Goal: Task Accomplishment & Management: Manage account settings

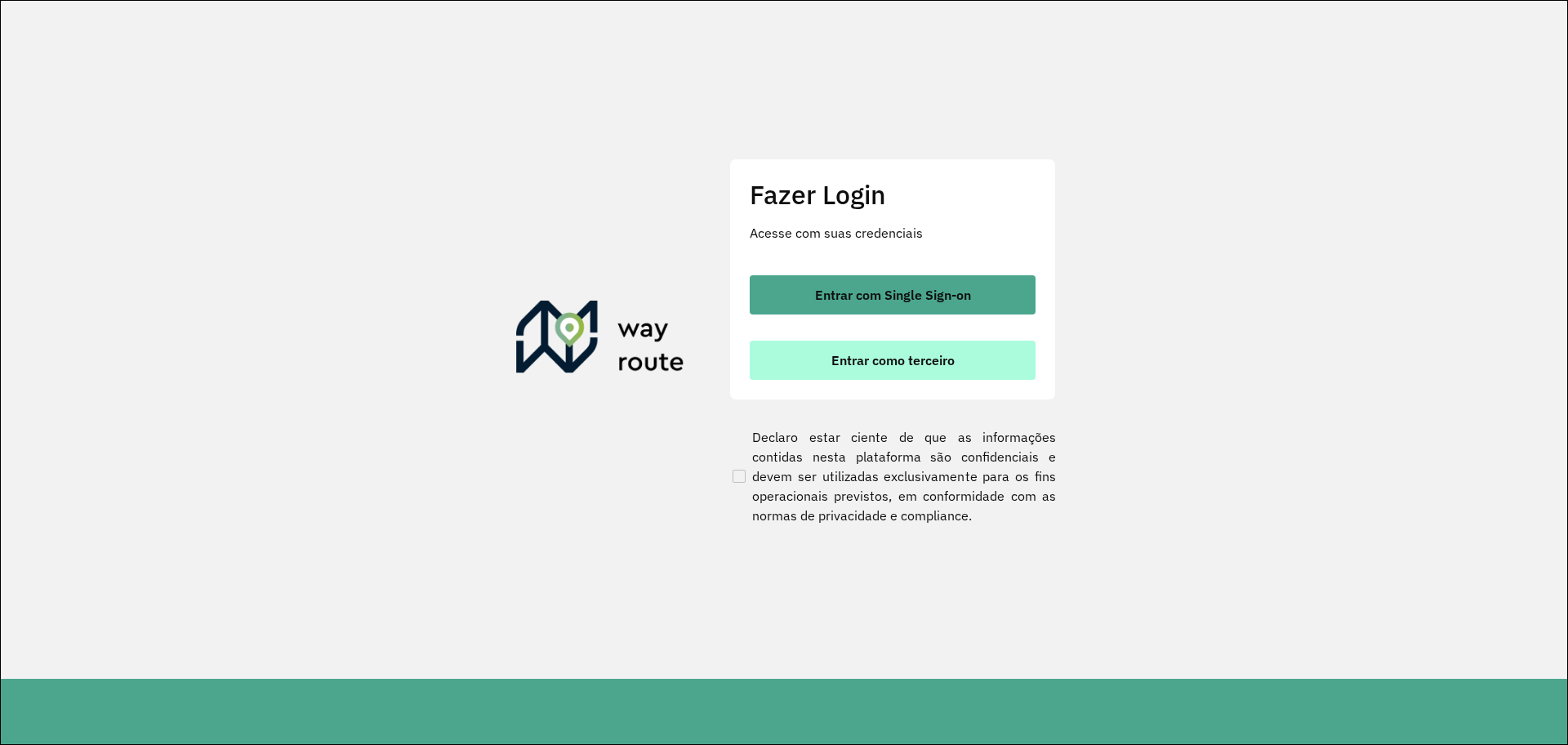
click at [1013, 360] on button "Entrar como terceiro" at bounding box center [893, 360] width 286 height 39
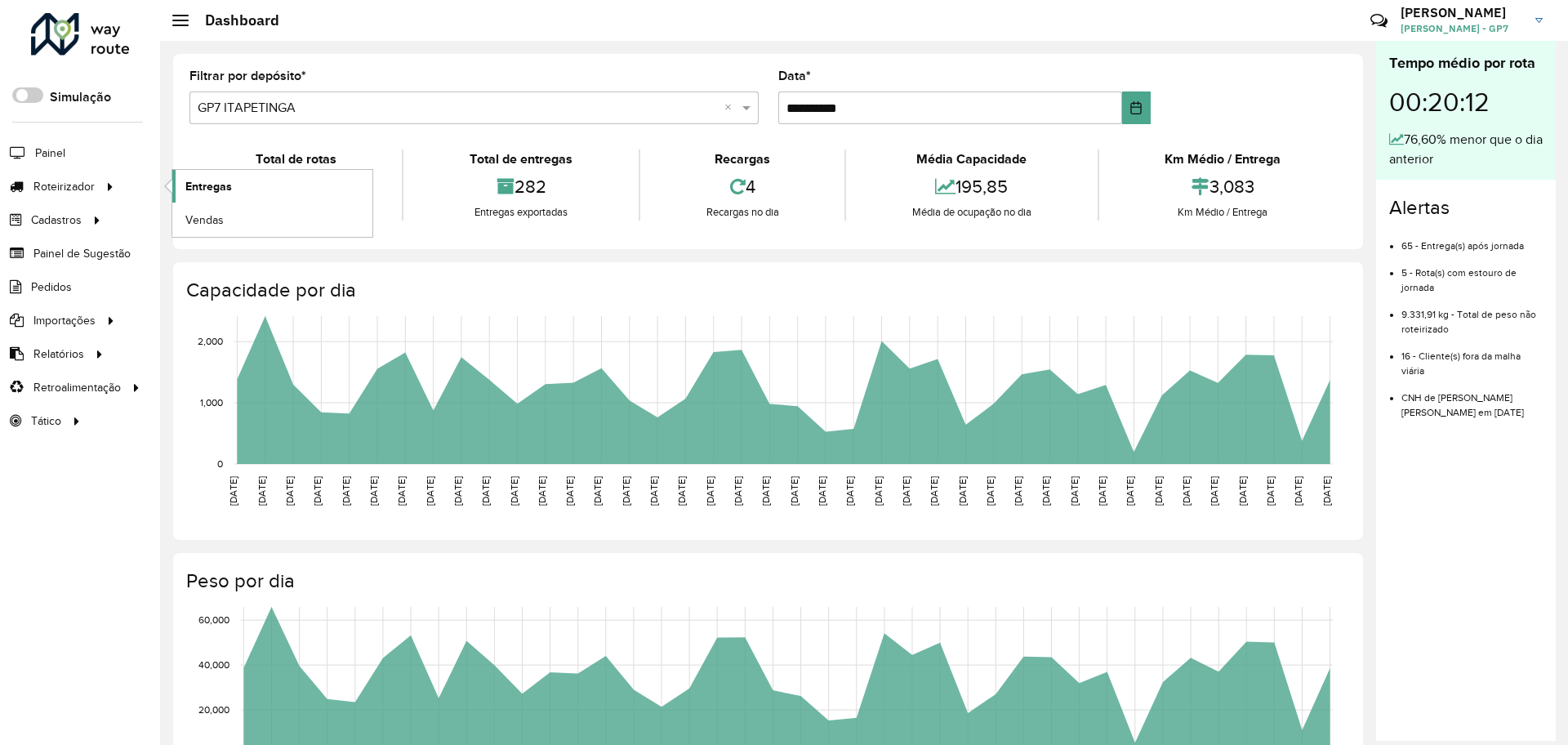
click at [220, 179] on span "Entregas" at bounding box center [209, 186] width 46 height 17
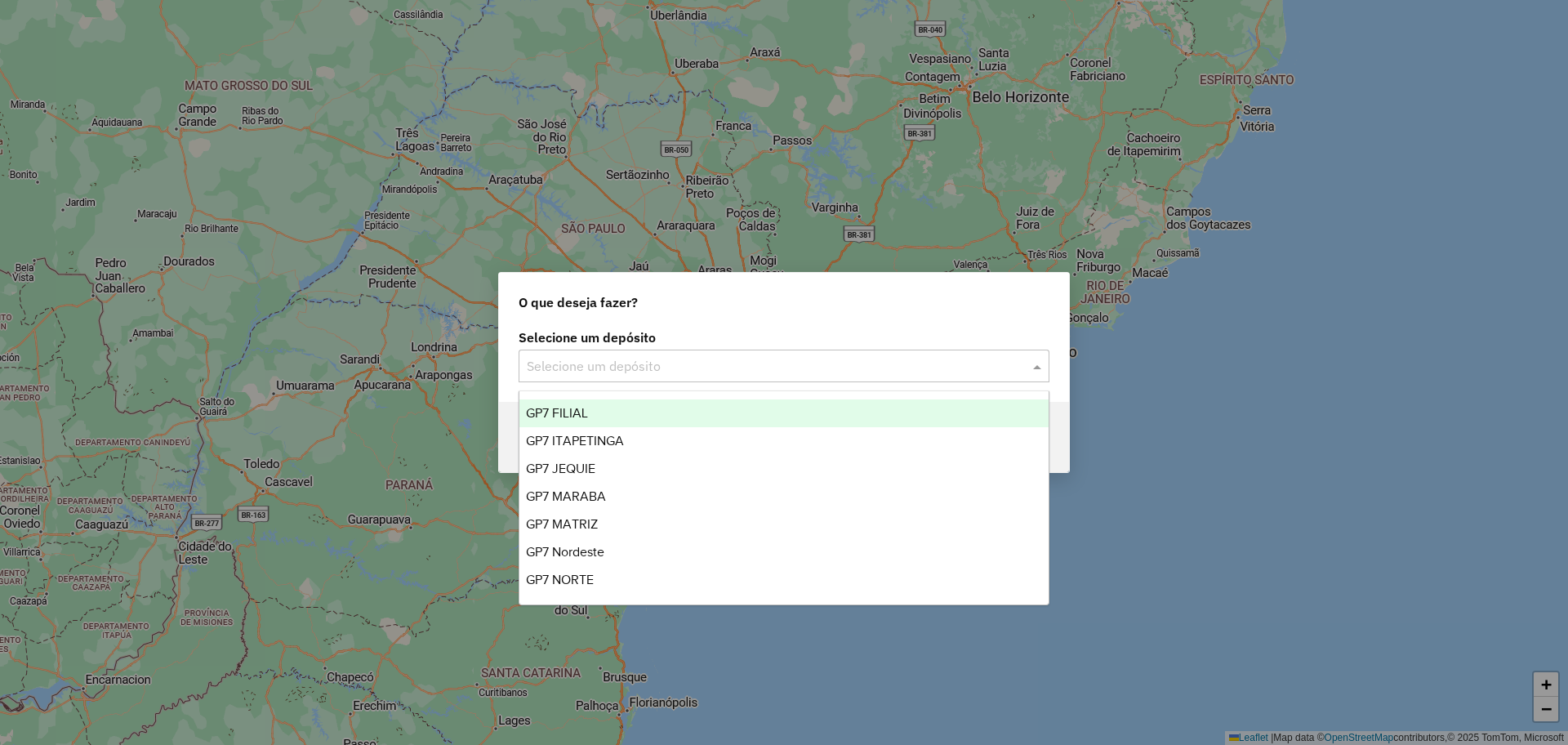
click at [742, 376] on div "Selecione um depósito" at bounding box center [784, 365] width 531 height 33
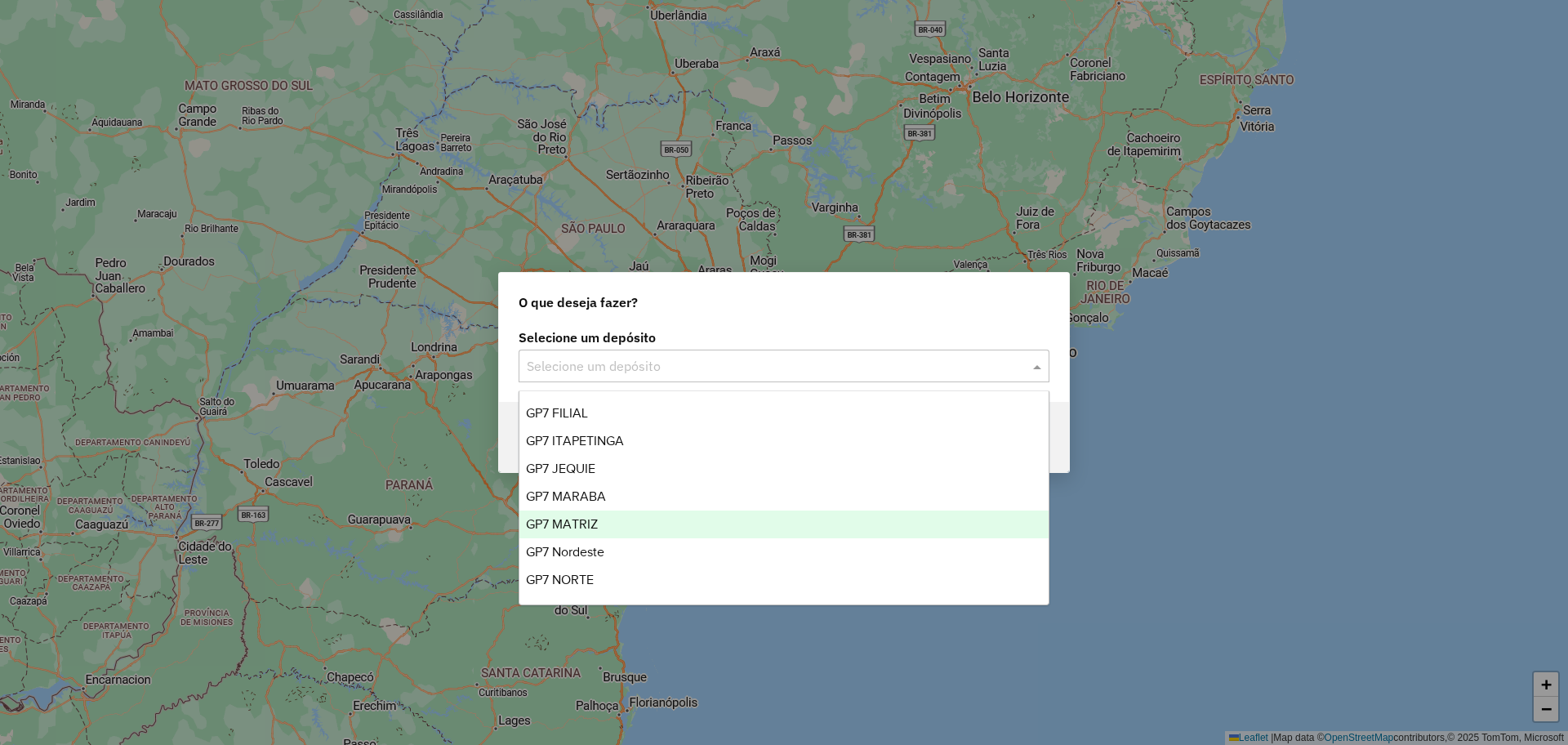
click at [633, 516] on div "GP7 MATRIZ" at bounding box center [784, 523] width 529 height 28
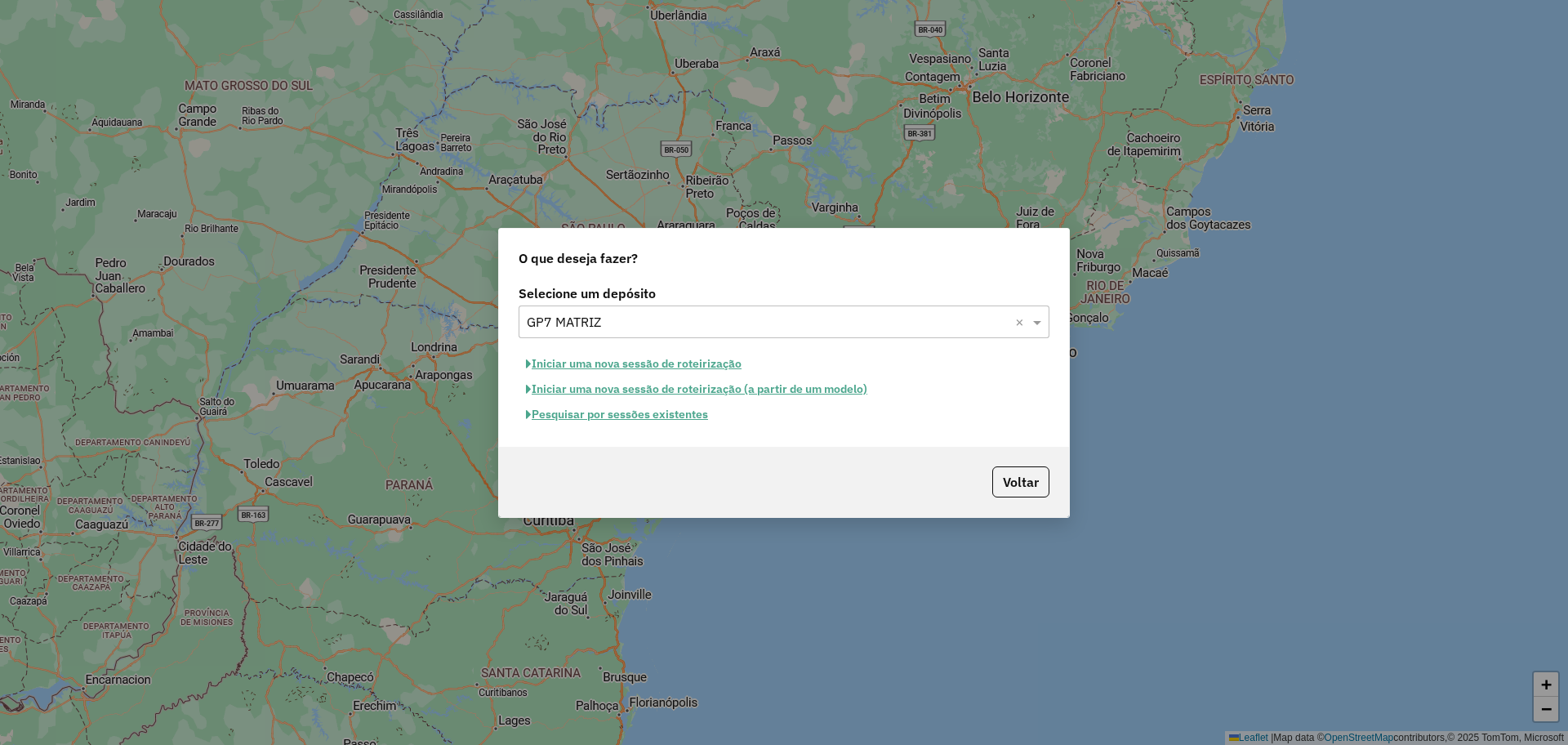
click at [651, 421] on hb-app "Aguarde... Pop-up bloqueado! Seu navegador bloqueou automáticamente a abertura …" at bounding box center [784, 372] width 1568 height 745
click at [651, 421] on button "Pesquisar por sessões existentes" at bounding box center [616, 414] width 197 height 25
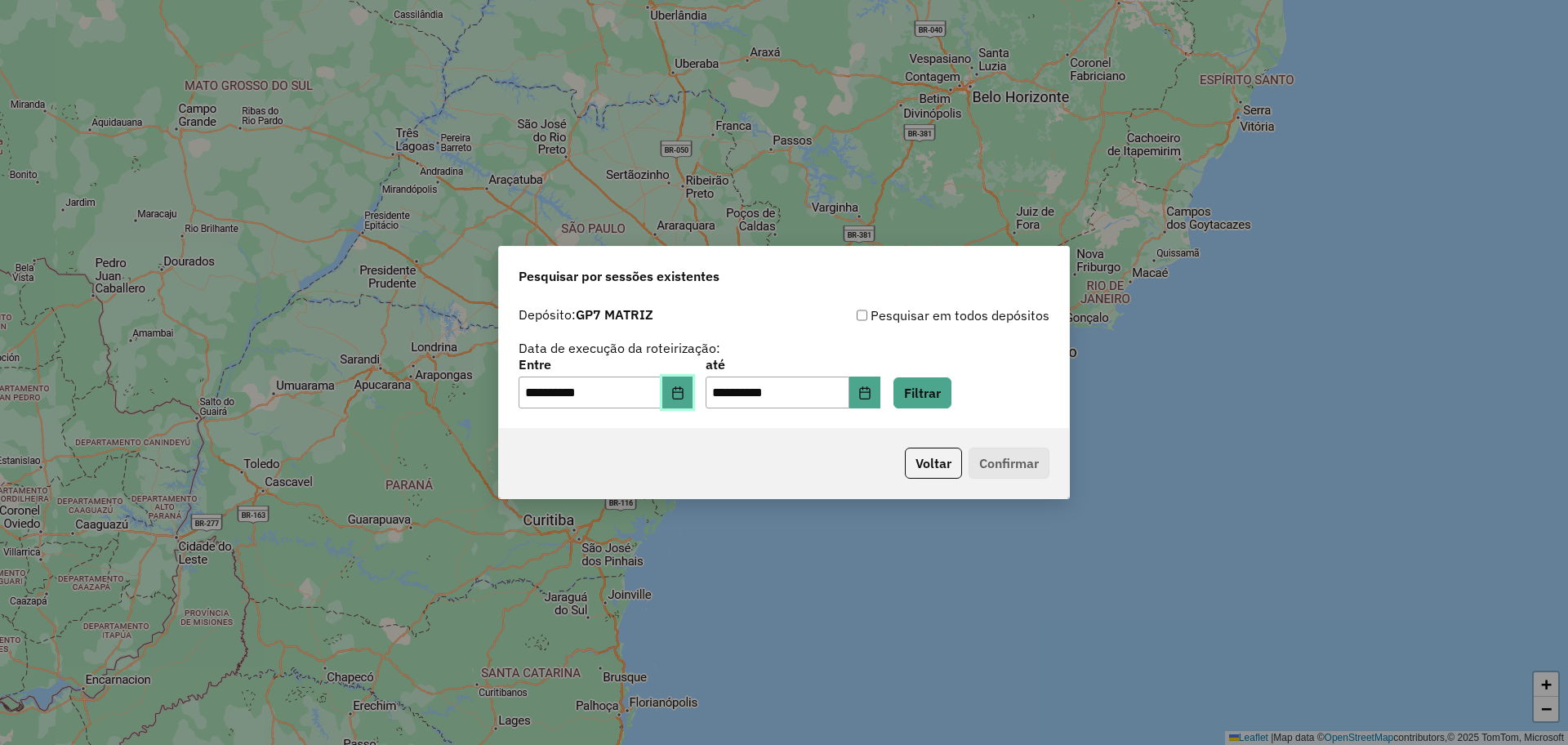
click at [684, 395] on icon "Choose Date" at bounding box center [677, 392] width 13 height 13
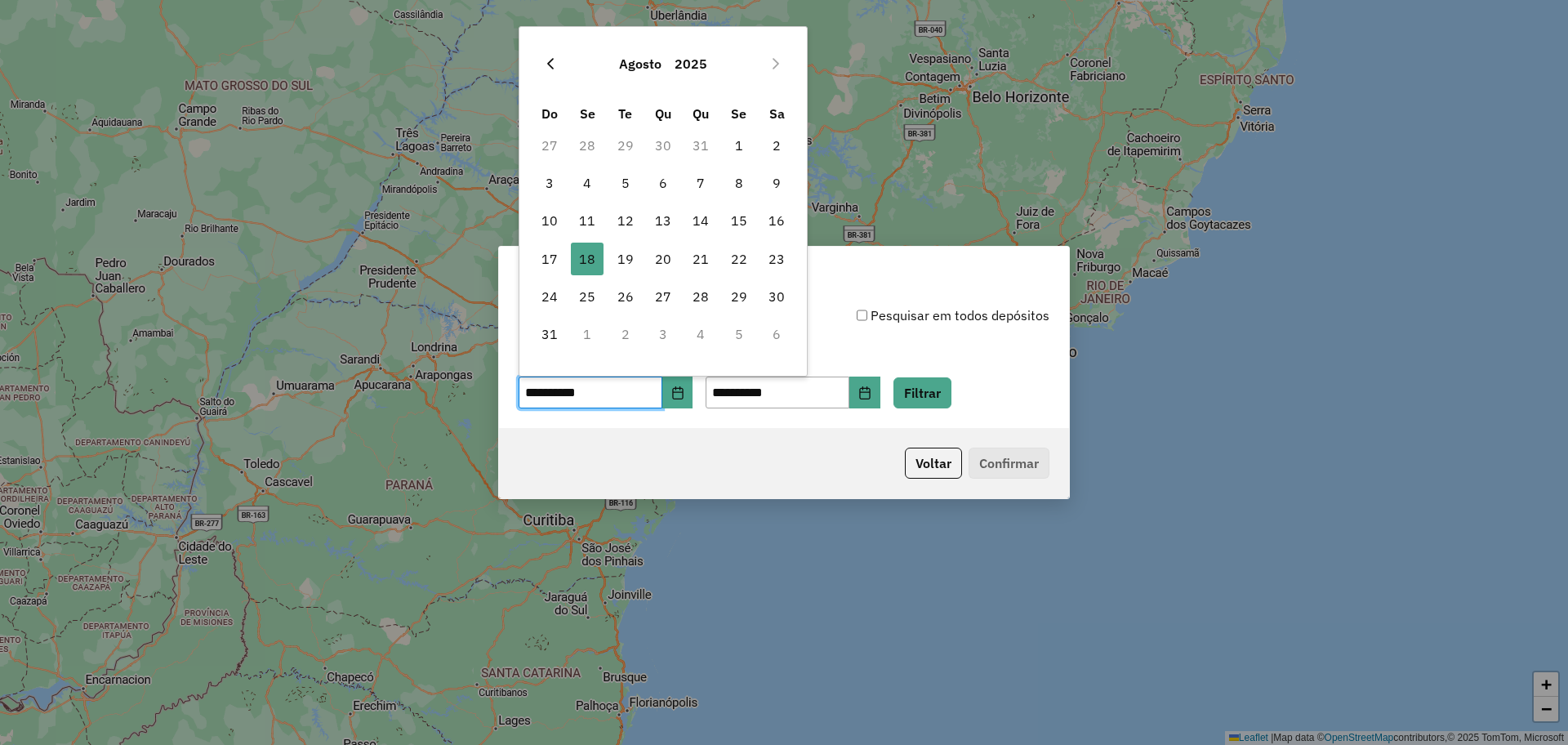
click at [541, 54] on button "Previous Month" at bounding box center [550, 63] width 26 height 26
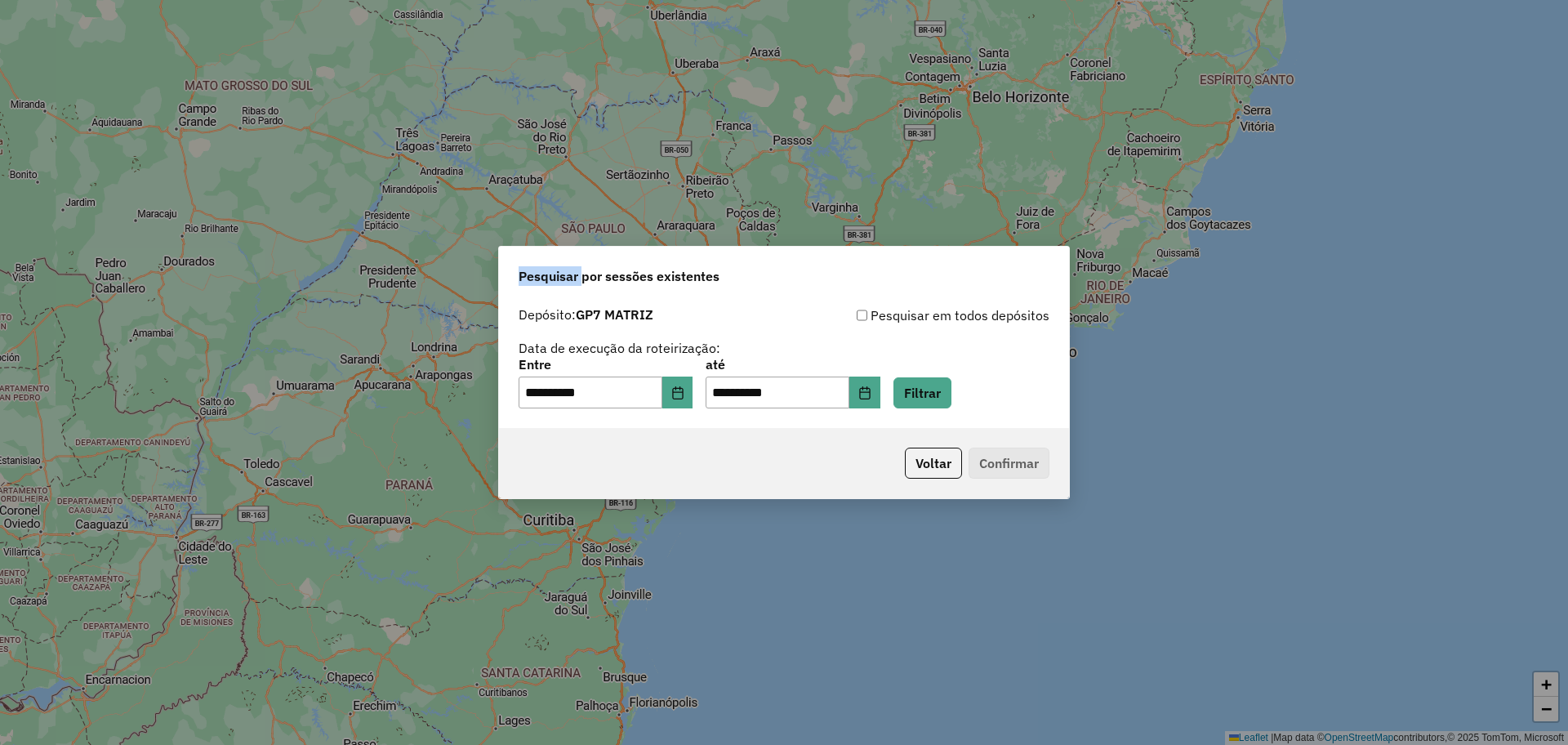
click at [541, 54] on div "**********" at bounding box center [784, 372] width 1568 height 745
drag, startPoint x: 675, startPoint y: 393, endPoint x: 677, endPoint y: 381, distance: 12.2
click at [675, 393] on button "Choose Date" at bounding box center [677, 392] width 31 height 33
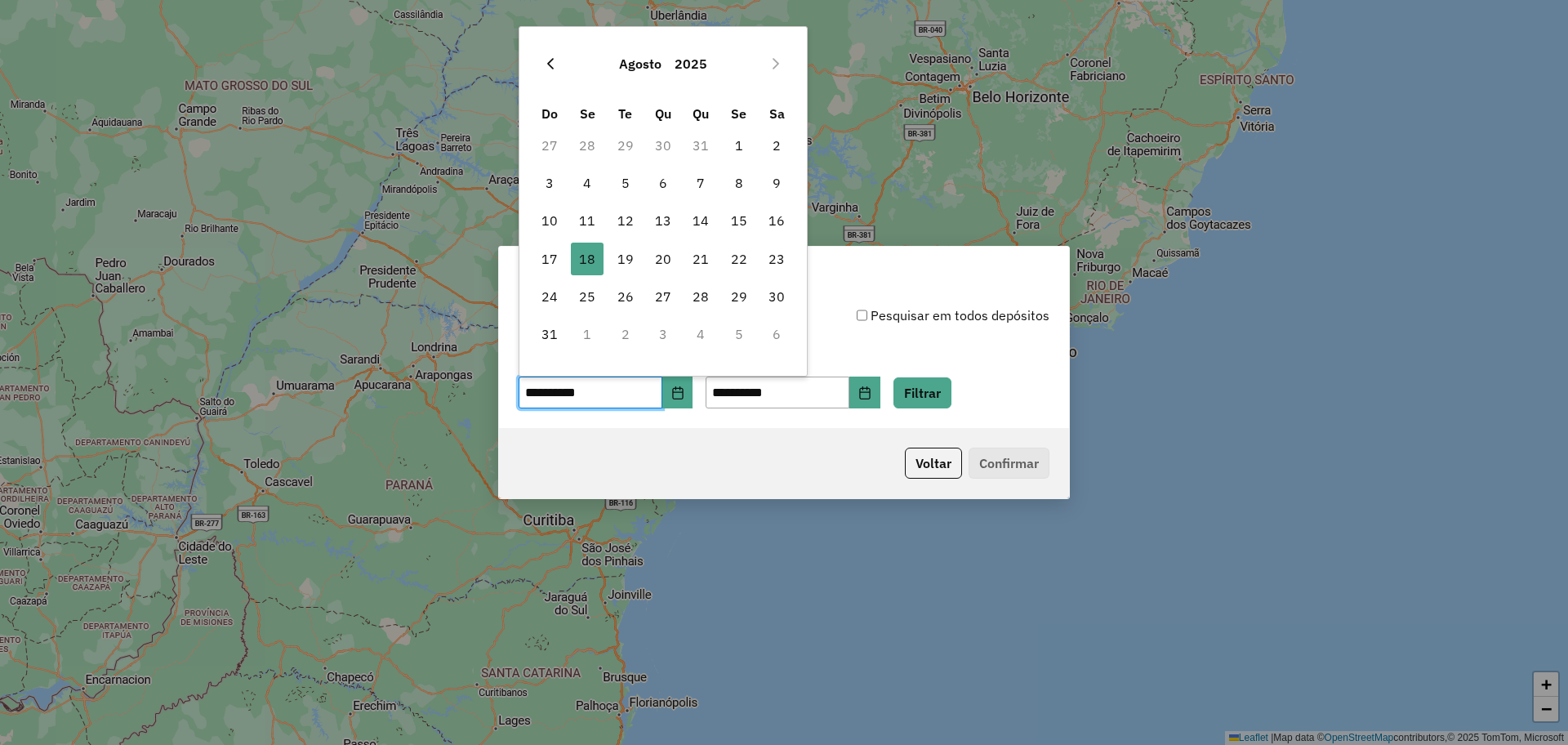
click at [545, 58] on icon "Previous Month" at bounding box center [550, 63] width 13 height 13
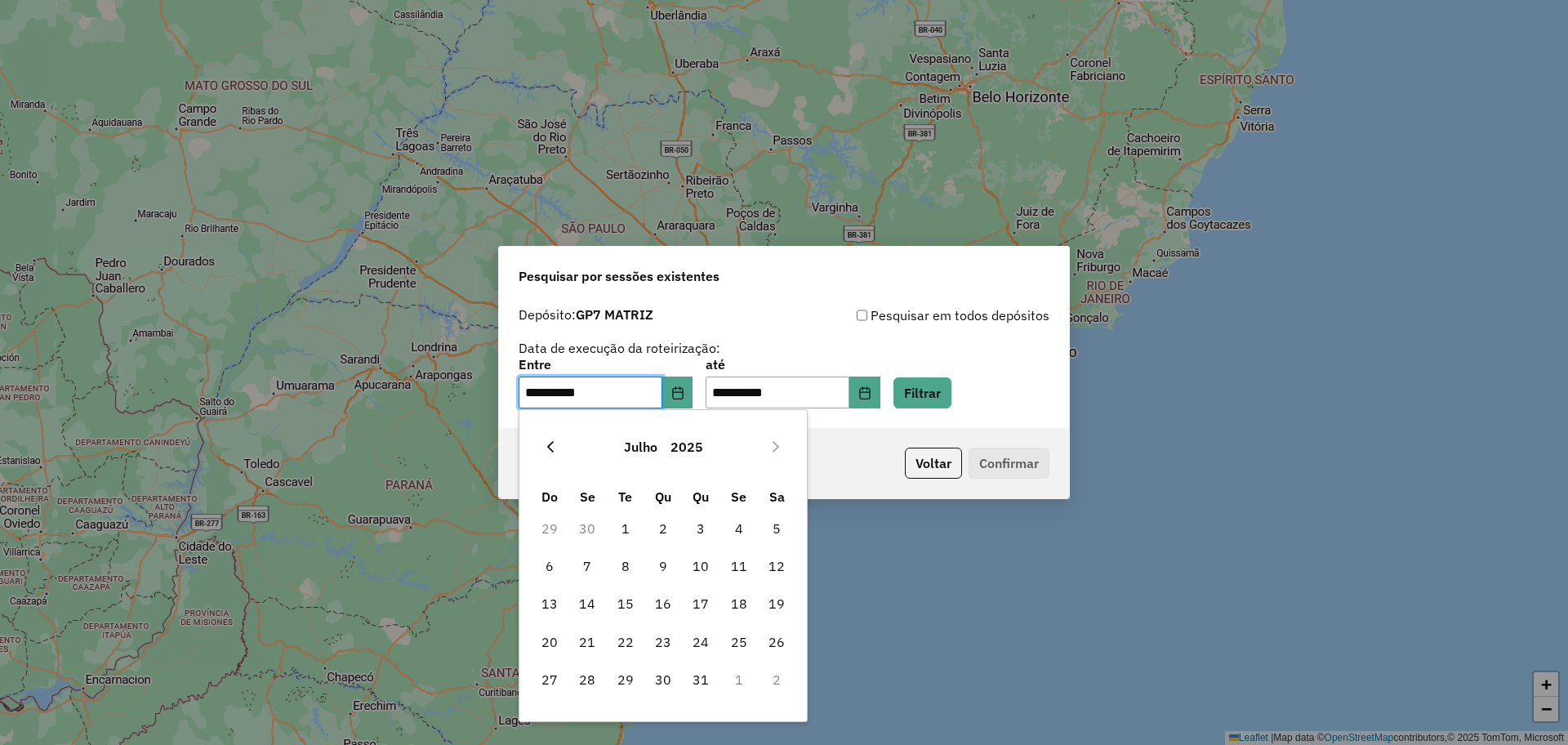
click at [559, 454] on button "Previous Month" at bounding box center [550, 446] width 26 height 26
click at [551, 442] on icon "Previous Month" at bounding box center [549, 447] width 6 height 12
click at [695, 601] on span "15" at bounding box center [700, 603] width 33 height 33
type input "**********"
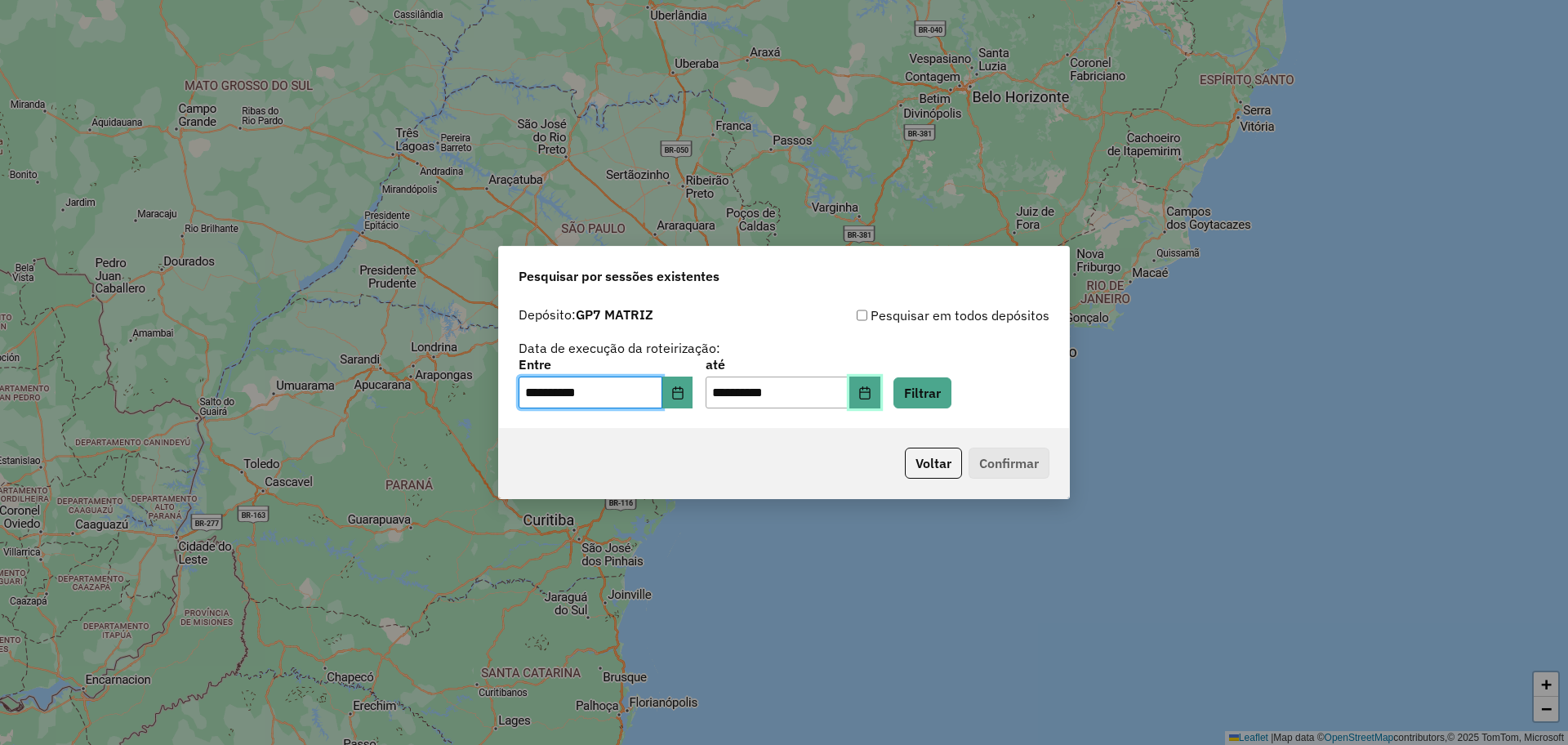
click at [871, 390] on icon "Choose Date" at bounding box center [865, 392] width 13 height 13
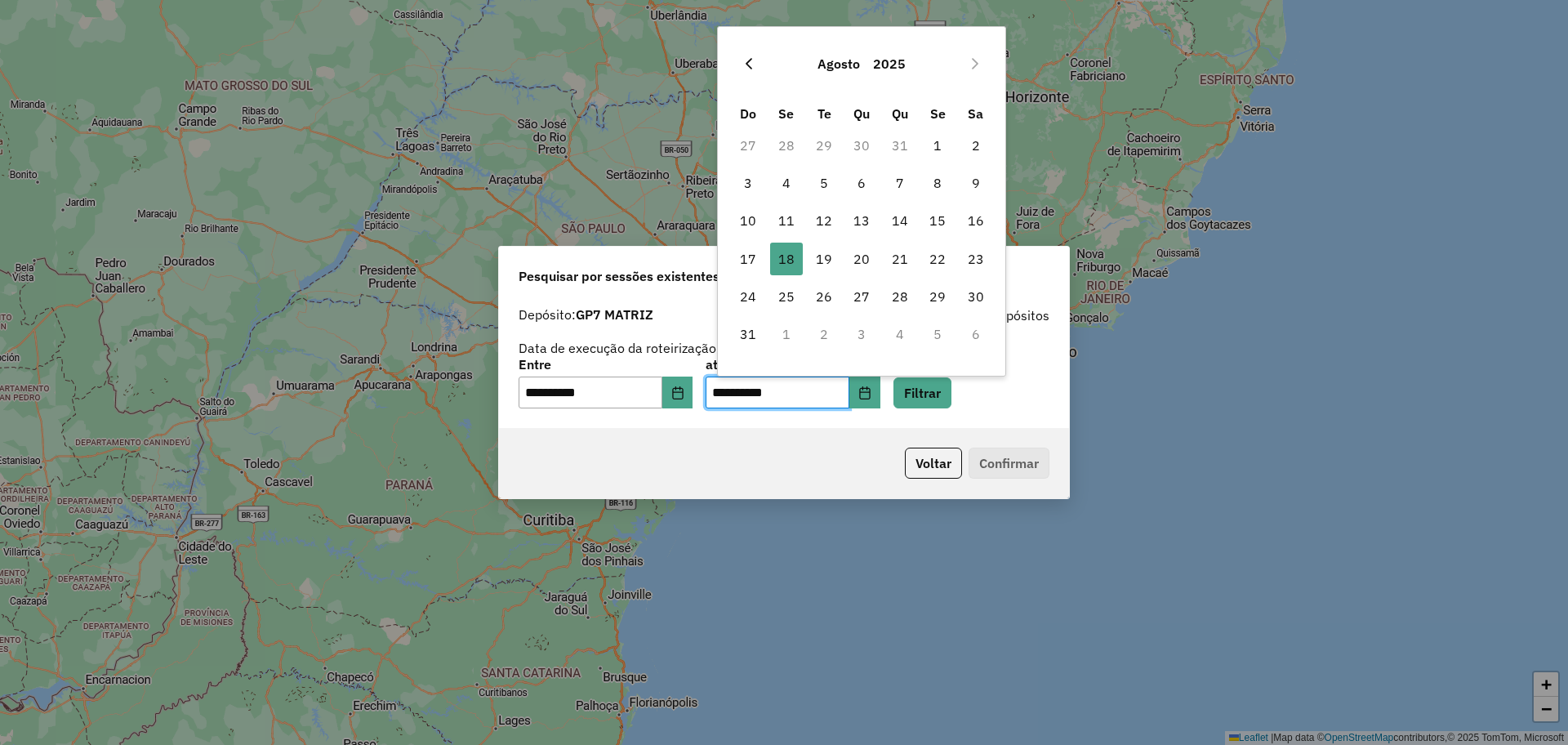
click at [749, 62] on icon "Previous Month" at bounding box center [749, 63] width 6 height 12
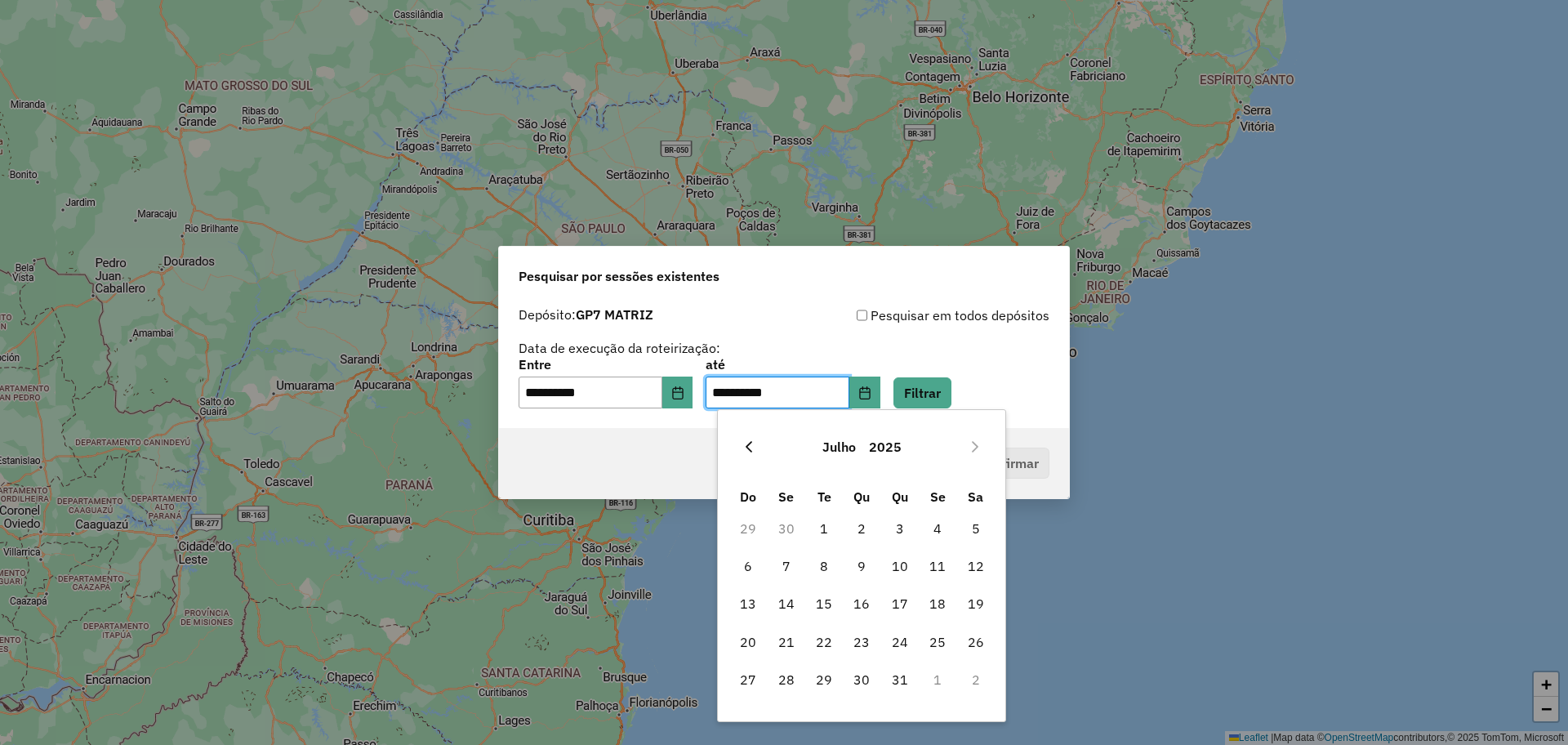
click at [741, 435] on button "Previous Month" at bounding box center [749, 446] width 26 height 26
click at [740, 435] on button "Previous Month" at bounding box center [749, 446] width 26 height 26
click at [901, 592] on span "15" at bounding box center [900, 603] width 33 height 33
type input "**********"
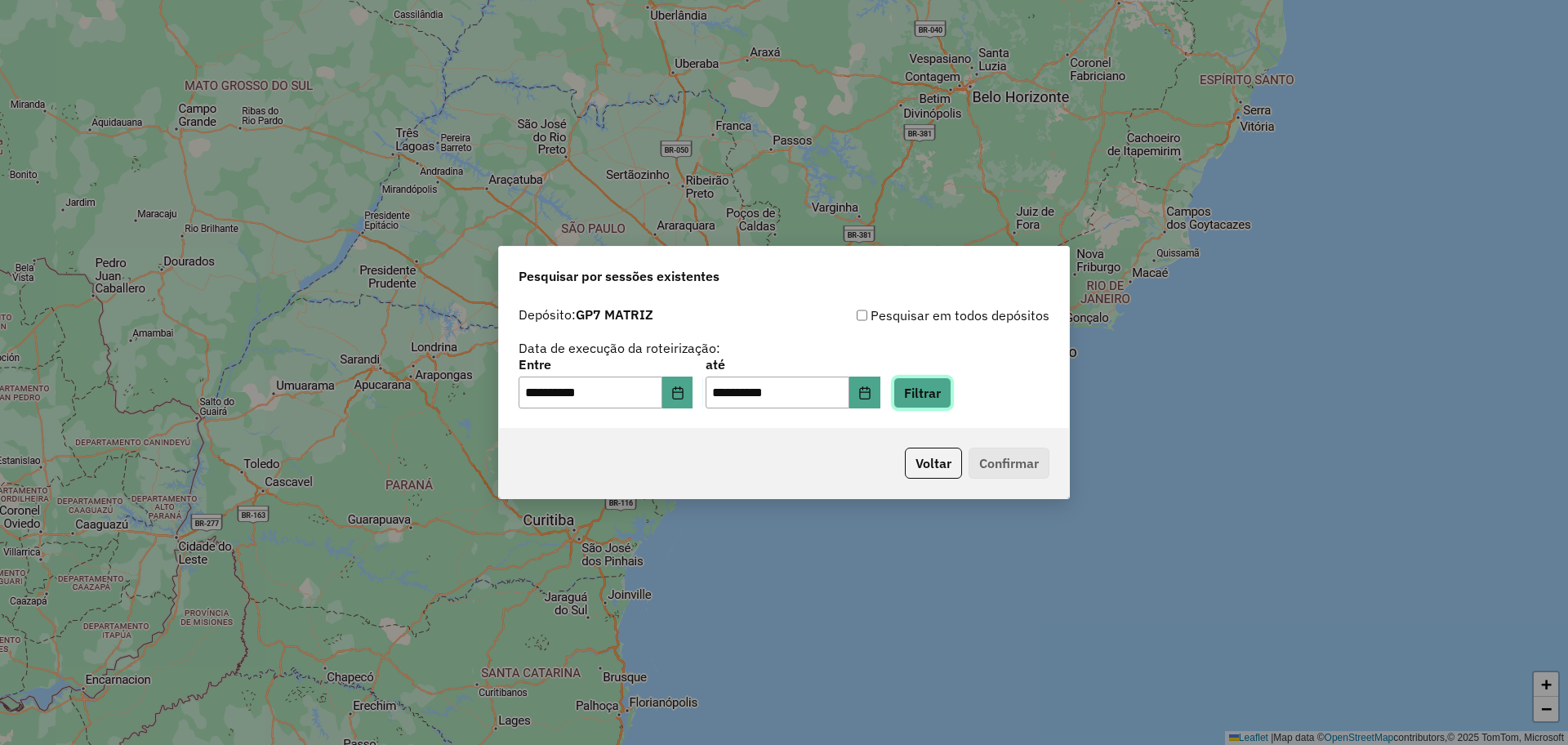
click at [952, 397] on button "Filtrar" at bounding box center [922, 392] width 58 height 31
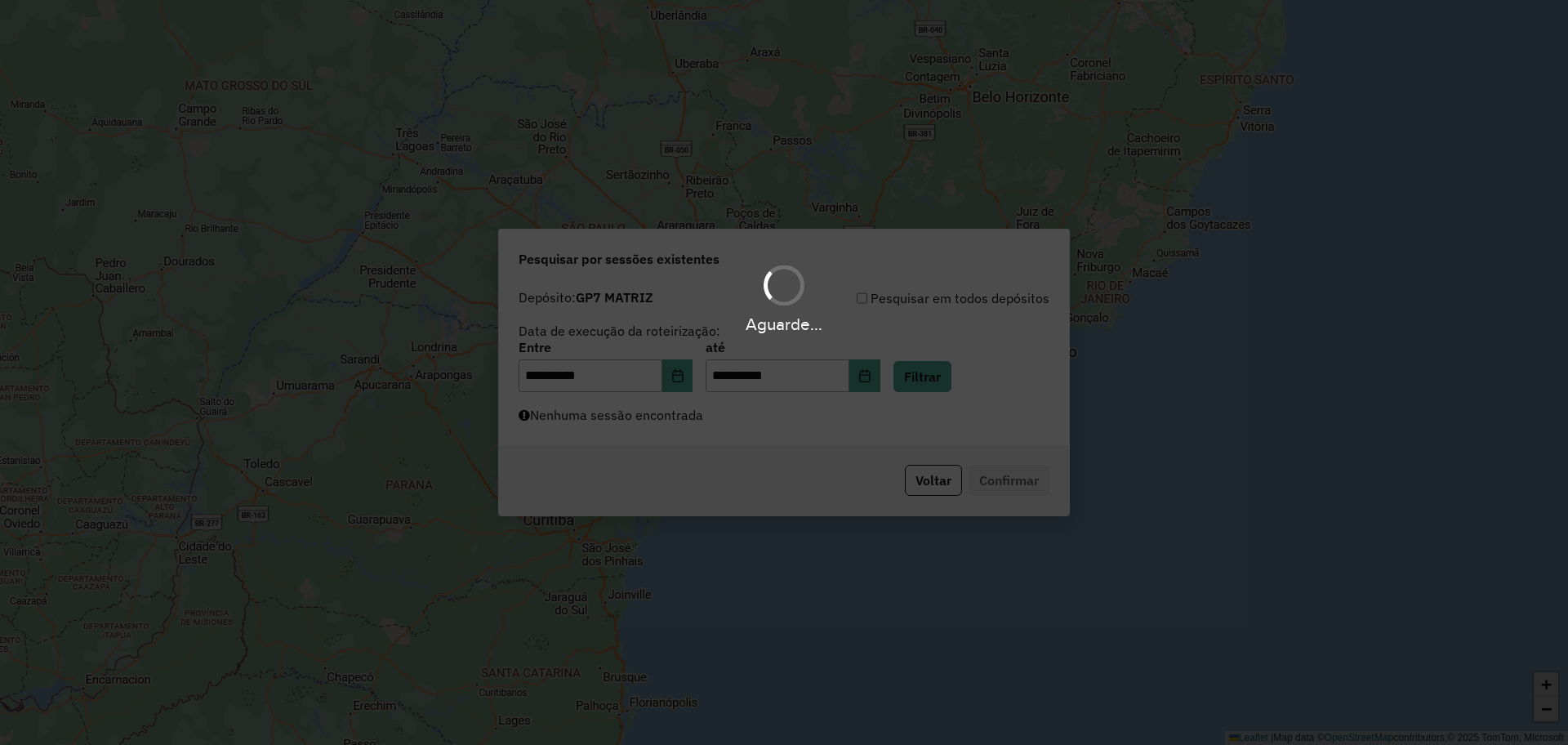
click at [927, 431] on div "Aguarde..." at bounding box center [784, 372] width 1568 height 745
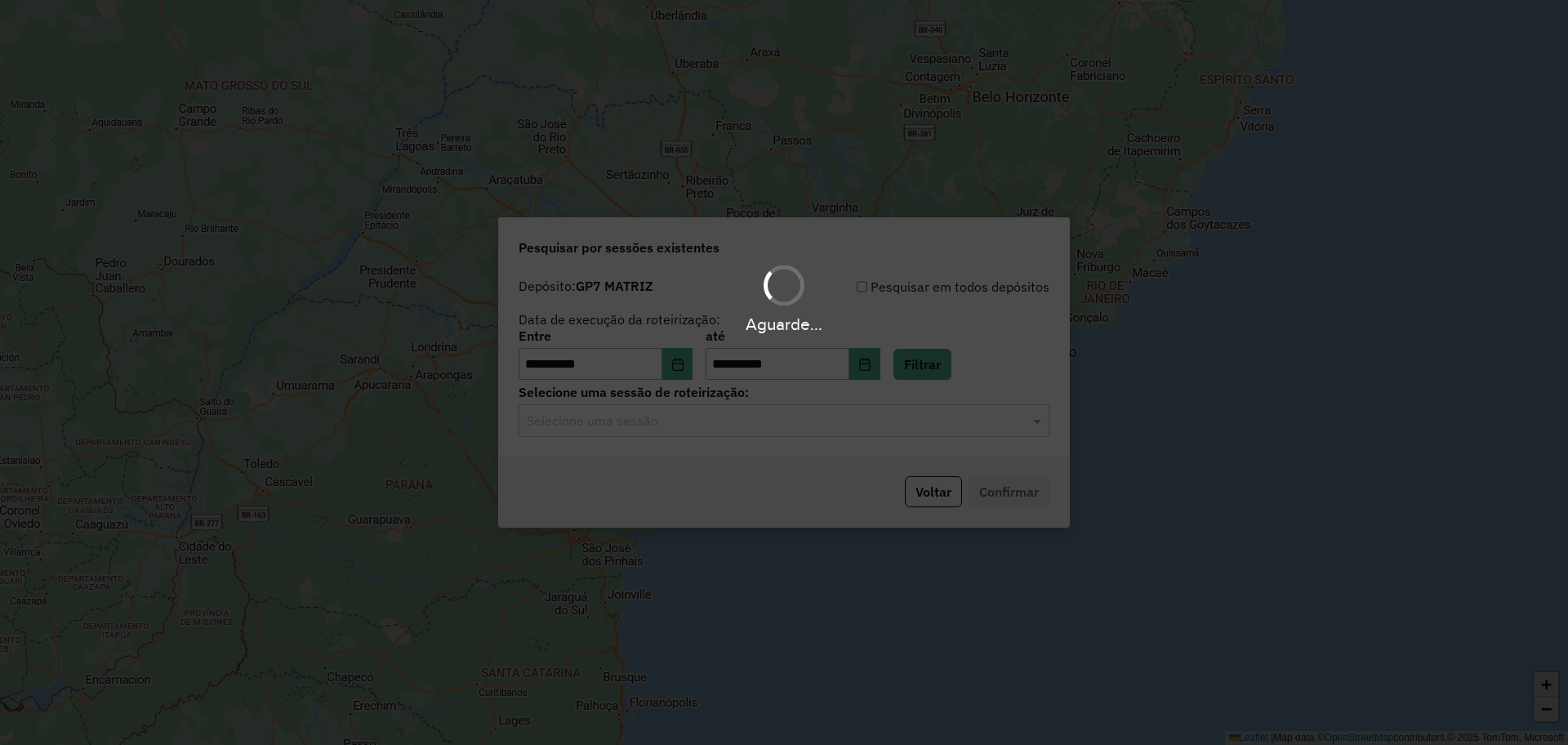
click at [929, 419] on div "Aguarde..." at bounding box center [784, 372] width 1568 height 745
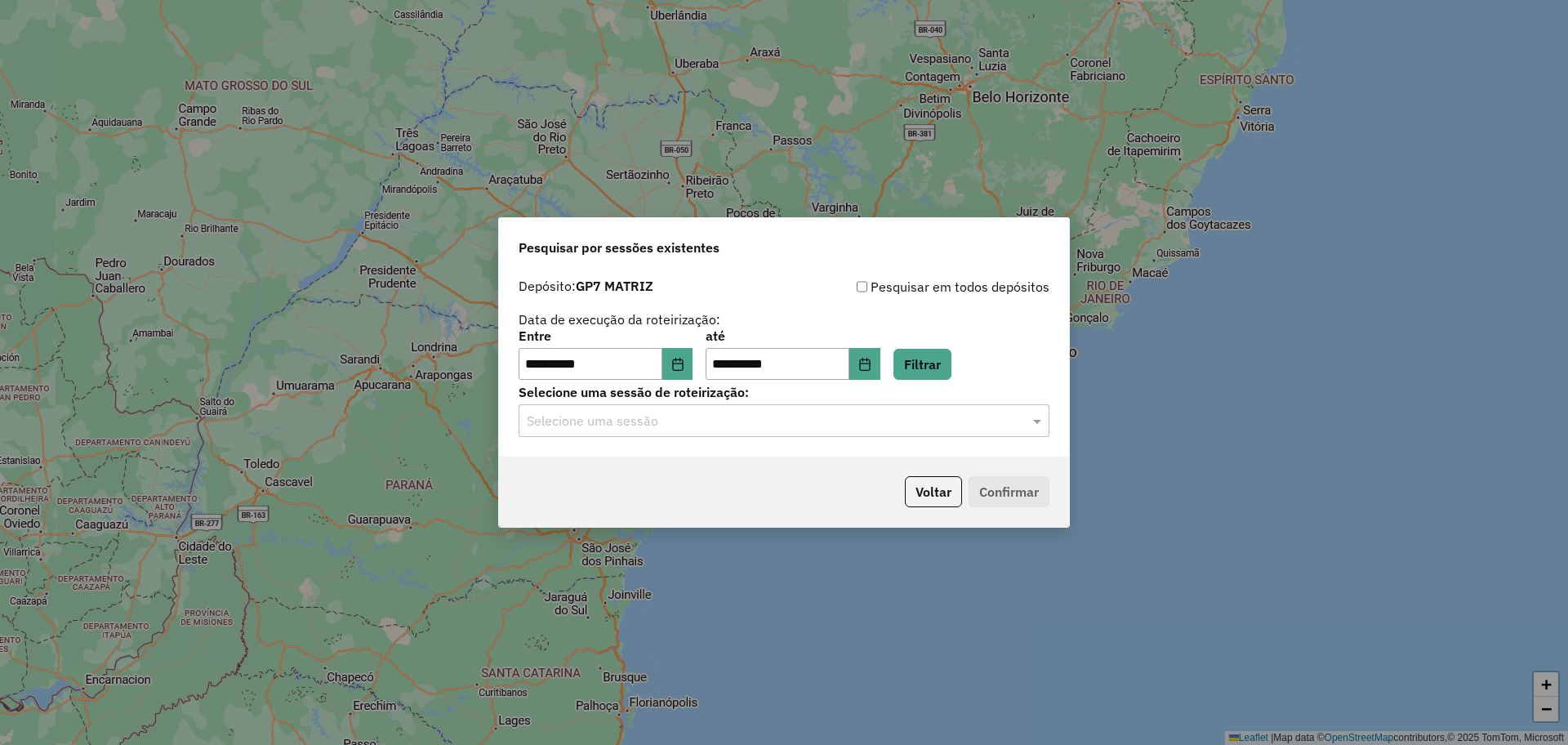
click at [929, 419] on input "text" at bounding box center [767, 422] width 482 height 20
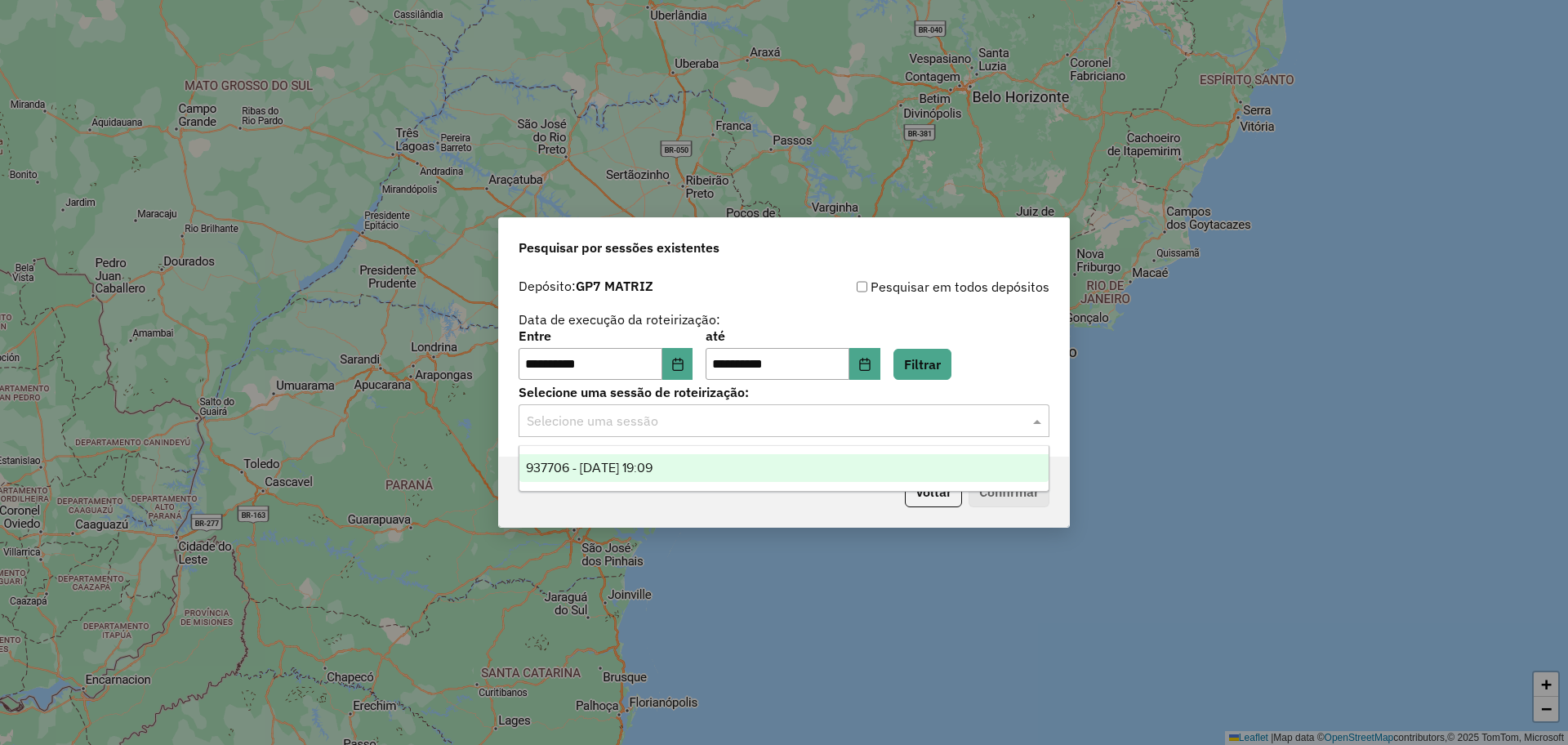
click at [902, 465] on div "937706 - 15/05/2025 19:09" at bounding box center [784, 467] width 529 height 28
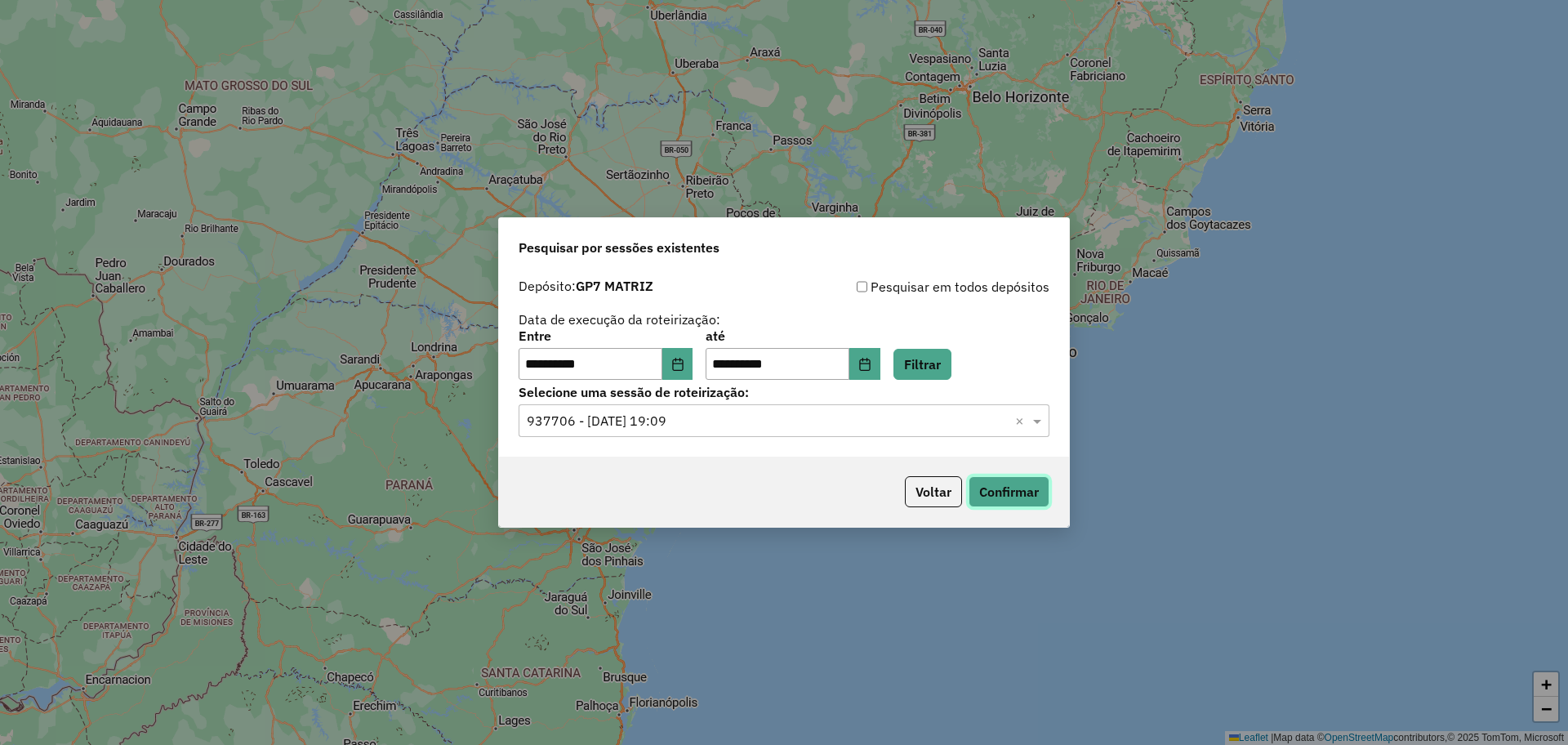
click at [1013, 491] on button "Confirmar" at bounding box center [1009, 491] width 81 height 31
click at [675, 358] on button "Choose Date" at bounding box center [677, 364] width 31 height 33
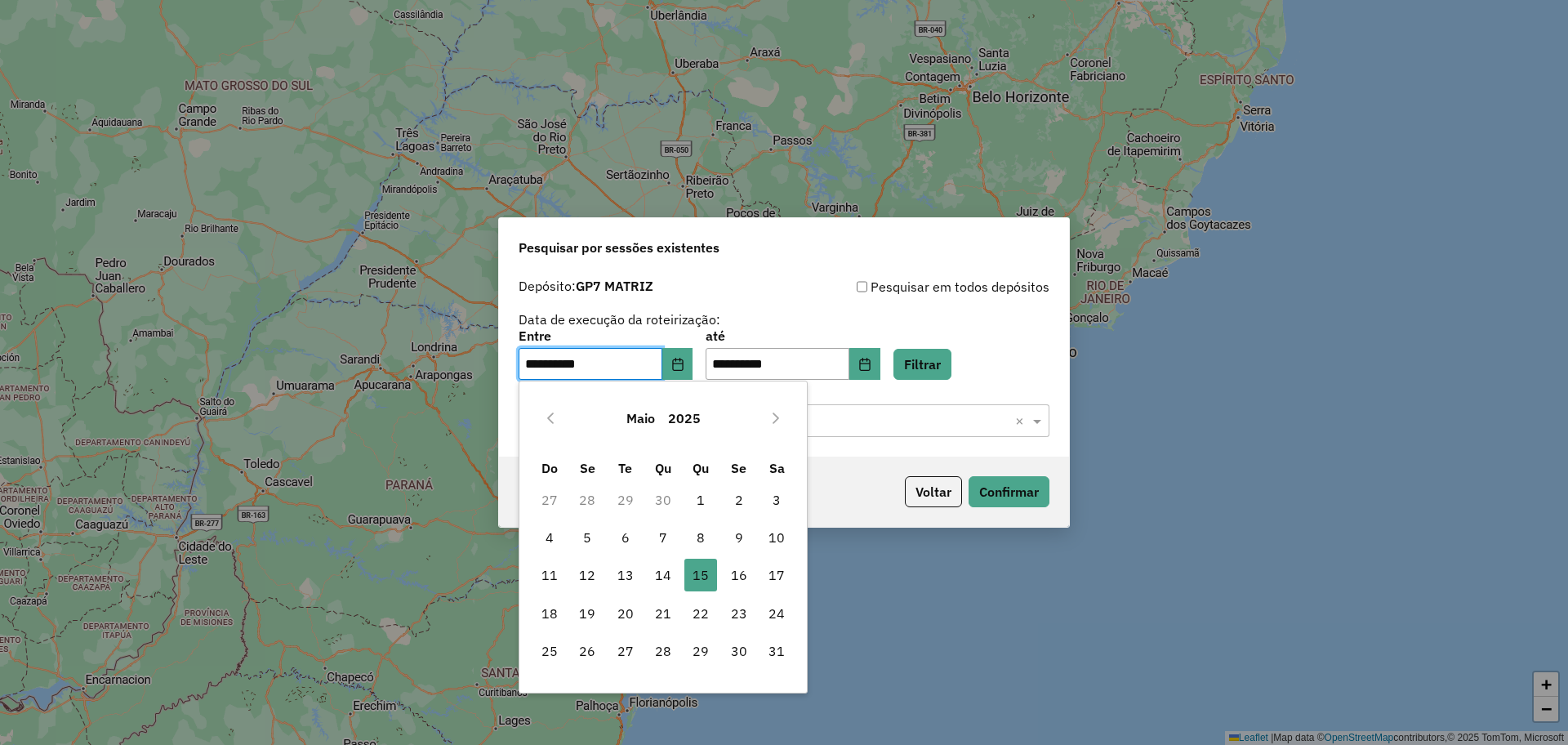
click at [782, 405] on div "Maio 2025" at bounding box center [663, 418] width 265 height 53
click at [779, 407] on button "Next Month" at bounding box center [776, 417] width 26 height 26
click at [778, 407] on button "Next Month" at bounding box center [776, 417] width 26 height 26
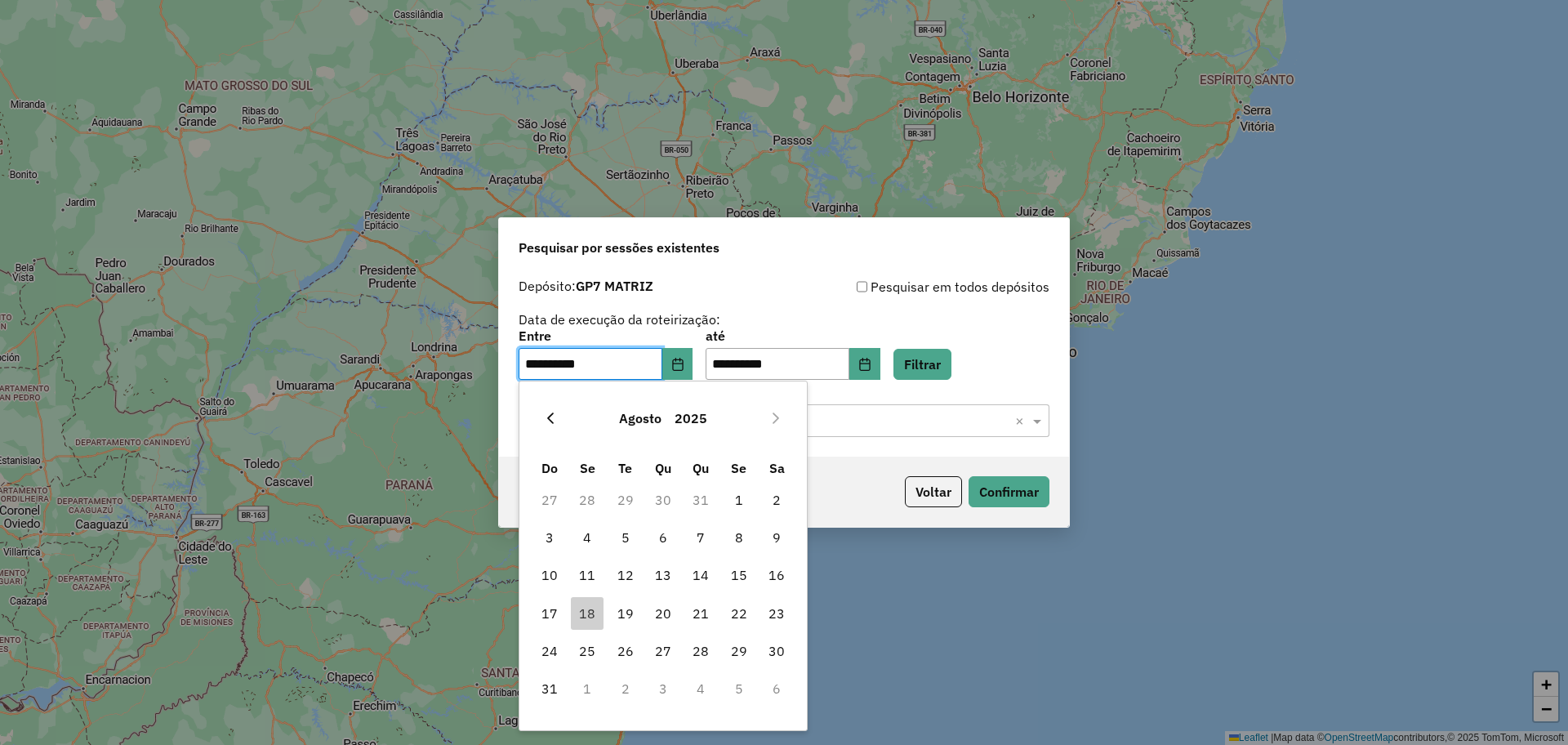
click at [550, 418] on icon "Previous Month" at bounding box center [550, 418] width 13 height 13
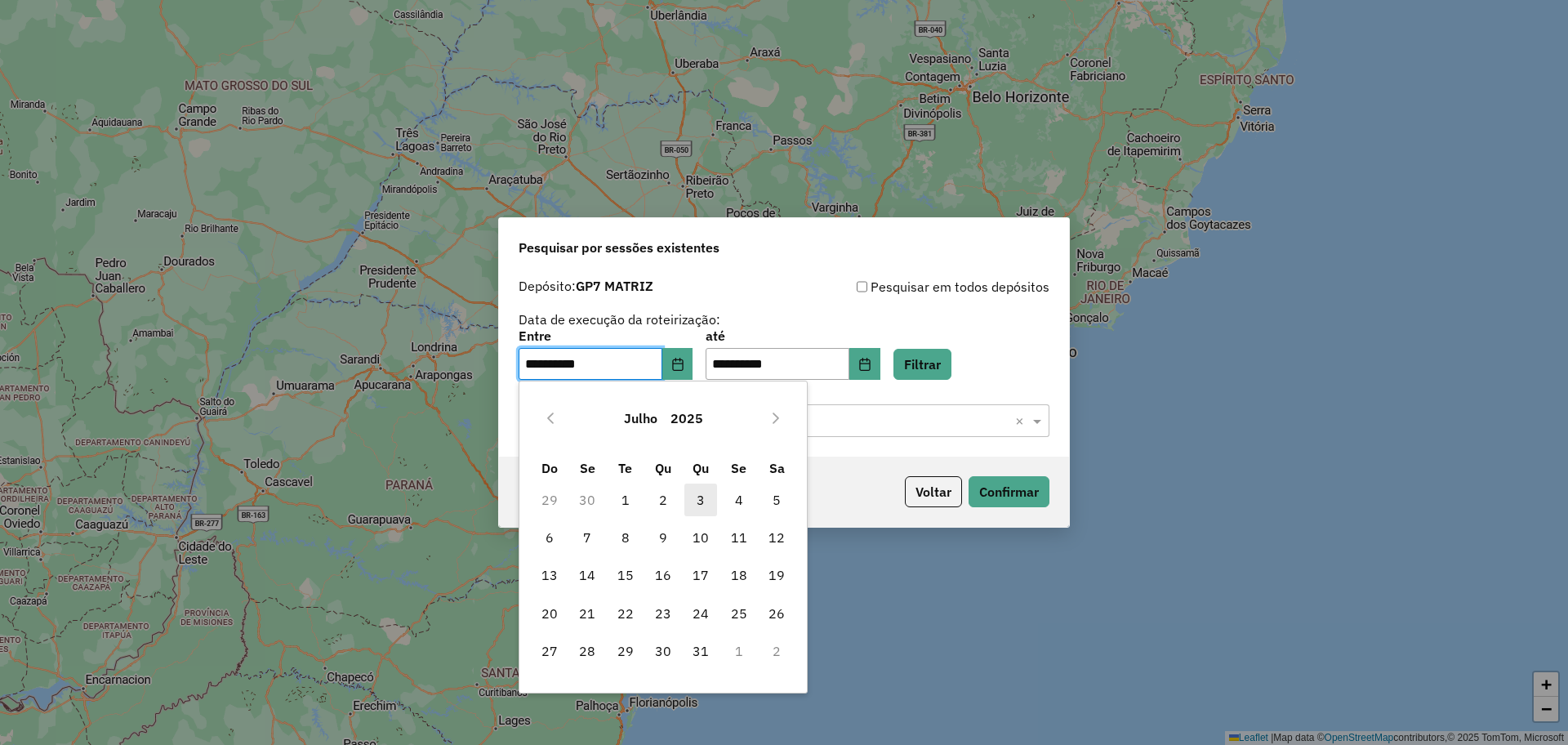
click at [698, 502] on span "3" at bounding box center [700, 499] width 33 height 33
type input "**********"
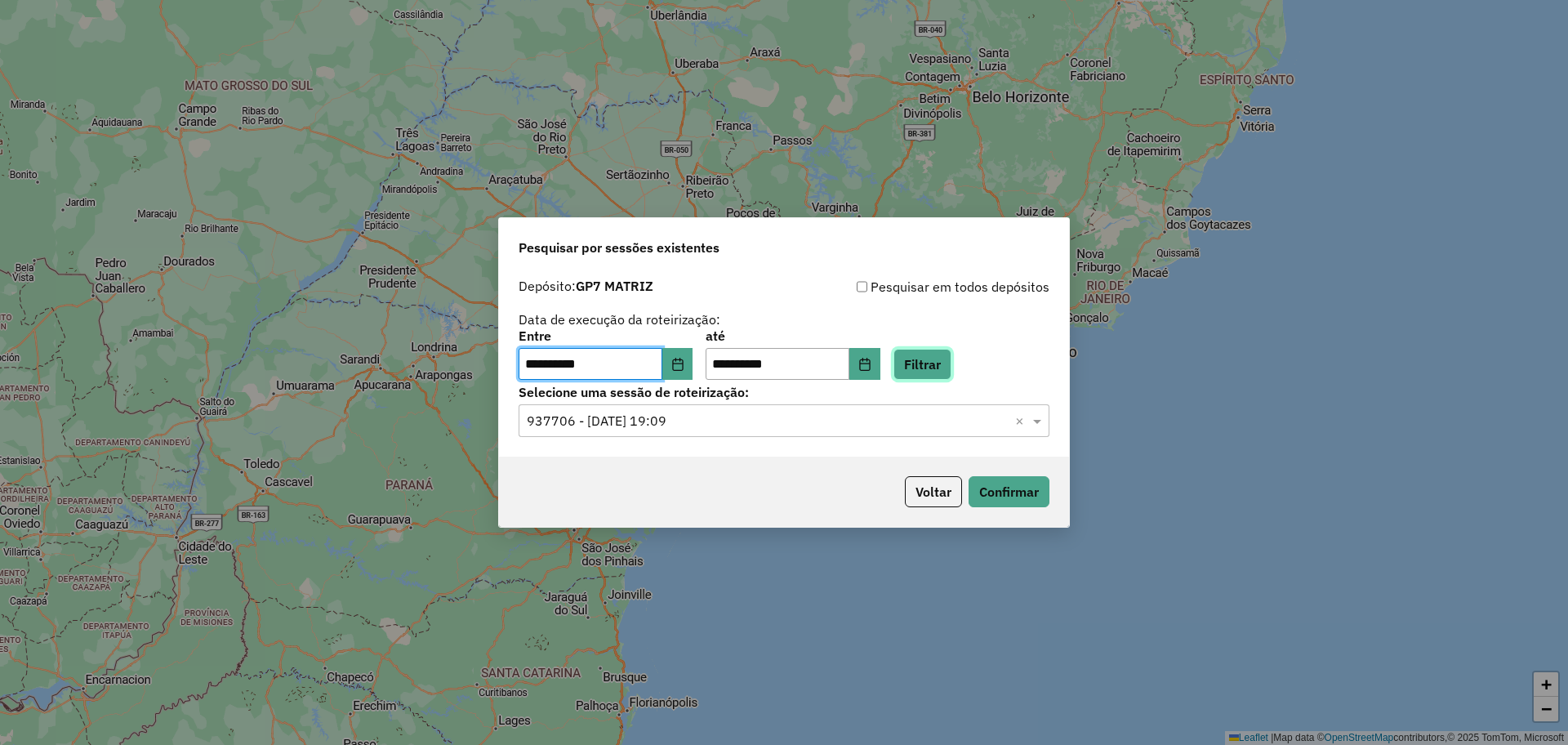
click at [923, 366] on button "Filtrar" at bounding box center [922, 364] width 58 height 31
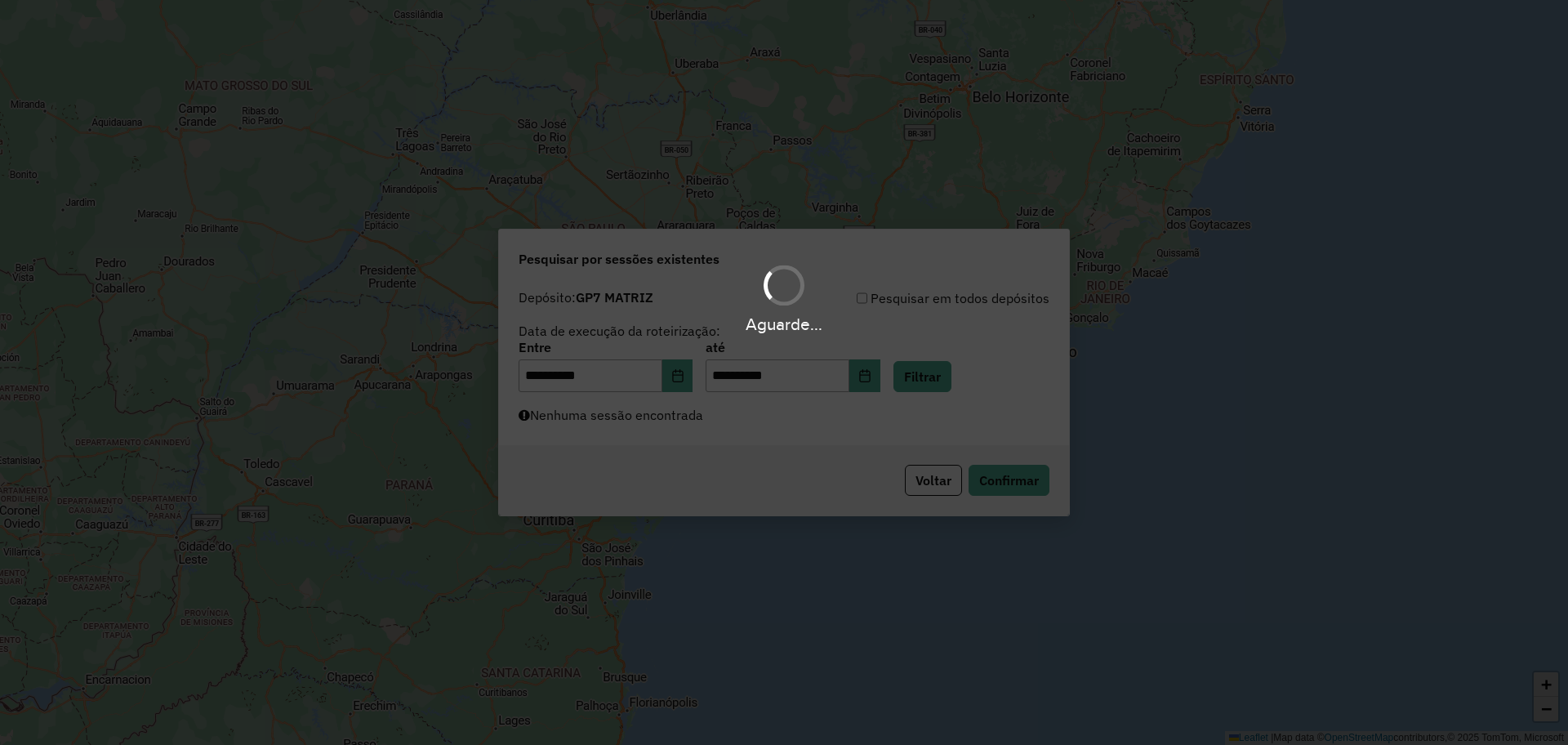
drag, startPoint x: 838, startPoint y: 423, endPoint x: 806, endPoint y: 424, distance: 32.0
click at [835, 423] on div "Aguarde..." at bounding box center [784, 372] width 1568 height 745
click at [803, 424] on div "Aguarde..." at bounding box center [784, 372] width 1568 height 745
drag, startPoint x: 788, startPoint y: 429, endPoint x: 776, endPoint y: 429, distance: 12.0
click at [787, 429] on div "Aguarde..." at bounding box center [784, 372] width 1568 height 745
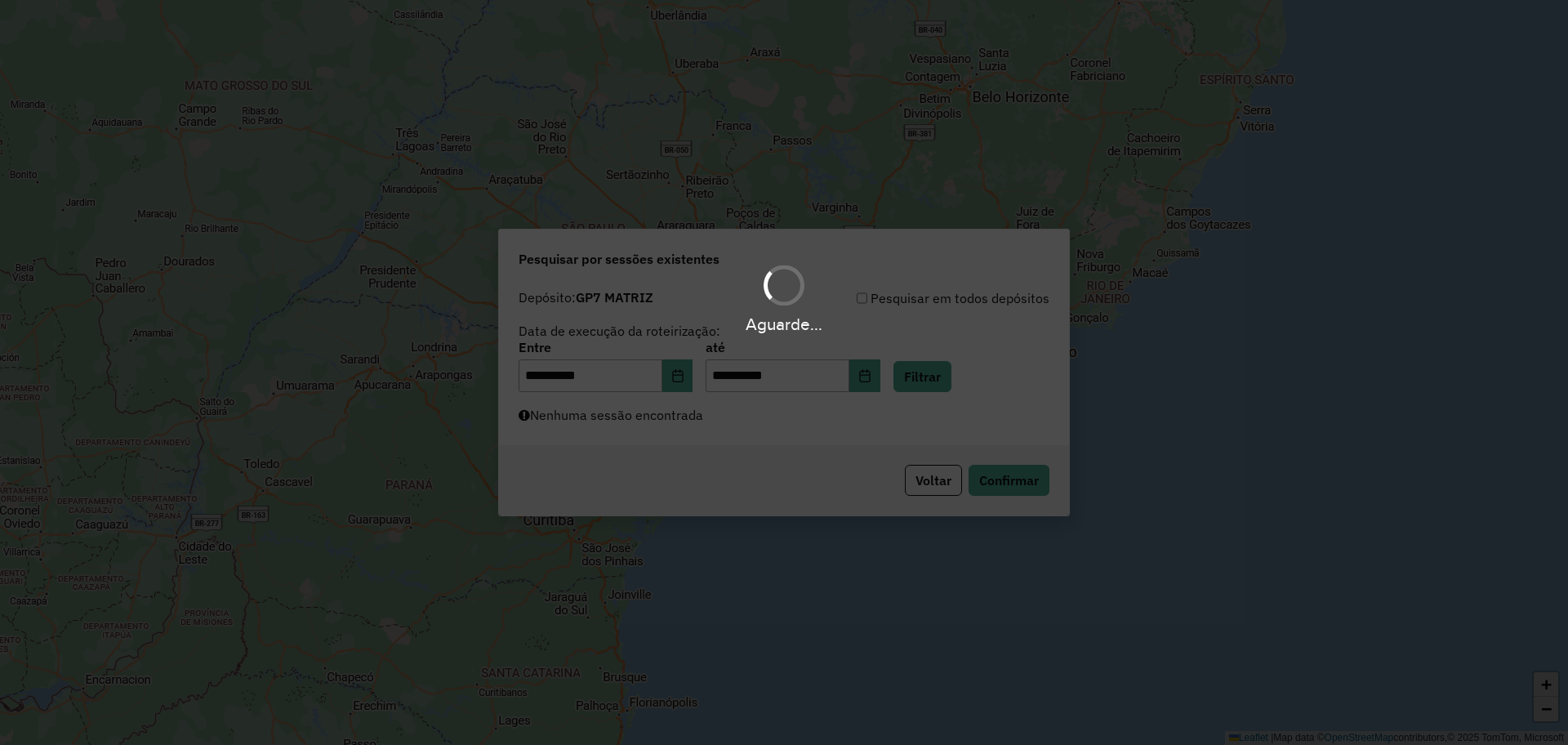
click at [724, 429] on div "Aguarde..." at bounding box center [784, 372] width 1568 height 745
click at [704, 433] on div "Aguarde..." at bounding box center [784, 372] width 1568 height 745
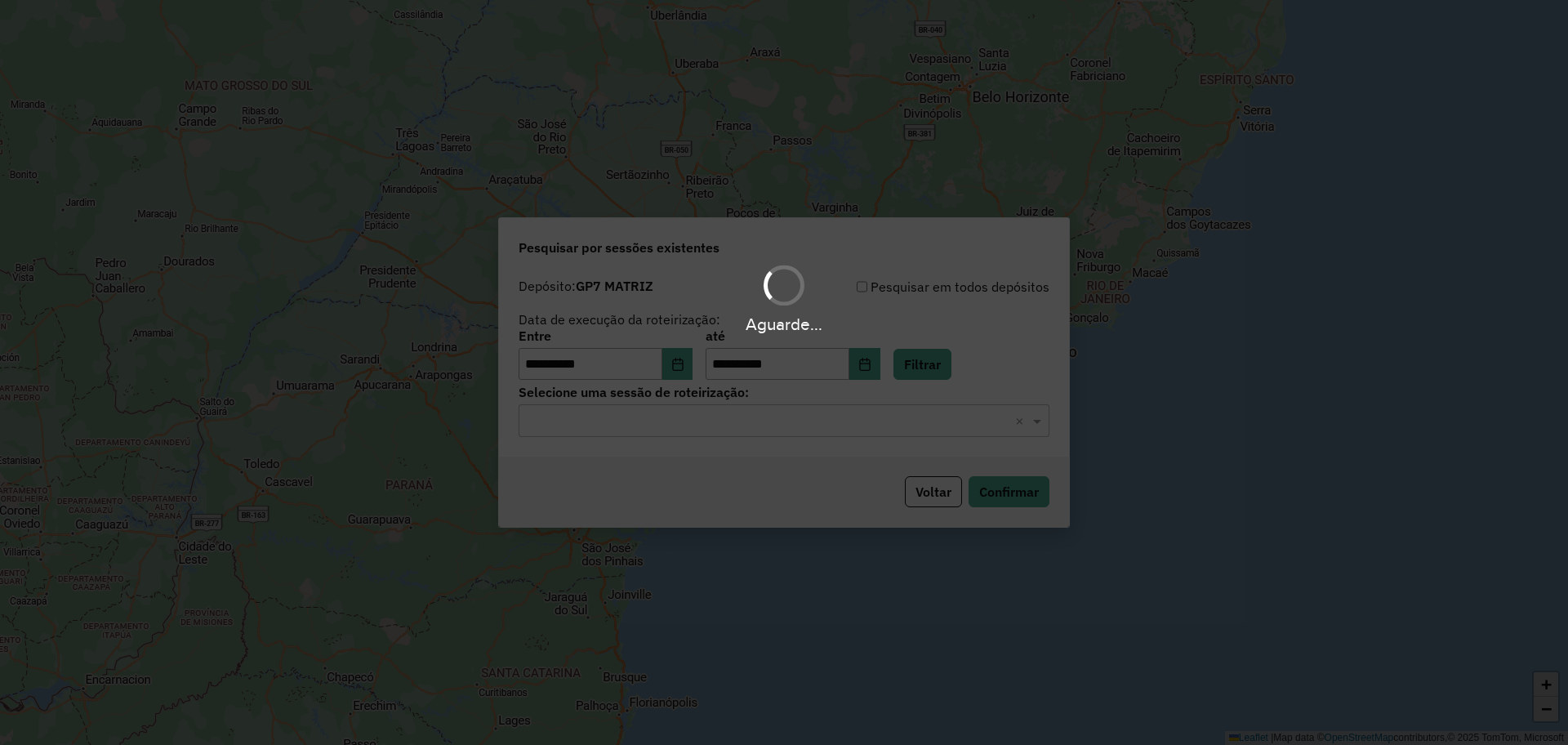
click at [706, 431] on input "text" at bounding box center [767, 422] width 482 height 20
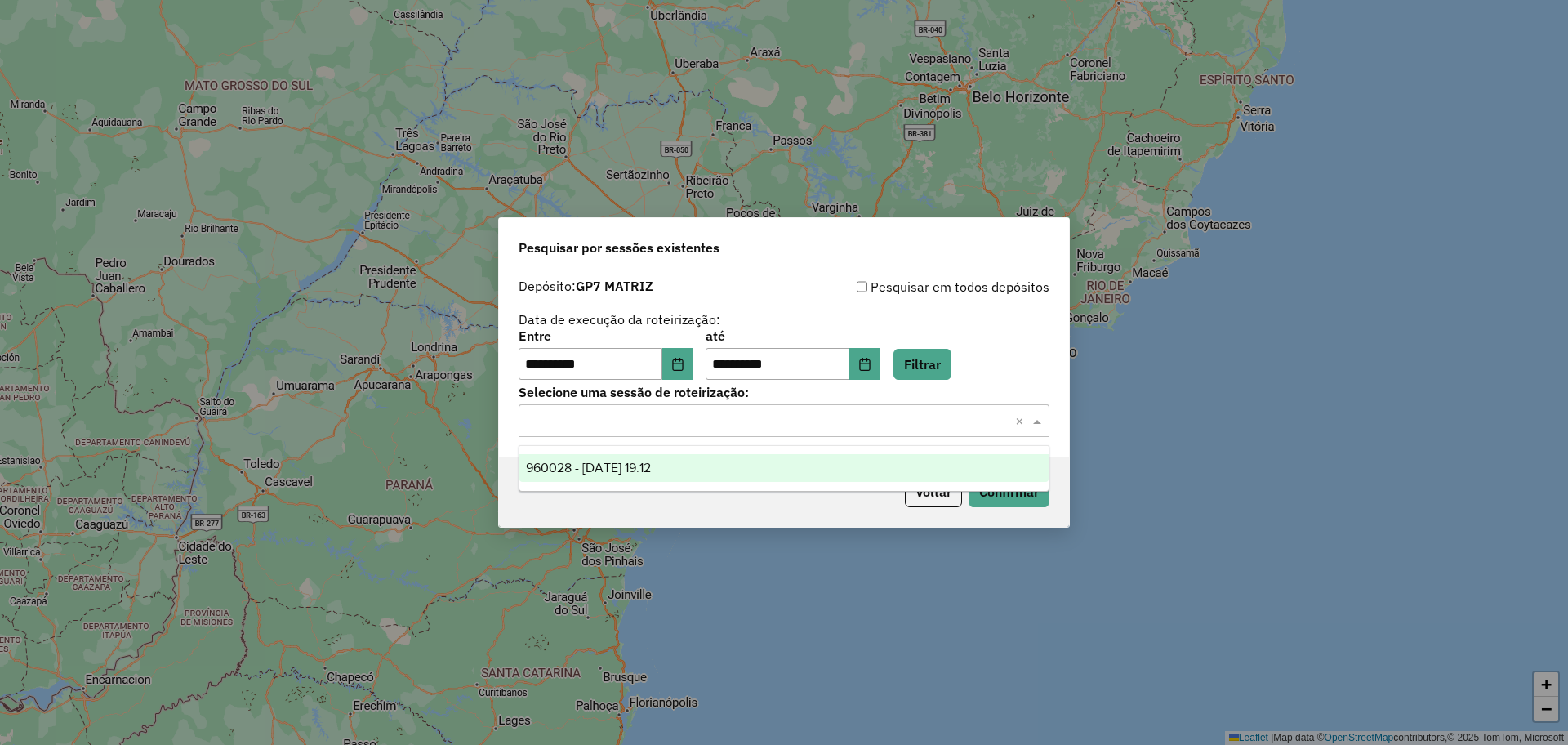
click at [686, 469] on div "960028 - 03/07/2025 19:12" at bounding box center [784, 467] width 529 height 28
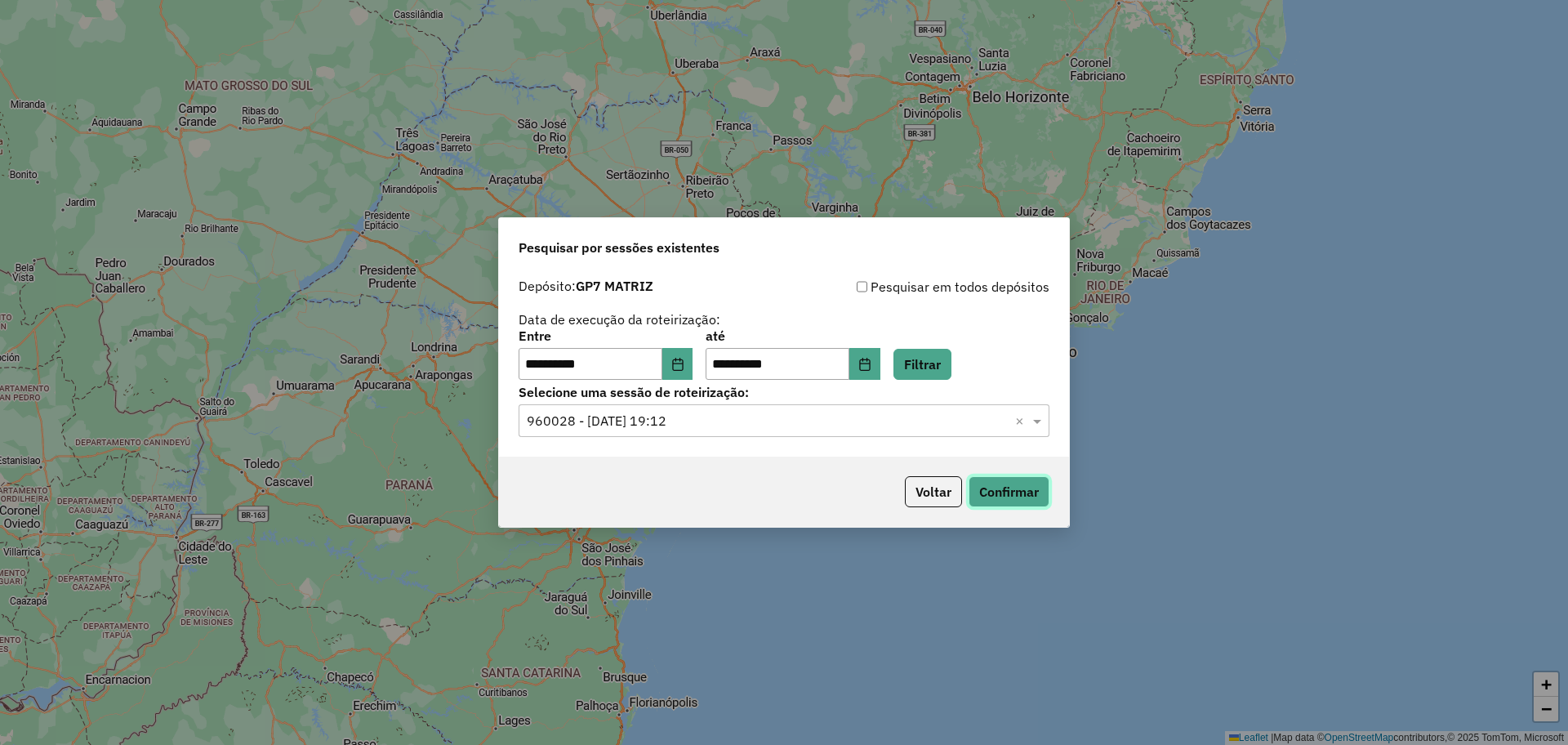
click at [1010, 490] on button "Confirmar" at bounding box center [1009, 491] width 81 height 31
click at [681, 362] on button "Choose Date" at bounding box center [677, 364] width 31 height 33
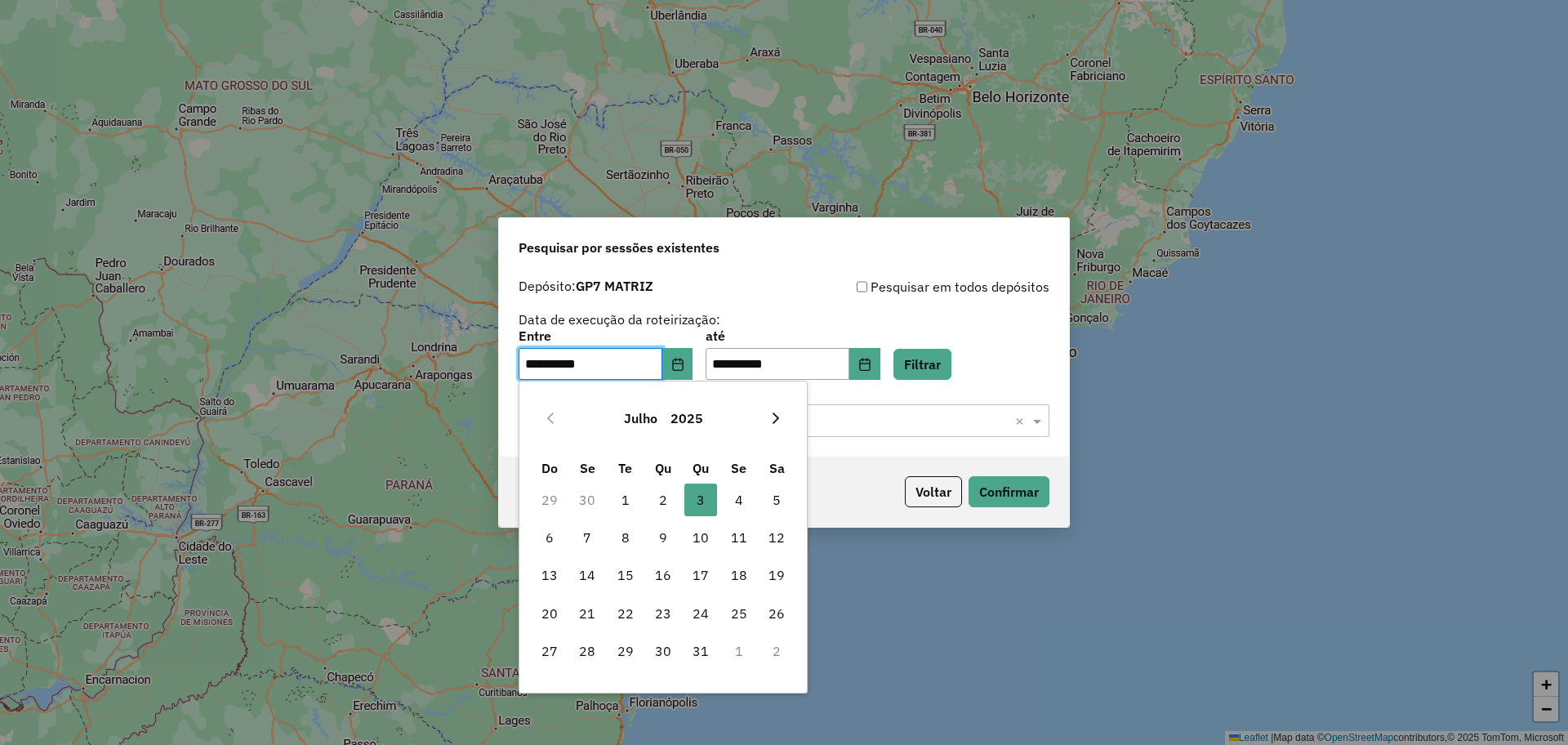
click at [774, 410] on button "Next Month" at bounding box center [776, 417] width 26 height 26
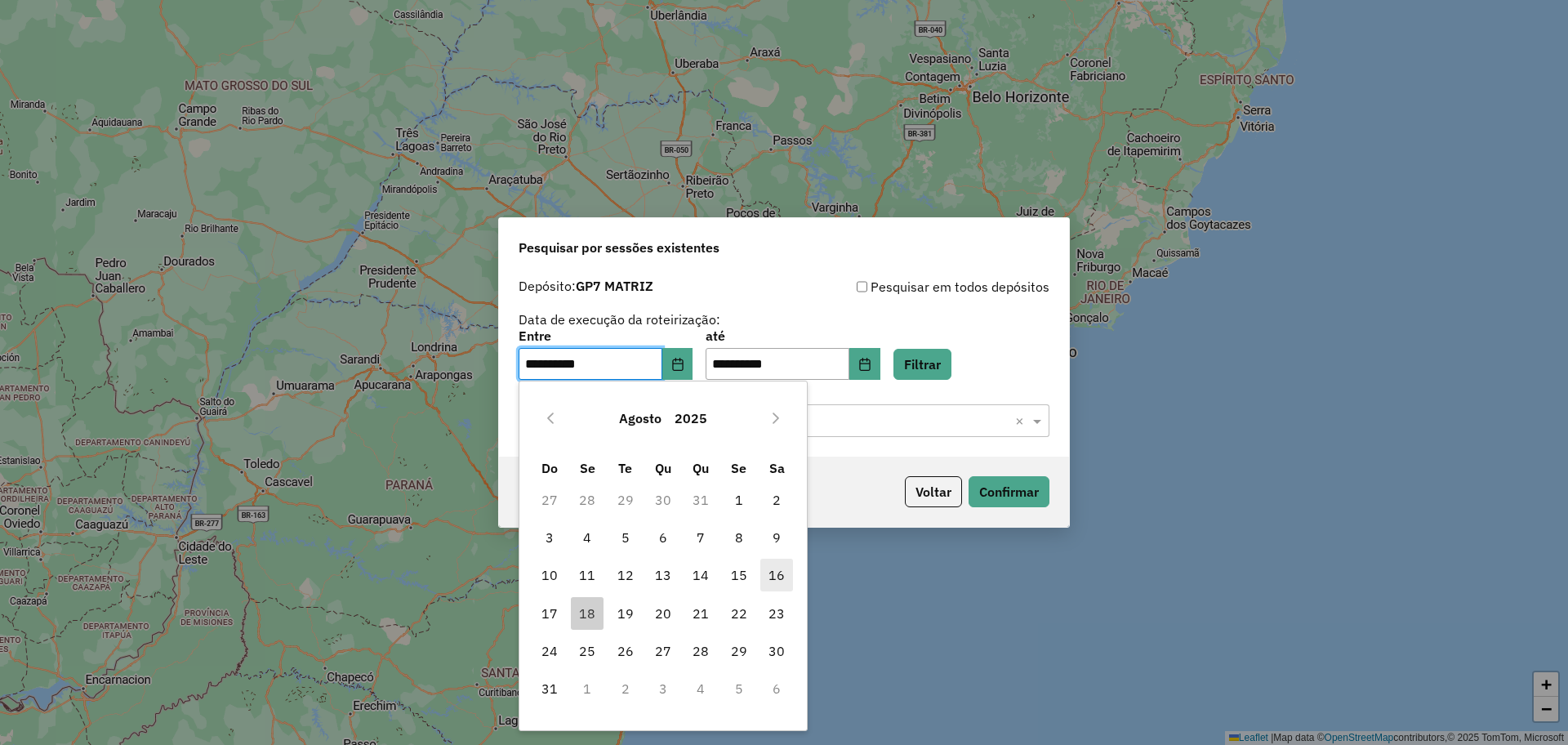
click at [776, 581] on span "16" at bounding box center [776, 574] width 33 height 33
type input "**********"
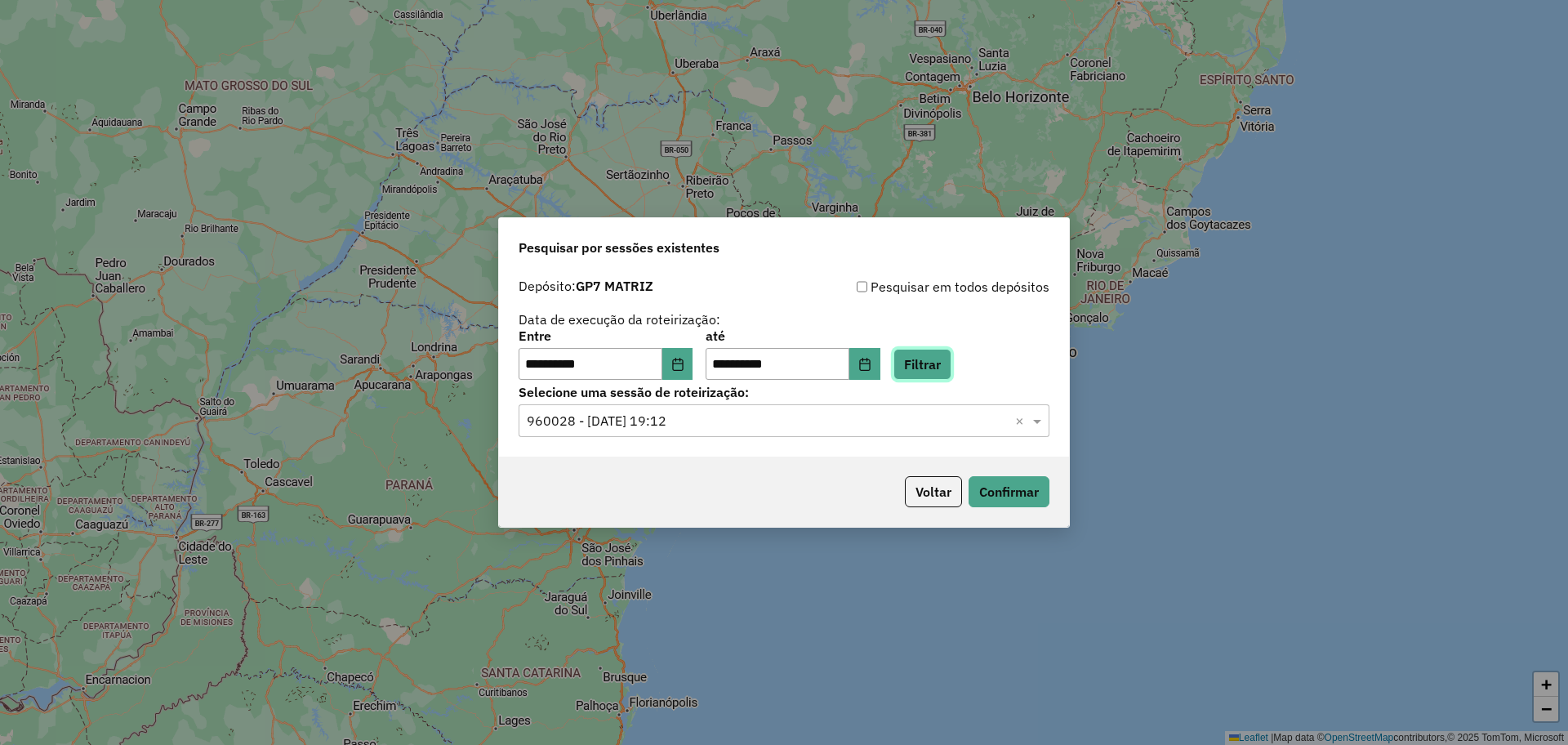
click at [919, 369] on button "Filtrar" at bounding box center [922, 364] width 58 height 31
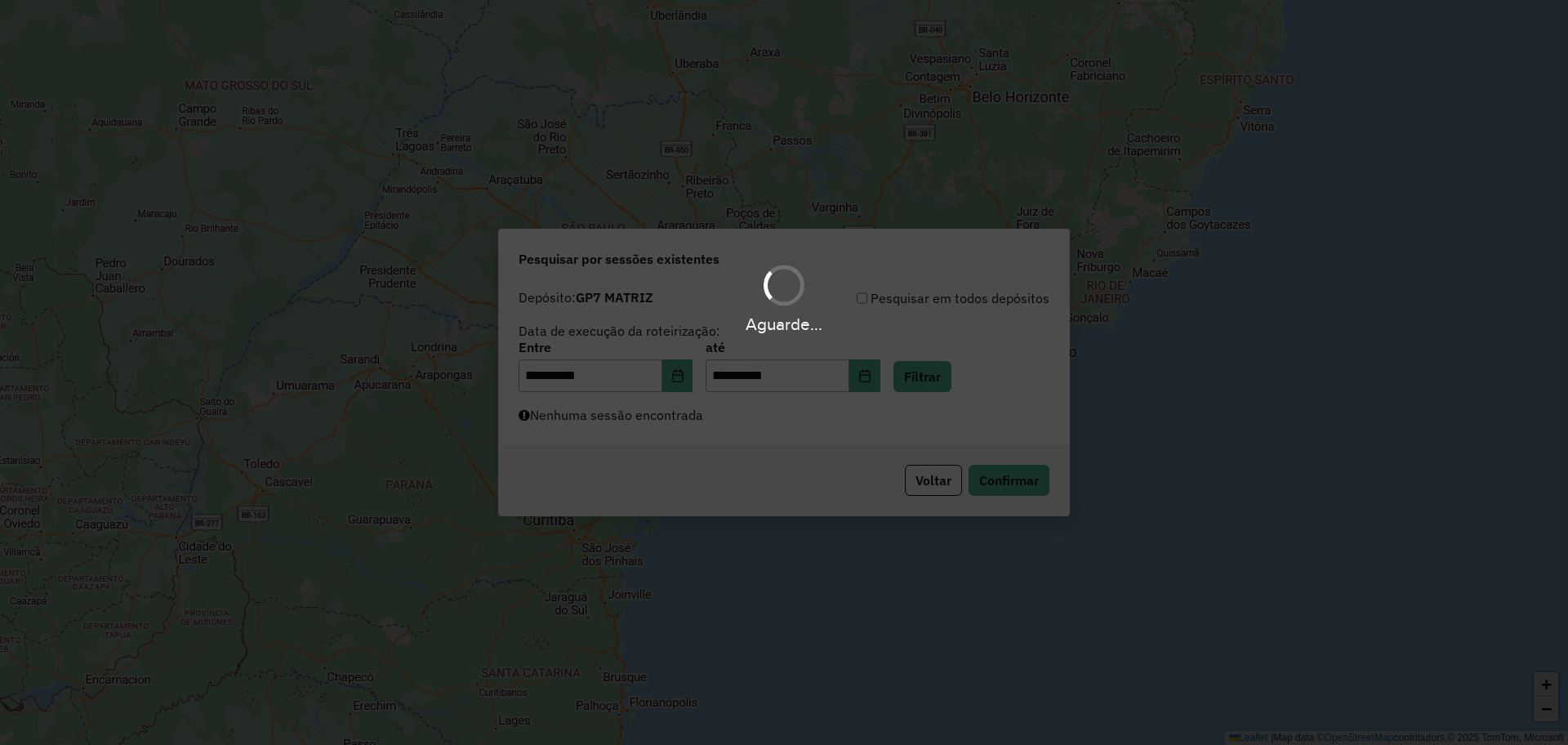
click at [847, 448] on div "Aguarde..." at bounding box center [784, 372] width 1568 height 745
click at [843, 439] on div "Aguarde..." at bounding box center [784, 372] width 1568 height 745
click at [844, 431] on div "Aguarde..." at bounding box center [784, 372] width 1568 height 745
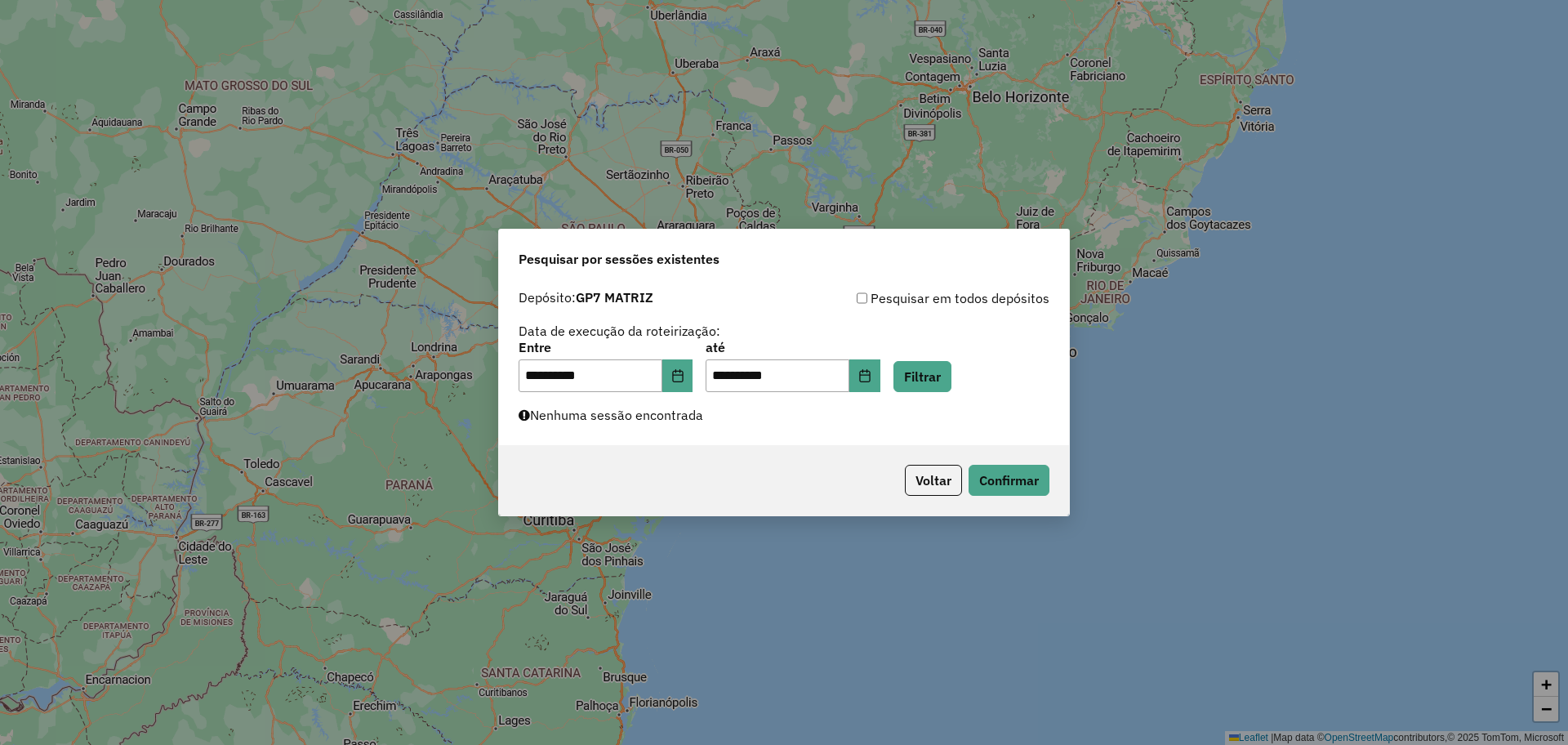
click at [844, 431] on div "**********" at bounding box center [784, 363] width 570 height 163
click at [910, 368] on div "**********" at bounding box center [784, 366] width 531 height 51
click at [683, 381] on icon "Choose Date" at bounding box center [677, 375] width 11 height 13
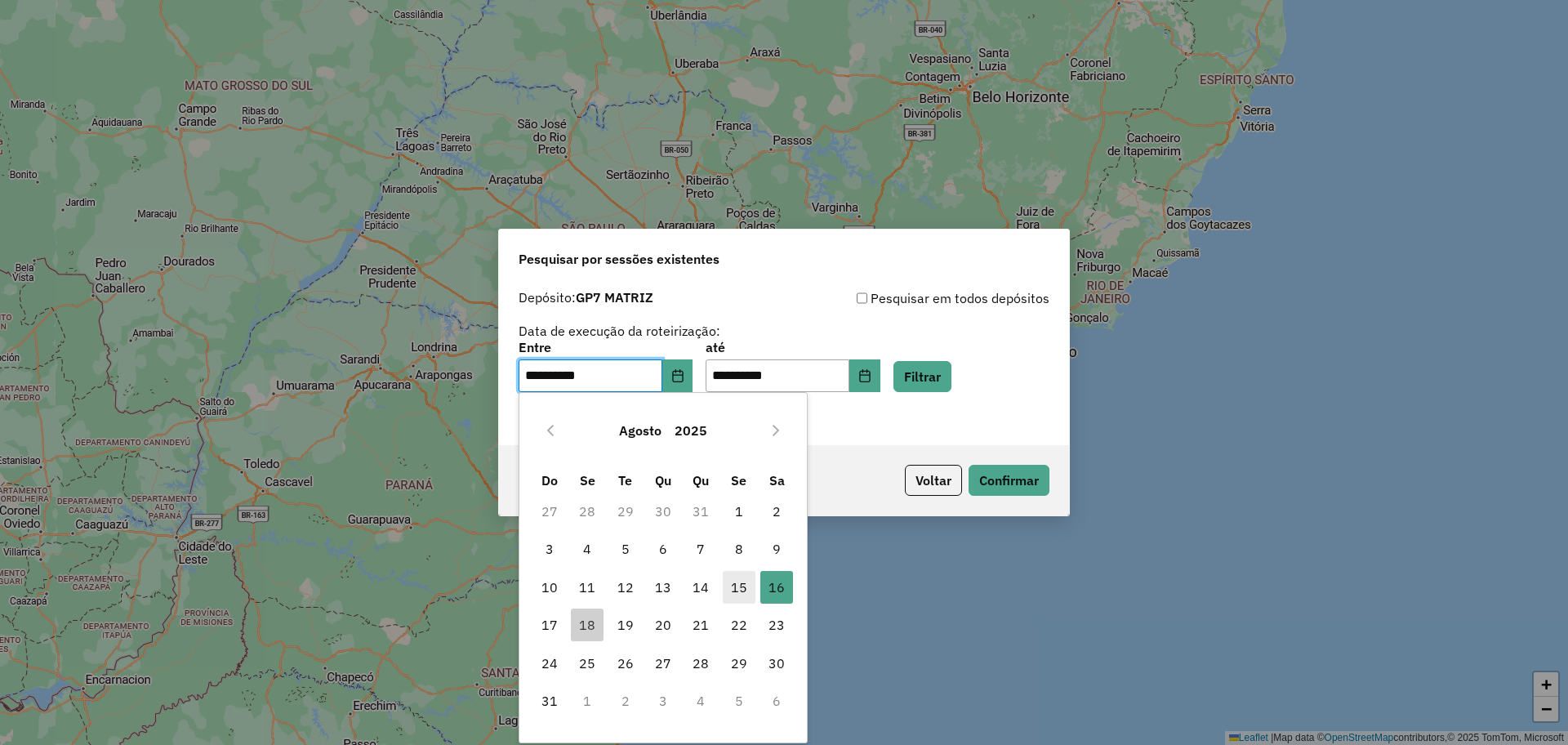
click at [725, 571] on span "15" at bounding box center [739, 587] width 33 height 33
type input "**********"
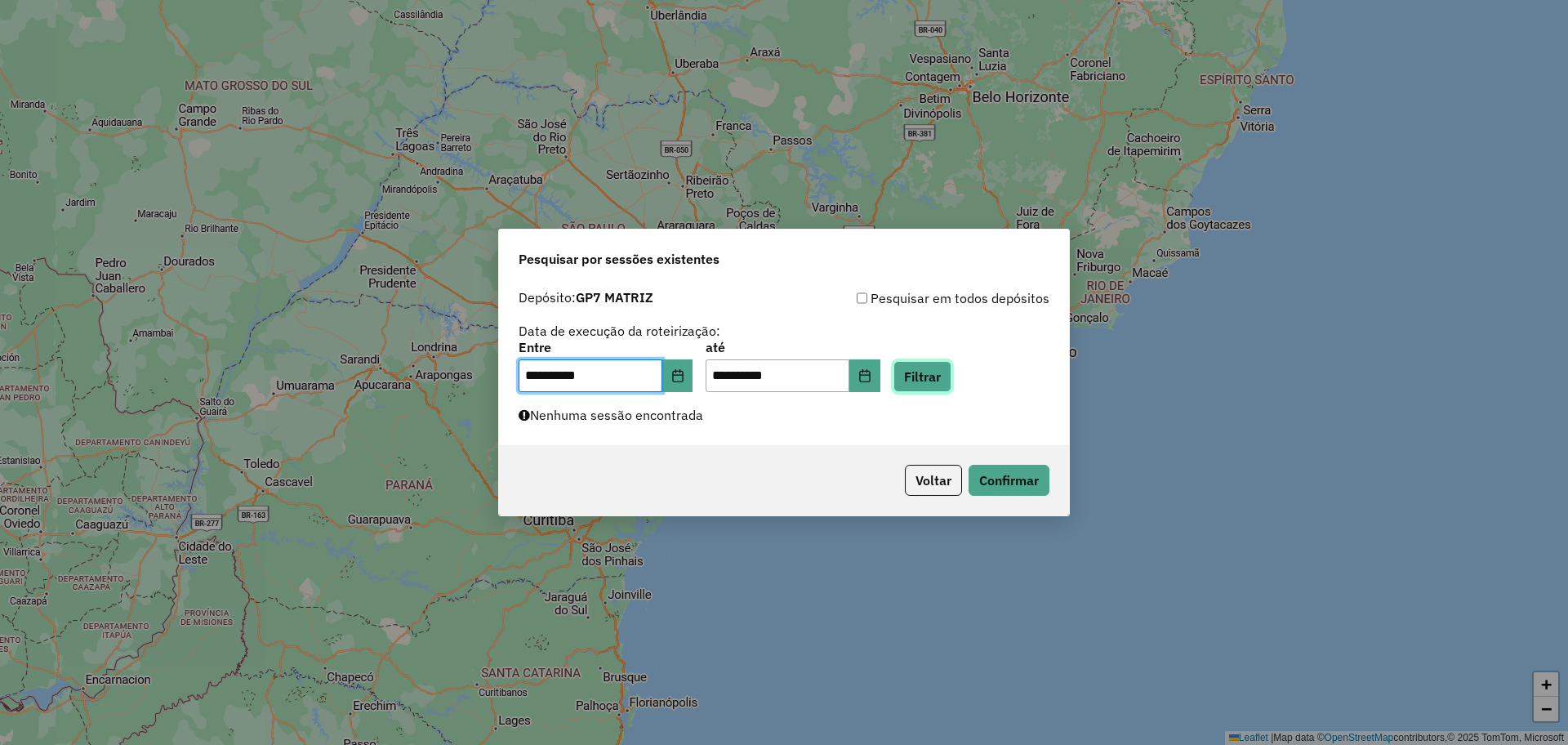
click at [920, 376] on button "Filtrar" at bounding box center [922, 376] width 58 height 31
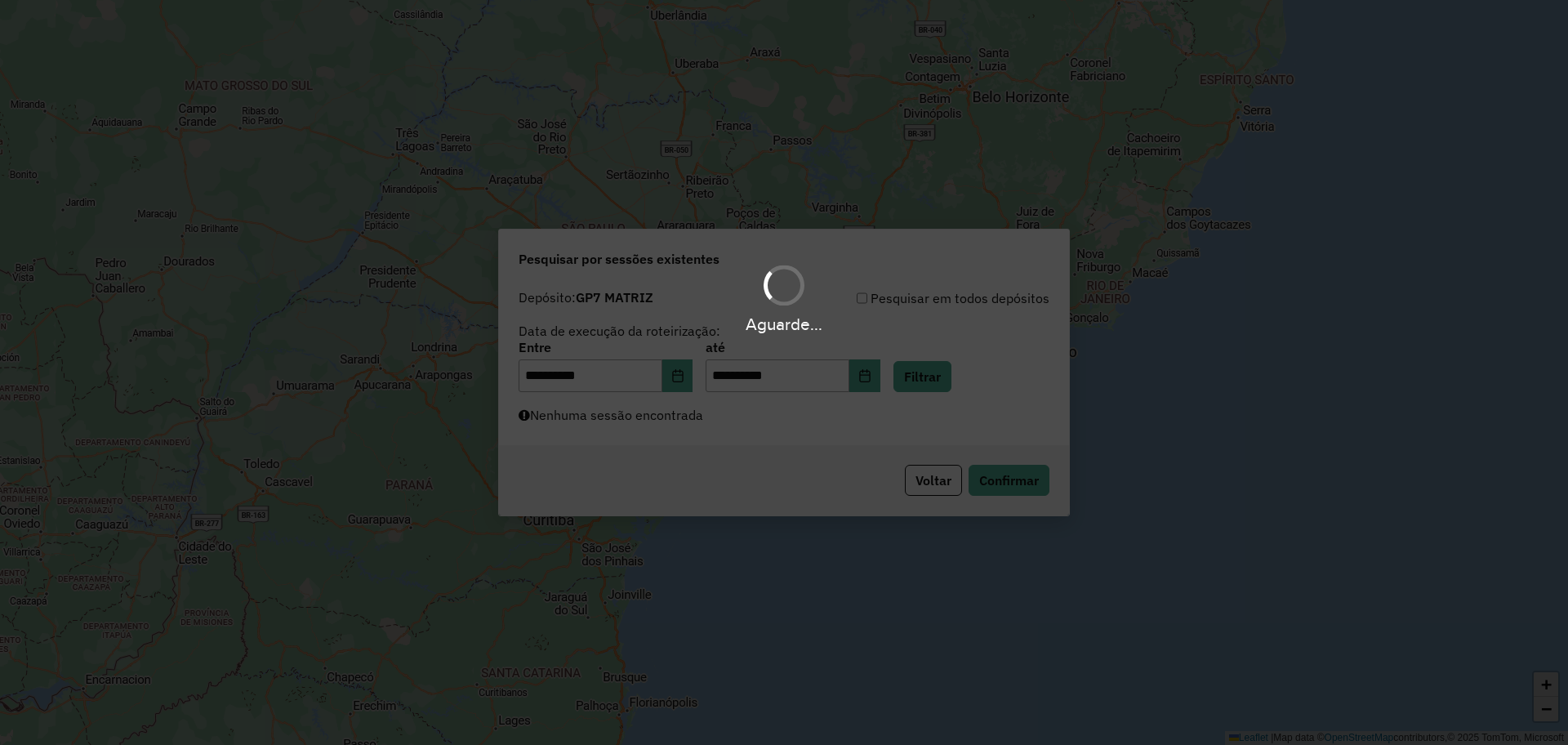
click at [860, 414] on div "Aguarde..." at bounding box center [784, 372] width 1568 height 745
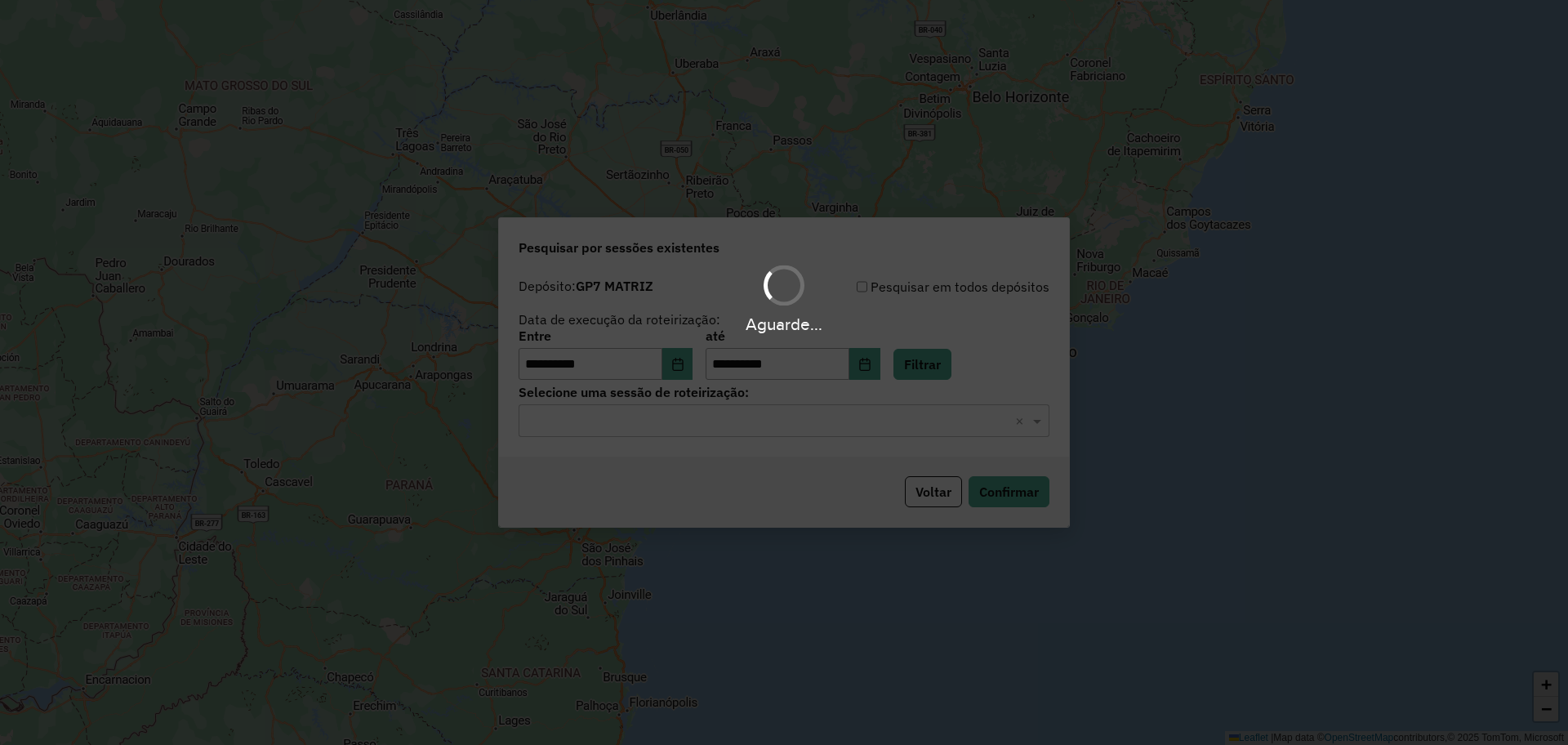
click at [830, 435] on div "Aguarde..." at bounding box center [784, 372] width 1568 height 745
click at [828, 435] on div "Aguarde..." at bounding box center [784, 372] width 1568 height 745
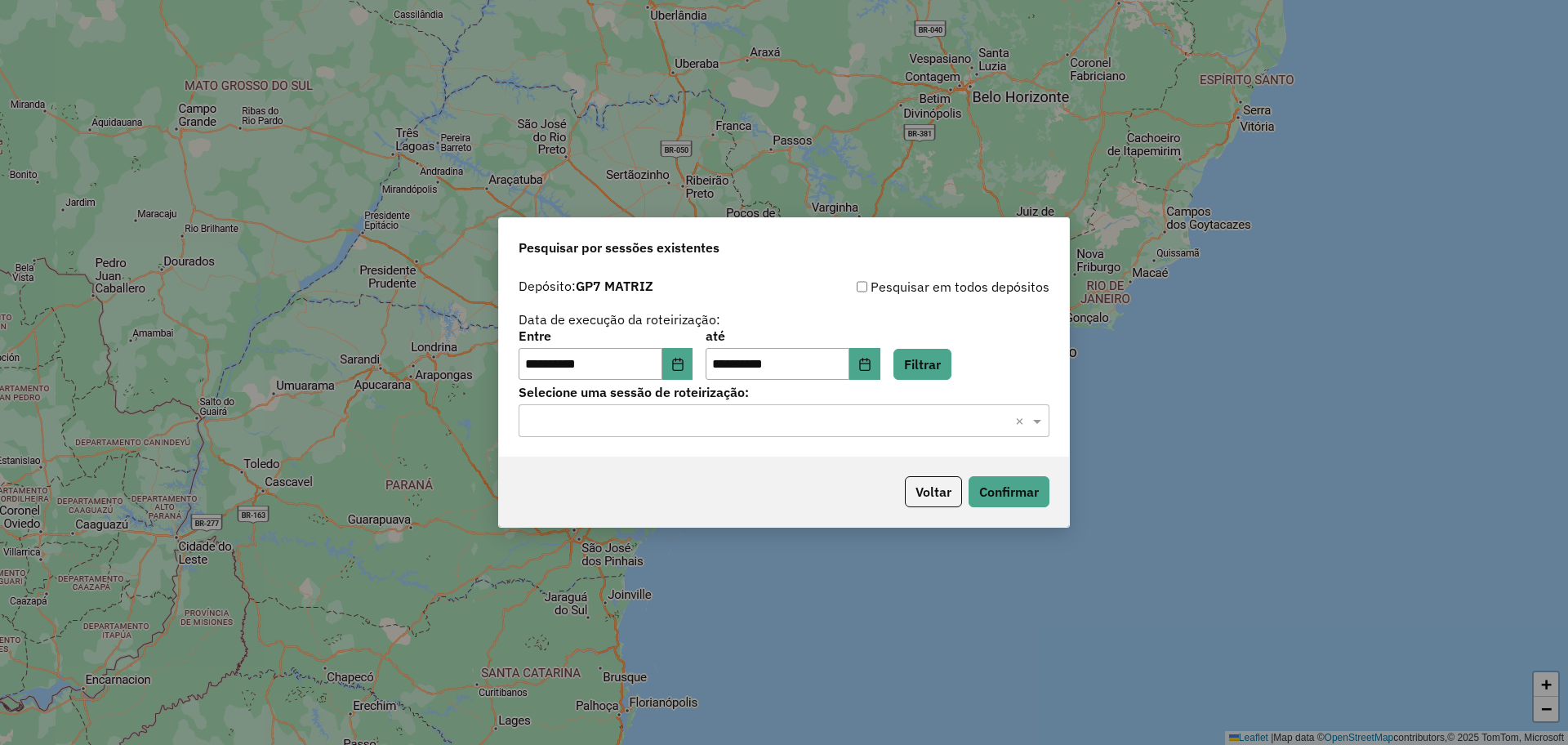
click at [828, 435] on div "Selecione uma sessão × ×" at bounding box center [784, 421] width 531 height 33
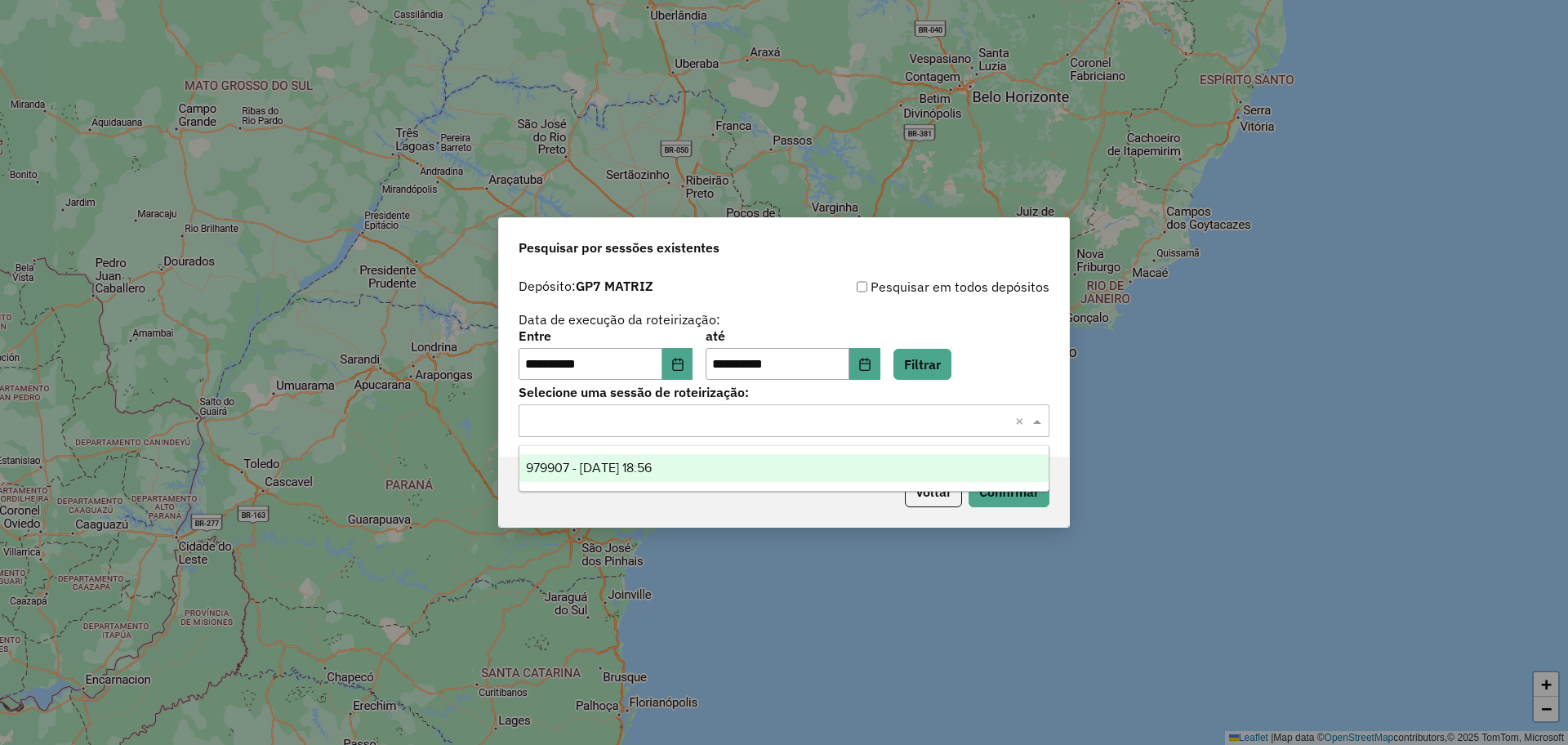
click at [755, 471] on div "979907 - 15/08/2025 18:56" at bounding box center [784, 467] width 529 height 28
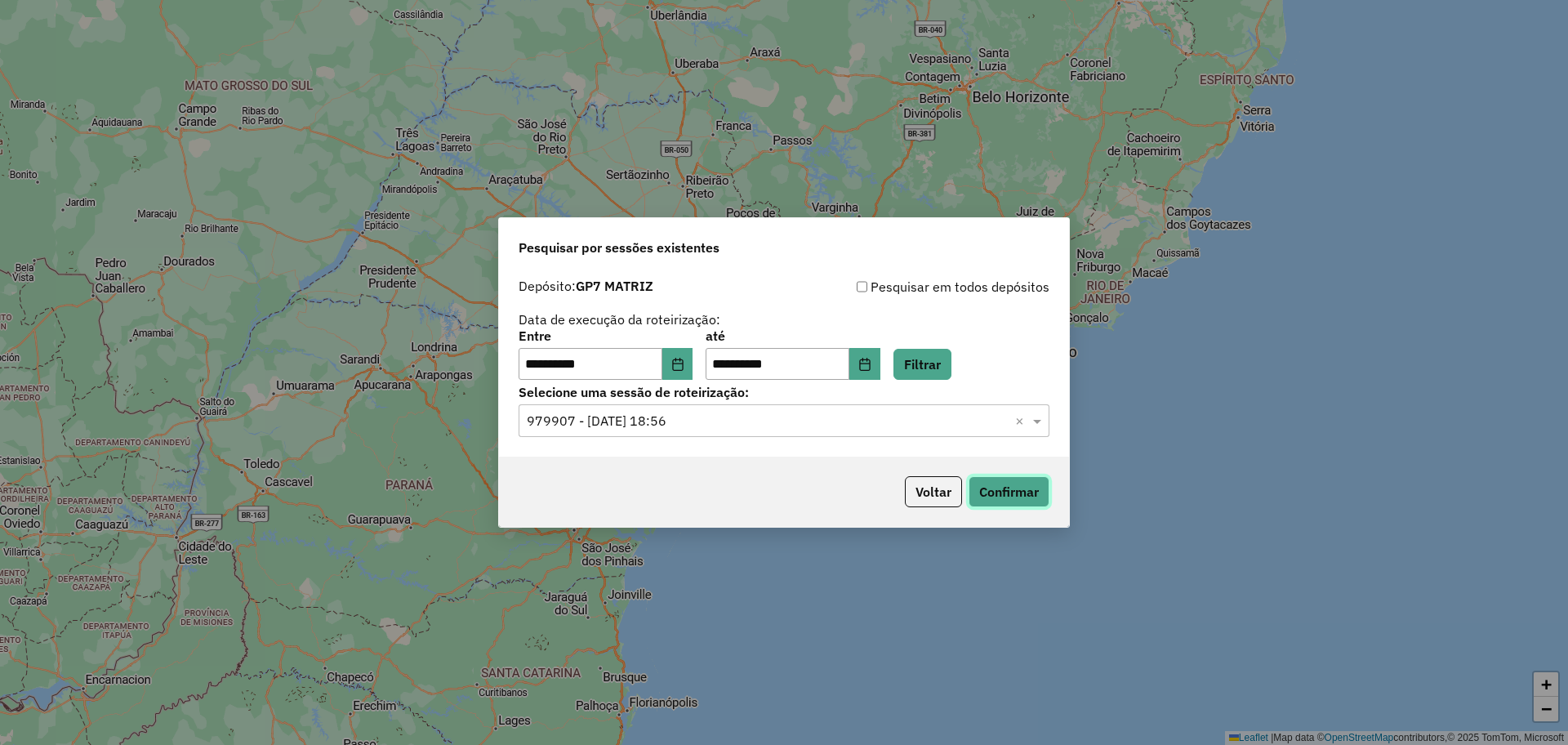
click at [982, 489] on button "Confirmar" at bounding box center [1009, 491] width 81 height 31
click at [871, 370] on icon "Choose Date" at bounding box center [865, 364] width 13 height 13
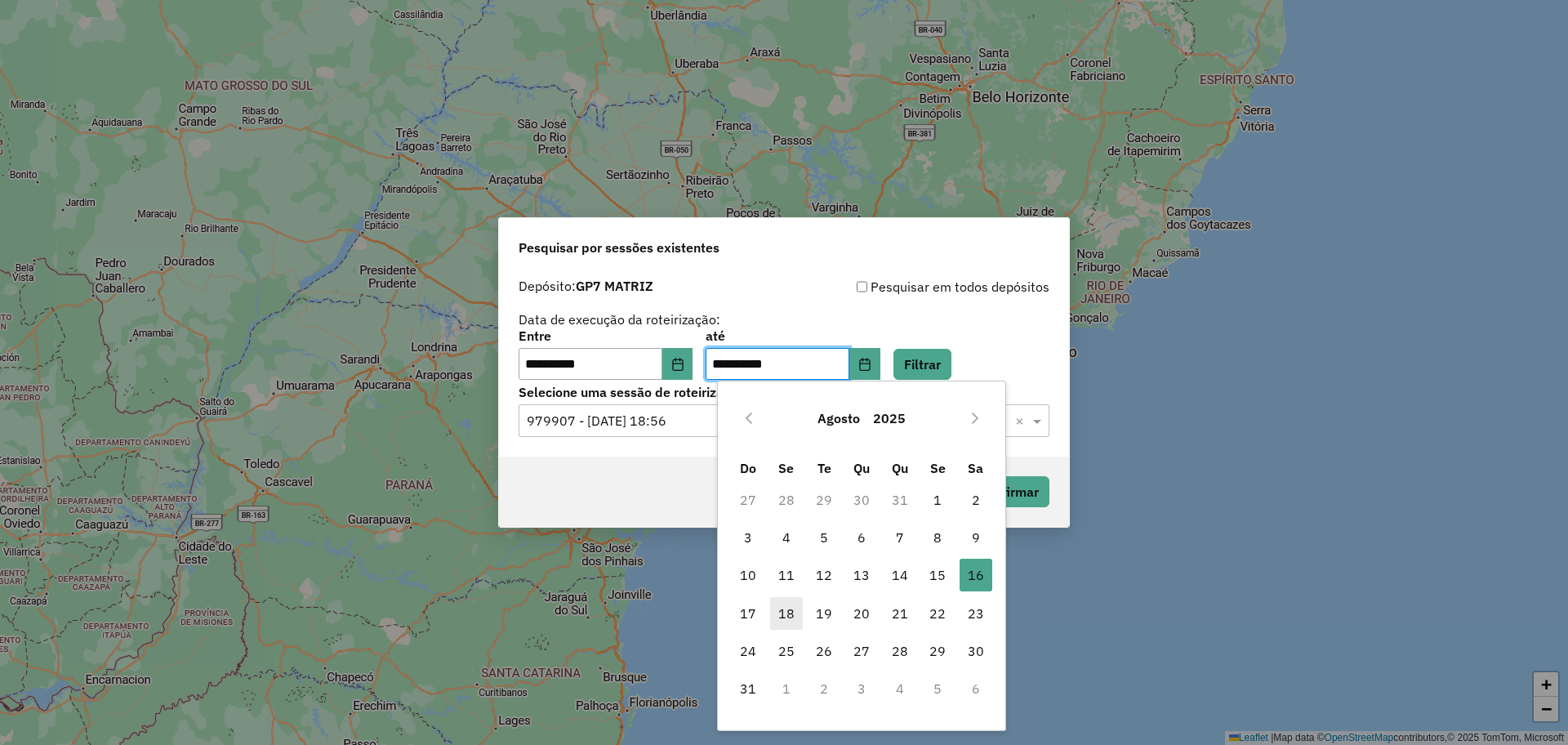
click at [791, 617] on span "18" at bounding box center [786, 613] width 33 height 33
type input "**********"
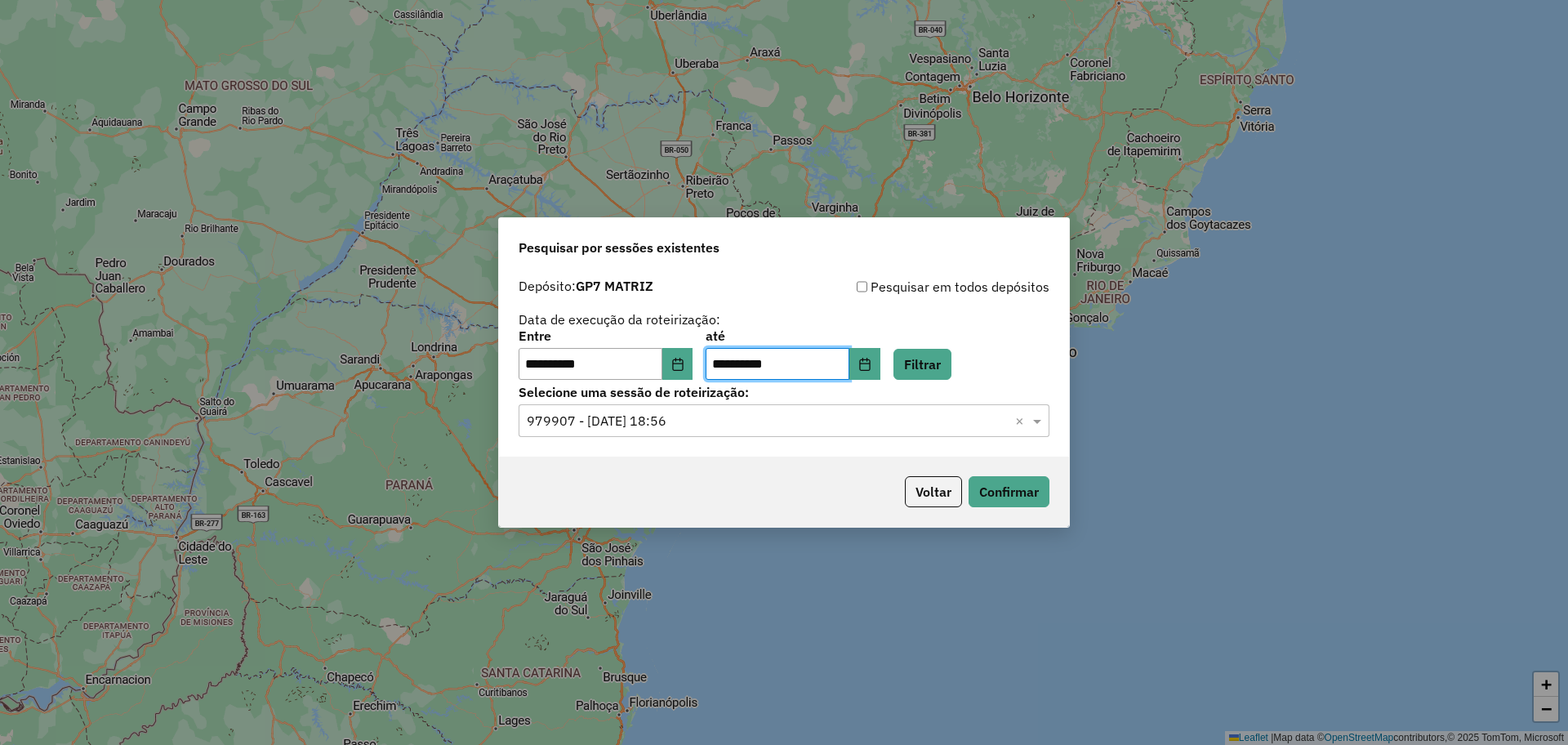
click at [876, 398] on label "Selecione uma sessão de roteirização:" at bounding box center [784, 392] width 531 height 20
click at [930, 364] on button "Filtrar" at bounding box center [922, 364] width 58 height 31
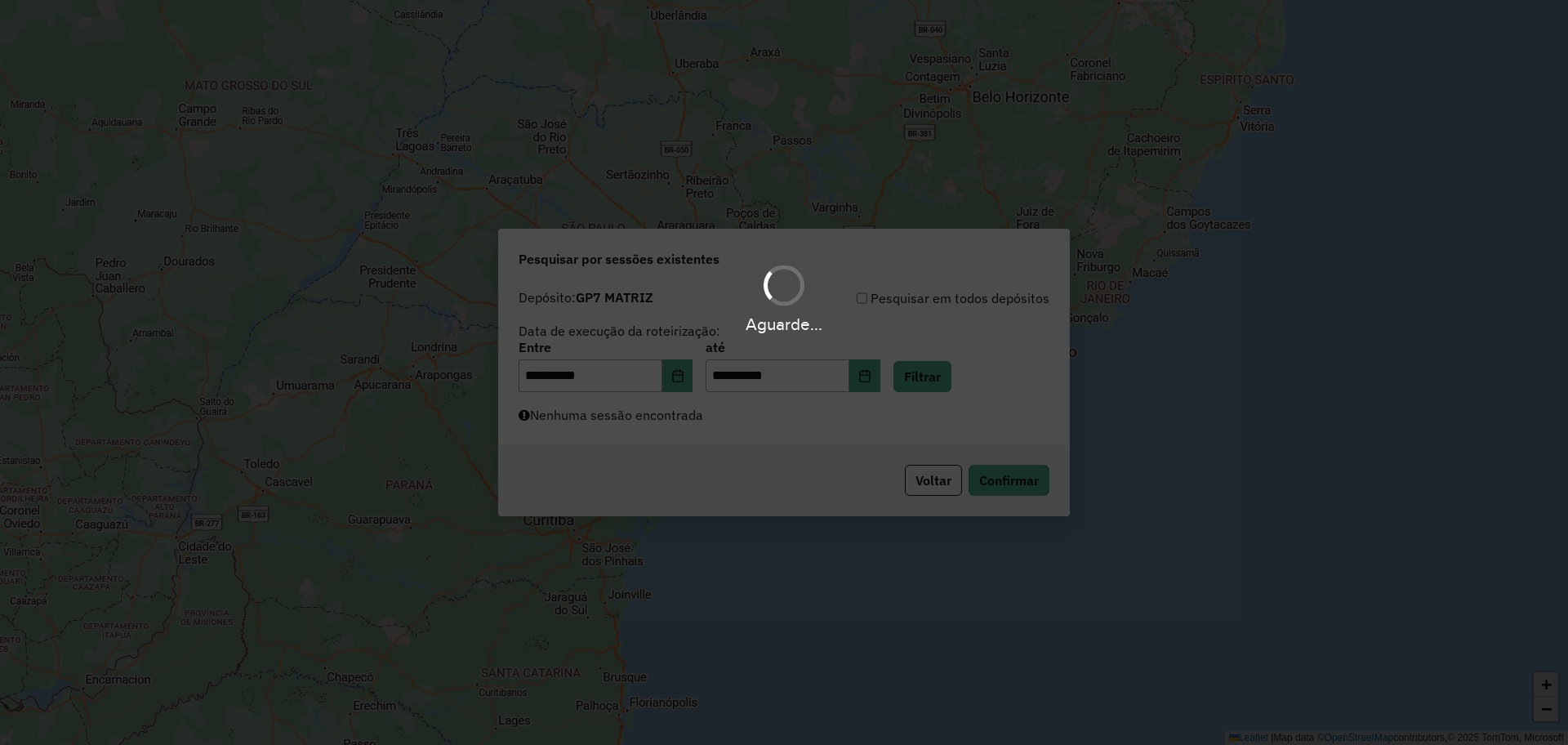
click at [893, 402] on div "Aguarde..." at bounding box center [784, 372] width 1568 height 745
click at [865, 419] on div "Aguarde..." at bounding box center [784, 372] width 1568 height 745
click at [843, 426] on div "Aguarde..." at bounding box center [784, 372] width 1568 height 745
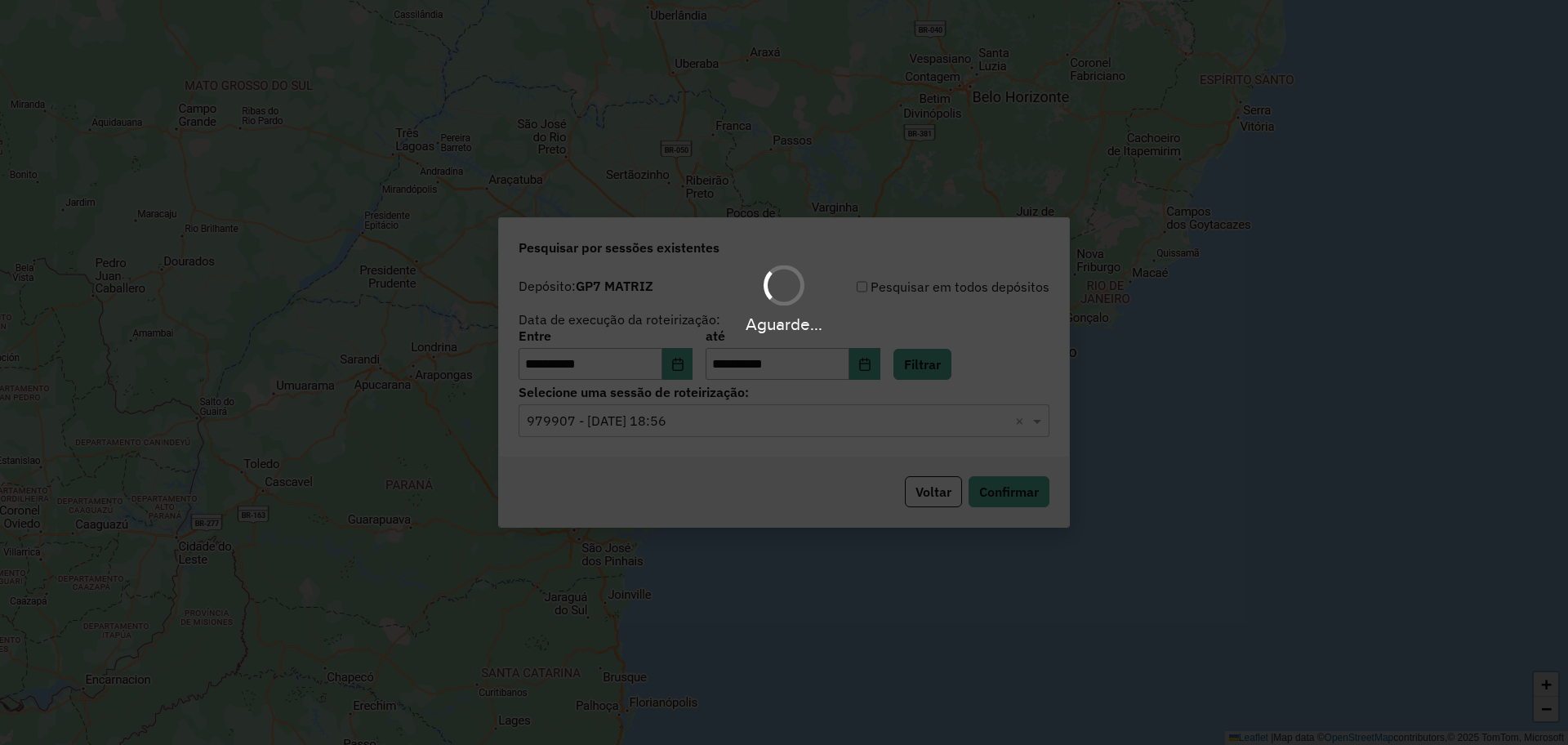
click at [818, 432] on div "Aguarde..." at bounding box center [784, 372] width 1568 height 745
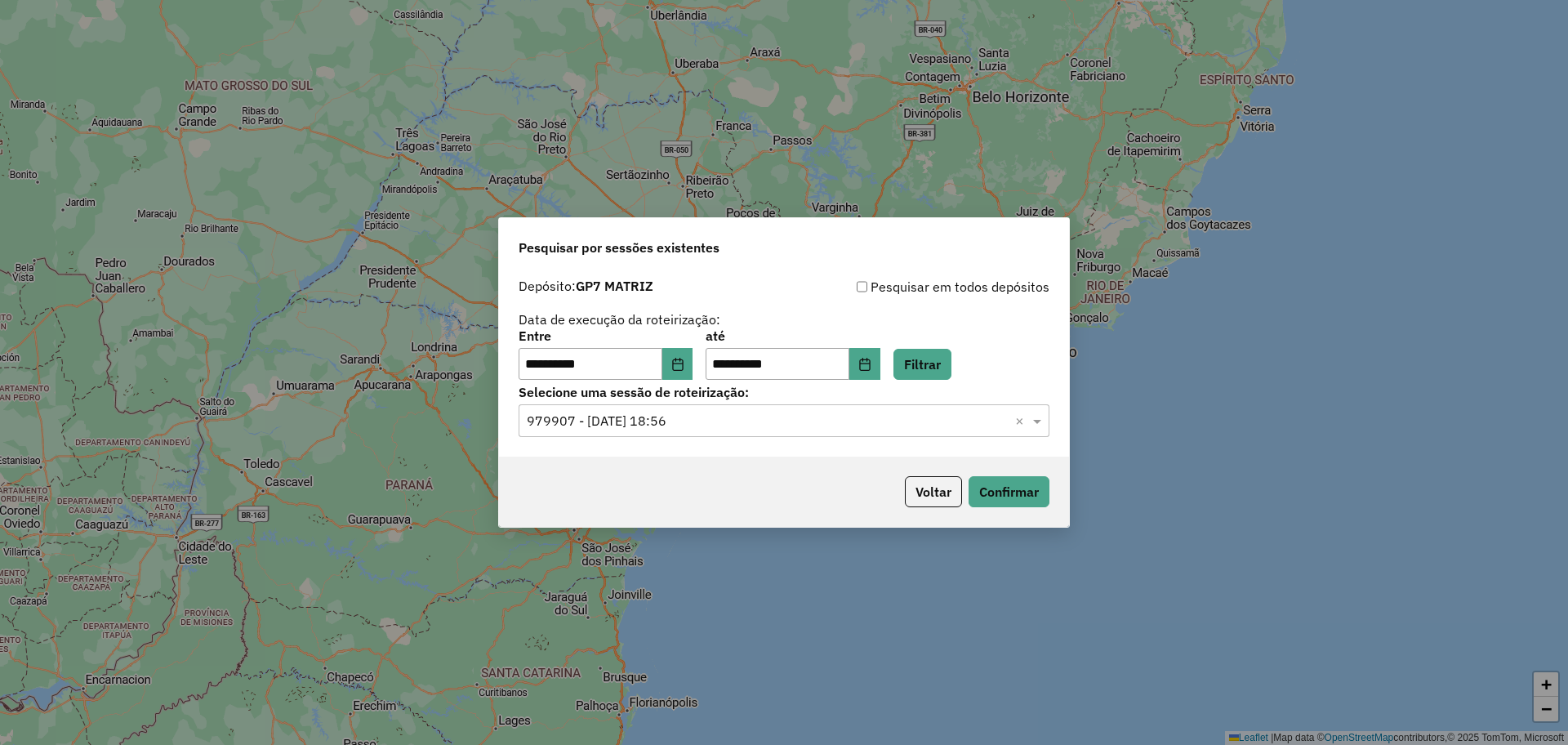
click at [816, 433] on div "Selecione uma sessão × 979907 - 15/08/2025 18:56 ×" at bounding box center [784, 421] width 531 height 33
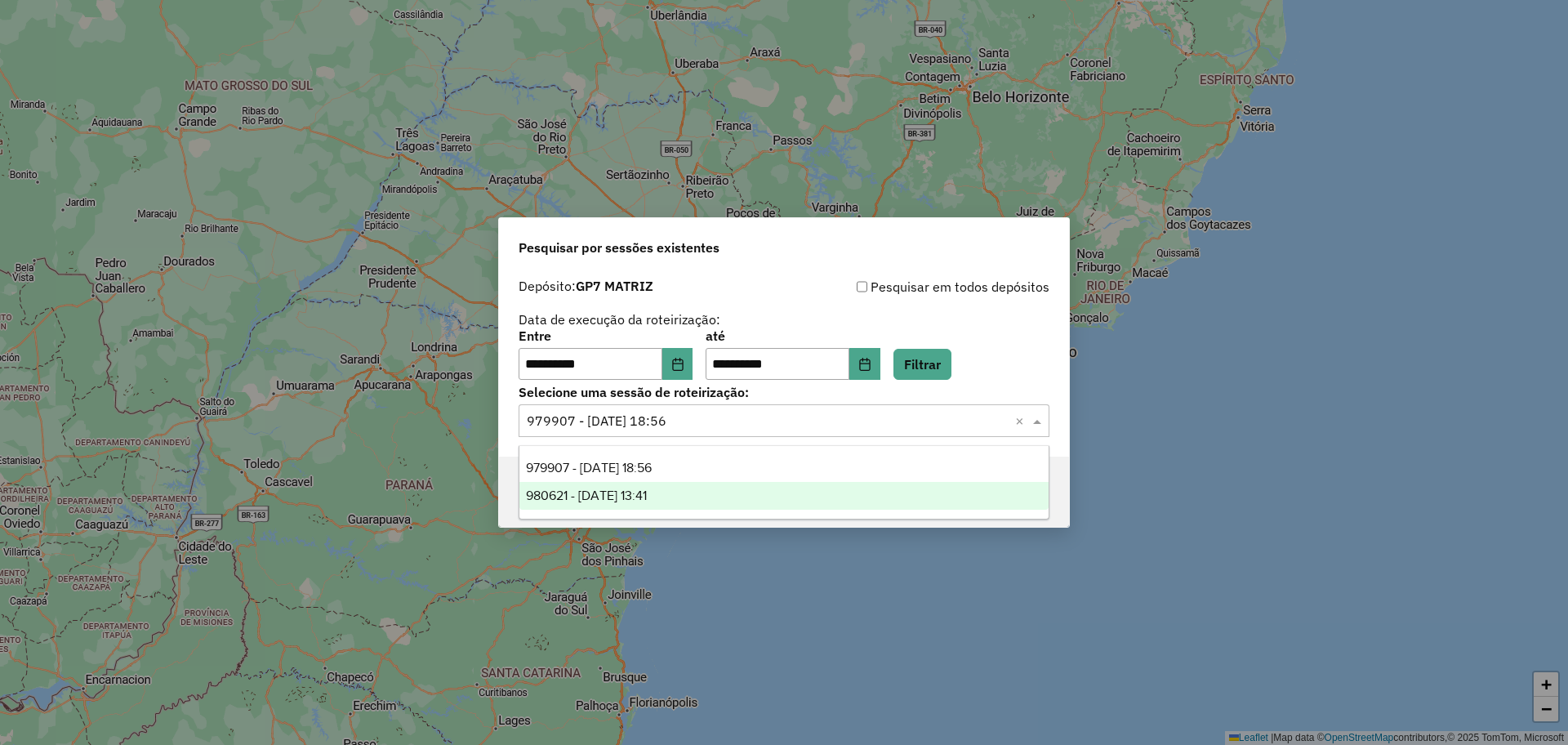
click at [751, 489] on div "980621 - 18/08/2025 13:41" at bounding box center [784, 495] width 529 height 28
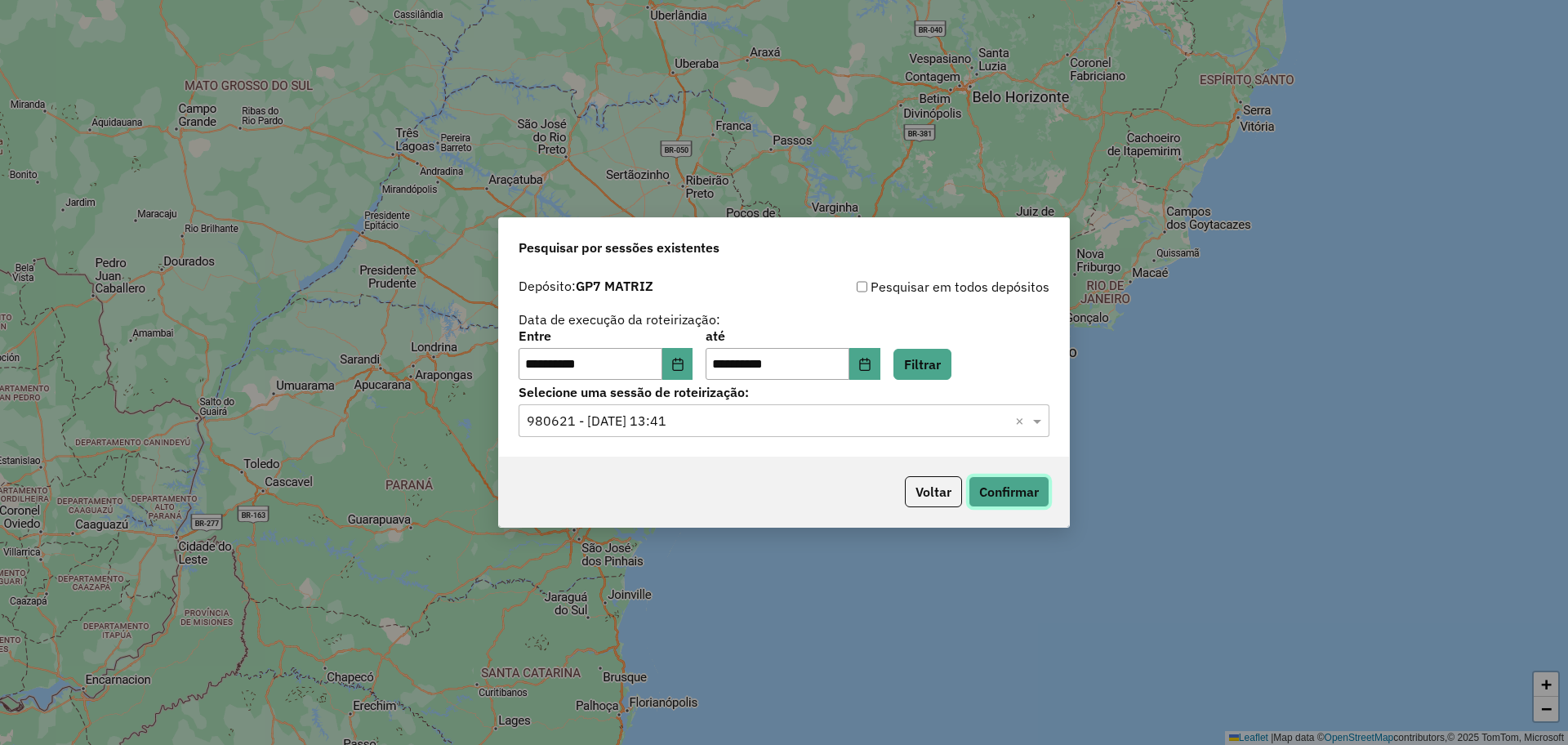
click at [982, 500] on button "Confirmar" at bounding box center [1009, 491] width 81 height 31
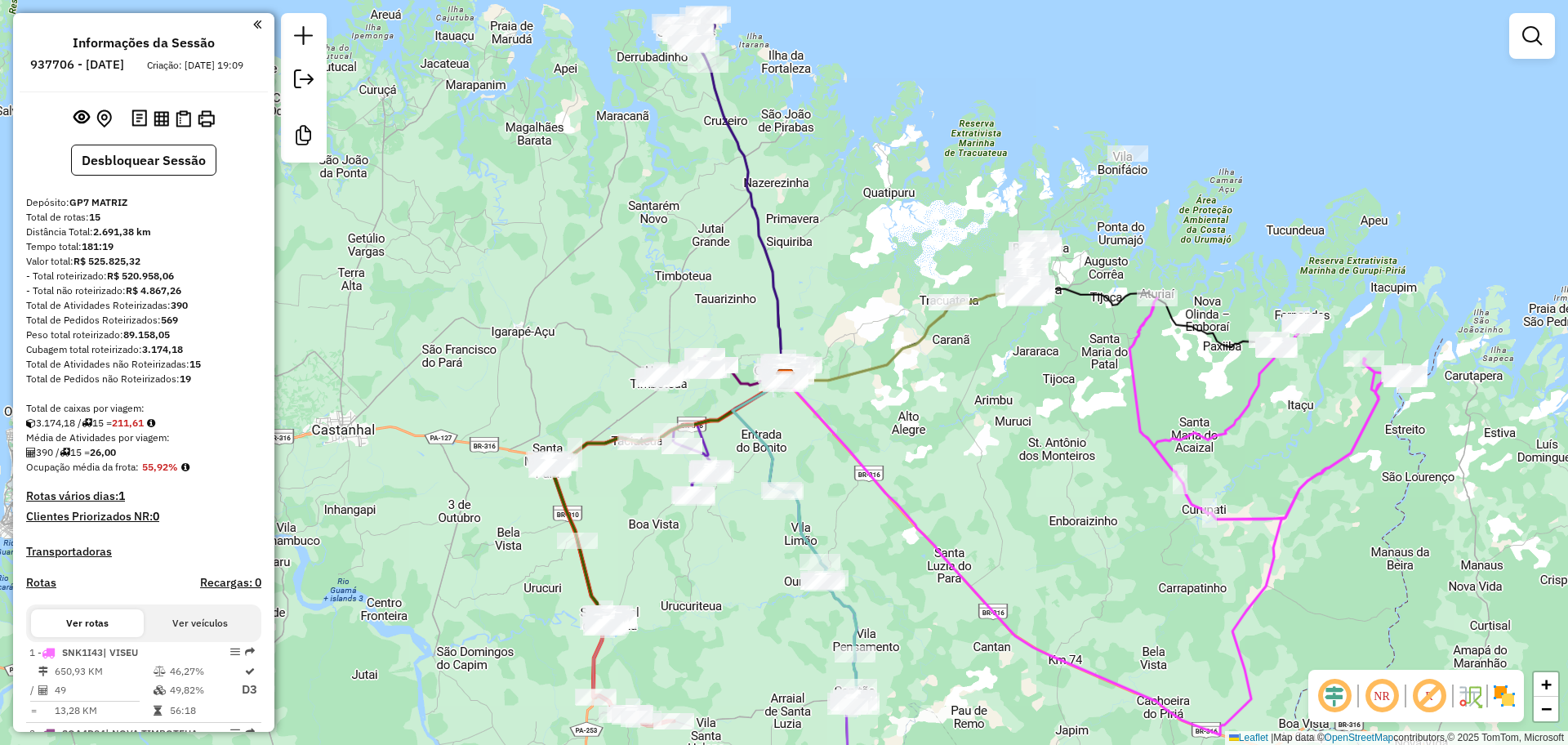
drag, startPoint x: 1044, startPoint y: 427, endPoint x: 1047, endPoint y: 445, distance: 18.2
click at [1056, 440] on div "Janela de atendimento Grade de atendimento Capacidade Transportadoras Veículos …" at bounding box center [784, 372] width 1568 height 745
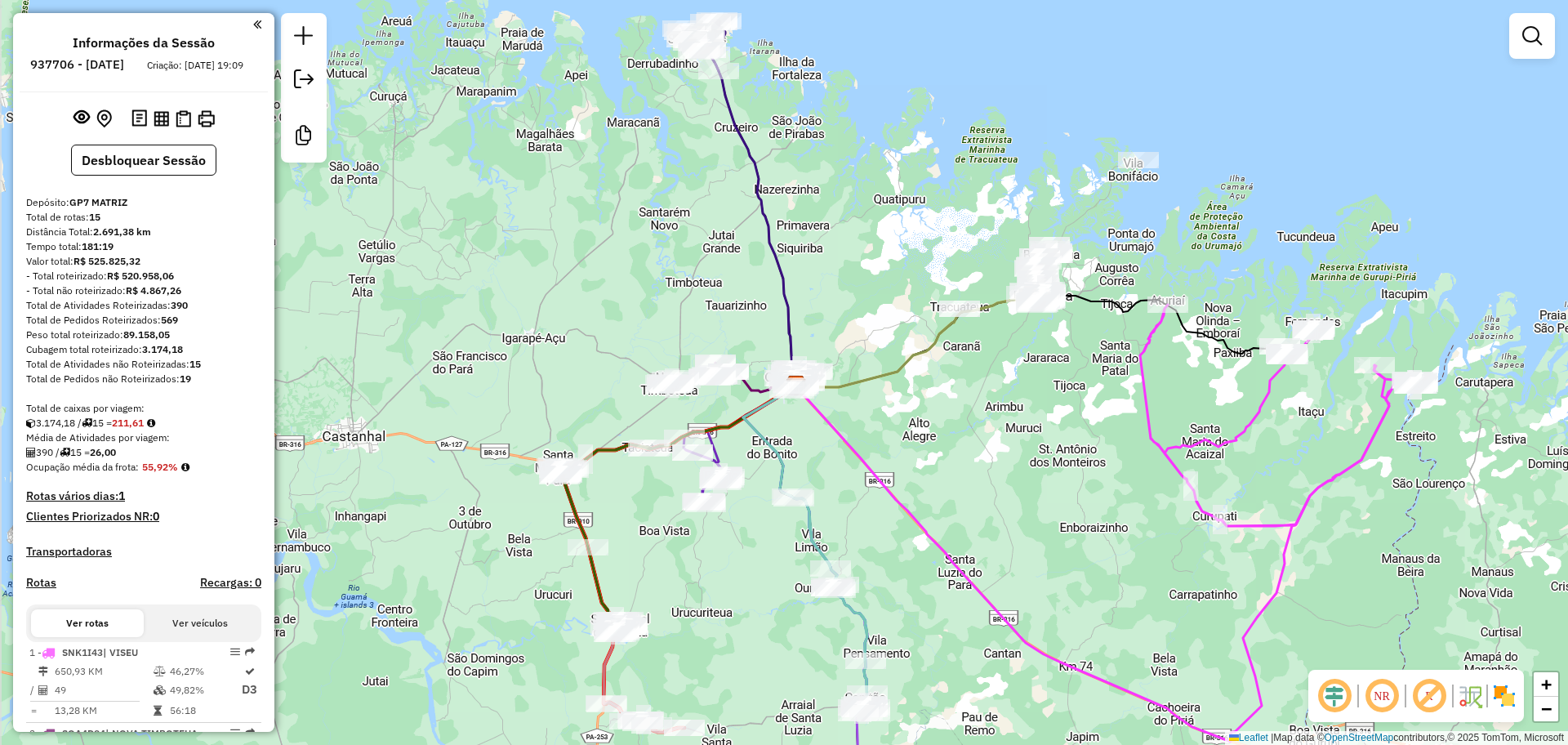
click at [943, 462] on div "Janela de atendimento Grade de atendimento Capacidade Transportadoras Veículos …" at bounding box center [784, 372] width 1568 height 745
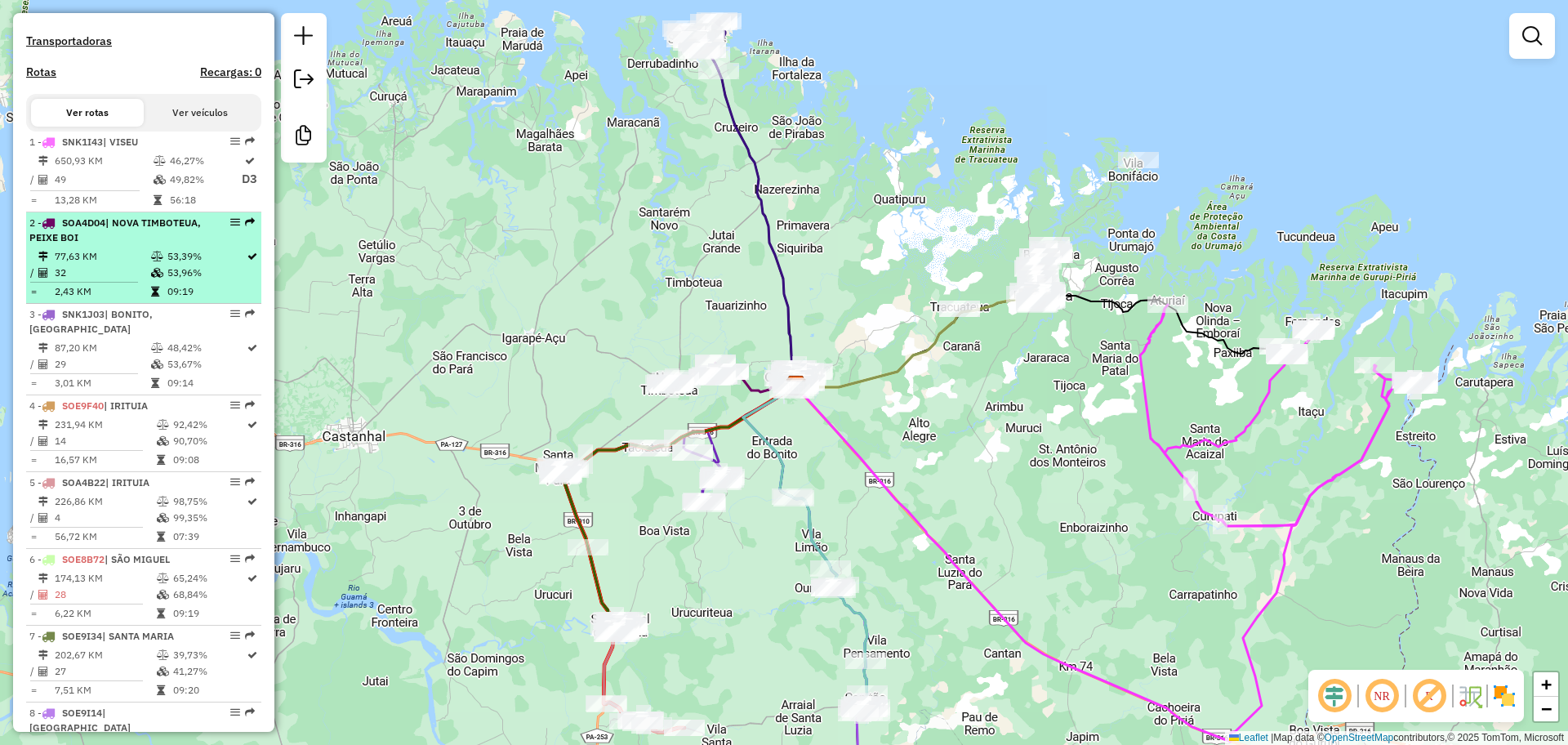
scroll to position [613, 0]
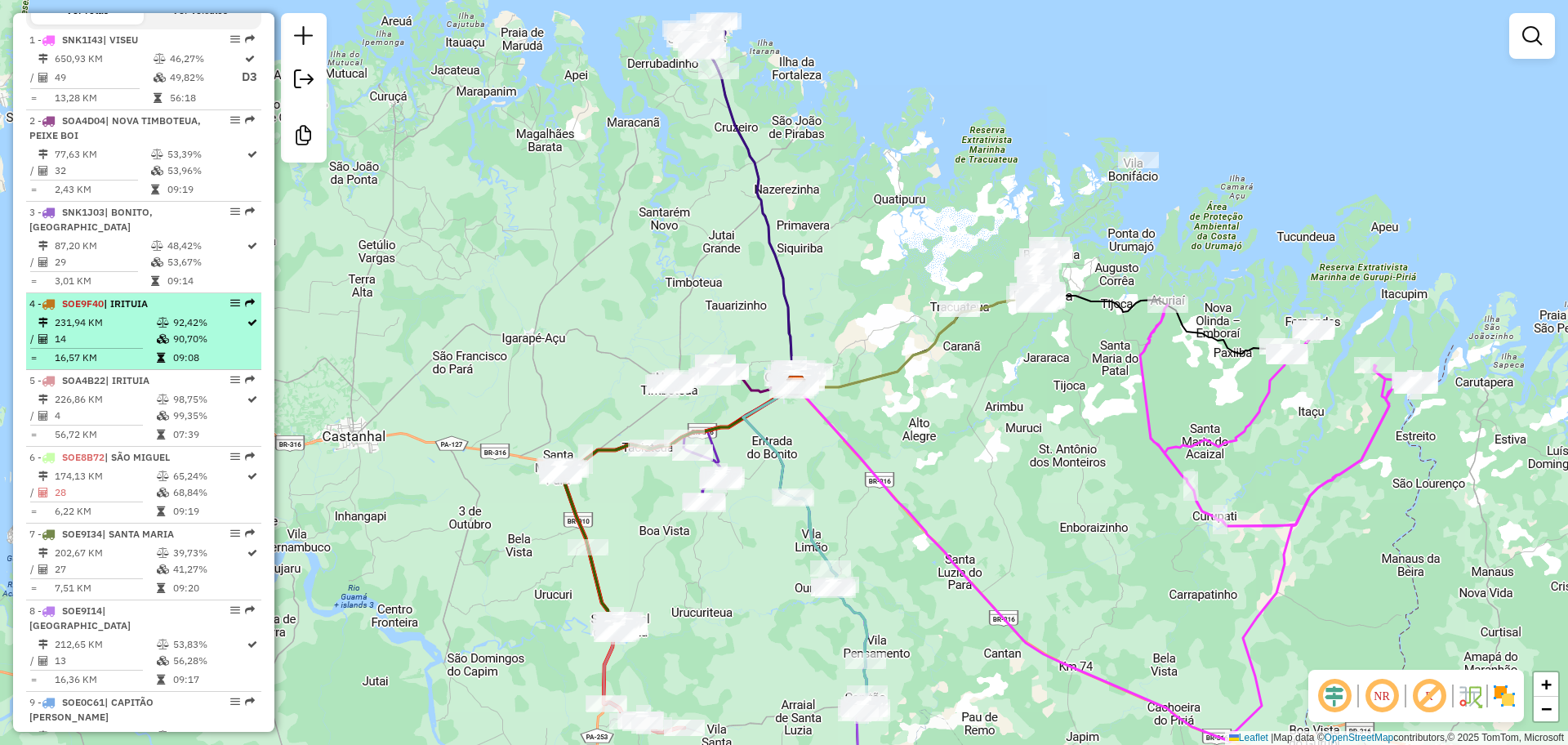
click at [149, 347] on td "14" at bounding box center [105, 339] width 102 height 16
select select "**********"
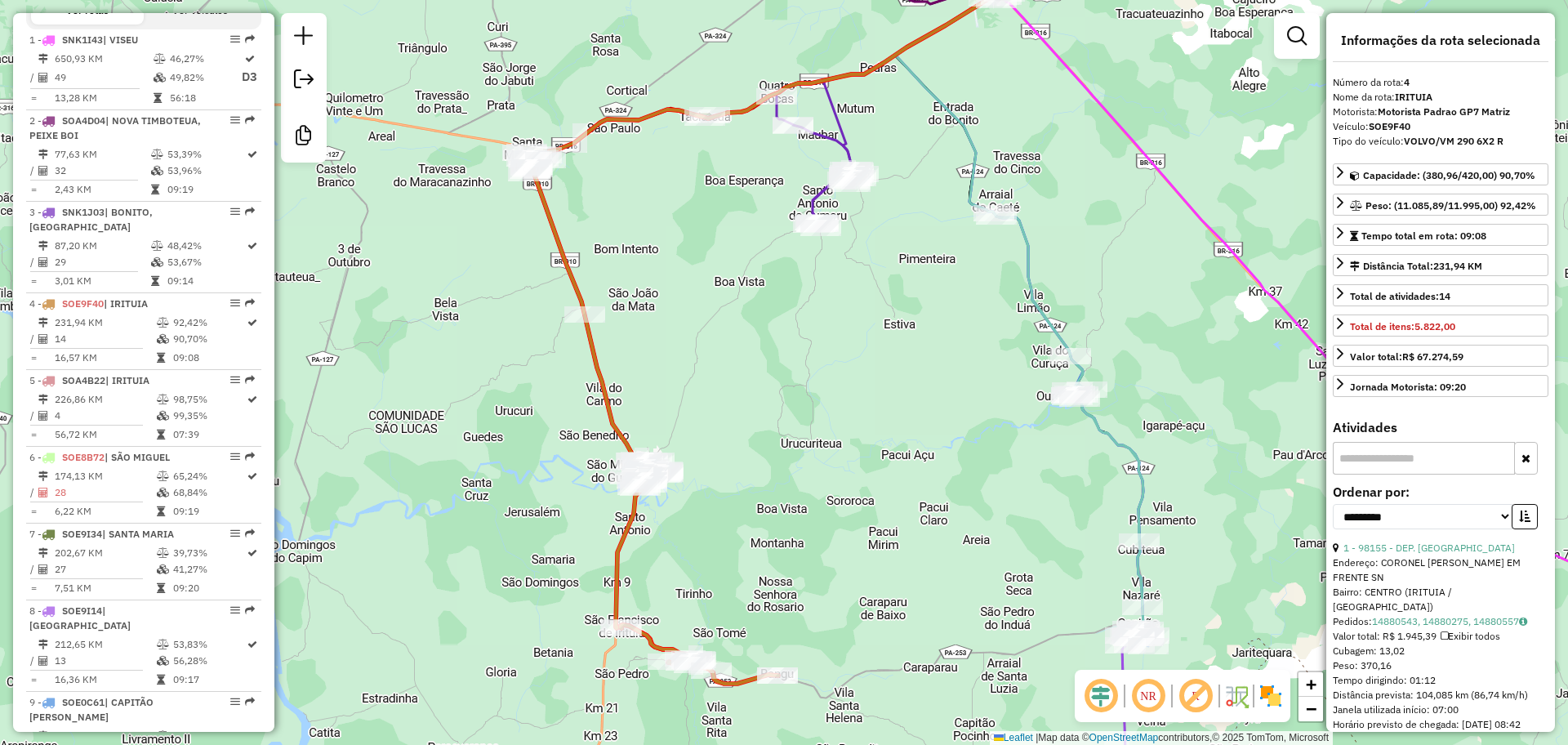
drag, startPoint x: 779, startPoint y: 603, endPoint x: 728, endPoint y: 495, distance: 119.4
click at [721, 492] on div "Janela de atendimento Grade de atendimento Capacidade Transportadoras Veículos …" at bounding box center [784, 372] width 1568 height 745
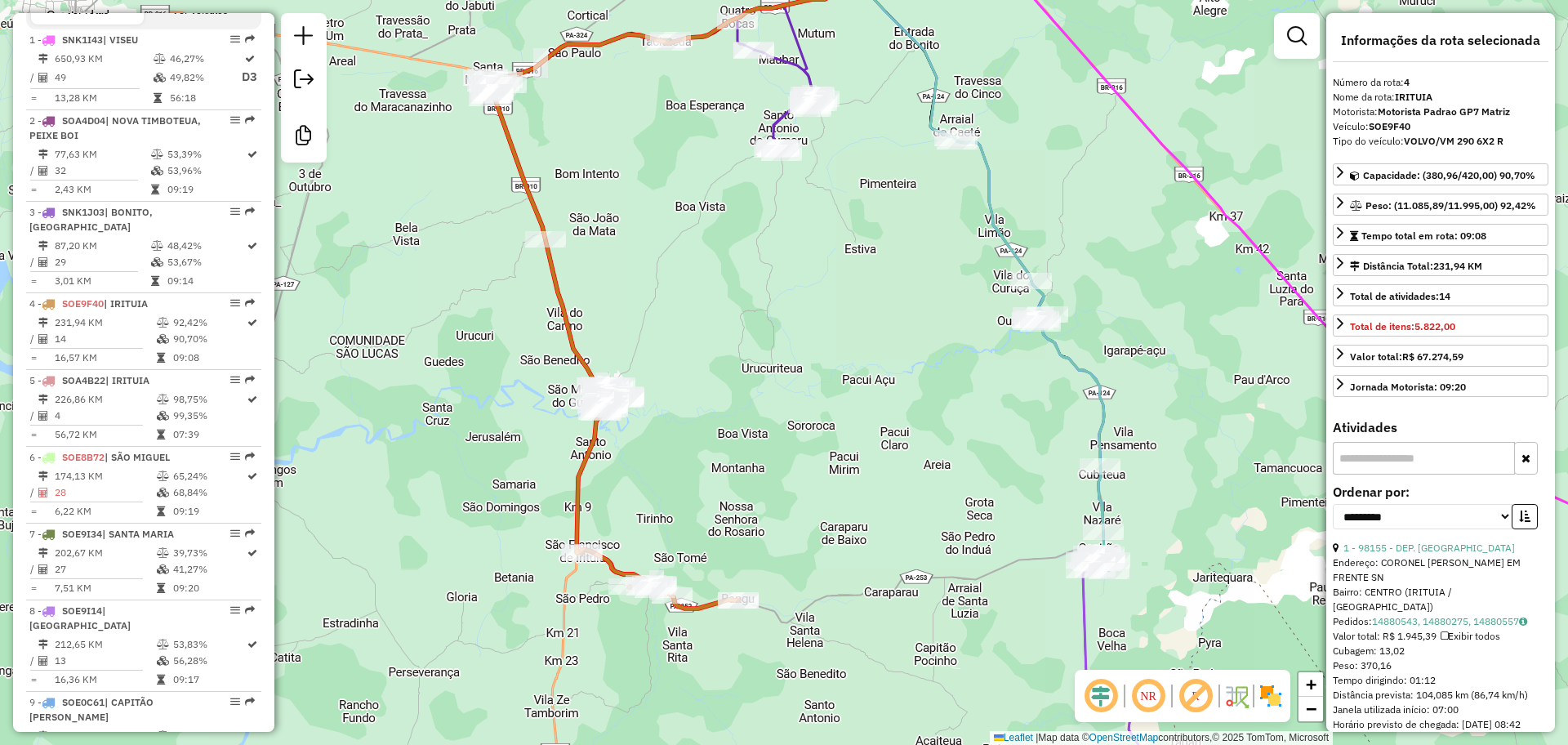
drag, startPoint x: 733, startPoint y: 498, endPoint x: 728, endPoint y: 509, distance: 12.1
click at [734, 498] on div "Janela de atendimento Grade de atendimento Capacidade Transportadoras Veículos …" at bounding box center [784, 372] width 1568 height 745
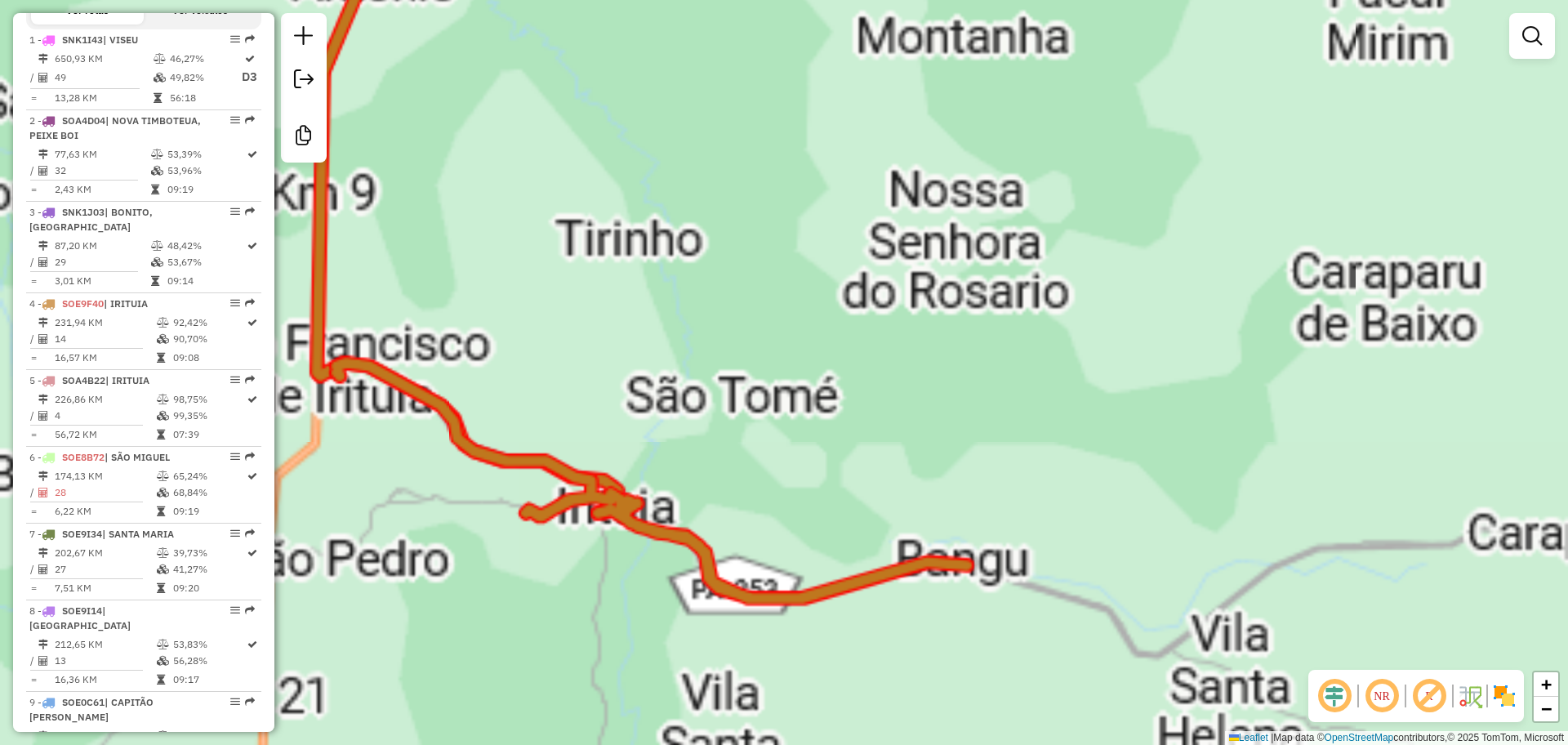
click at [663, 612] on div "Janela de atendimento Grade de atendimento Capacidade Transportadoras Veículos …" at bounding box center [784, 372] width 1568 height 745
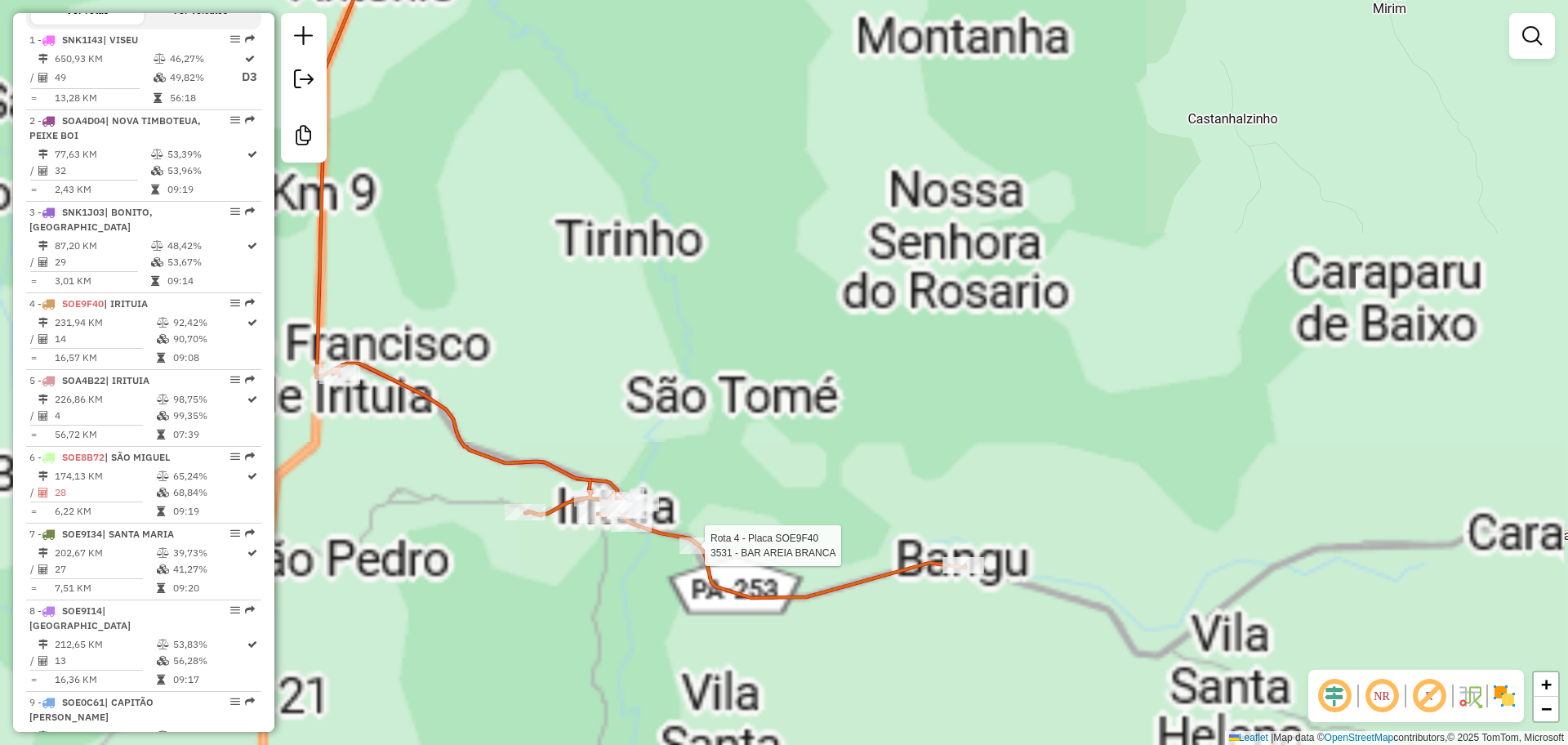
select select "**********"
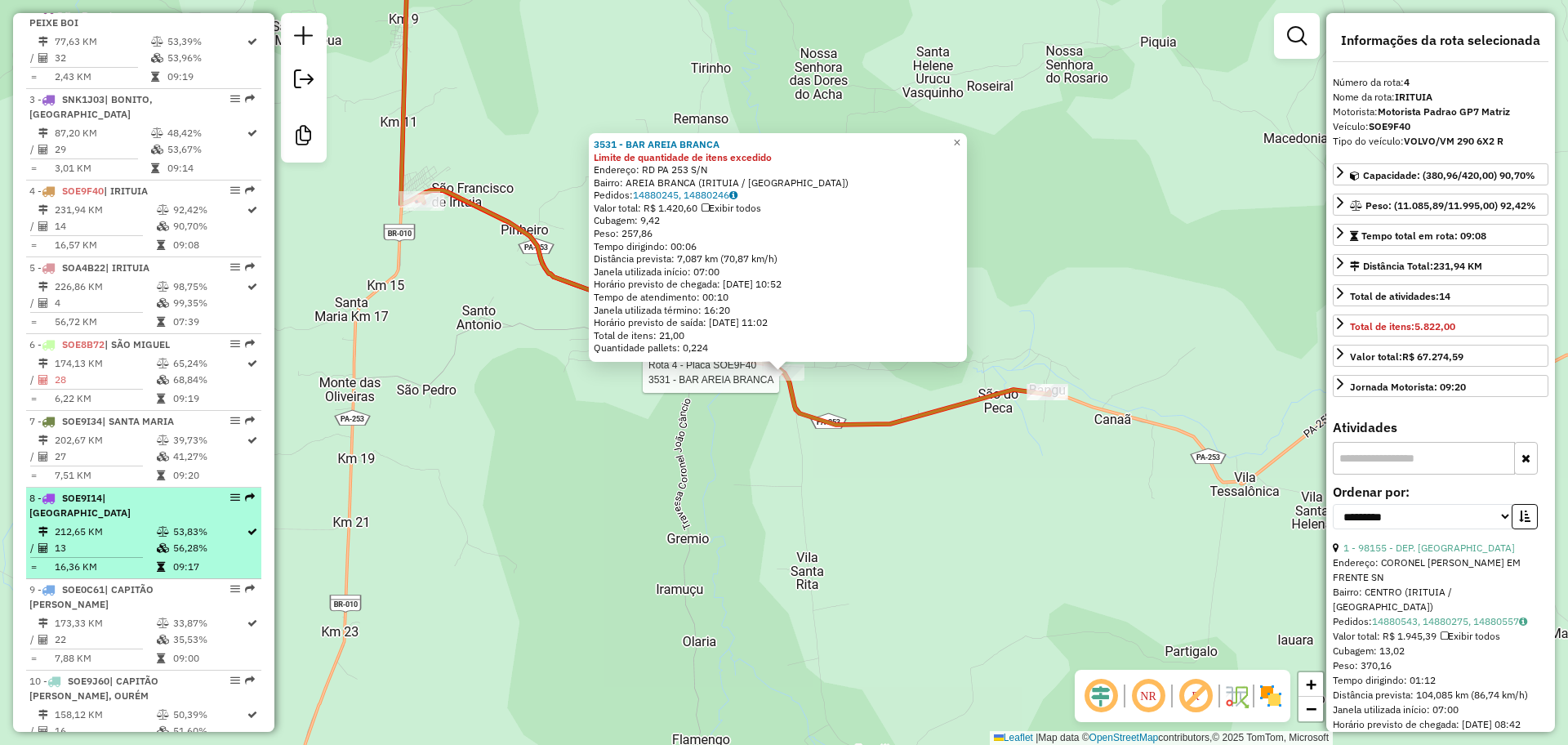
scroll to position [703, 0]
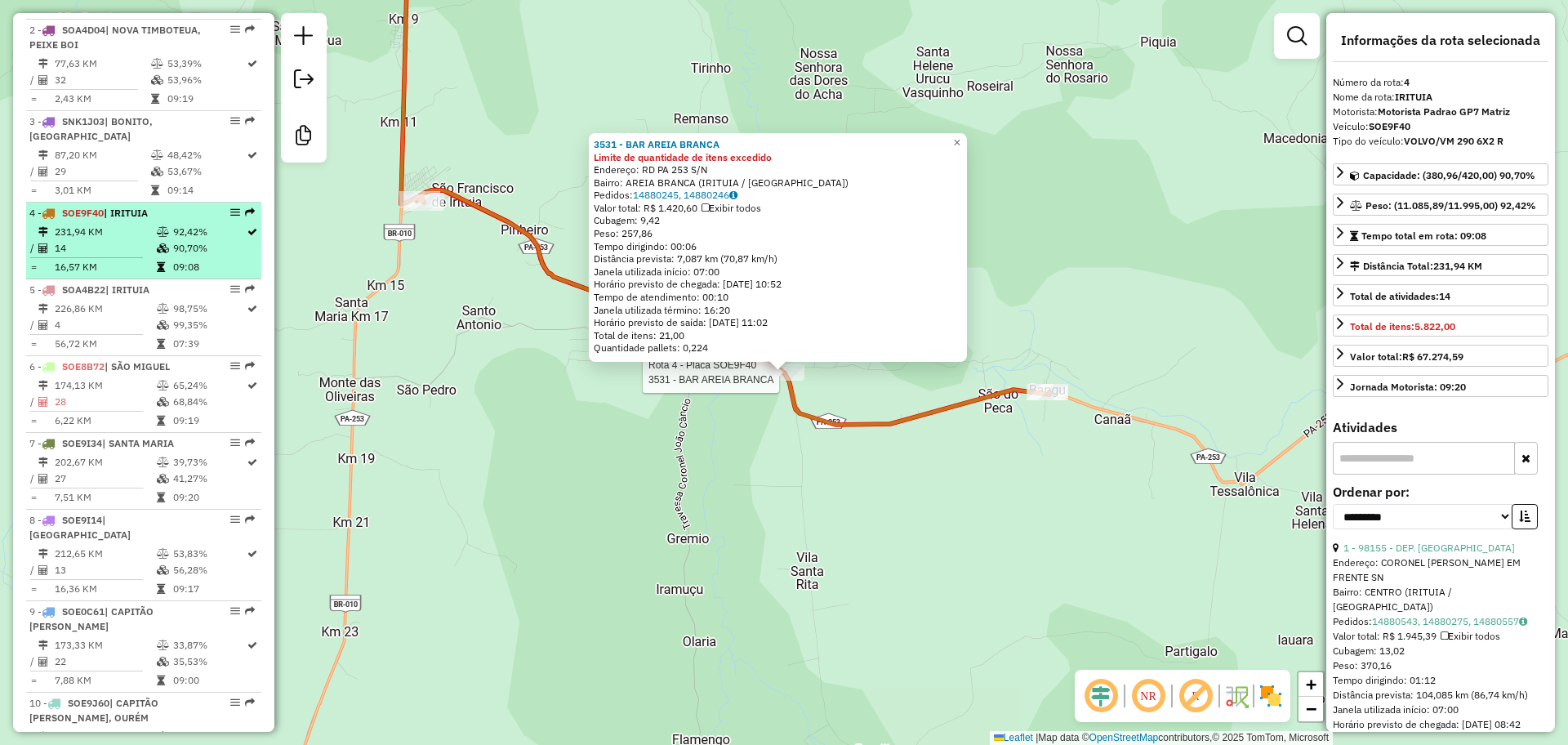
click at [142, 240] on td "231,94 KM" at bounding box center [105, 231] width 102 height 16
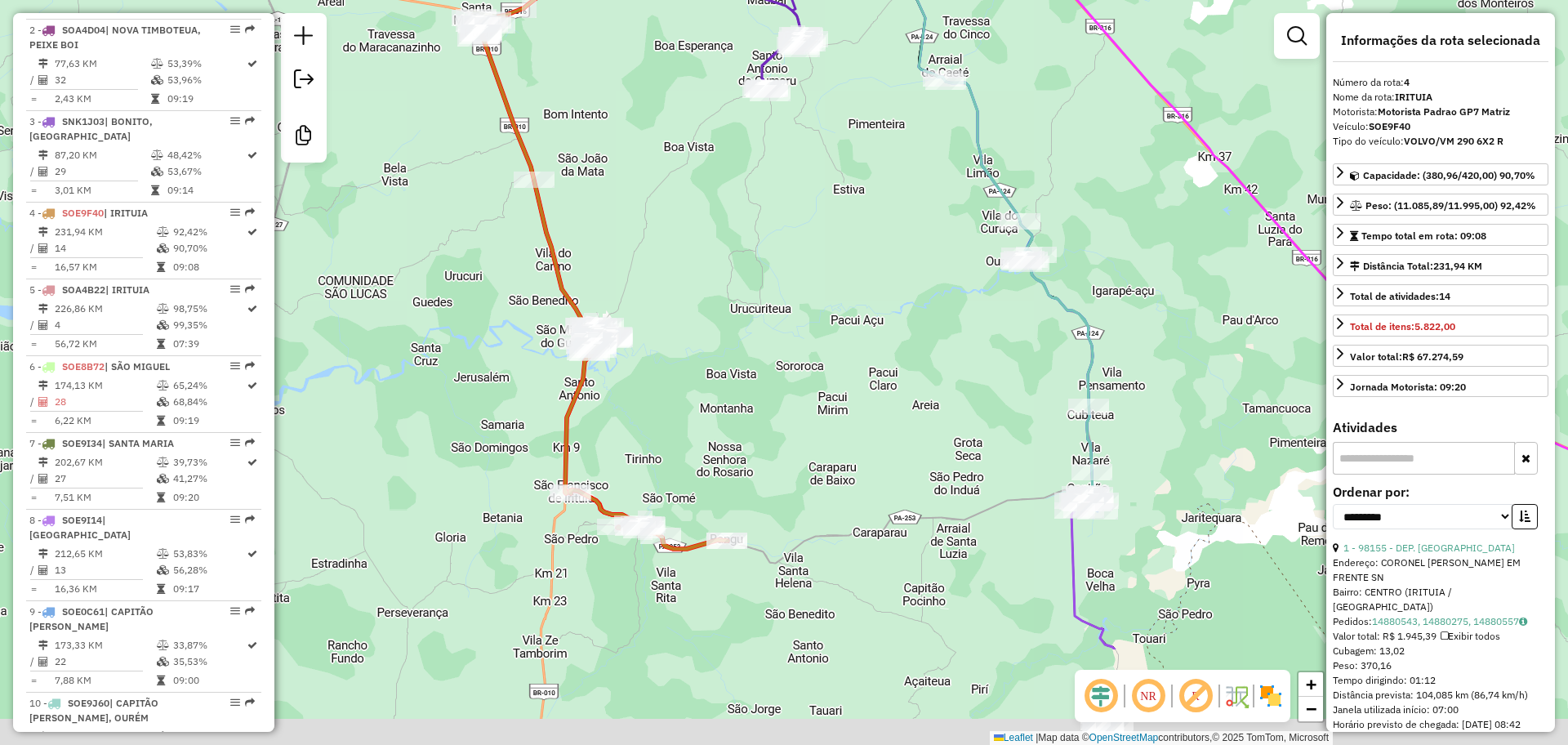
drag, startPoint x: 833, startPoint y: 597, endPoint x: 747, endPoint y: 407, distance: 208.6
click at [748, 400] on div "Janela de atendimento Grade de atendimento Capacidade Transportadoras Veículos …" at bounding box center [784, 372] width 1568 height 745
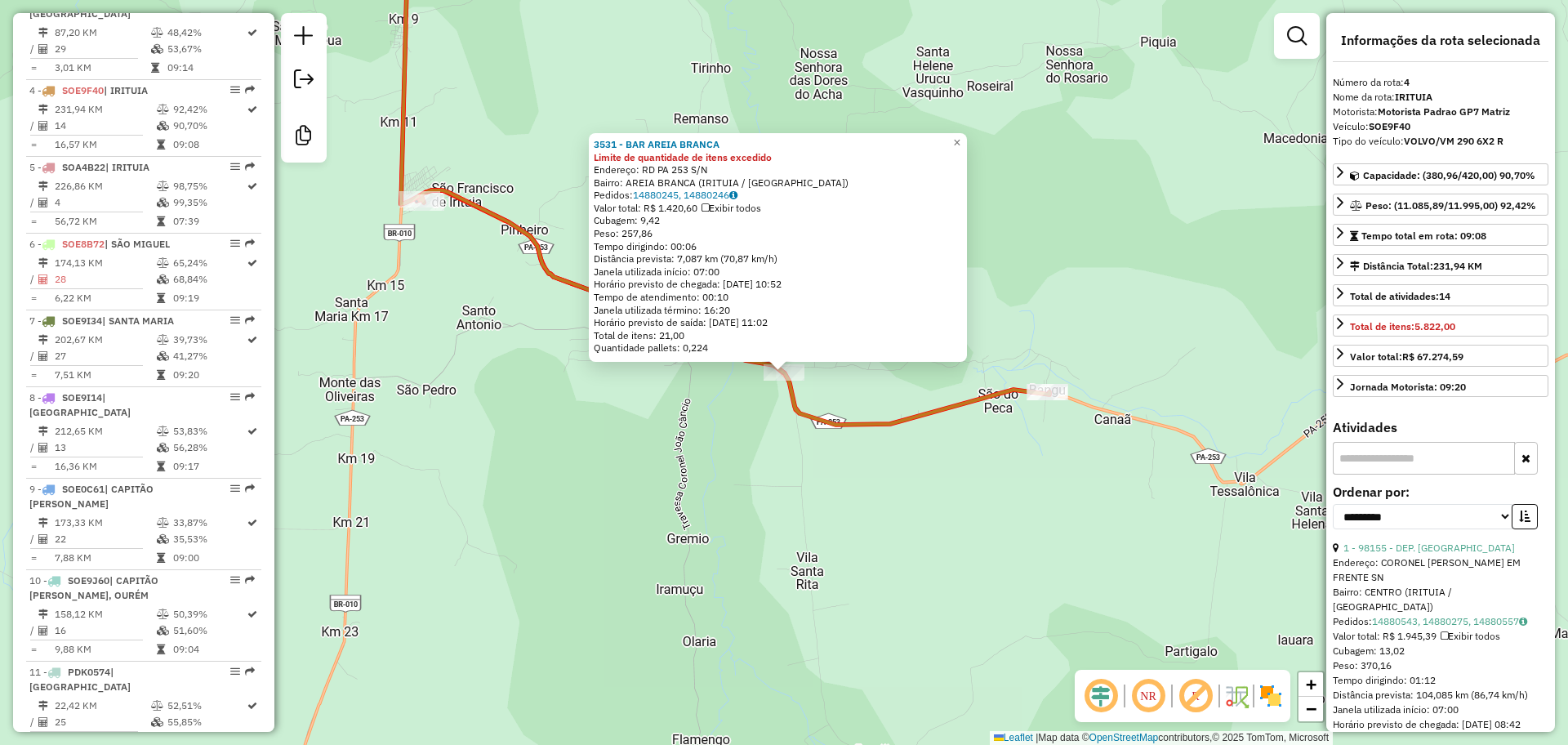
scroll to position [908, 0]
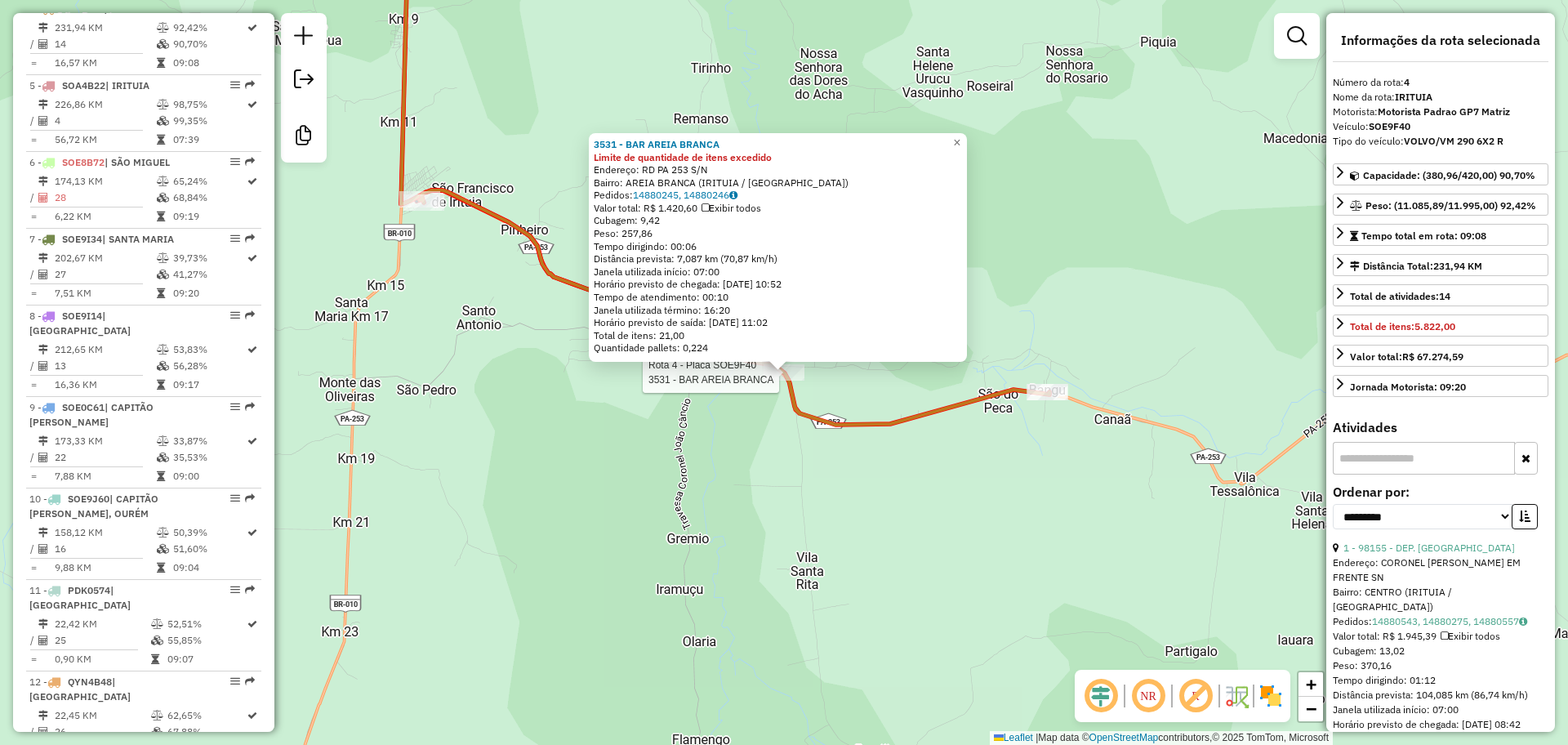
click at [959, 530] on div "Rota 4 - Placa SOE9F40 3531 - BAR AREIA BRANCA 3531 - BAR AREIA BRANCA Limite d…" at bounding box center [784, 372] width 1568 height 745
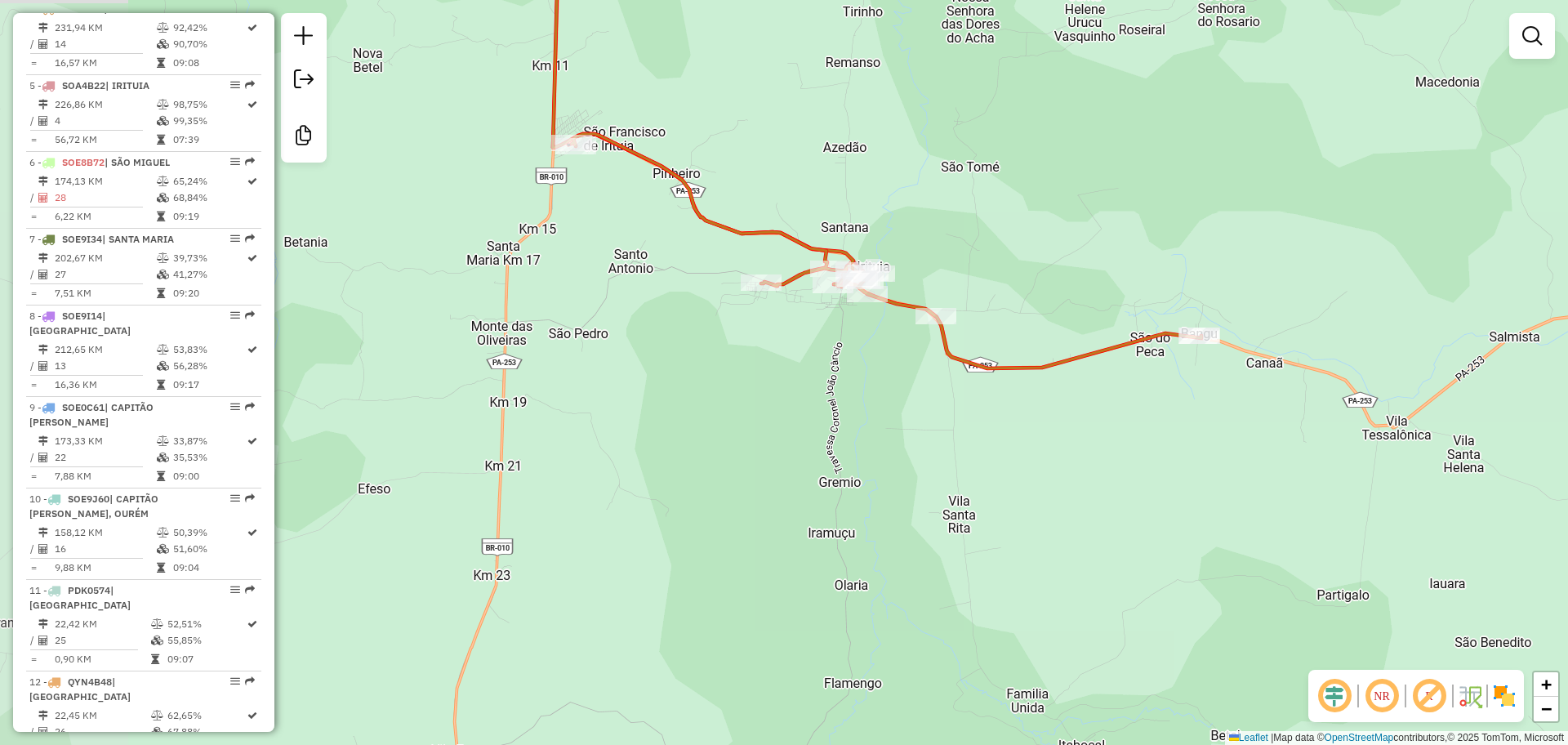
drag, startPoint x: 1063, startPoint y: 460, endPoint x: 1100, endPoint y: 431, distance: 47.0
click at [1131, 464] on div "Janela de atendimento Grade de atendimento Capacidade Transportadoras Veículos …" at bounding box center [784, 372] width 1568 height 745
select select "**********"
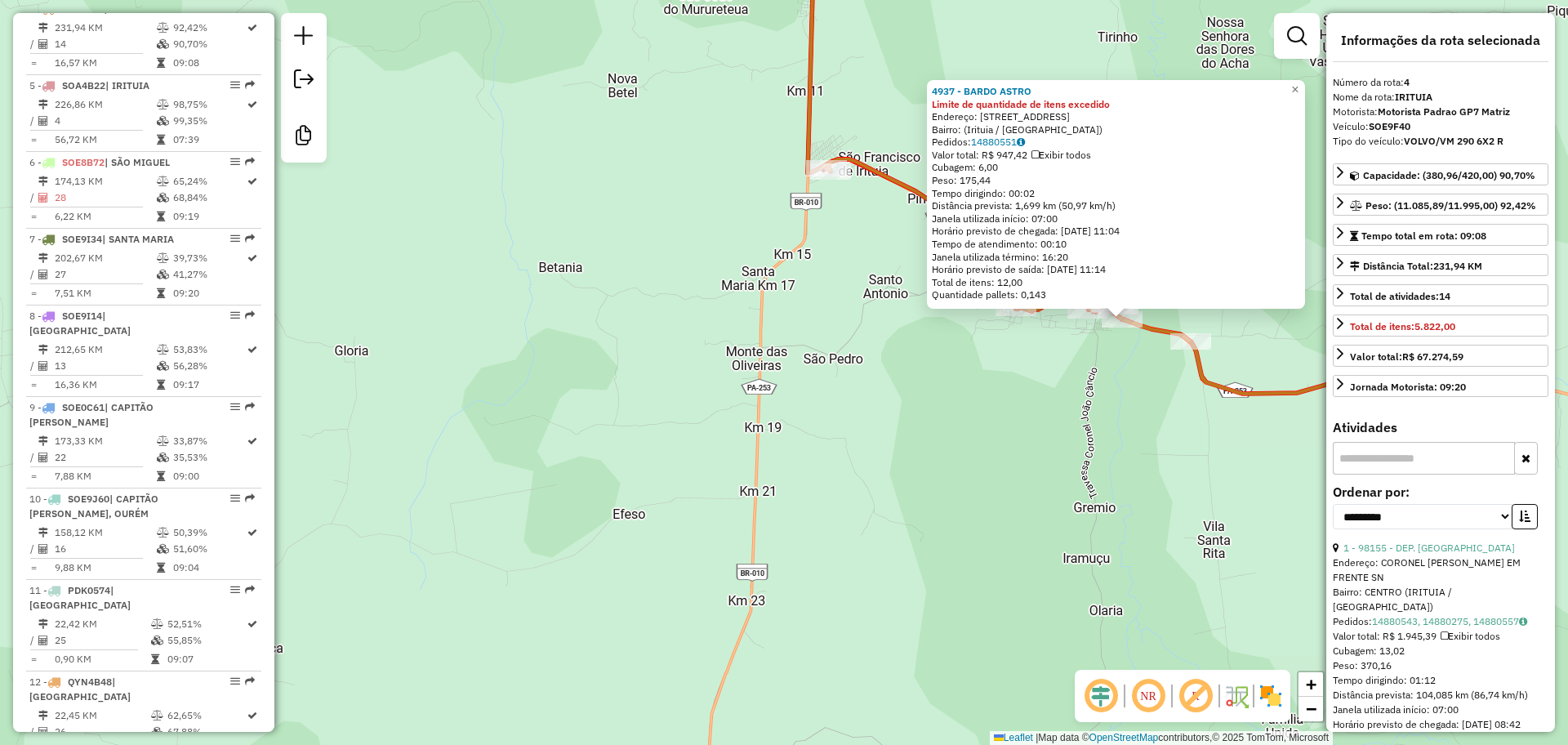
drag, startPoint x: 986, startPoint y: 433, endPoint x: 1326, endPoint y: 380, distance: 344.1
click at [1326, 380] on icon at bounding box center [1141, 276] width 630 height 234
click at [1065, 523] on div "4937 - BARDO ASTRO Limite de quantidade de itens excedido Endereço: Rua da Aleg…" at bounding box center [784, 372] width 1568 height 745
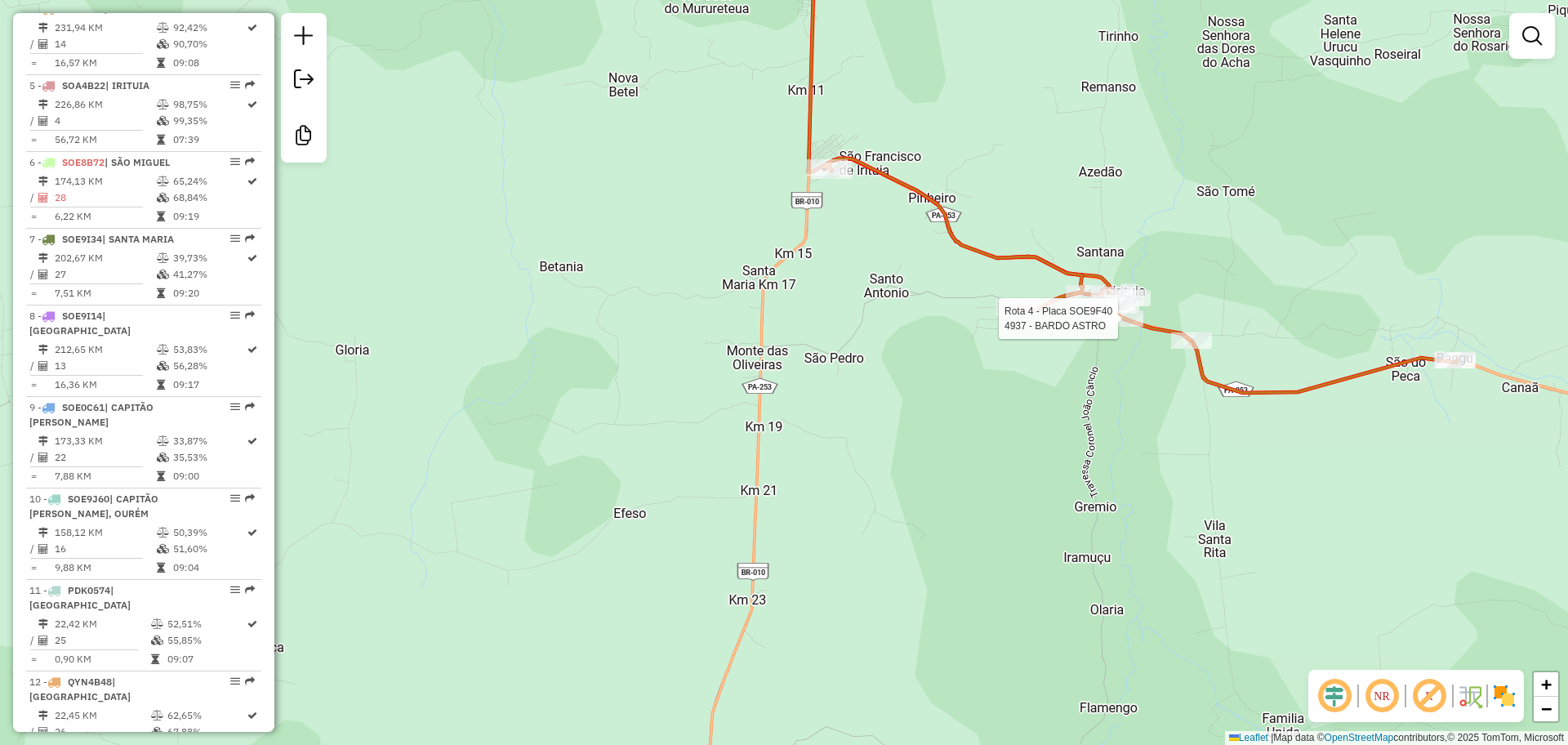
select select "**********"
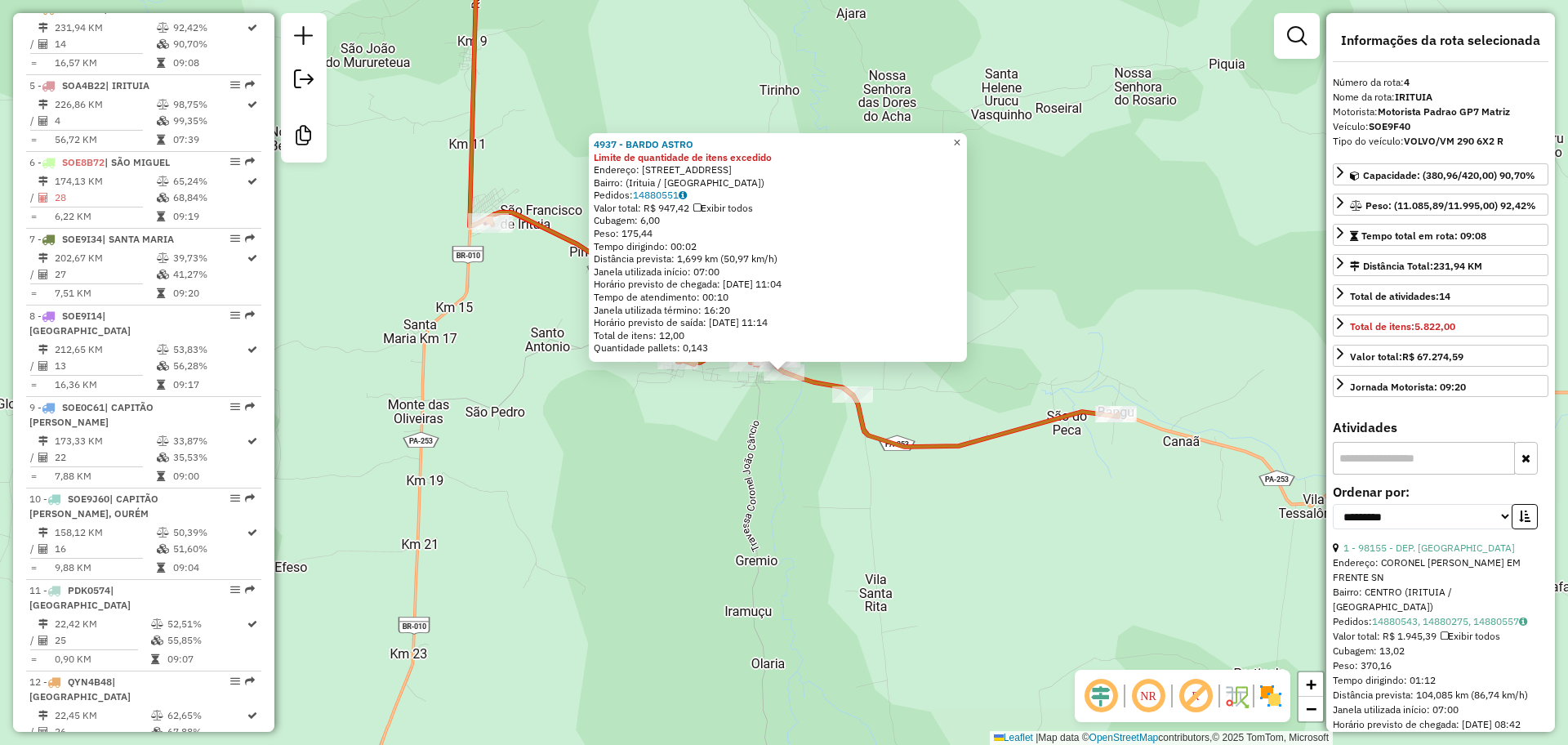
drag, startPoint x: 959, startPoint y: 143, endPoint x: 967, endPoint y: 142, distance: 8.1
click at [959, 143] on link "×" at bounding box center [957, 143] width 20 height 20
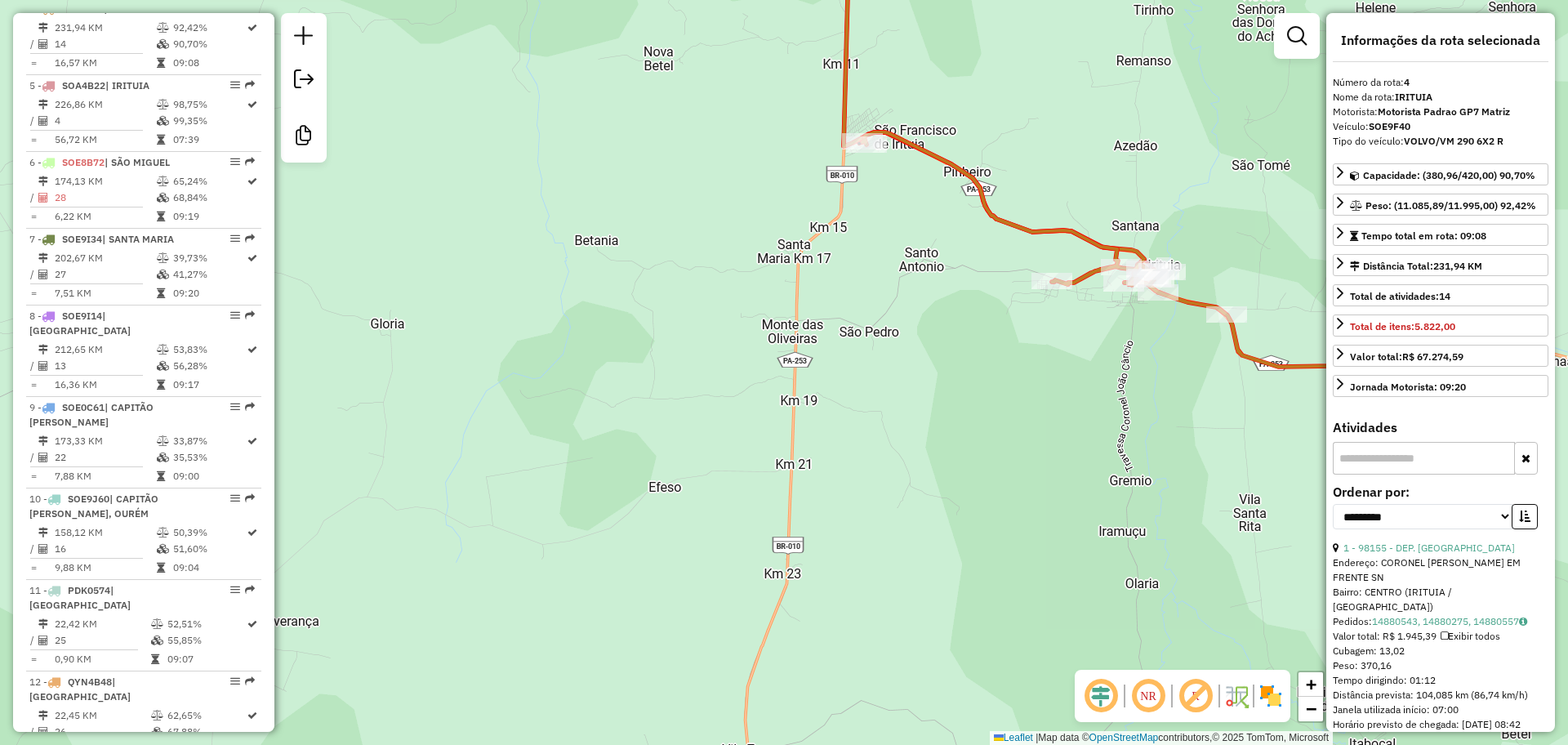
drag, startPoint x: 900, startPoint y: 310, endPoint x: 1242, endPoint y: 226, distance: 352.2
click at [1242, 226] on div "Janela de atendimento Grade de atendimento Capacidade Transportadoras Veículos …" at bounding box center [784, 372] width 1568 height 745
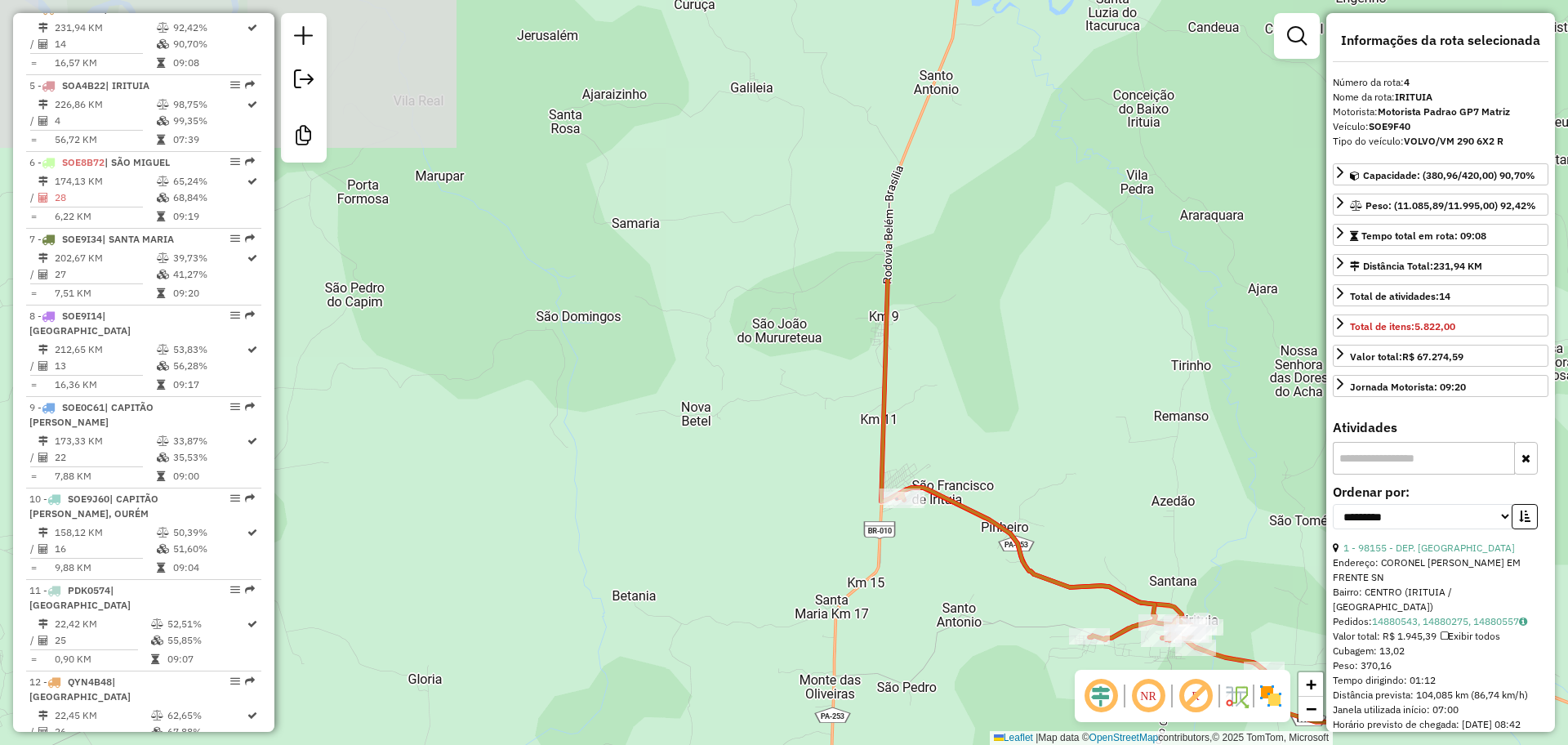
click at [1021, 702] on div "Janela de atendimento Grade de atendimento Capacidade Transportadoras Veículos …" at bounding box center [784, 372] width 1568 height 745
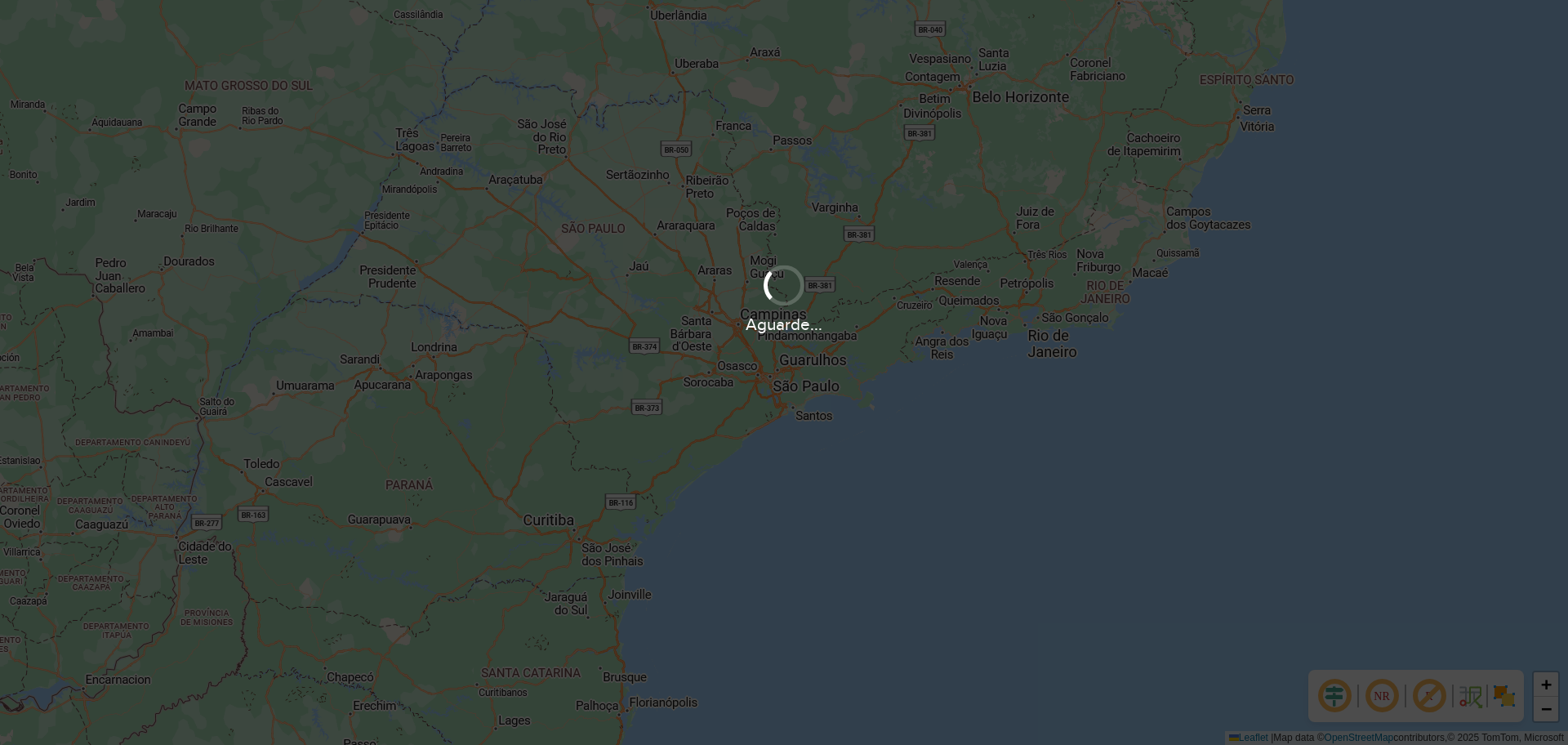
click at [803, 325] on div "Aguarde..." at bounding box center [784, 323] width 1568 height 25
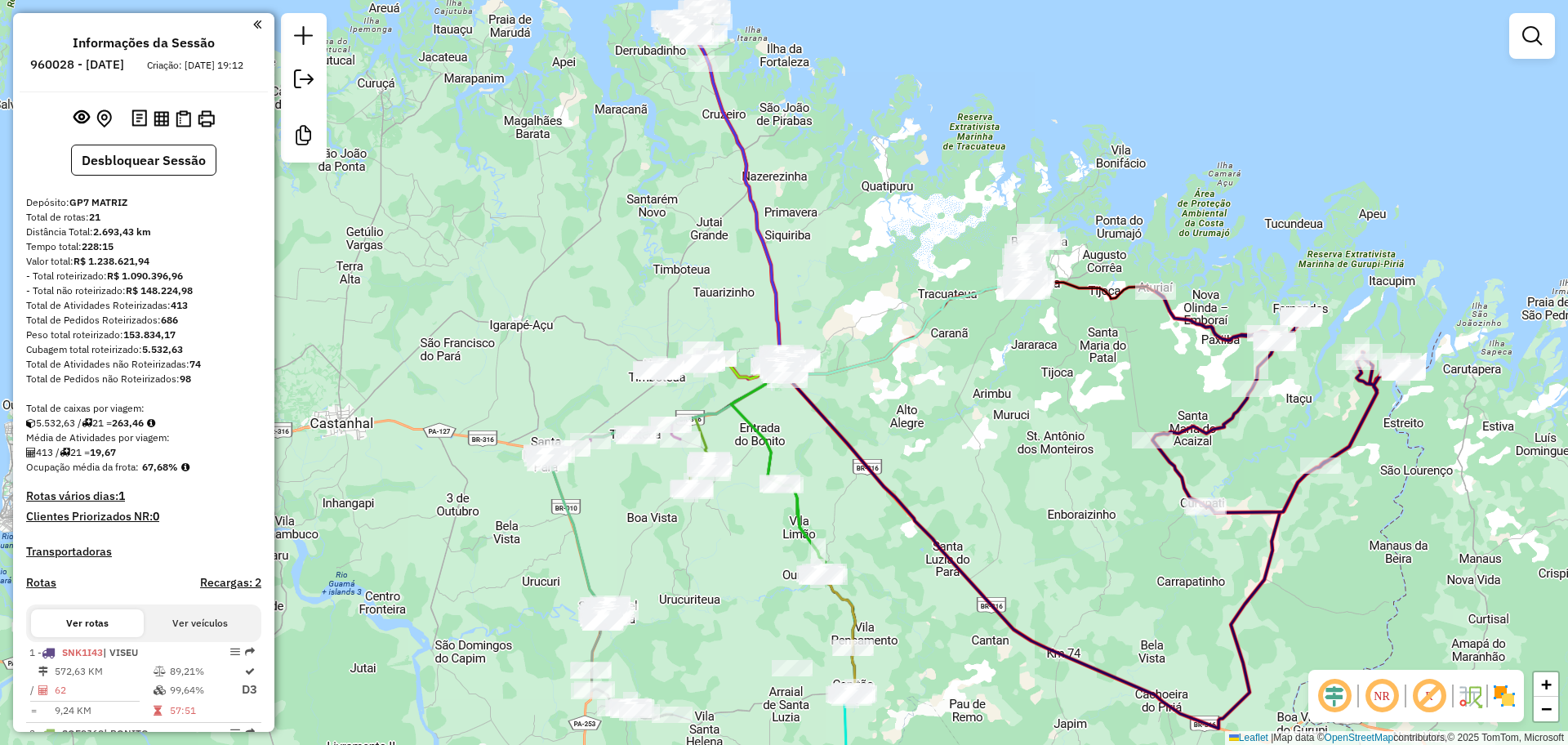
click at [965, 452] on div "Janela de atendimento Grade de atendimento Capacidade Transportadoras Veículos …" at bounding box center [784, 372] width 1568 height 745
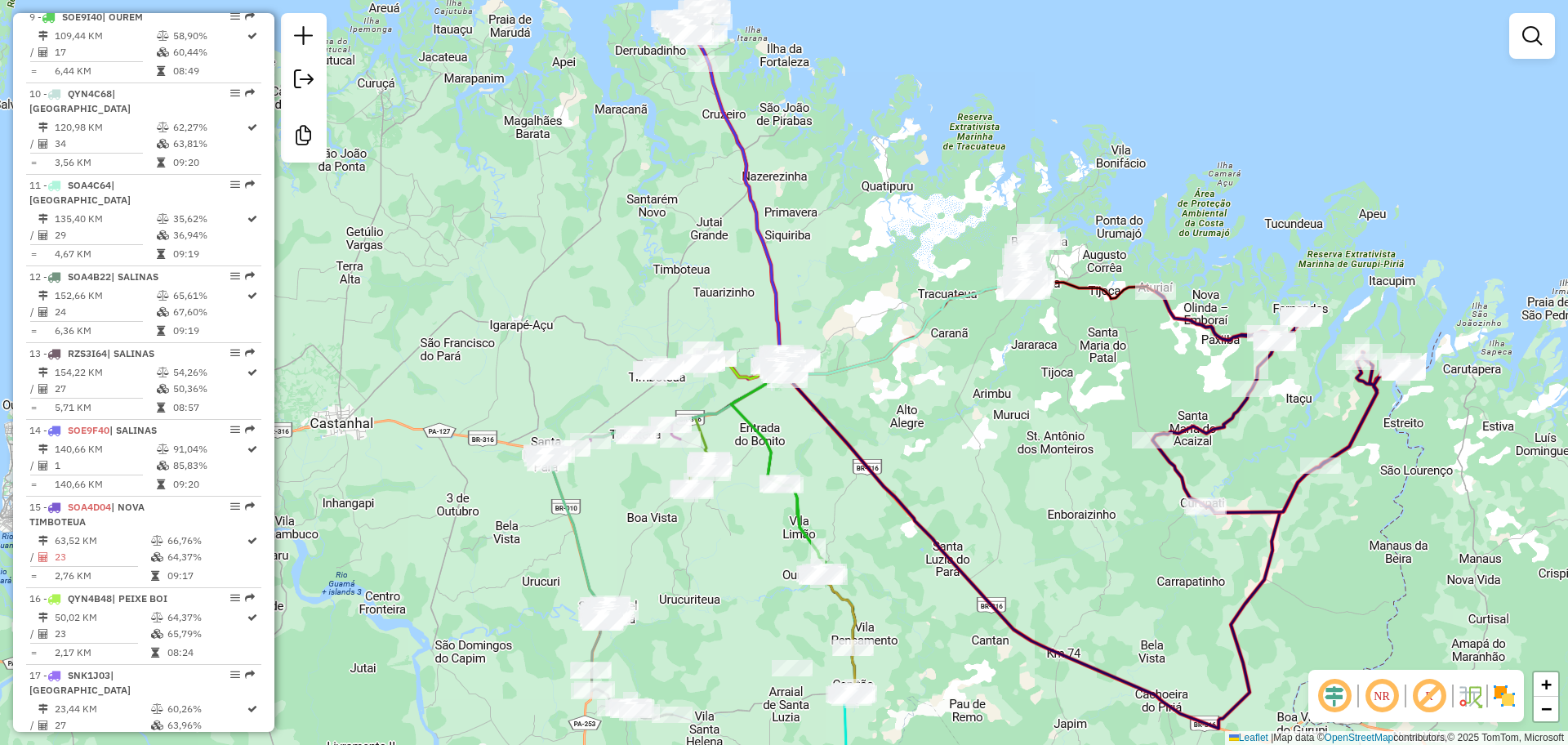
scroll to position [1429, 0]
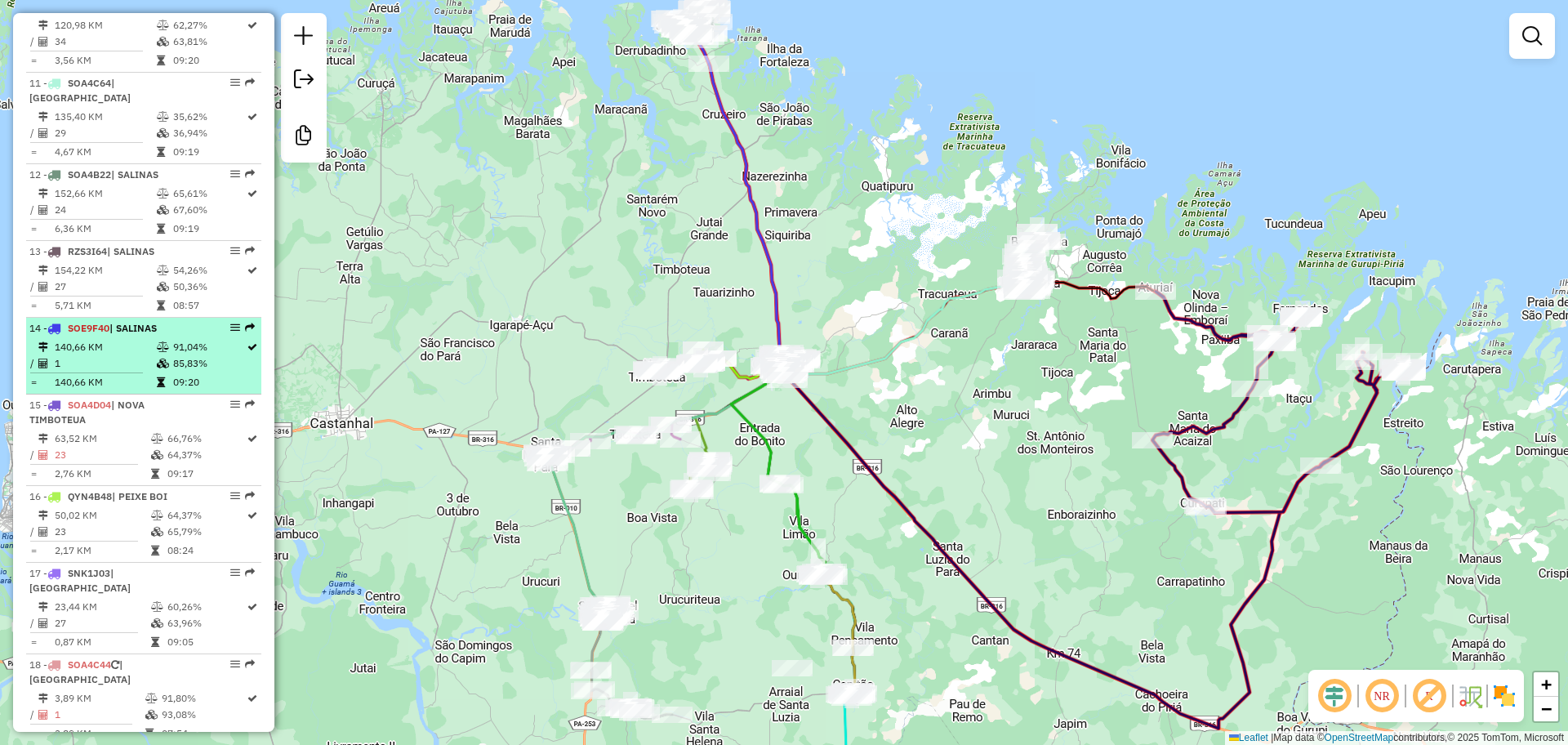
click at [166, 356] on td at bounding box center [164, 364] width 16 height 16
select select "**********"
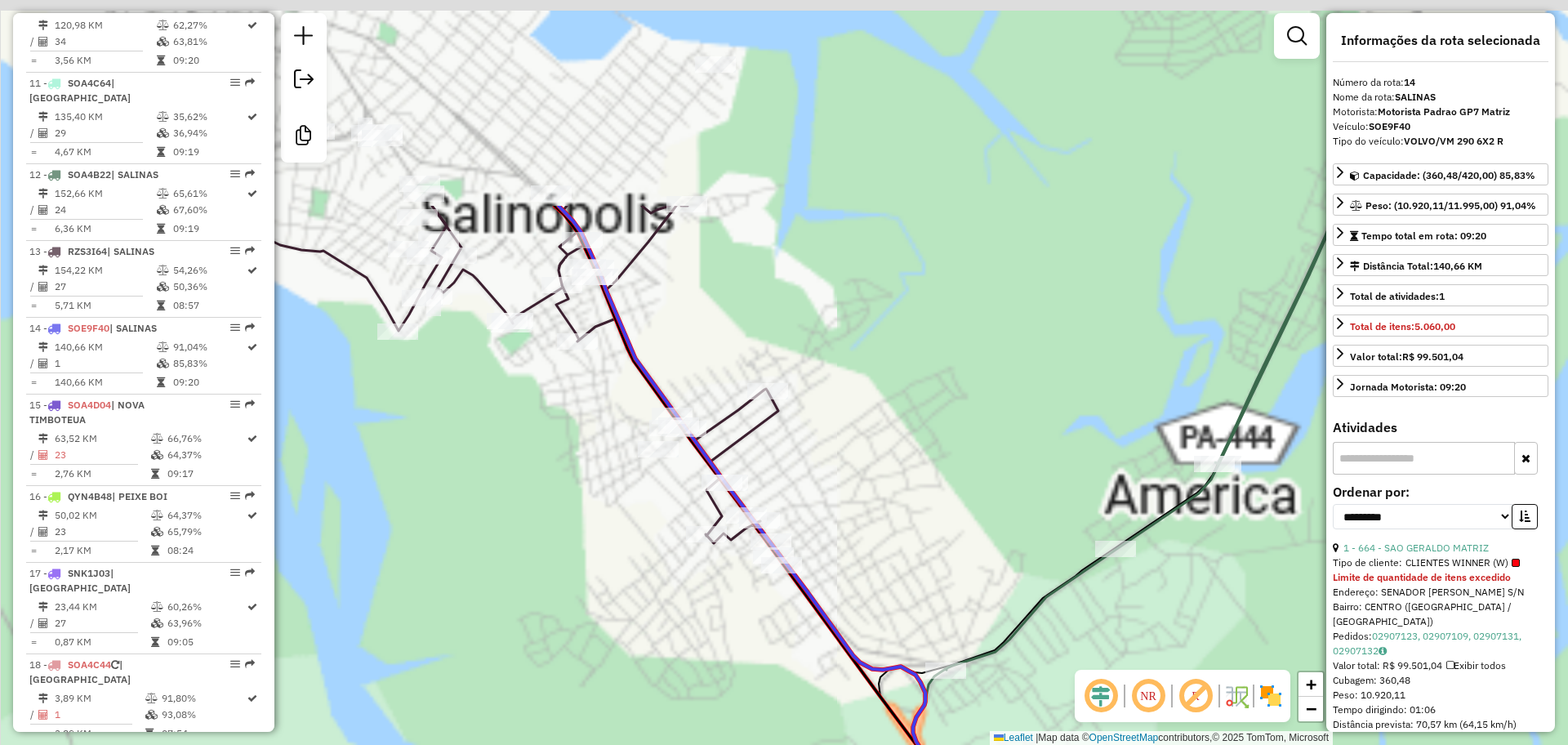
drag, startPoint x: 737, startPoint y: 357, endPoint x: 783, endPoint y: 574, distance: 221.8
click at [783, 574] on div "Janela de atendimento Grade de atendimento Capacidade Transportadoras Veículos …" at bounding box center [784, 372] width 1568 height 745
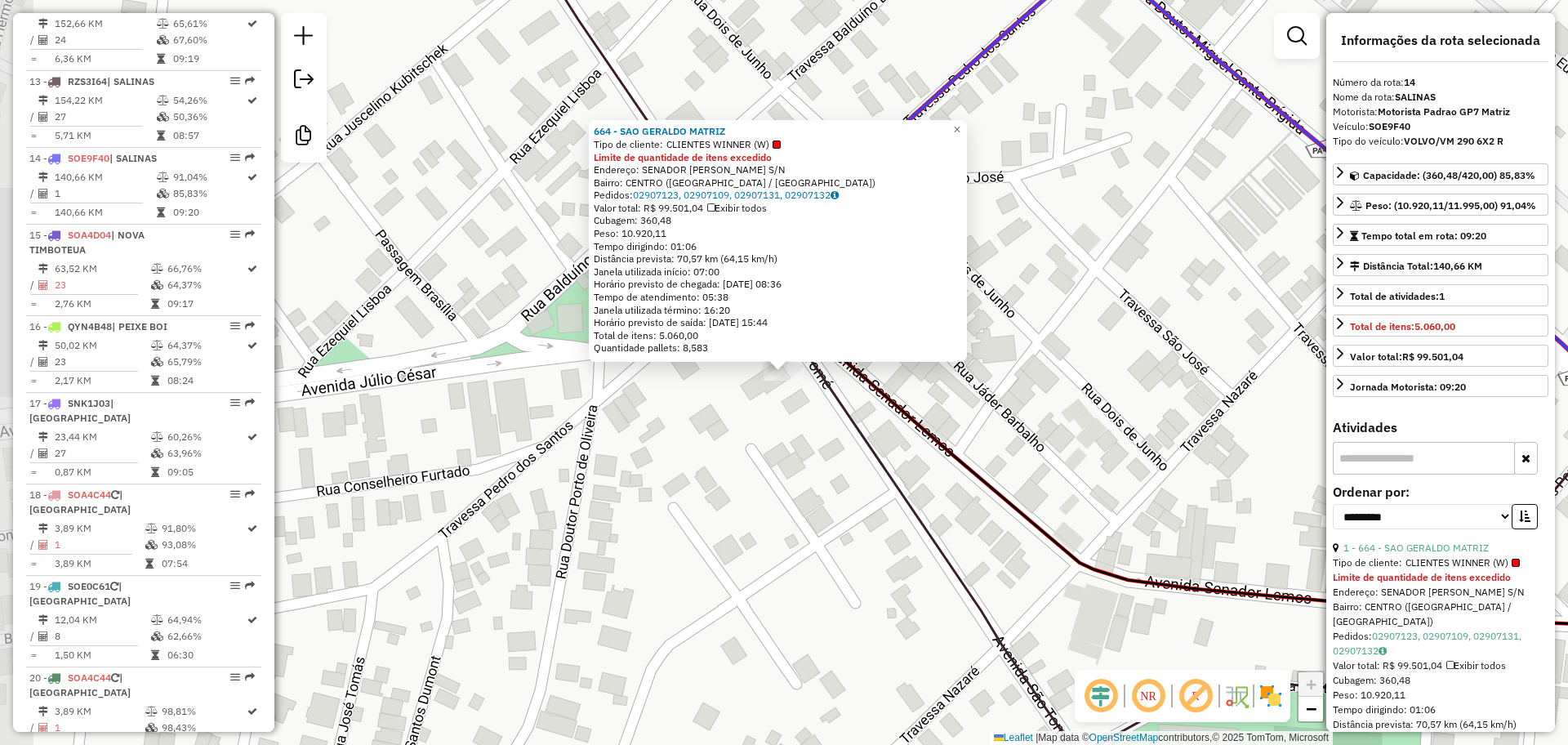
scroll to position [1689, 0]
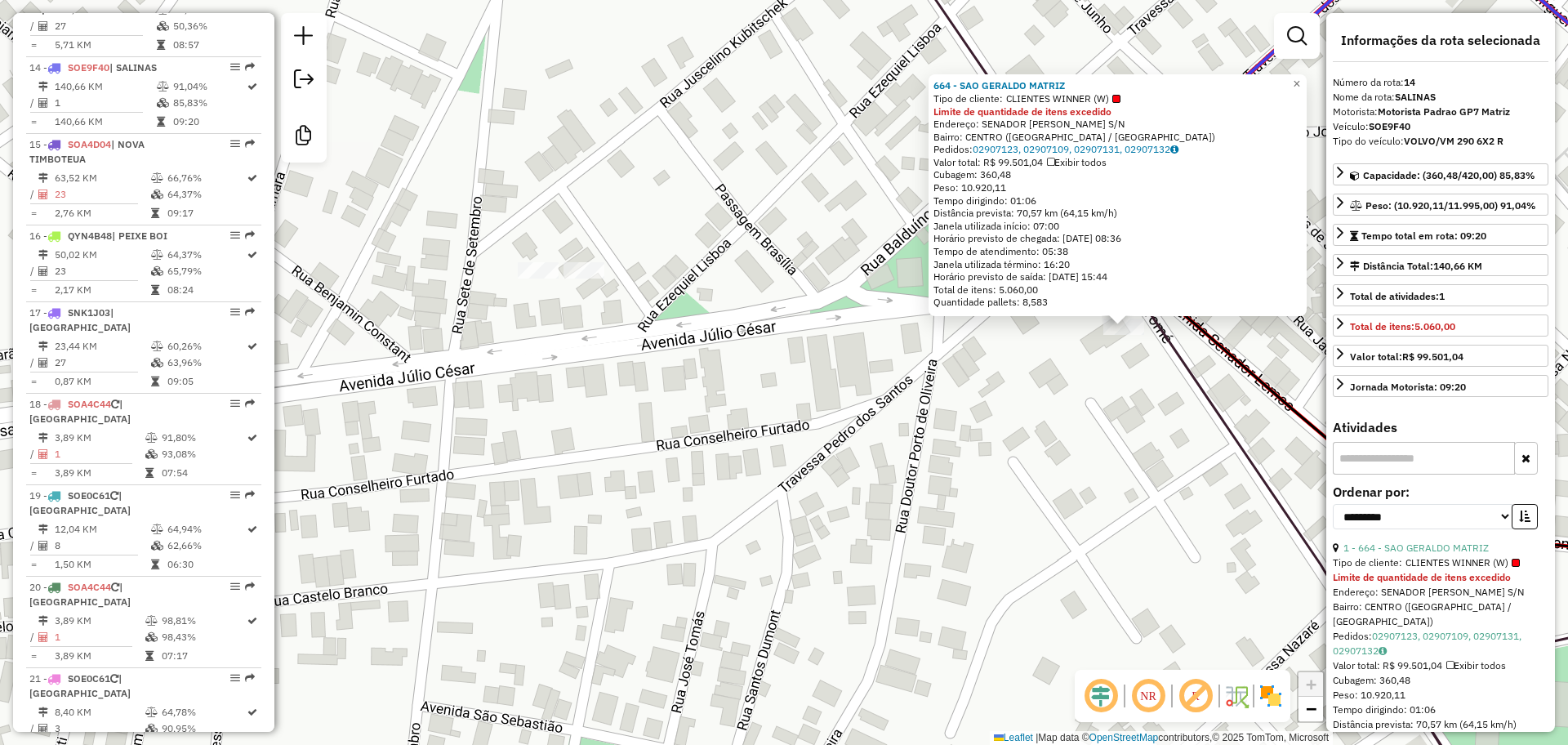
drag, startPoint x: 643, startPoint y: 532, endPoint x: 984, endPoint y: 486, distance: 344.1
click at [984, 486] on div "664 - SAO GERALDO MATRIZ Tipo de cliente: CLIENTES WINNER (W) Limite de quantid…" at bounding box center [784, 372] width 1568 height 745
click at [1001, 474] on div "664 - SAO GERALDO MATRIZ Tipo de cliente: CLIENTES WINNER (W) Limite de quantid…" at bounding box center [784, 372] width 1568 height 745
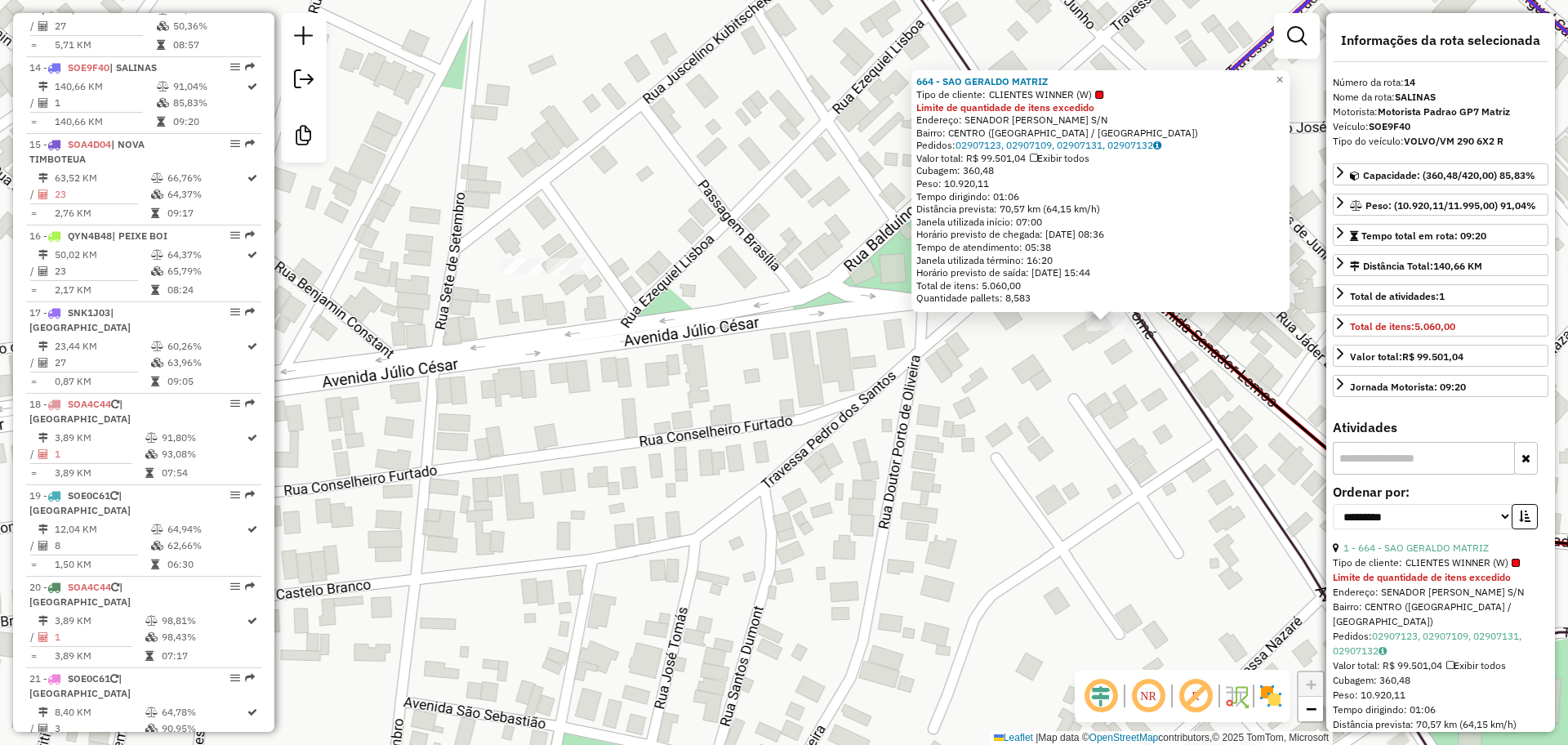
drag, startPoint x: 939, startPoint y: 447, endPoint x: 1213, endPoint y: 317, distance: 303.3
click at [923, 433] on div "664 - SAO GERALDO MATRIZ Tipo de cliente: CLIENTES WINNER (W) Limite de quantid…" at bounding box center [784, 372] width 1568 height 745
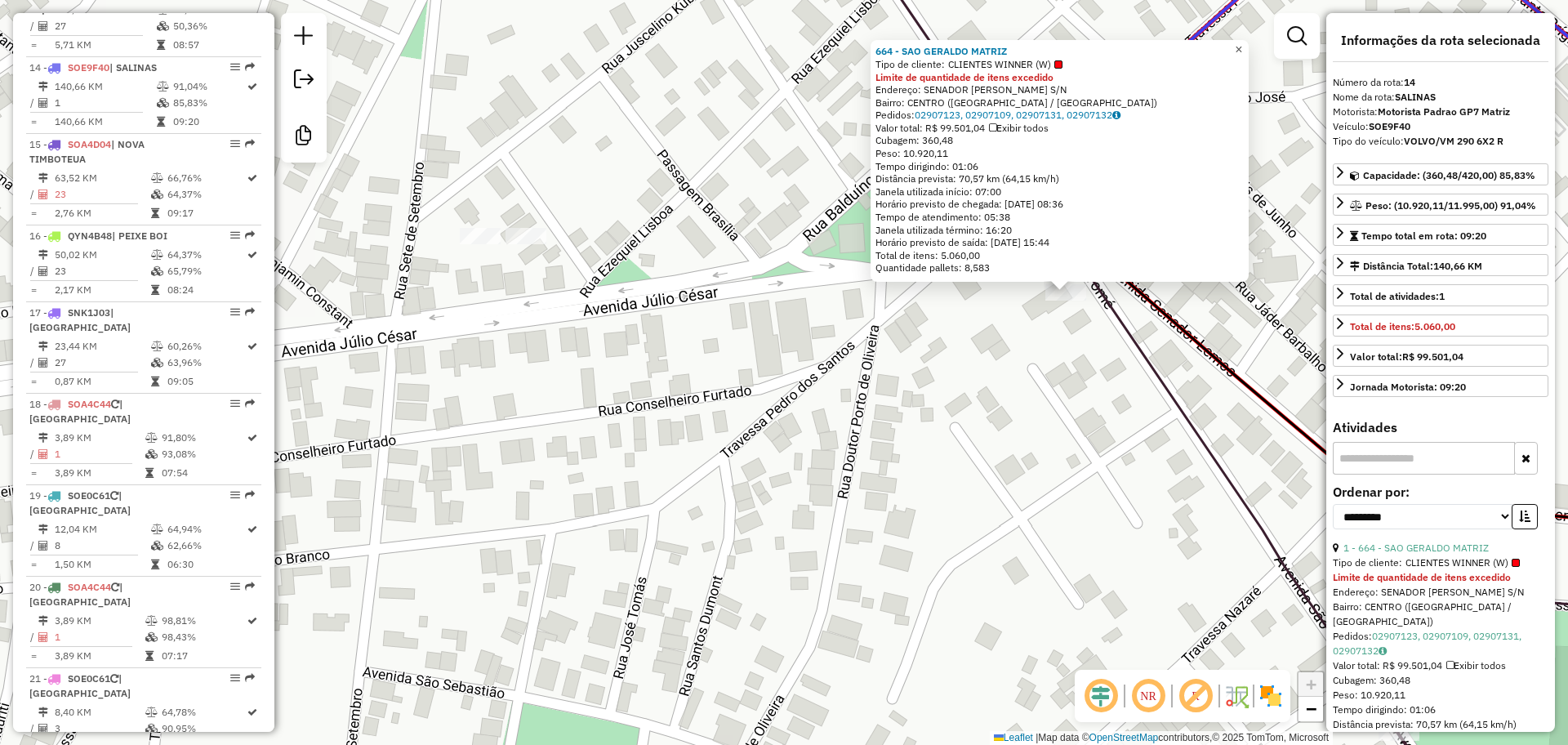
click at [1242, 51] on span "×" at bounding box center [1238, 50] width 7 height 14
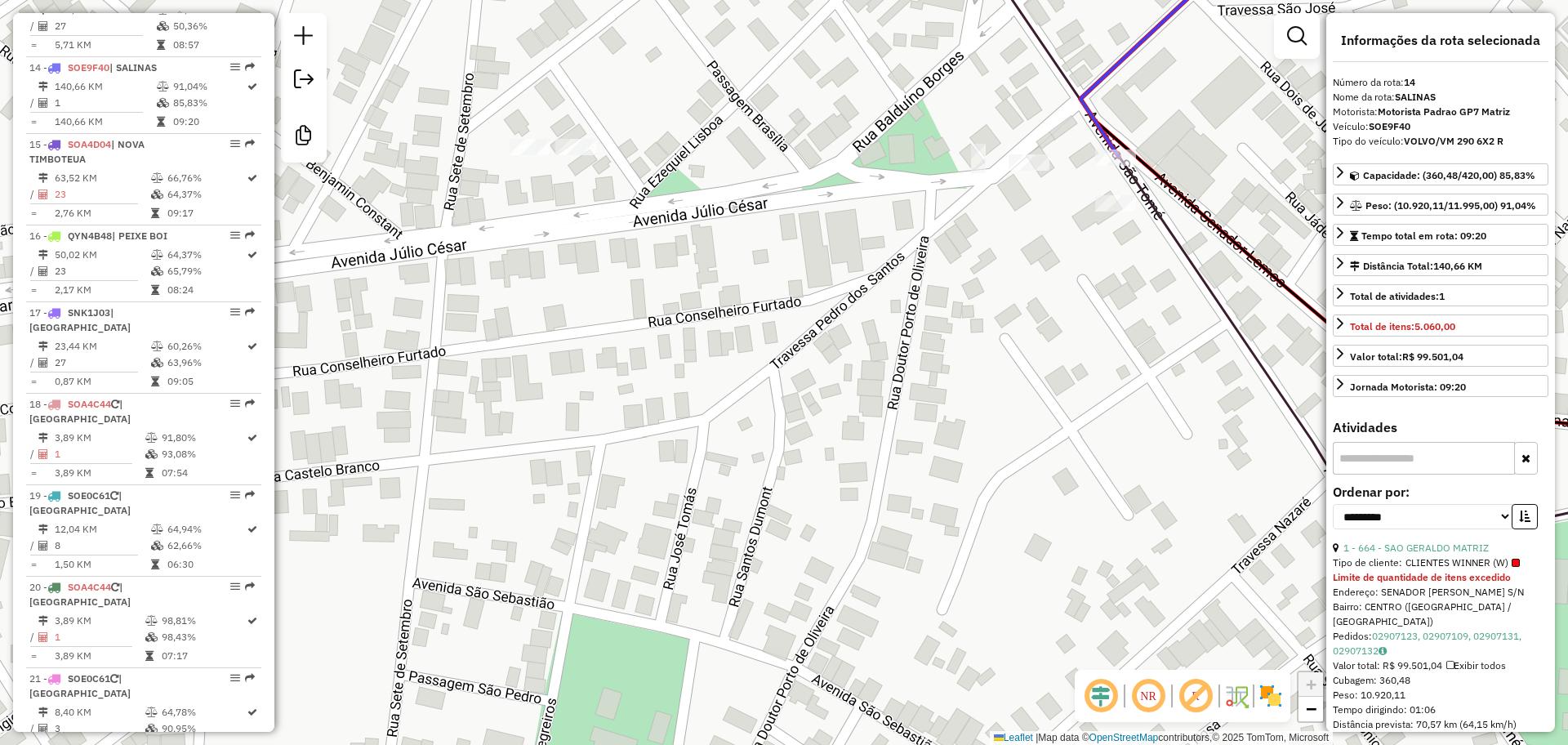
drag, startPoint x: 1151, startPoint y: 489, endPoint x: 1195, endPoint y: 398, distance: 101.1
click at [1201, 398] on div "Janela de atendimento Grade de atendimento Capacidade Transportadoras Veículos …" at bounding box center [784, 372] width 1568 height 745
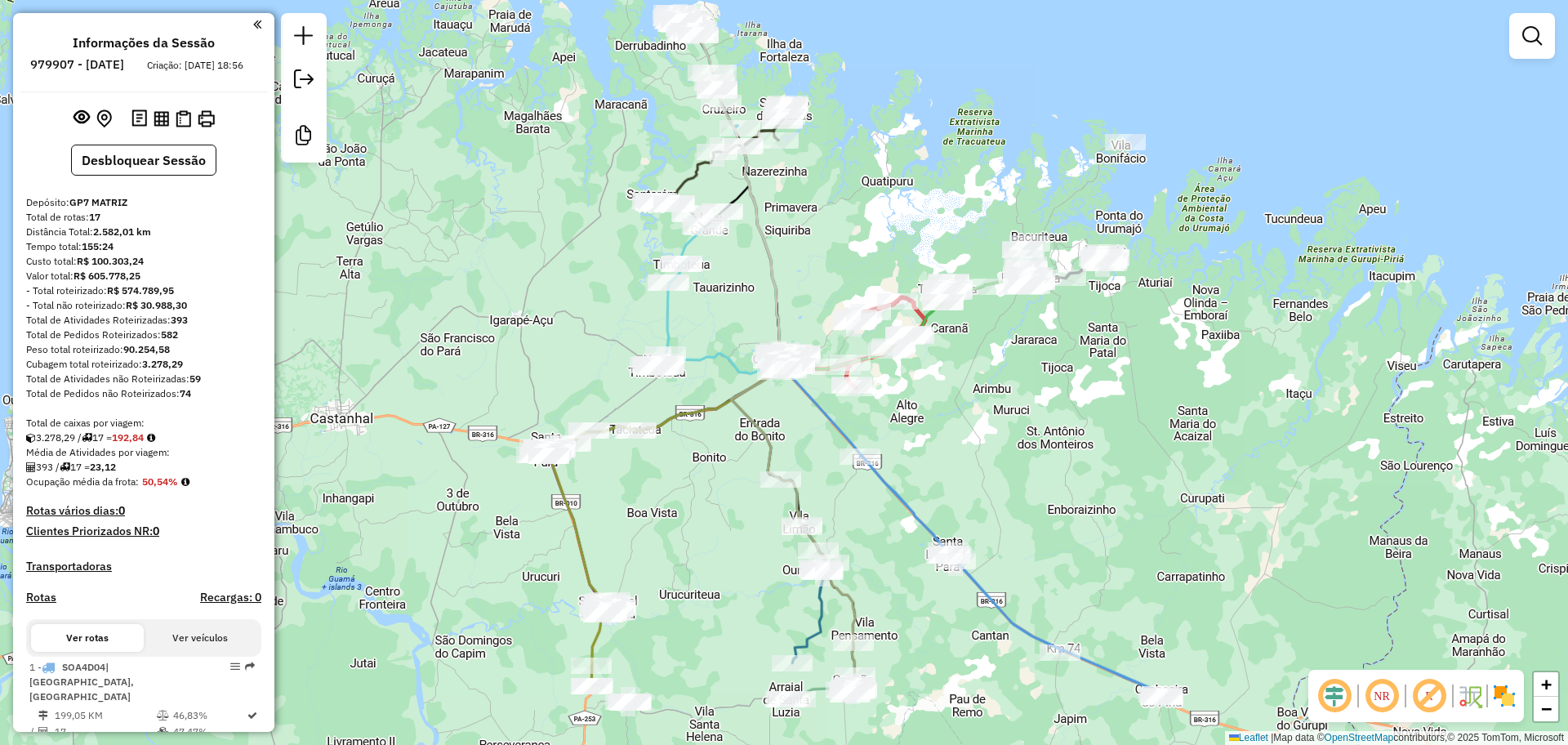
drag, startPoint x: 661, startPoint y: 560, endPoint x: 725, endPoint y: 428, distance: 146.7
click at [725, 428] on div "Janela de atendimento Grade de atendimento Capacidade Transportadoras Veículos …" at bounding box center [784, 372] width 1568 height 745
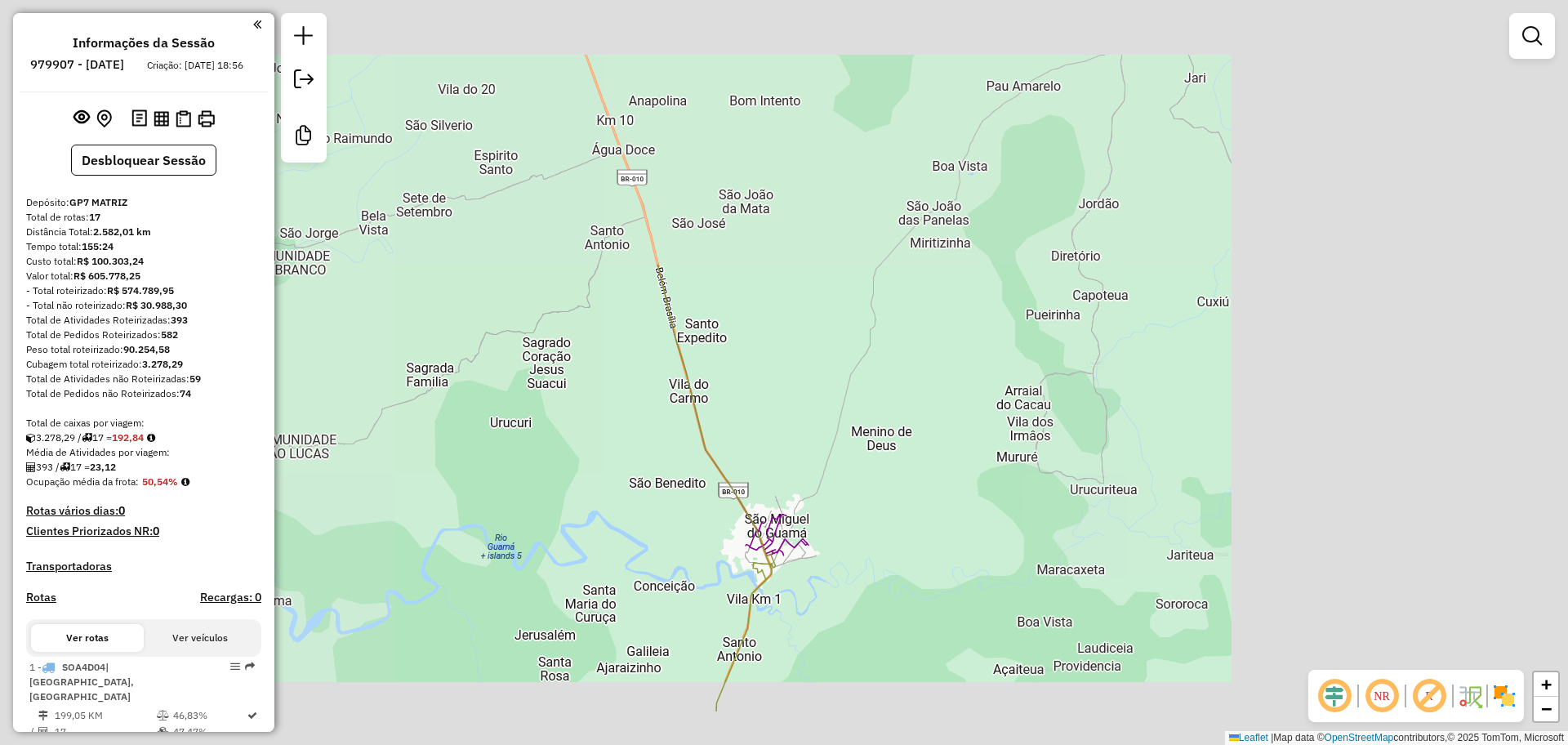
click at [819, 605] on div "Janela de atendimento Grade de atendimento Capacidade Transportadoras Veículos …" at bounding box center [784, 372] width 1568 height 745
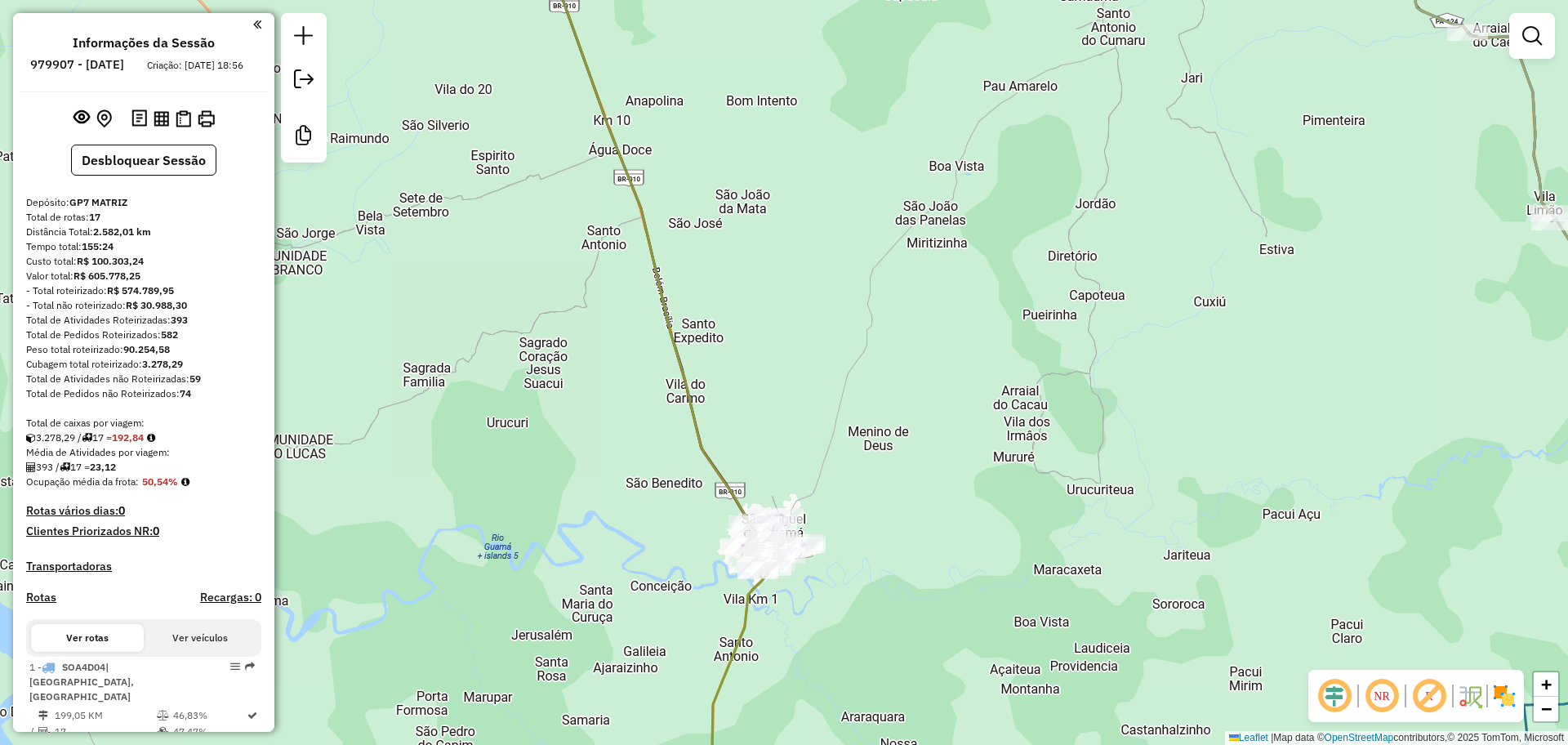
drag, startPoint x: 840, startPoint y: 633, endPoint x: 664, endPoint y: 433, distance: 266.4
click at [664, 433] on div "Janela de atendimento Grade de atendimento Capacidade Transportadoras Veículos …" at bounding box center [784, 372] width 1568 height 745
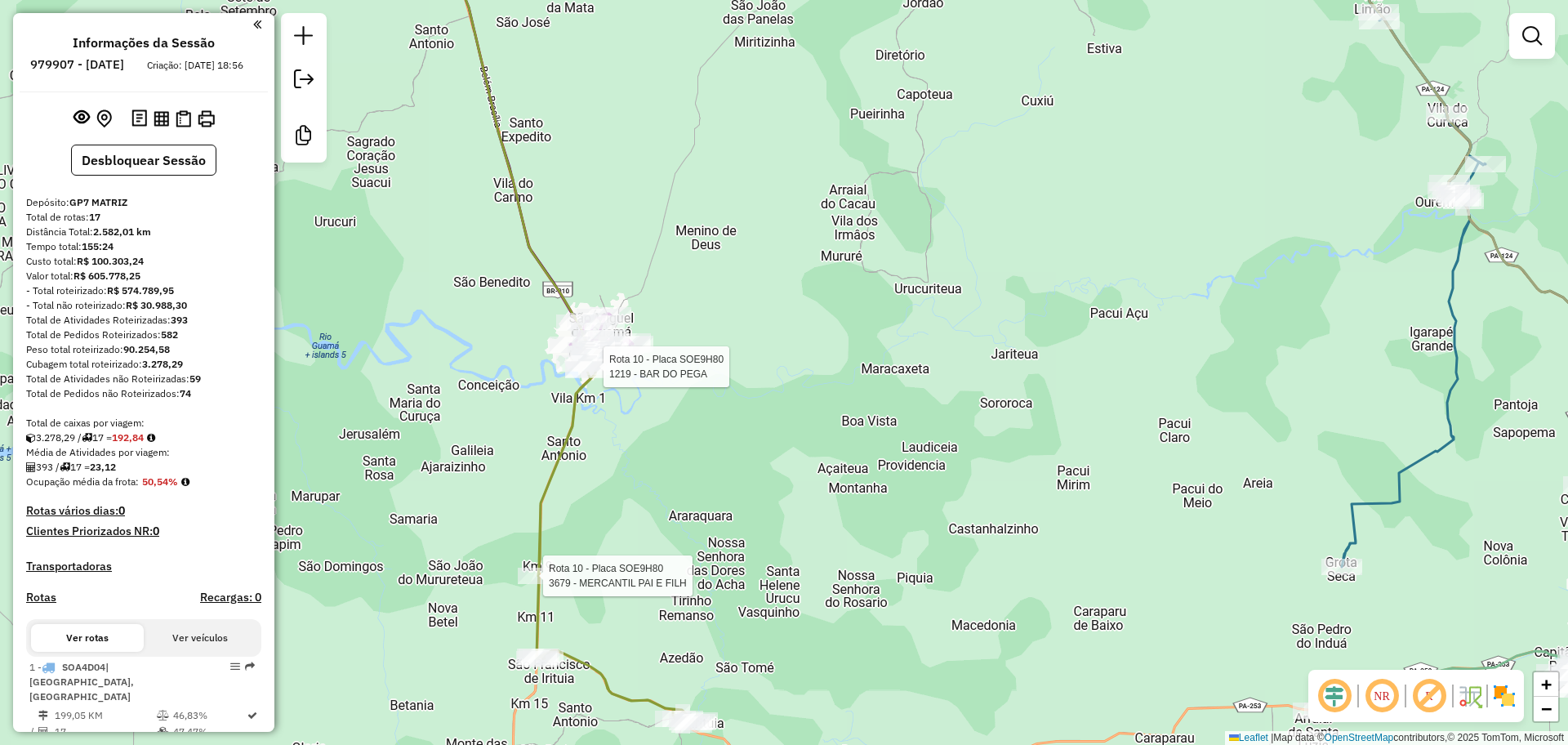
select select "**********"
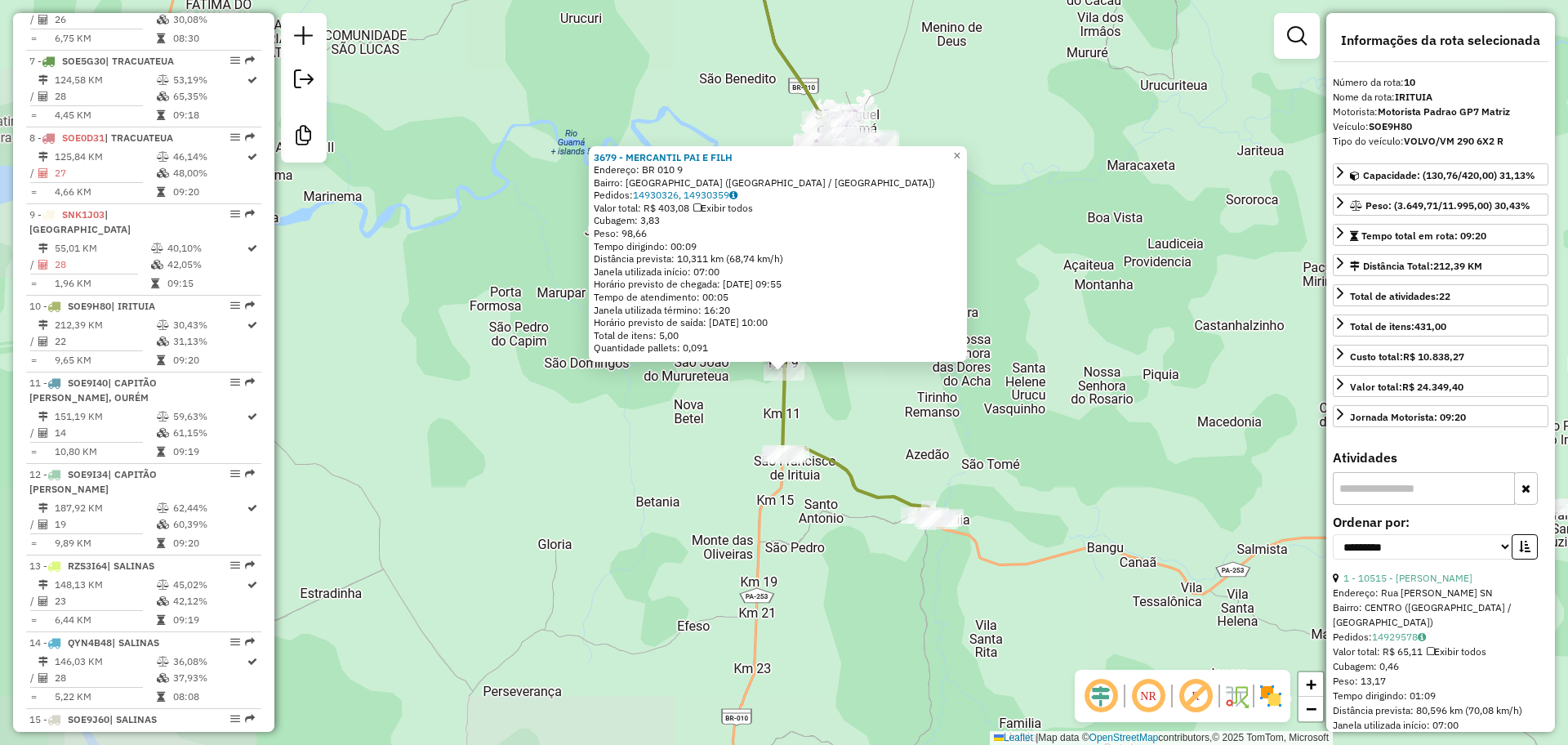
scroll to position [1408, 0]
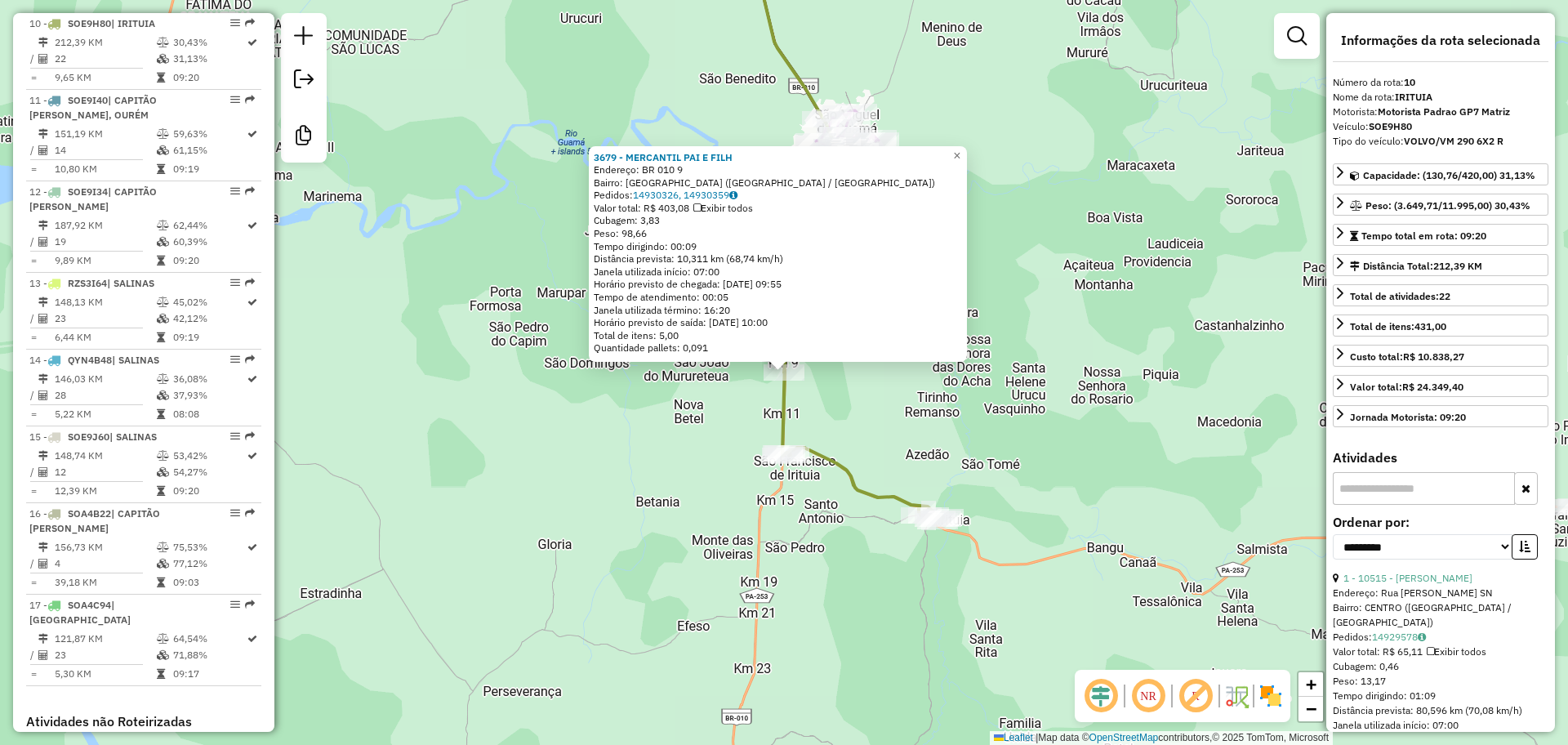
click at [1082, 416] on div "Rota 10 - Placa SOE9H80 5755 - MERCANTIL ESTRELA 3679 - MERCANTIL PAI E FILH En…" at bounding box center [784, 372] width 1568 height 745
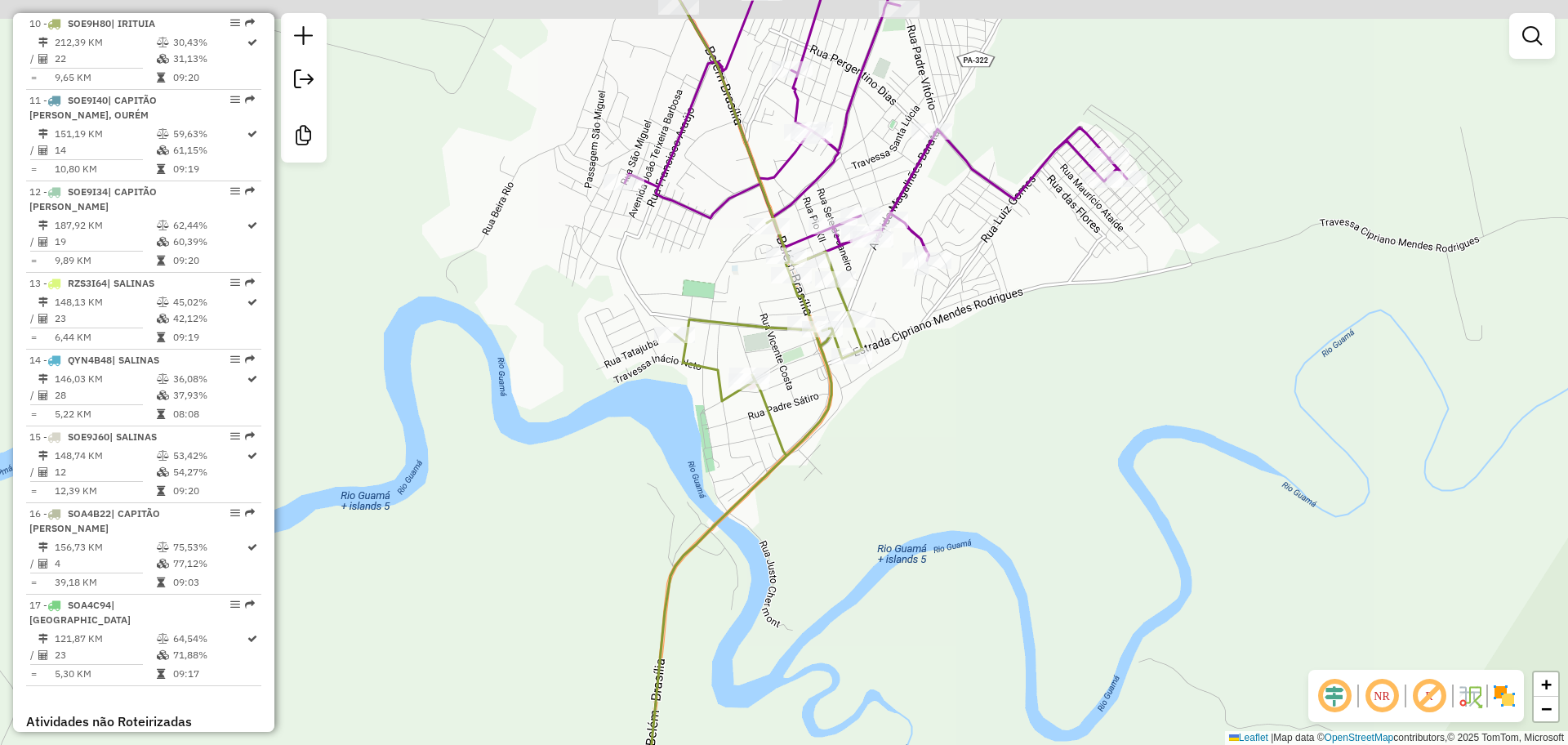
drag, startPoint x: 867, startPoint y: 229, endPoint x: 878, endPoint y: 267, distance: 39.6
click at [878, 266] on div "Janela de atendimento Grade de atendimento Capacidade Transportadoras Veículos …" at bounding box center [784, 372] width 1568 height 745
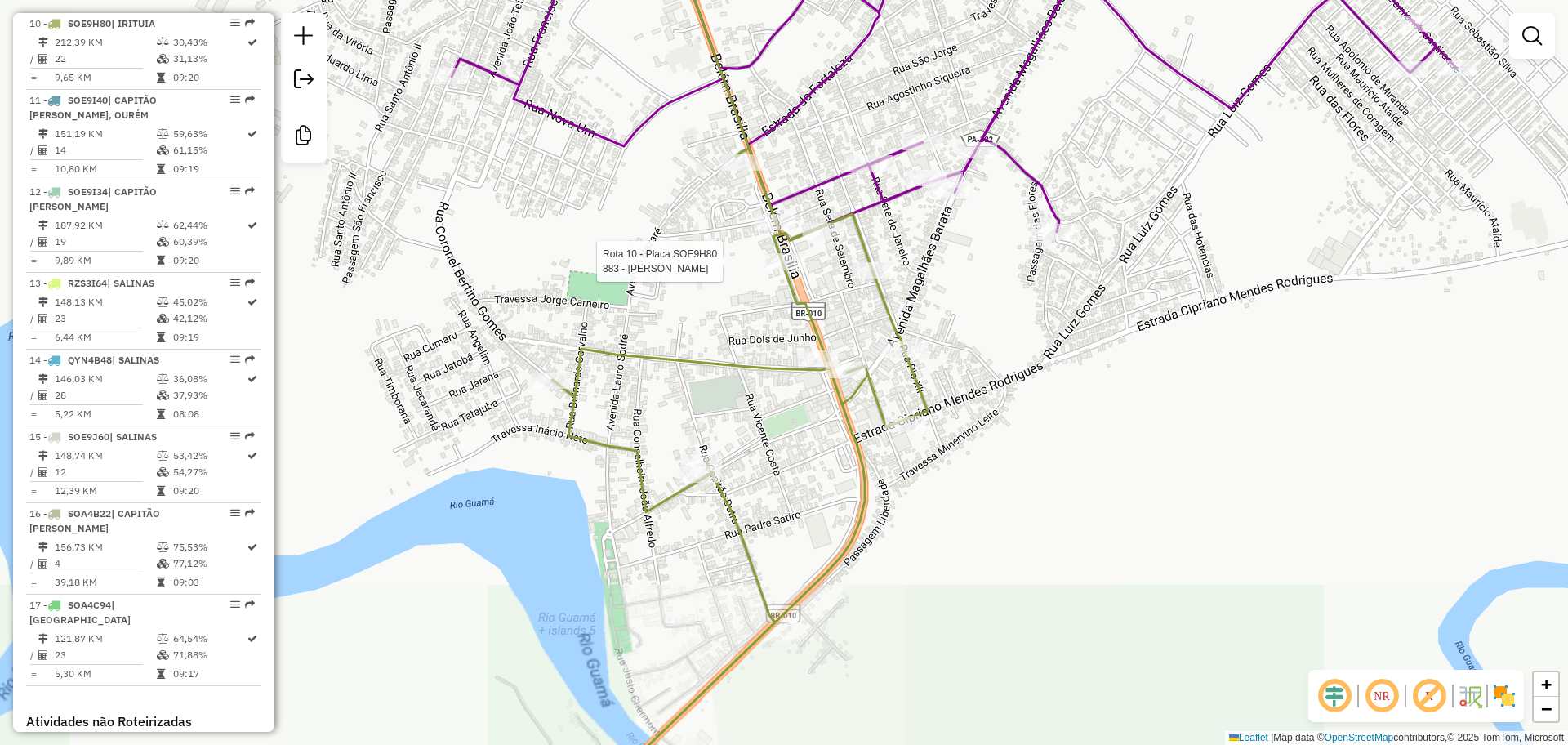
select select "**********"
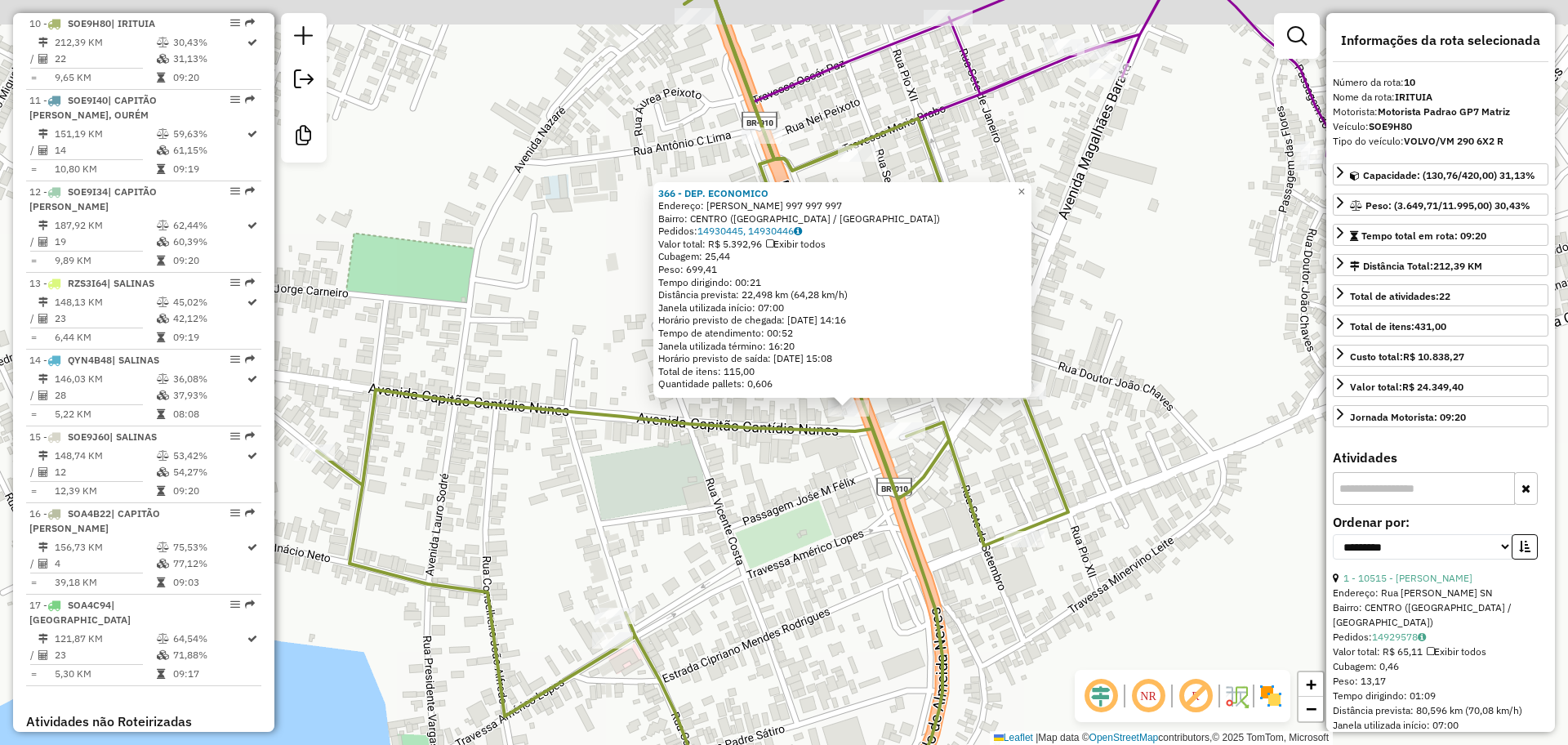
drag, startPoint x: 795, startPoint y: 446, endPoint x: 900, endPoint y: 489, distance: 113.5
click at [899, 489] on div "366 - DEP. ECONOMICO Endereço: TANCREDO NEVES 997 997 997 Bairro: CENTRO (SAO M…" at bounding box center [784, 372] width 1568 height 745
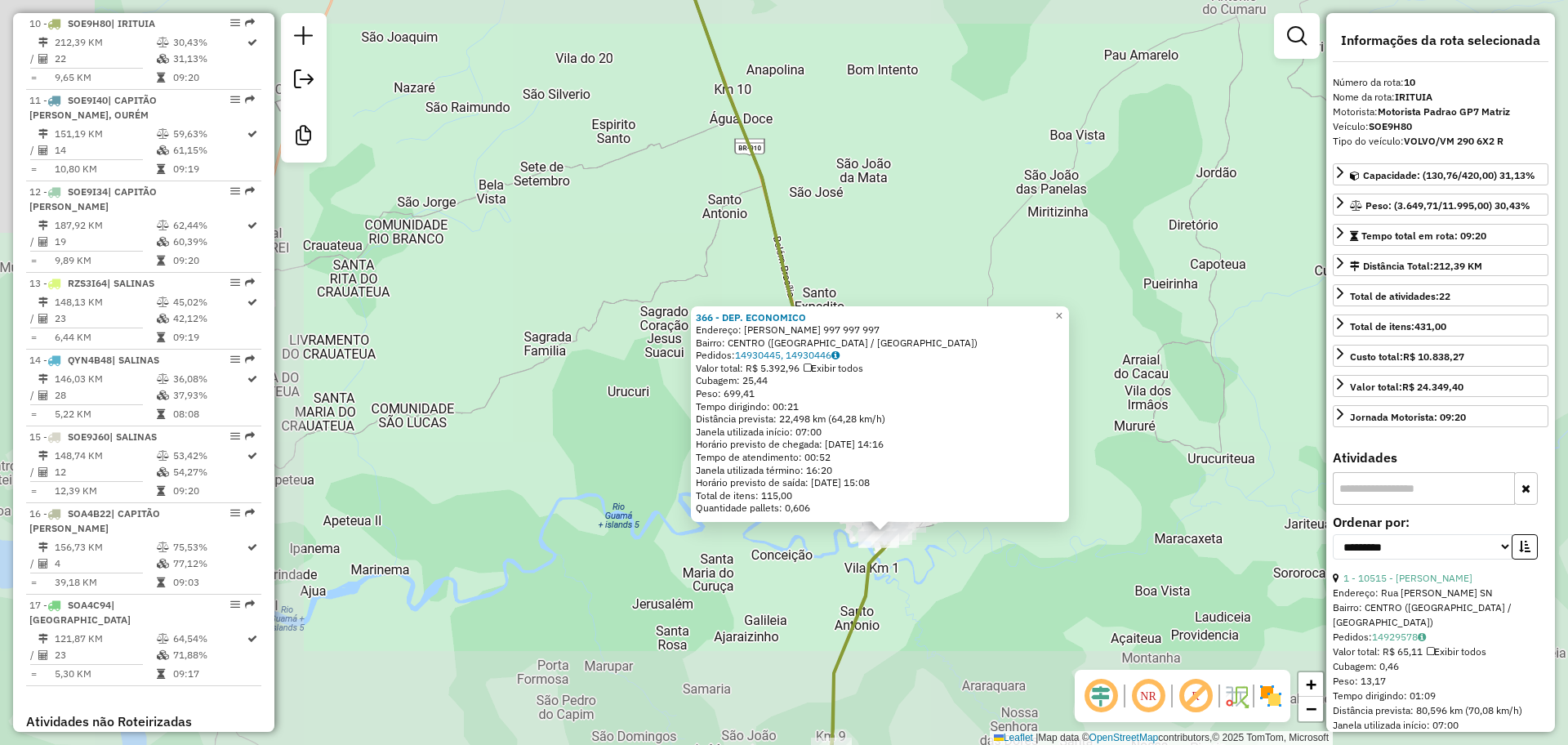
click at [919, 561] on div "366 - DEP. ECONOMICO Endereço: TANCREDO NEVES 997 997 997 Bairro: CENTRO (SAO M…" at bounding box center [784, 372] width 1568 height 745
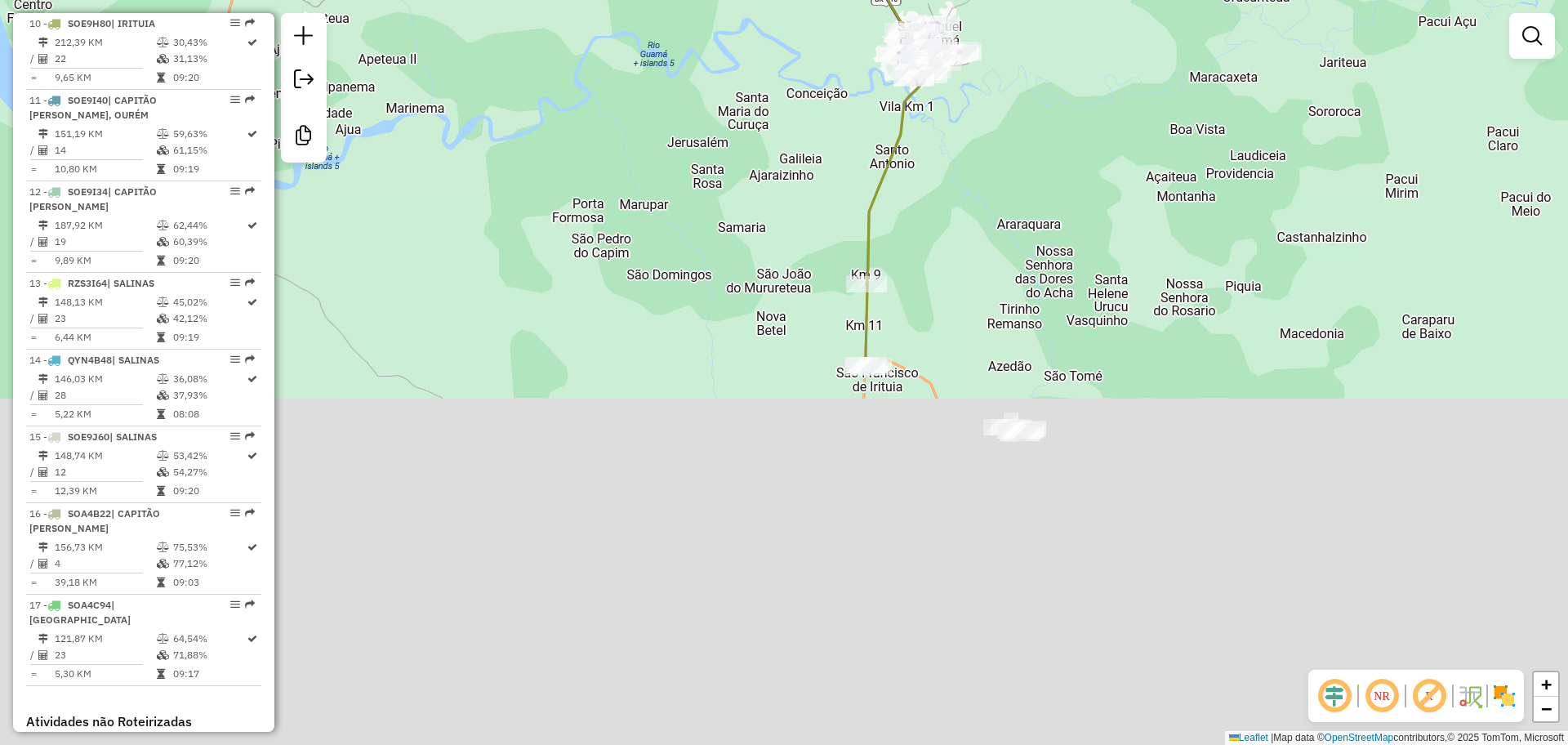
drag, startPoint x: 966, startPoint y: 643, endPoint x: 999, endPoint y: 179, distance: 465.2
click at [999, 179] on div "Janela de atendimento Grade de atendimento Capacidade Transportadoras Veículos …" at bounding box center [784, 372] width 1568 height 745
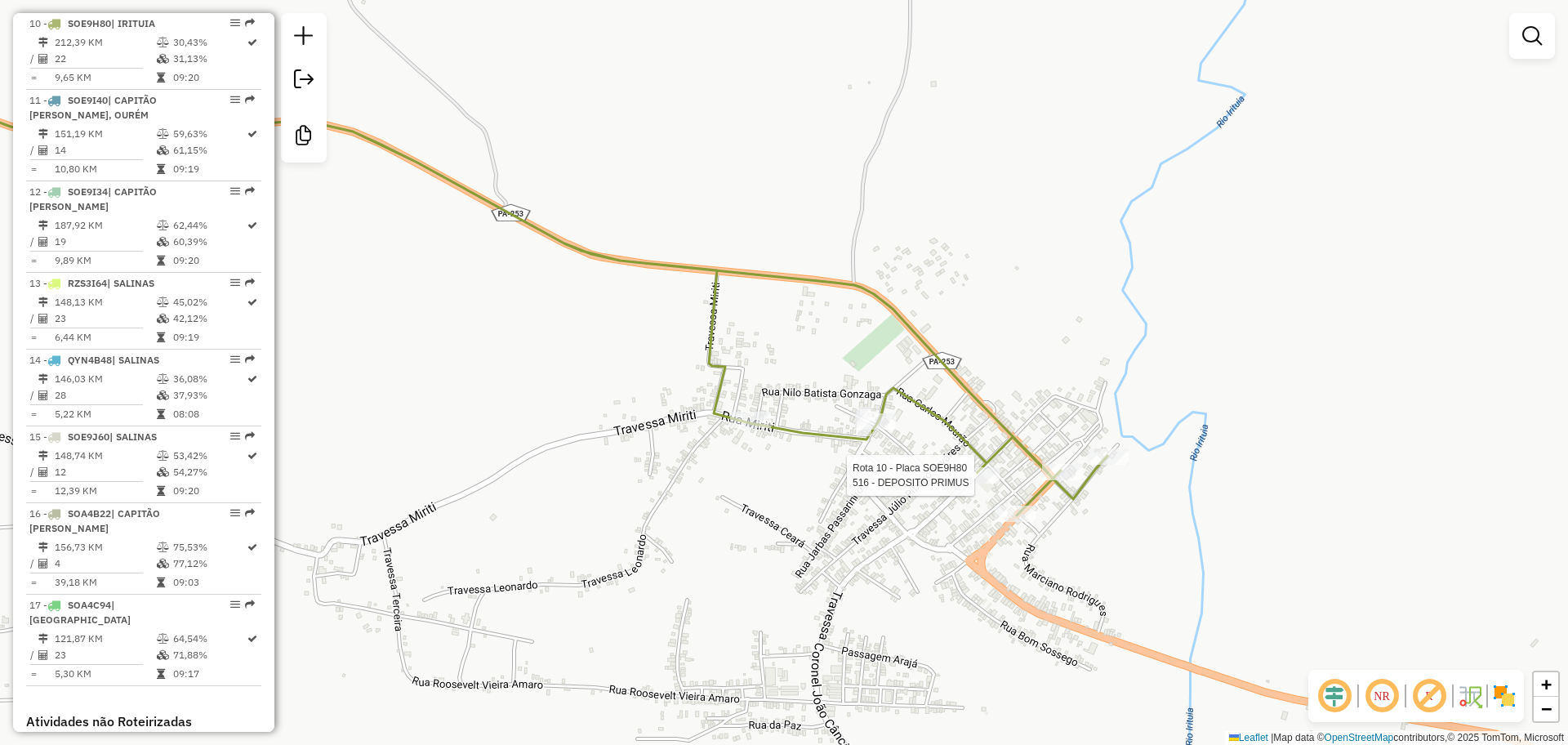
click at [976, 483] on div at bounding box center [979, 475] width 41 height 16
select select "**********"
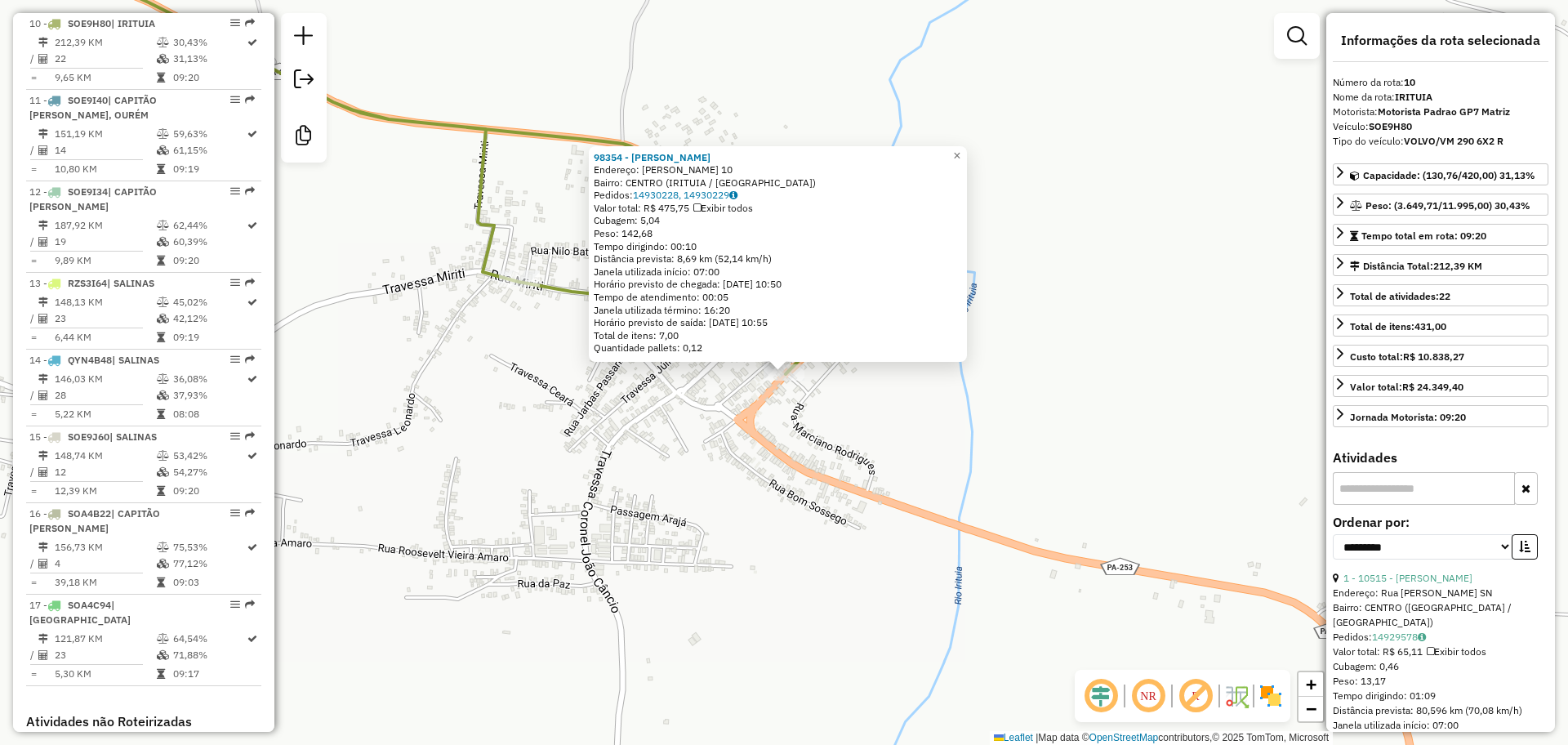
click at [808, 413] on div "98354 - LEANDRO MOURA Endereço: JULIO RIBEIRO TAVARES 10 Bairro: CENTRO (IRITUI…" at bounding box center [784, 372] width 1568 height 745
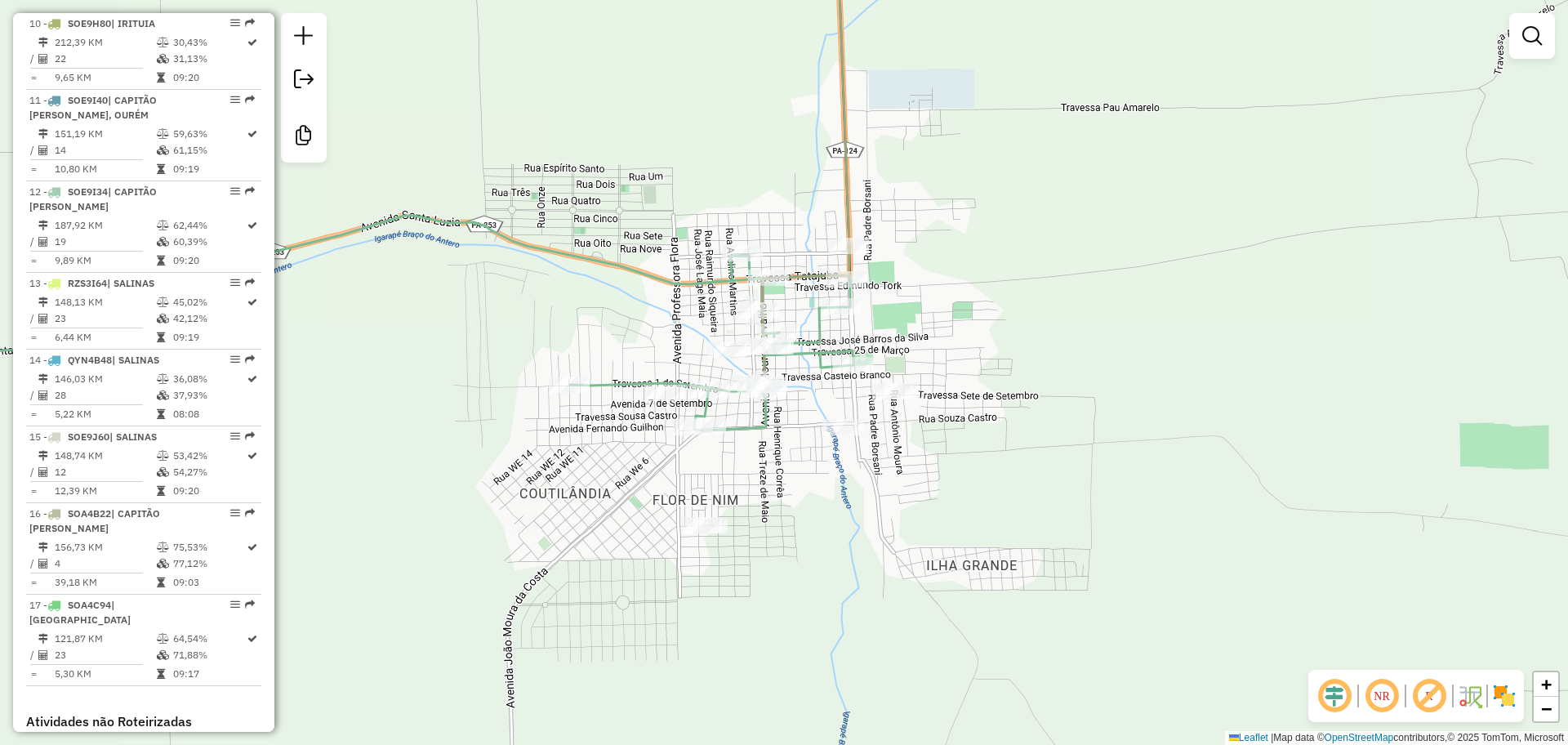
click at [846, 352] on icon at bounding box center [348, 178] width 1010 height 505
select select "**********"
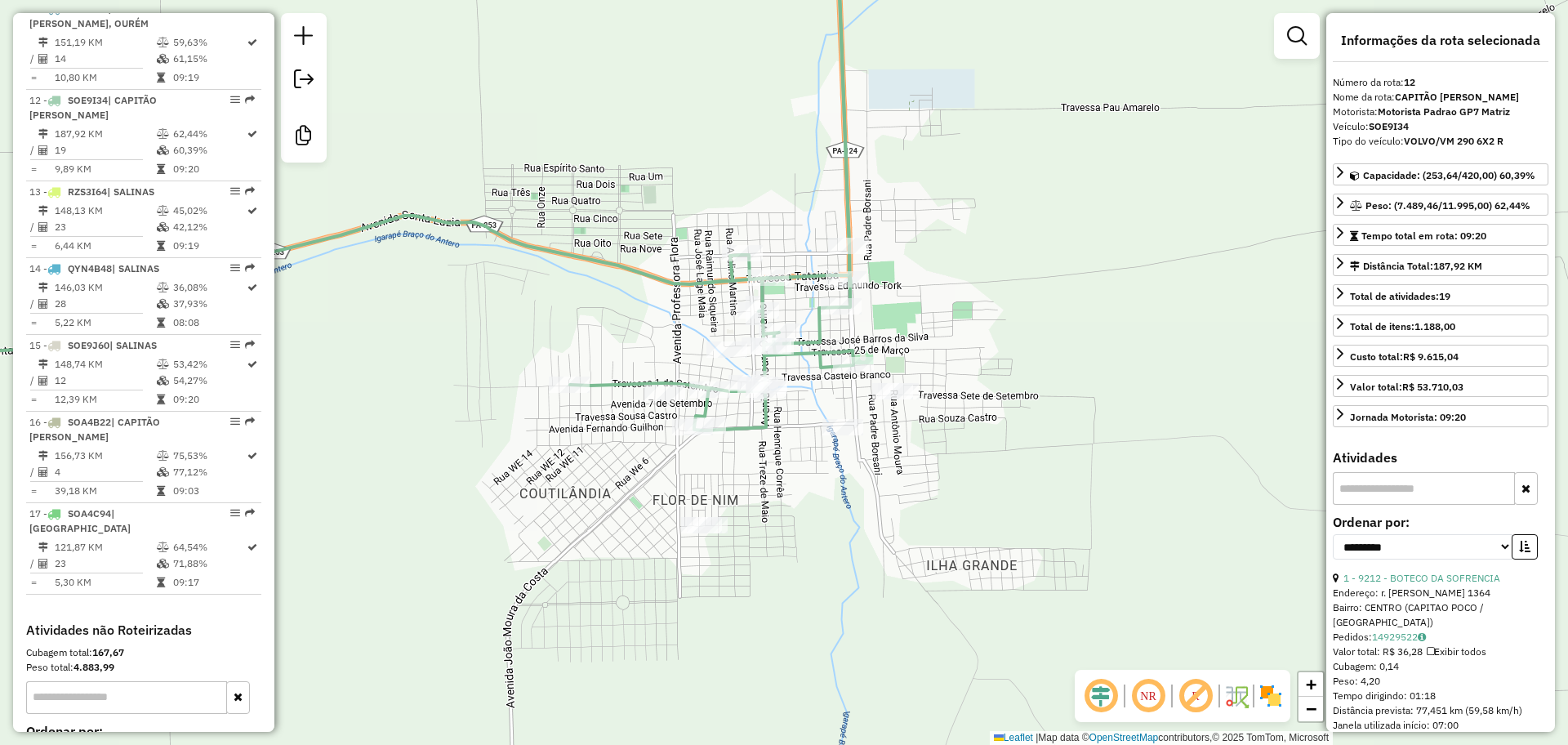
scroll to position [1576, 0]
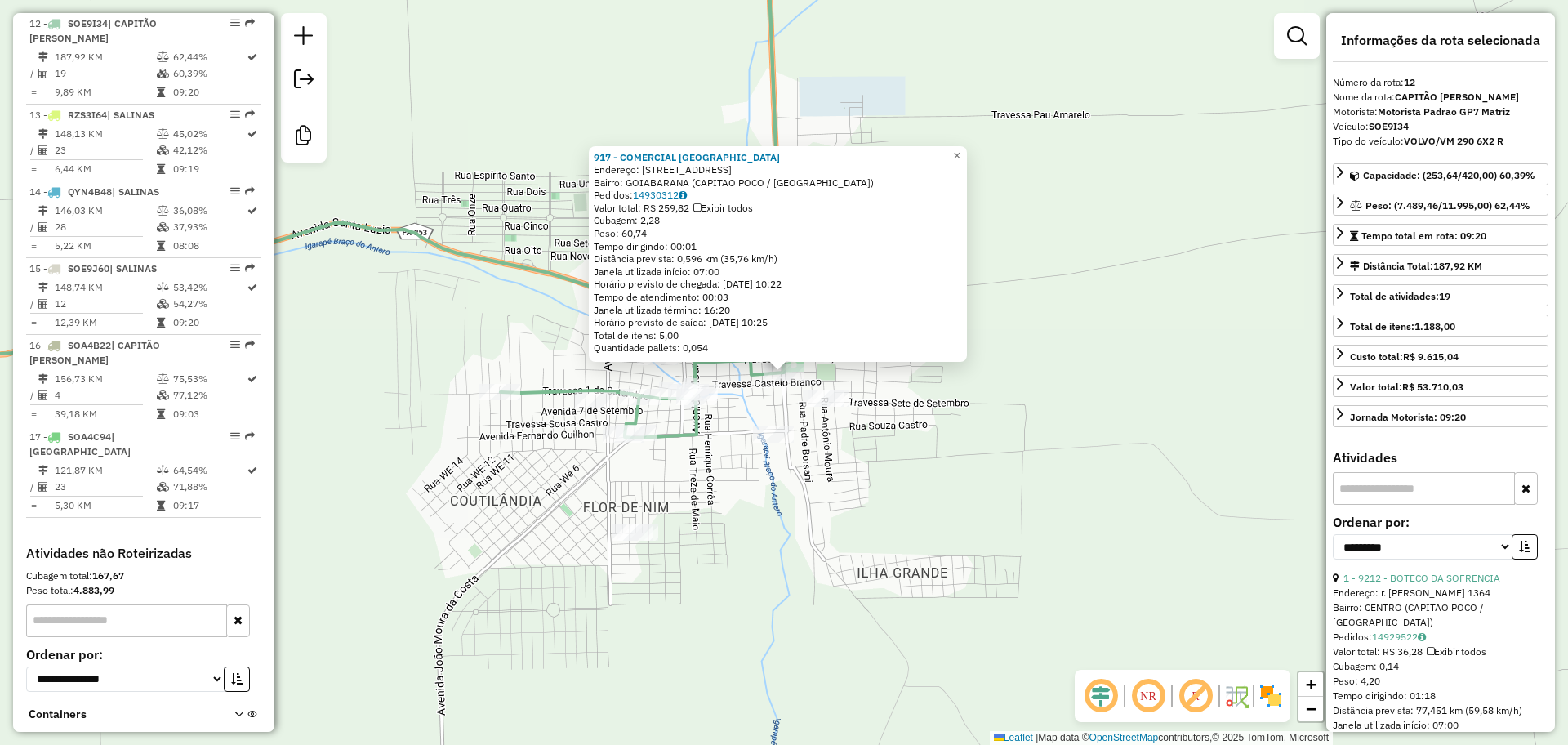
drag, startPoint x: 1098, startPoint y: 441, endPoint x: 1051, endPoint y: 42, distance: 401.8
click at [1099, 441] on div "917 - COMERCIAL SAO JOSE Endereço: RUA YAMADA 2068 2068 Bairro: GOIABARANA (CAP…" at bounding box center [784, 372] width 1568 height 745
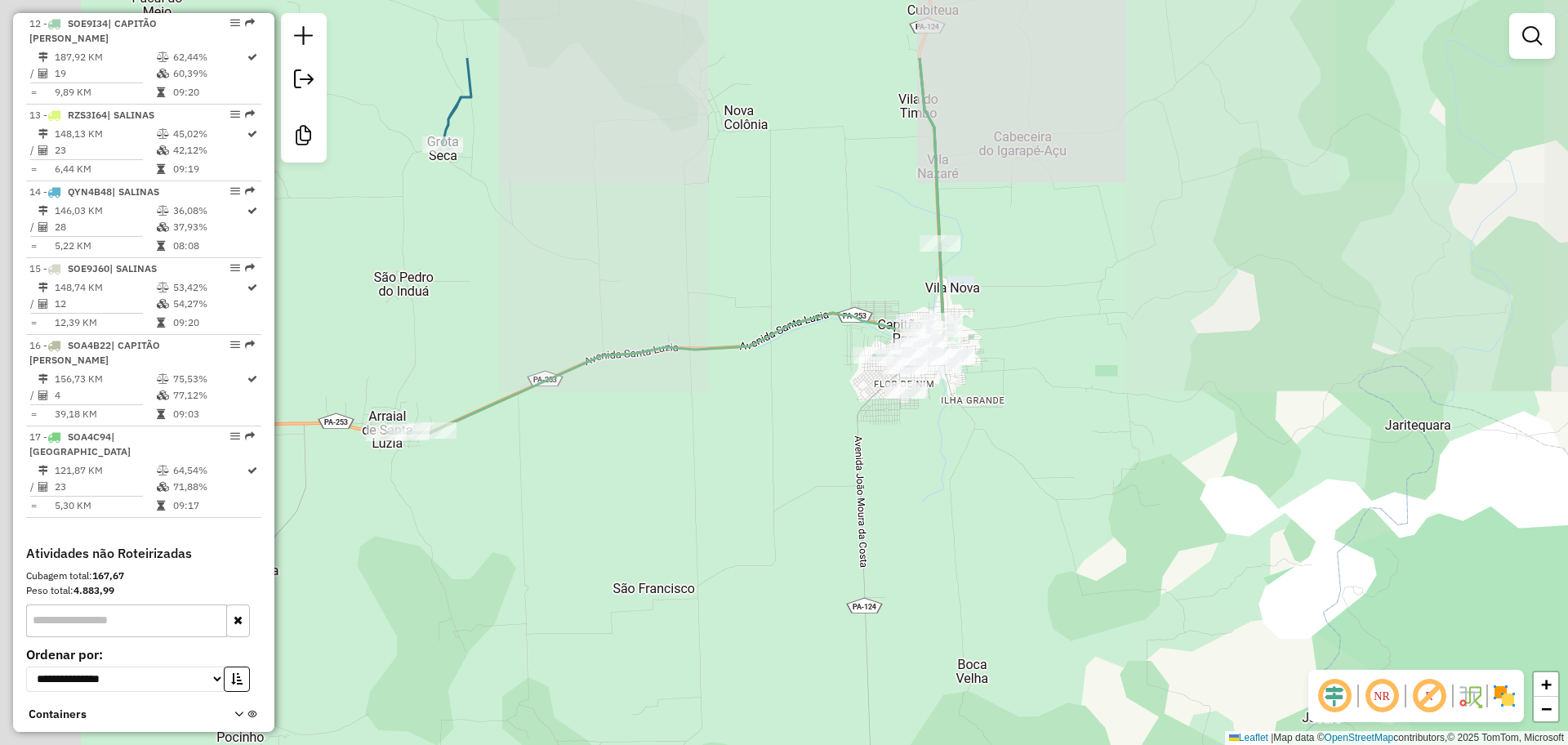
drag, startPoint x: 737, startPoint y: 401, endPoint x: 836, endPoint y: 450, distance: 110.5
click at [836, 450] on div "Janela de atendimento Grade de atendimento Capacidade Transportadoras Veículos …" at bounding box center [784, 372] width 1568 height 745
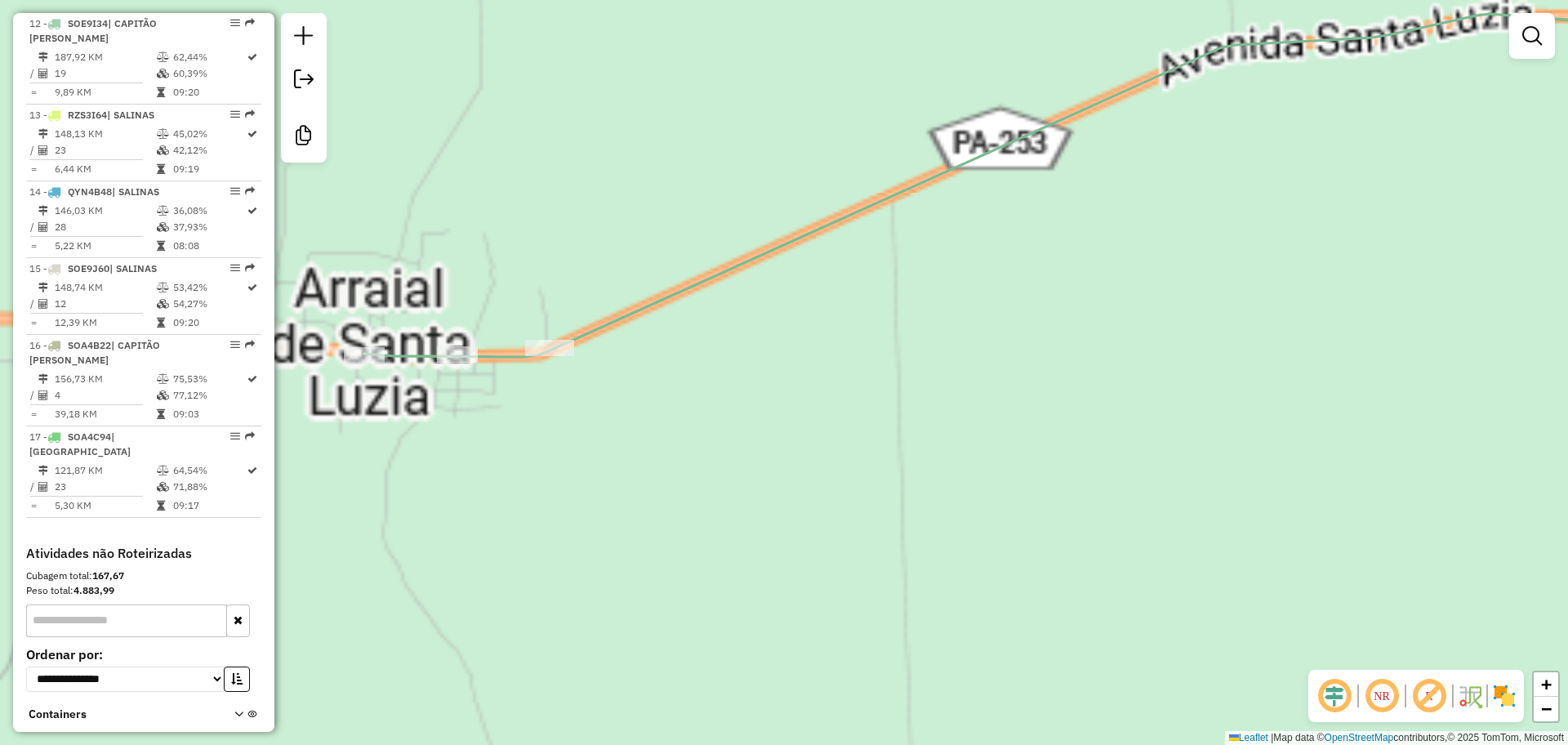
drag, startPoint x: 436, startPoint y: 413, endPoint x: 462, endPoint y: 402, distance: 28.2
click at [462, 402] on div "Janela de atendimento Grade de atendimento Capacidade Transportadoras Veículos …" at bounding box center [784, 372] width 1568 height 745
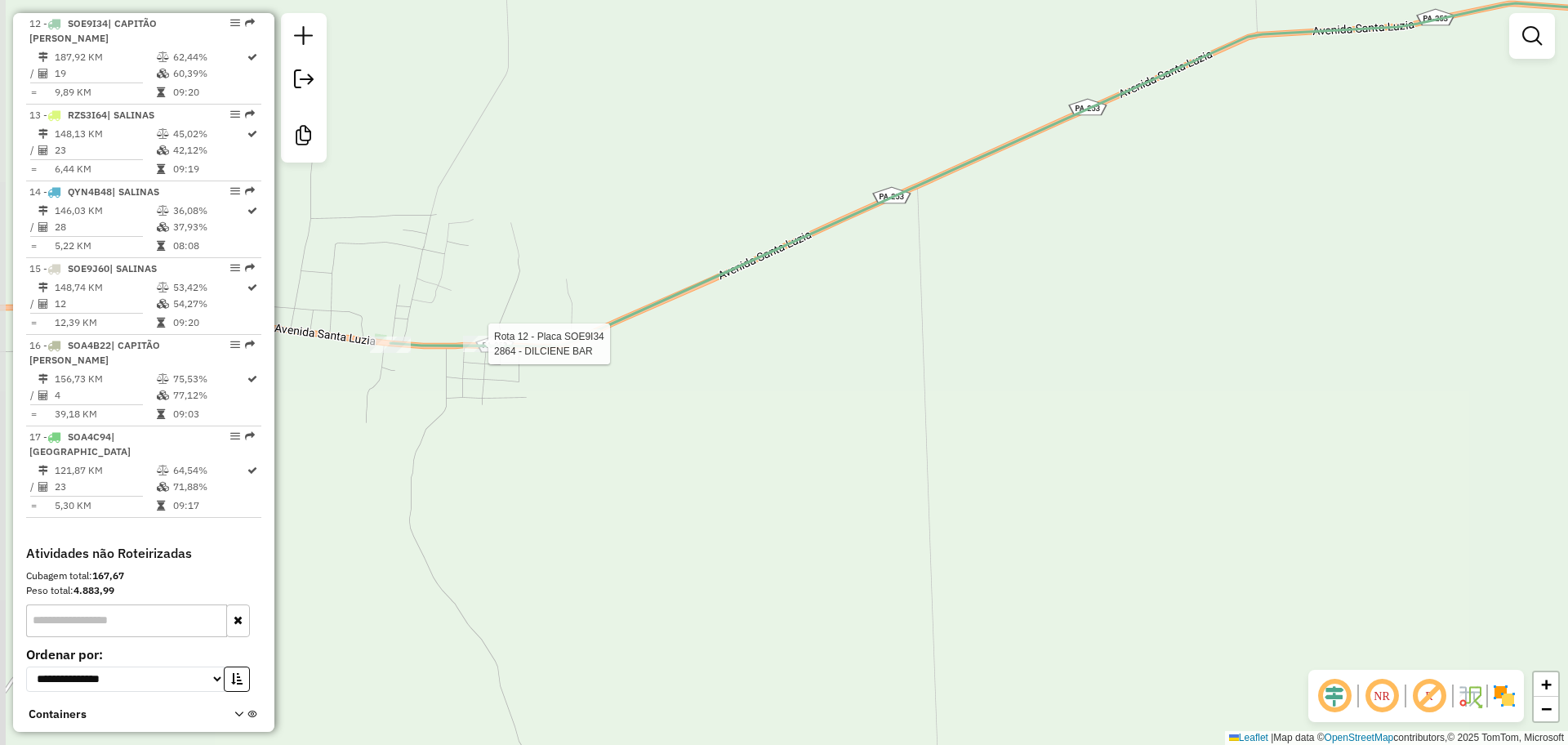
click at [477, 352] on div at bounding box center [483, 344] width 41 height 16
select select "**********"
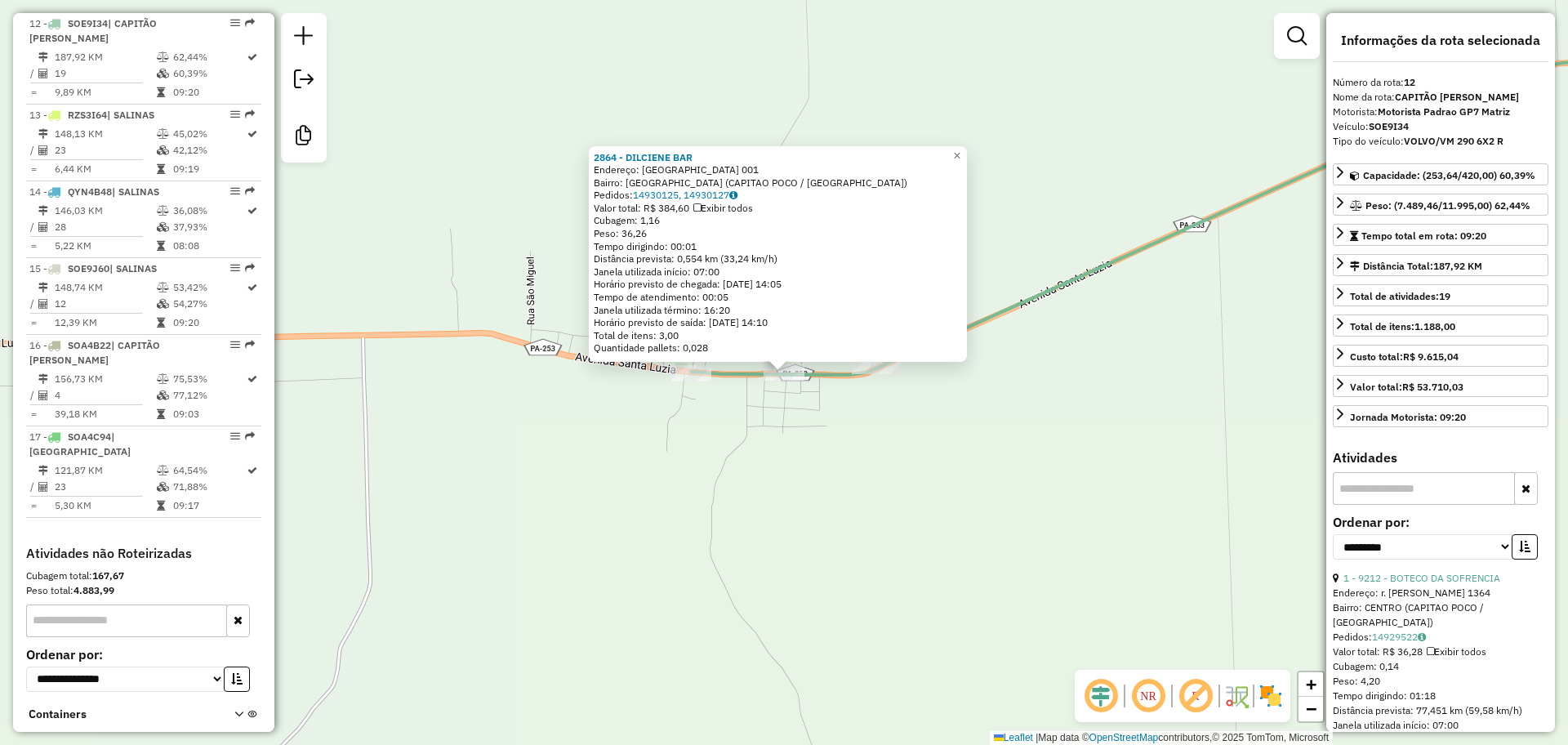
click at [825, 415] on div "2864 - DILCIENE BAR Endereço: SANTA LUZIA 001 Bairro: VILA SANTA LUZIA (CAPITAO…" at bounding box center [784, 372] width 1568 height 745
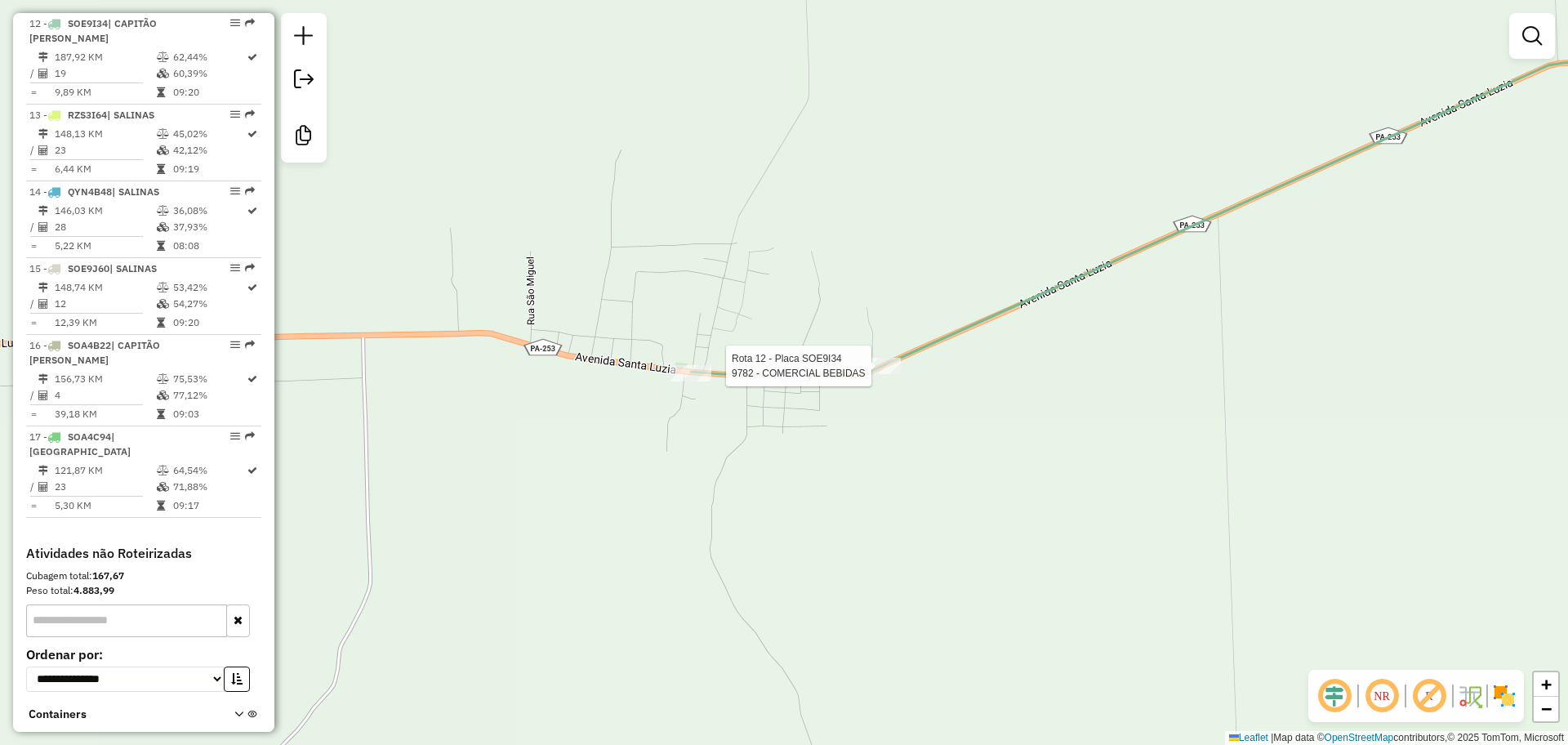
select select "**********"
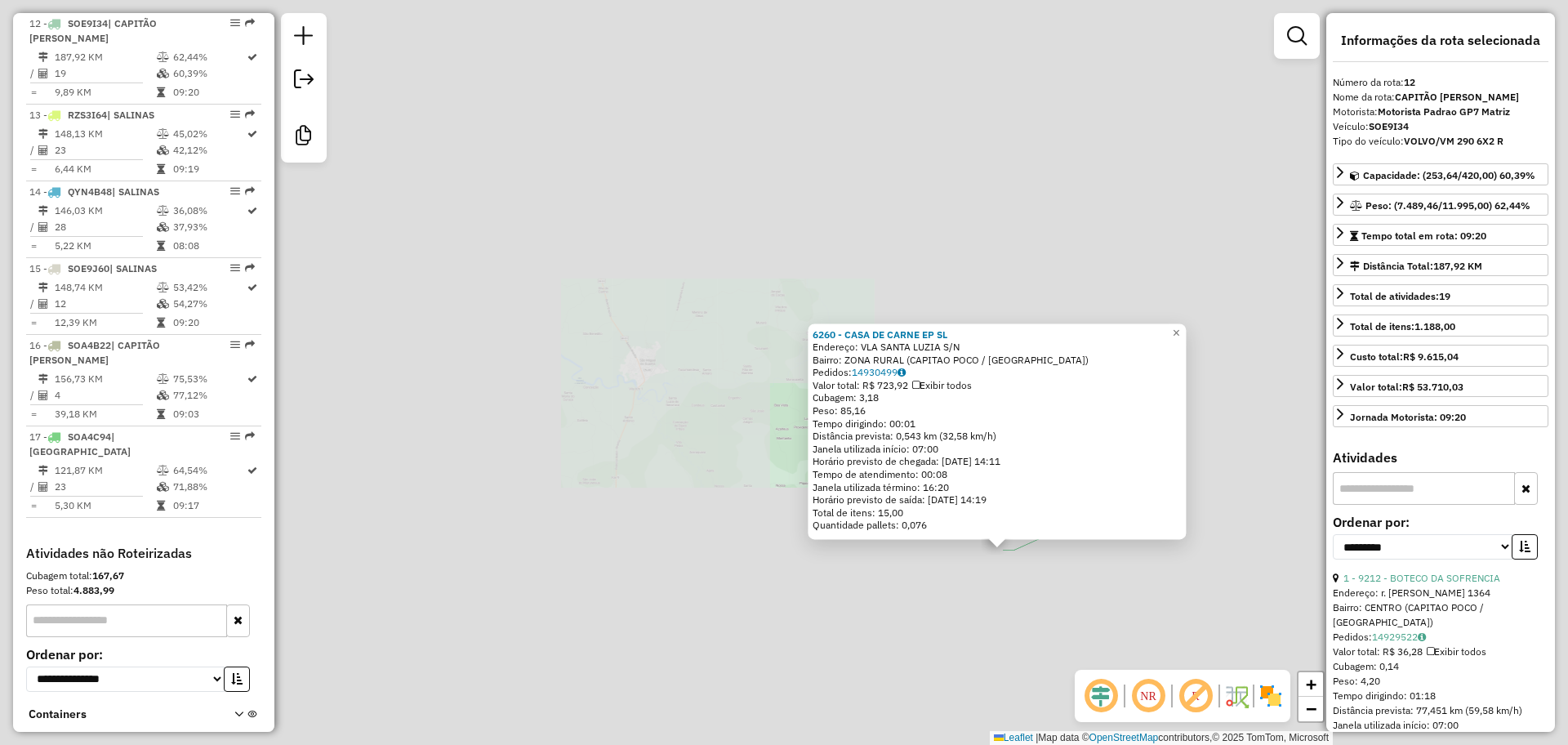
click at [1119, 605] on div "6260 - CASA DE CARNE EP SL Endereço: VLA SANTA LUZIA S/N Bairro: ZONA RURAL (CA…" at bounding box center [784, 372] width 1568 height 745
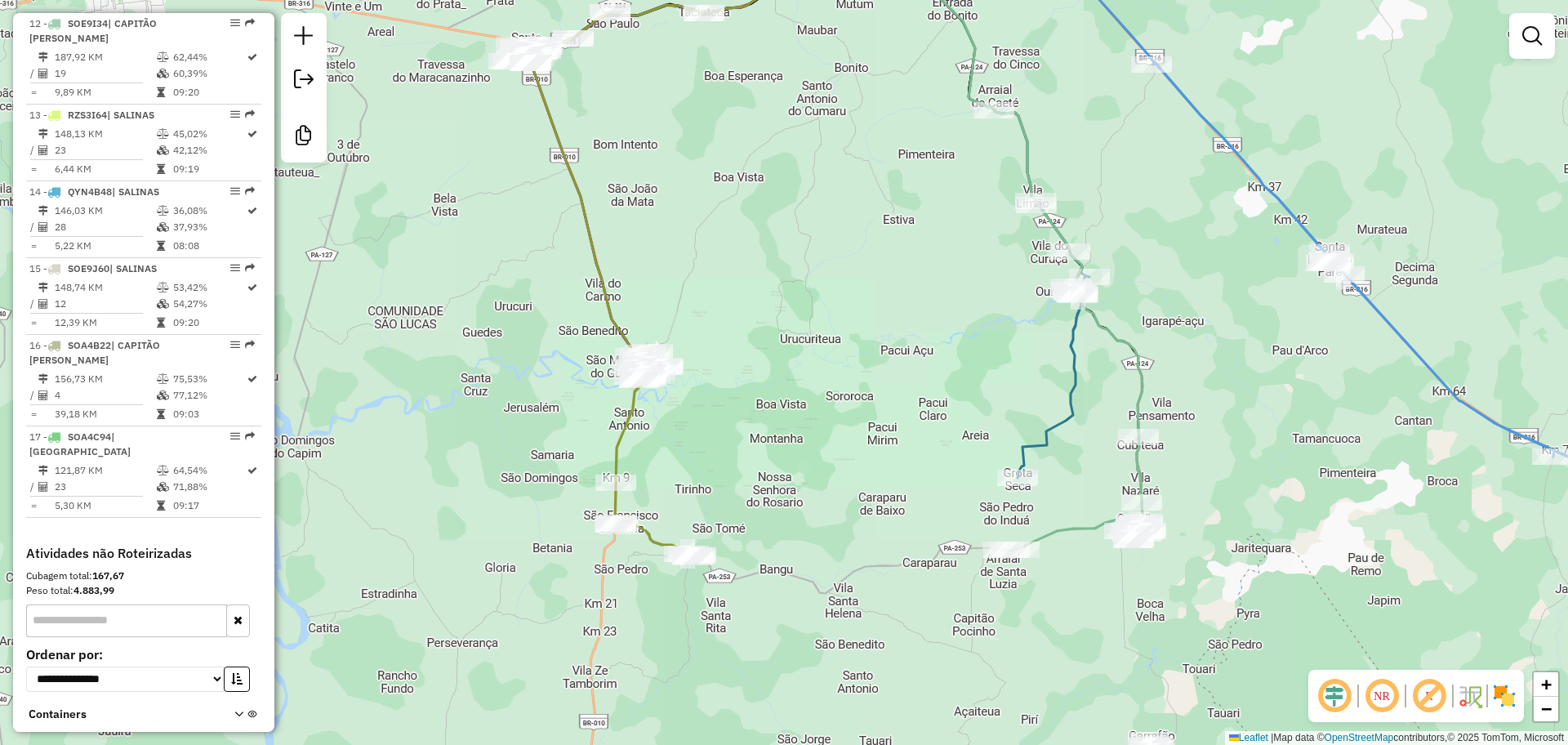
drag, startPoint x: 1187, startPoint y: 604, endPoint x: 634, endPoint y: 594, distance: 553.1
click at [642, 624] on div "Janela de atendimento Grade de atendimento Capacidade Transportadoras Veículos …" at bounding box center [784, 372] width 1568 height 745
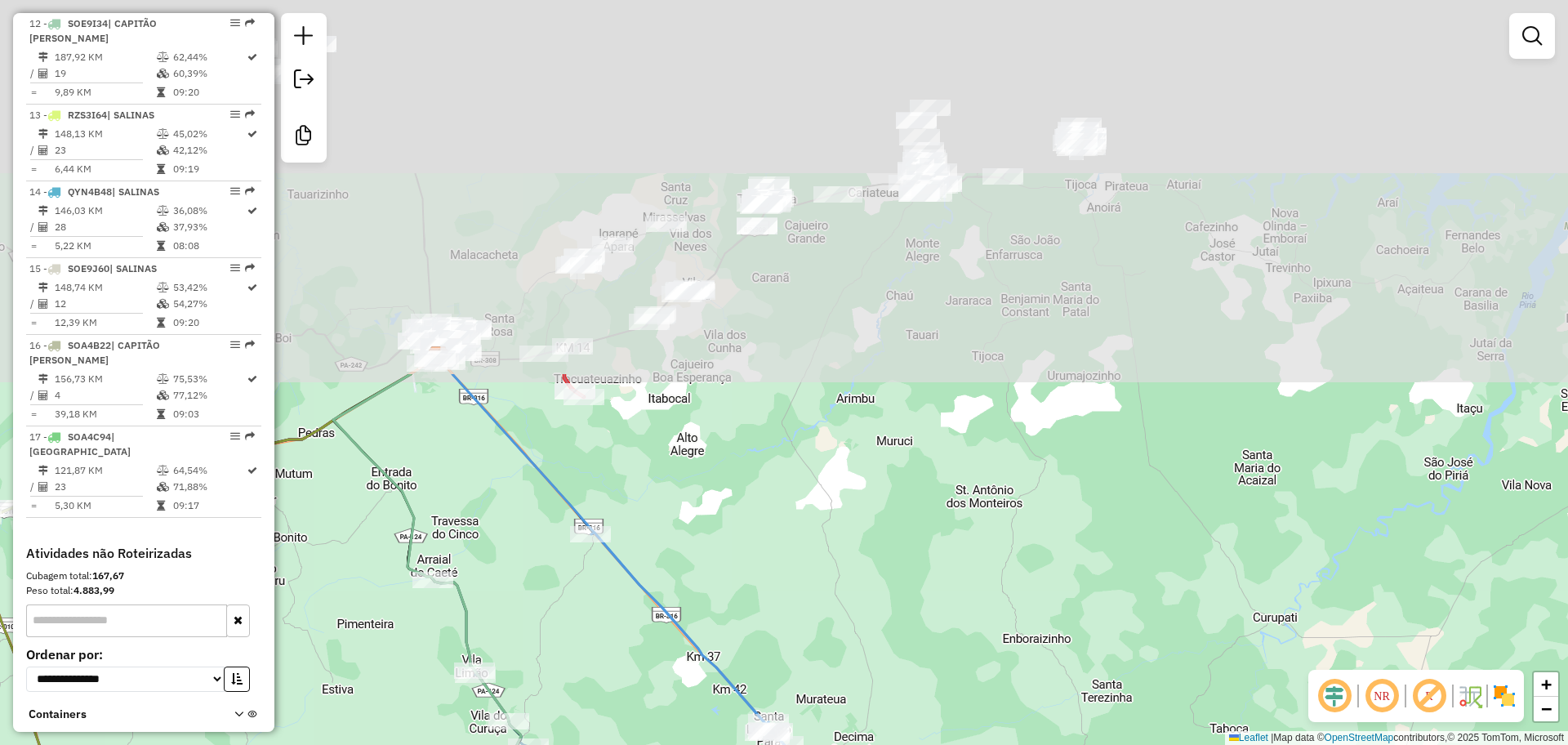
drag, startPoint x: 841, startPoint y: 130, endPoint x: 811, endPoint y: 610, distance: 480.9
click at [811, 610] on div "Janela de atendimento Grade de atendimento Capacidade Transportadoras Veículos …" at bounding box center [784, 372] width 1568 height 745
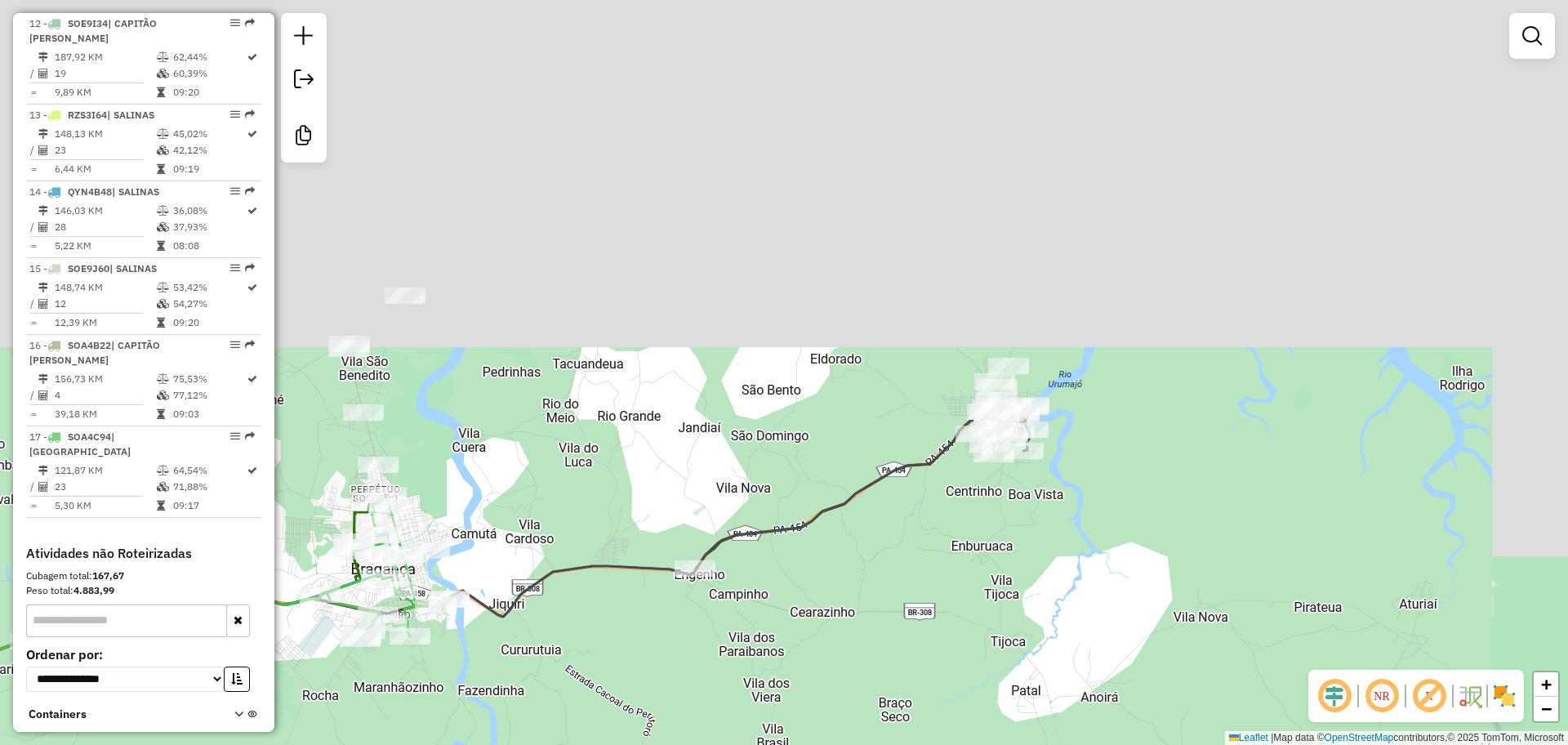
drag, startPoint x: 993, startPoint y: 559, endPoint x: 985, endPoint y: 575, distance: 17.9
click at [985, 589] on div "Janela de atendimento Grade de atendimento Capacidade Transportadoras Veículos …" at bounding box center [784, 372] width 1568 height 745
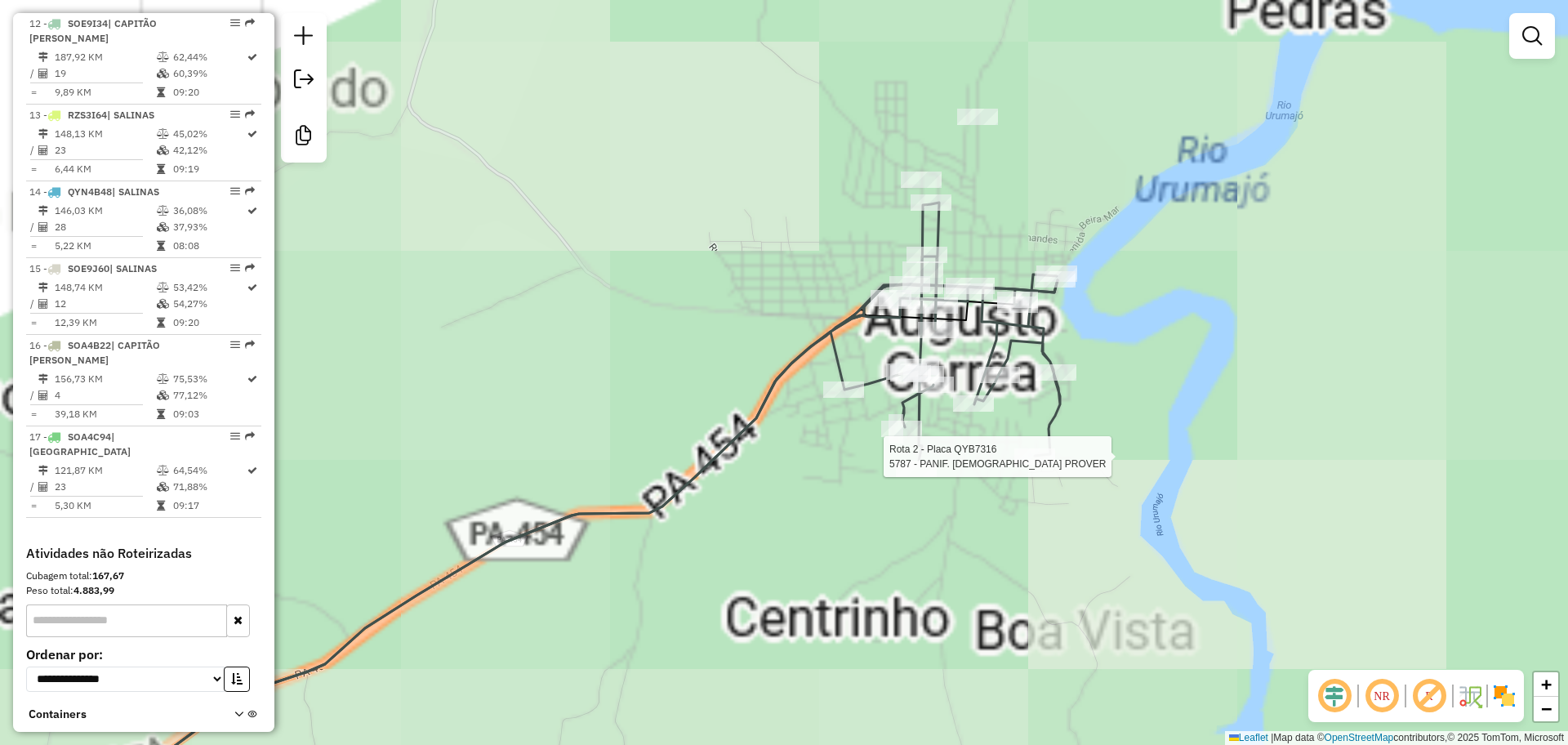
select select "**********"
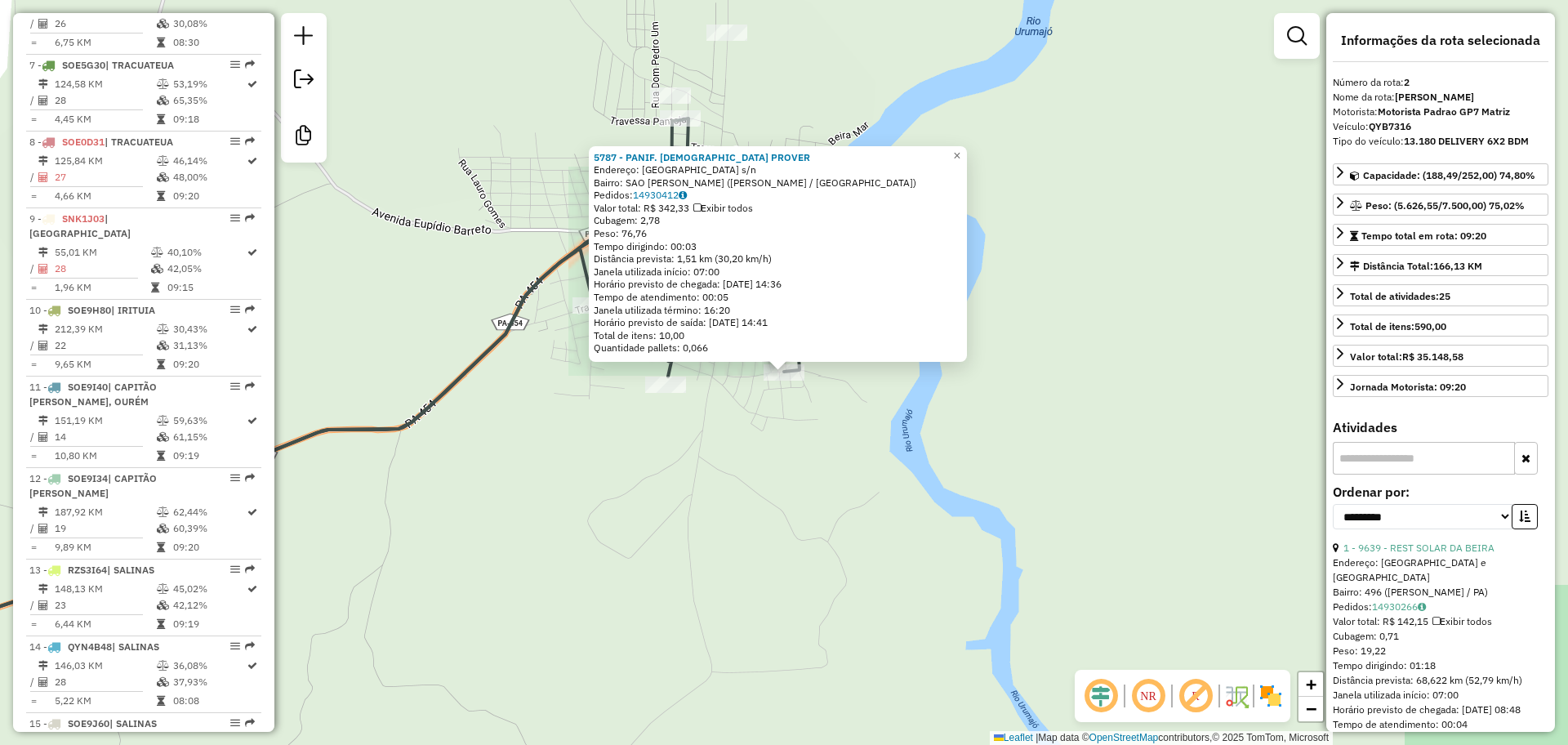
scroll to position [749, 0]
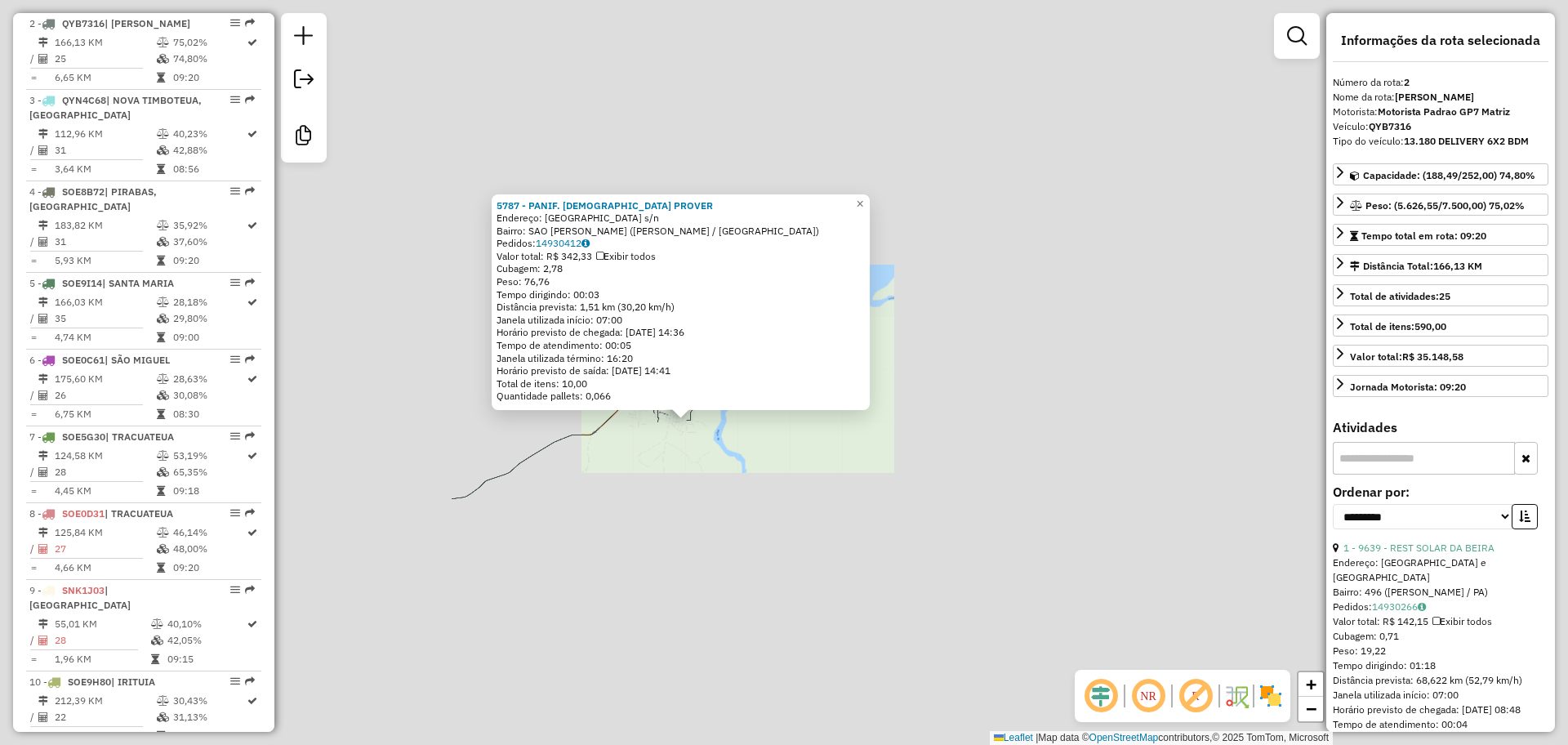
click at [673, 554] on div "Rota 2 - Placa QYB7316 5787 - PANIF. DEUS PROVER 5787 - PANIF. DEUS PROVER Ende…" at bounding box center [784, 372] width 1568 height 745
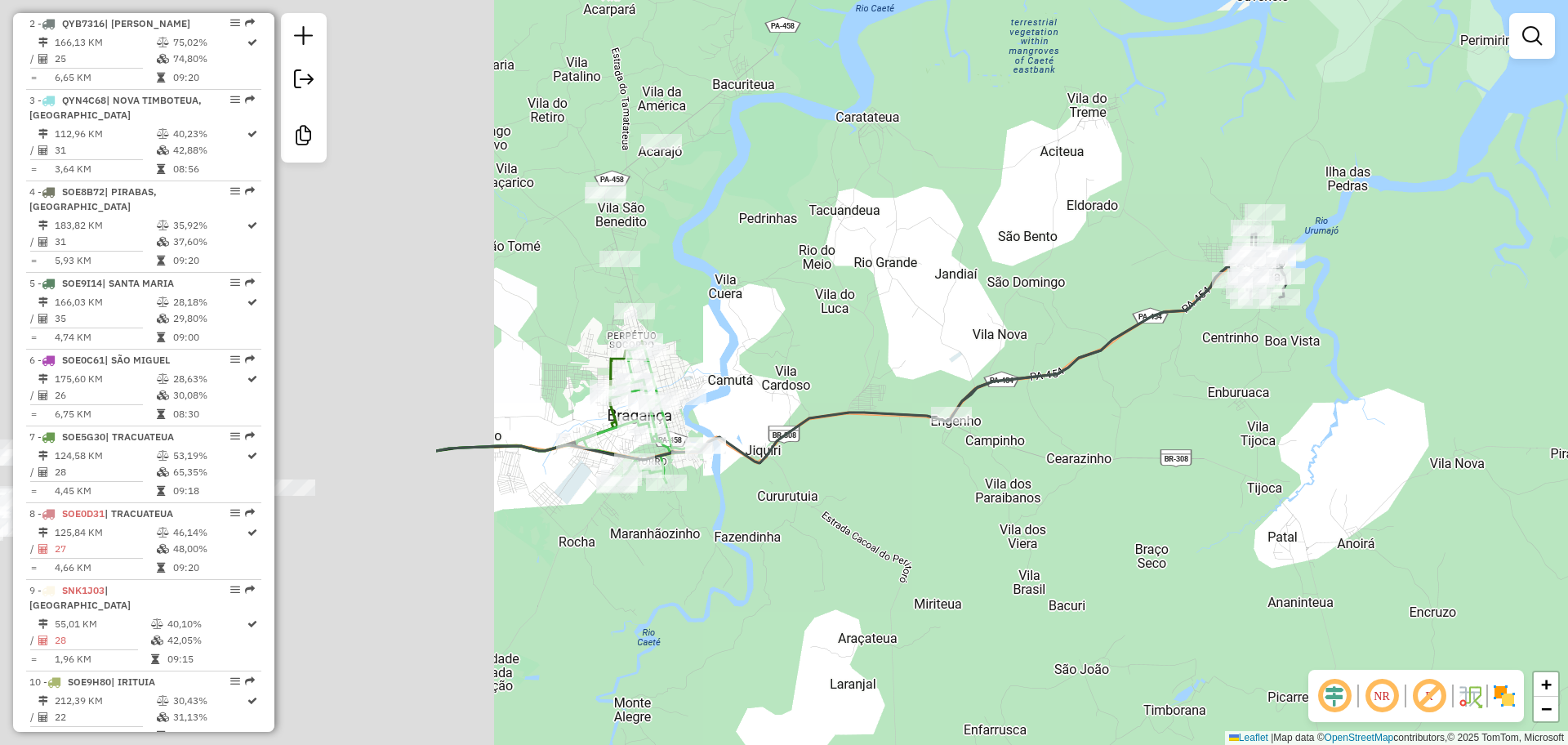
drag, startPoint x: 612, startPoint y: 565, endPoint x: 1443, endPoint y: 446, distance: 839.5
click at [1443, 446] on div "Janela de atendimento Grade de atendimento Capacidade Transportadoras Veículos …" at bounding box center [784, 372] width 1568 height 745
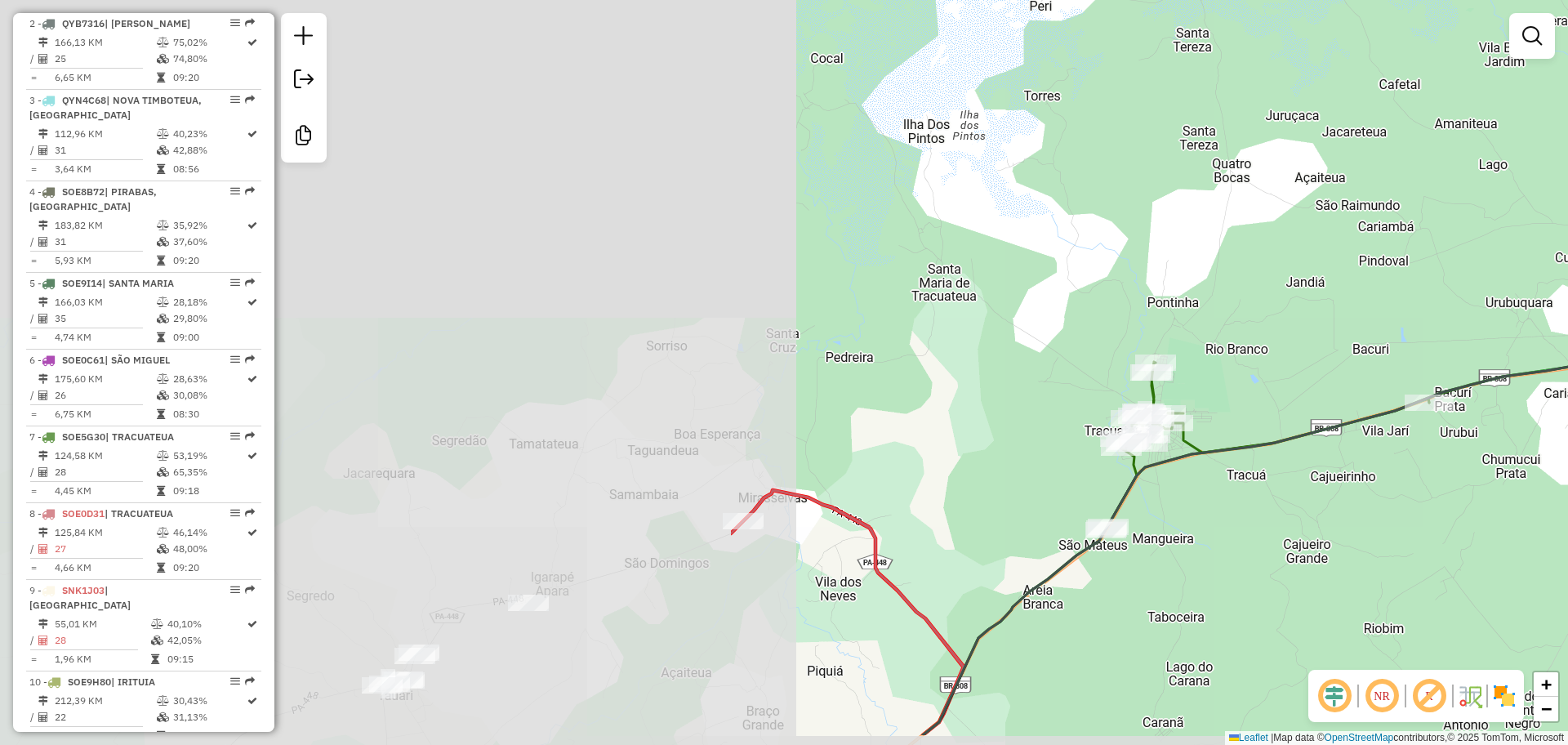
drag, startPoint x: 720, startPoint y: 509, endPoint x: 1481, endPoint y: 437, distance: 764.4
click at [1567, 440] on div "Janela de atendimento Grade de atendimento Capacidade Transportadoras Veículos …" at bounding box center [784, 372] width 1568 height 745
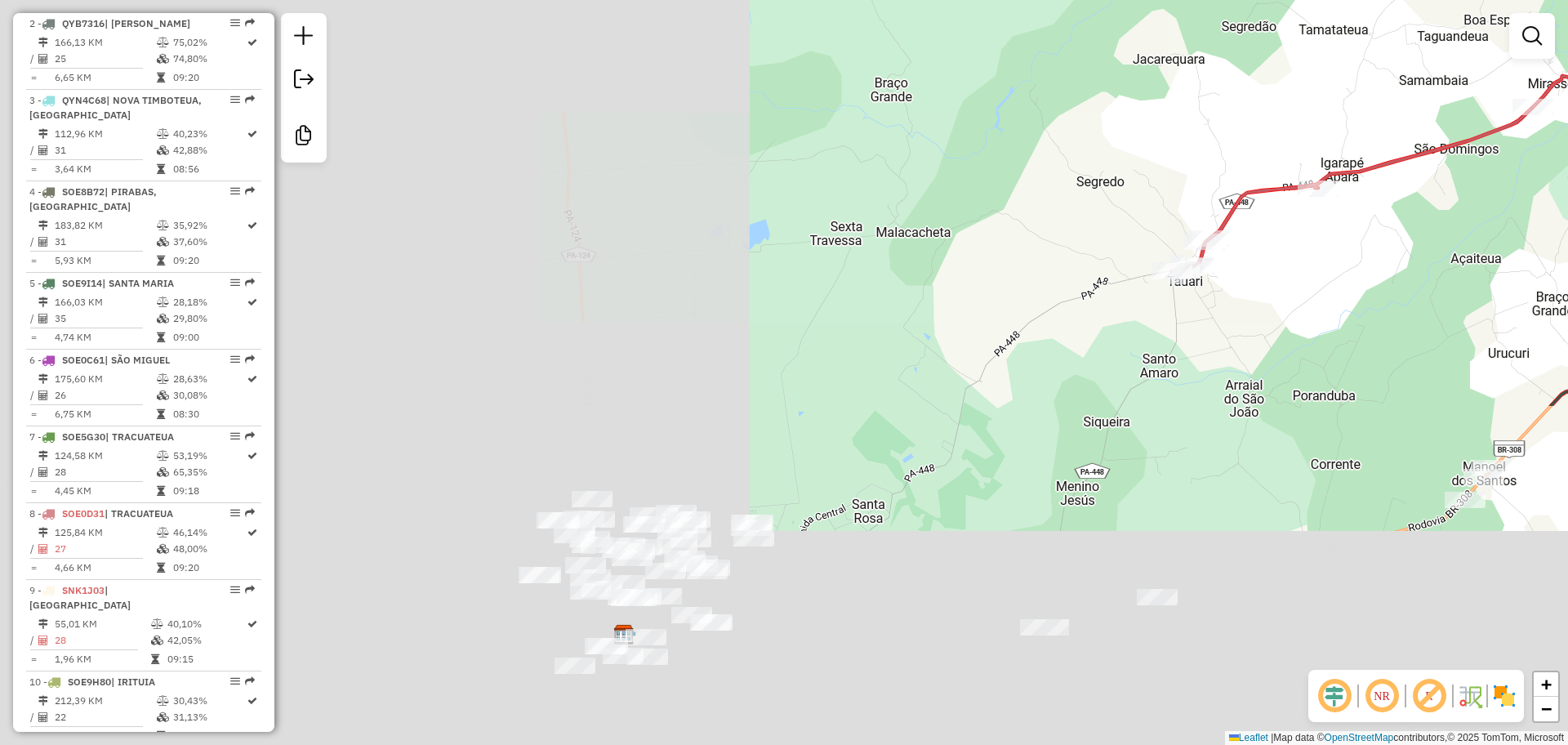
drag, startPoint x: 667, startPoint y: 484, endPoint x: 1352, endPoint y: 165, distance: 755.6
click at [1352, 165] on icon at bounding box center [1463, 240] width 582 height 330
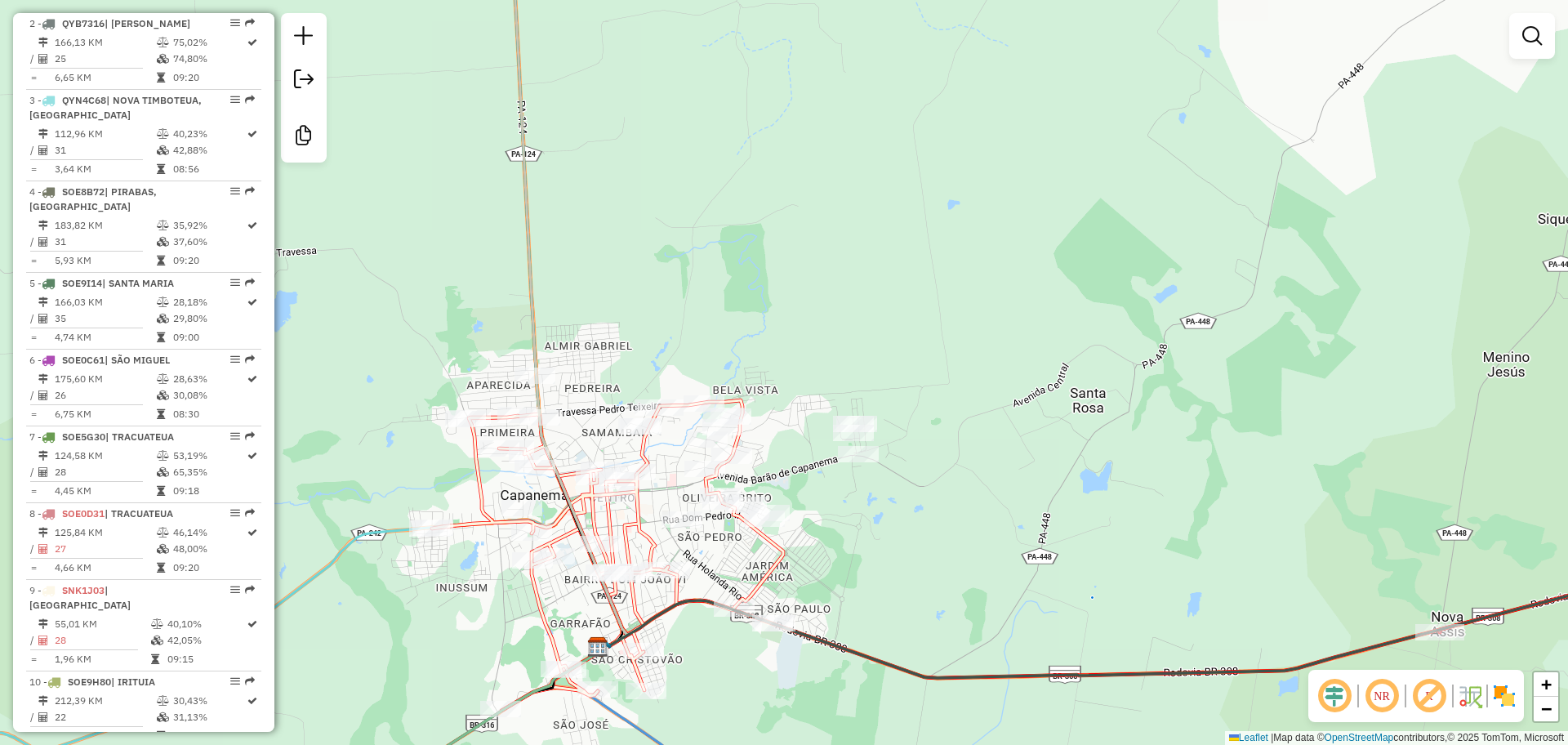
click at [615, 527] on icon at bounding box center [608, 555] width 351 height 310
select select "**********"
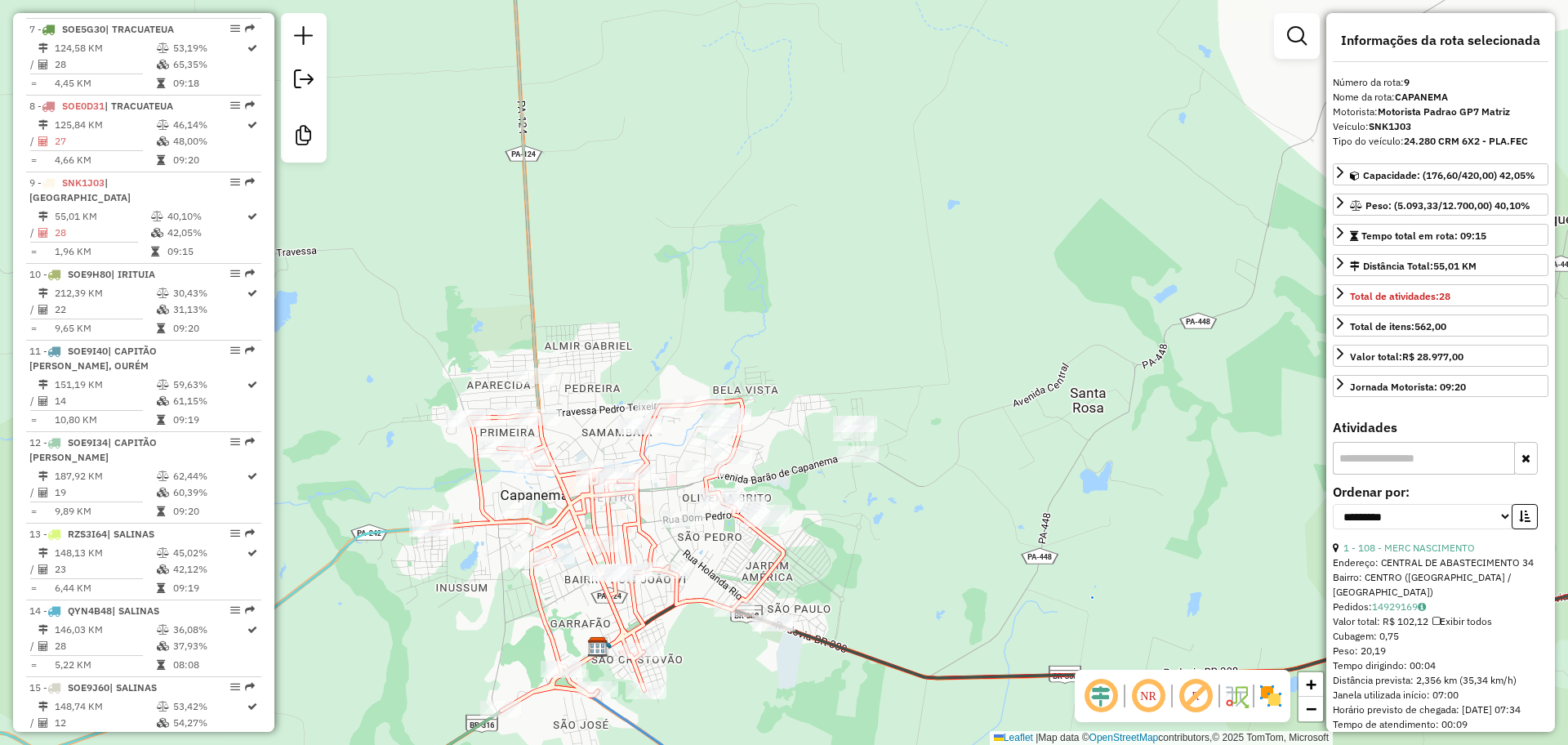
click at [595, 534] on icon at bounding box center [608, 555] width 351 height 310
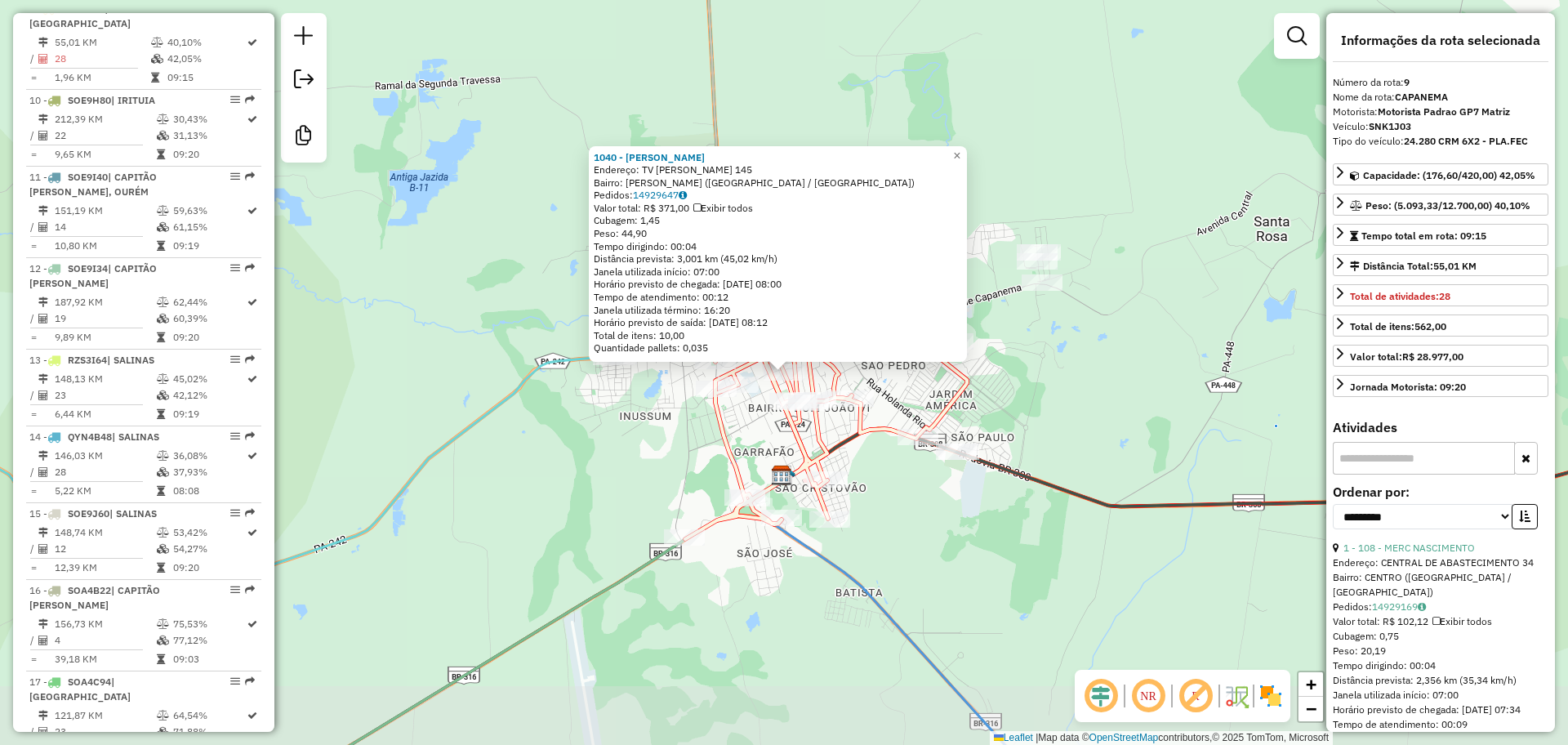
click at [596, 550] on div "Rota 9 - Placa SNK1J03 1040 - RAIMUNDO FERNANDES RIBEIRO 1040 - RAIMUNDO FERNAN…" at bounding box center [784, 372] width 1568 height 745
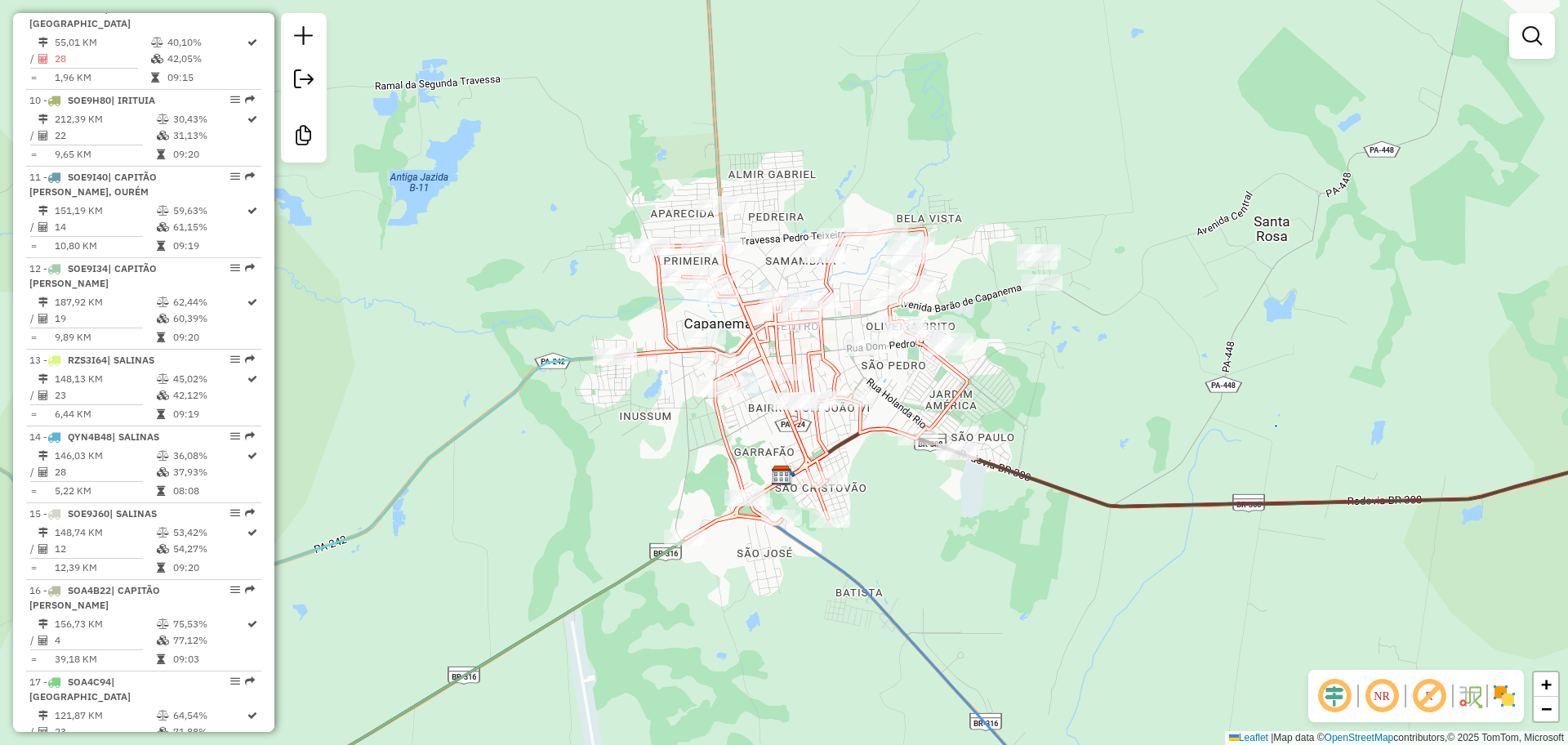
click at [904, 449] on div "Janela de atendimento Grade de atendimento Capacidade Transportadoras Veículos …" at bounding box center [784, 372] width 1568 height 745
select select "**********"
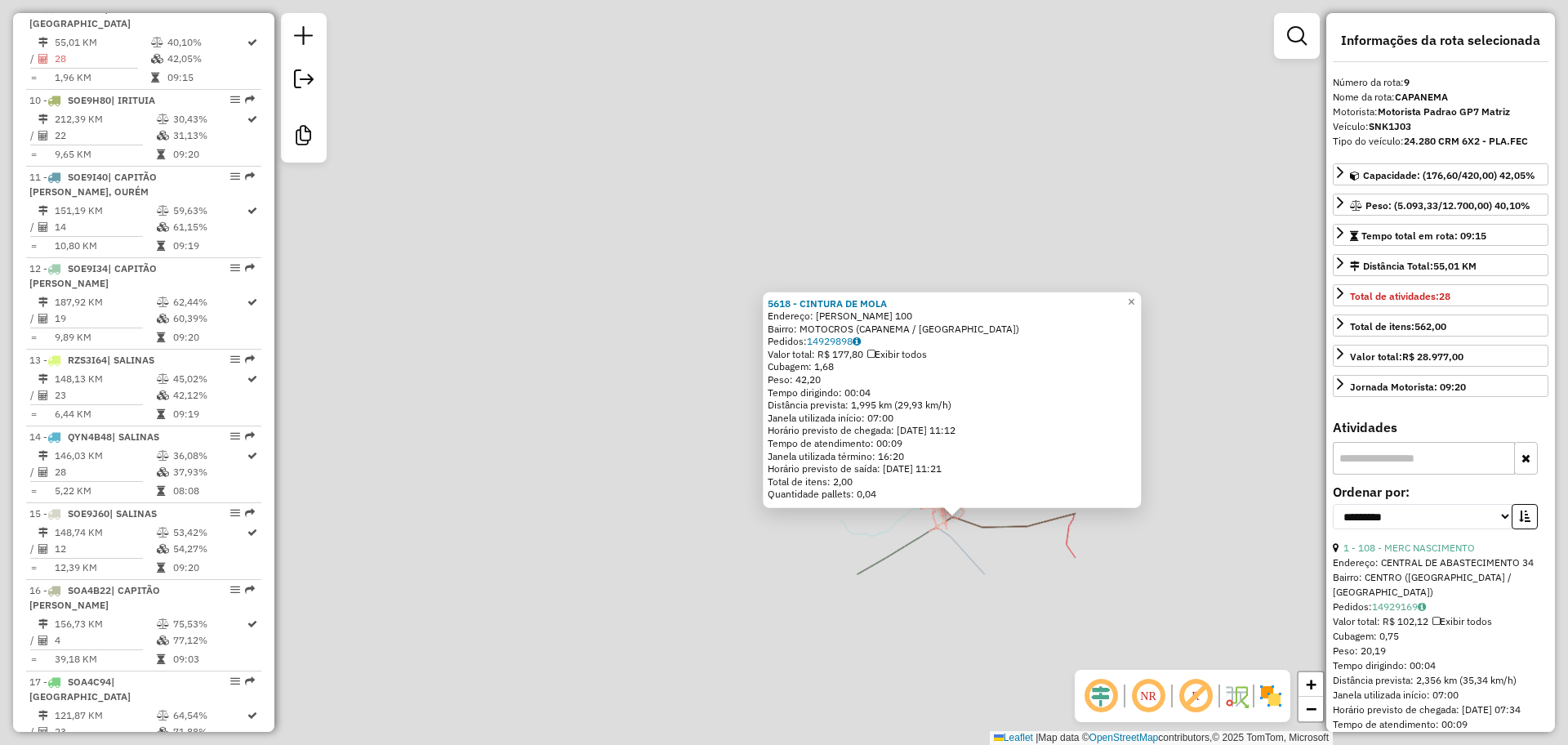
click at [1042, 574] on div "5618 - CINTURA DE MOLA Endereço: MANOEL NOGUEIRA 100 Bairro: MOTOCROS (CAPANEMA…" at bounding box center [784, 372] width 1568 height 745
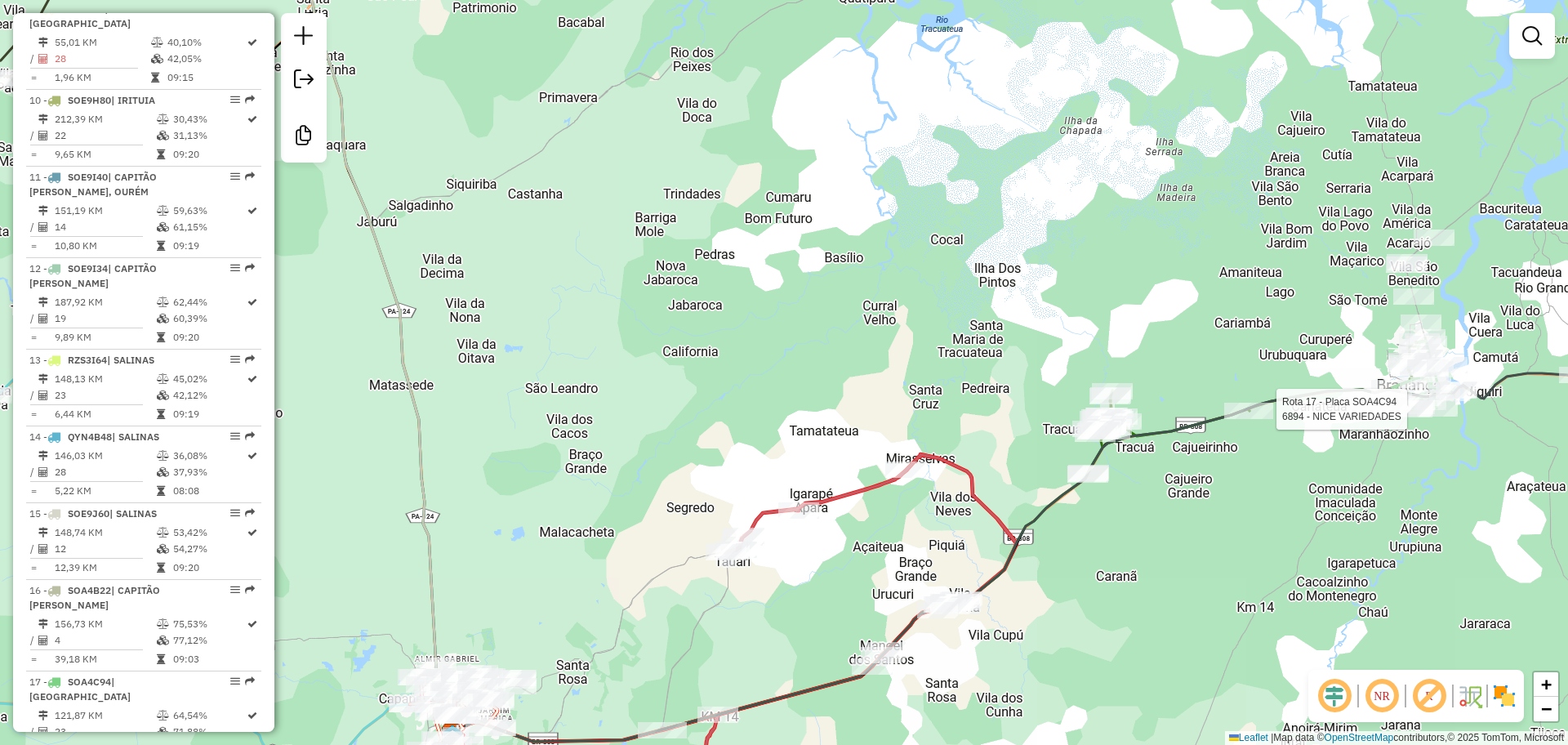
select select "**********"
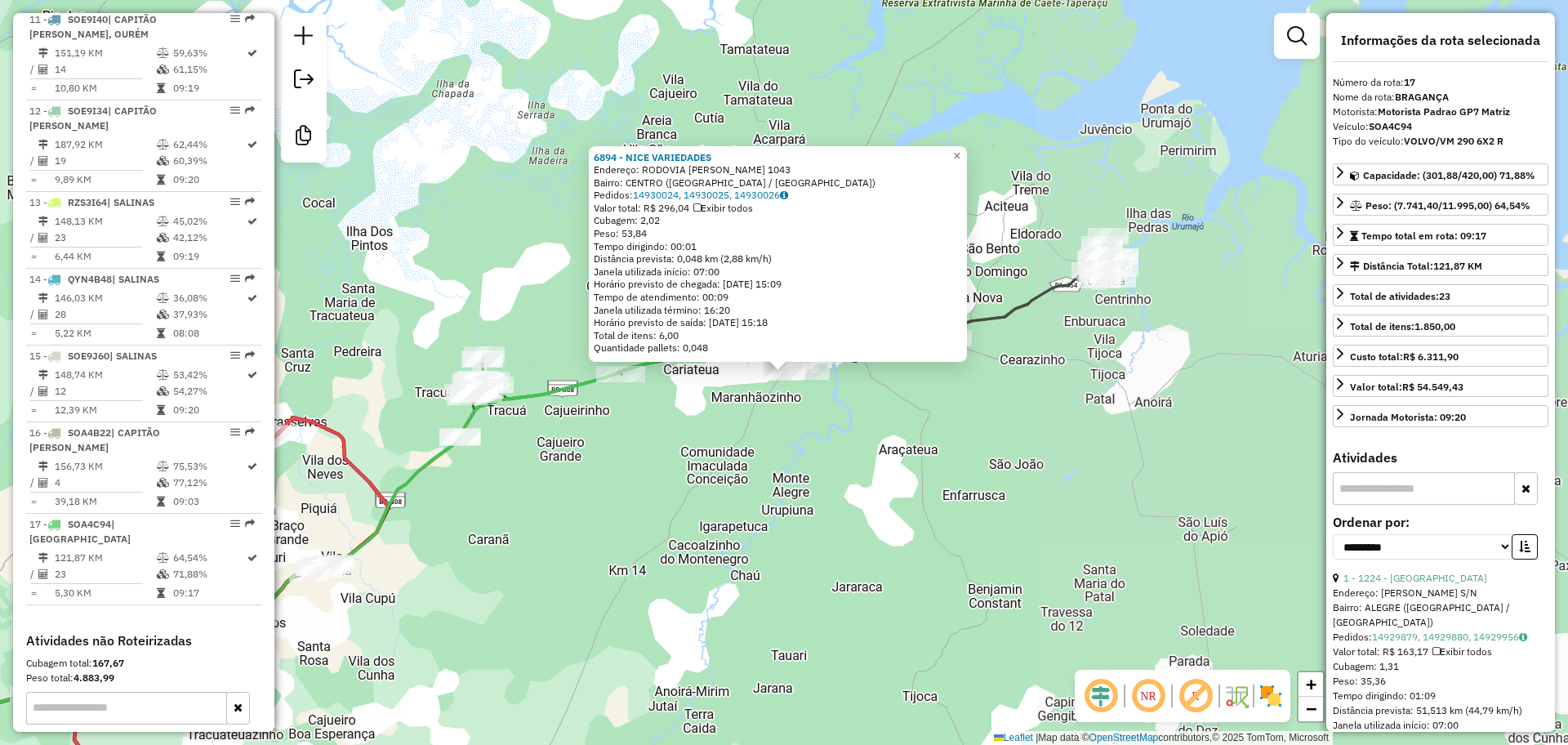
scroll to position [1603, 0]
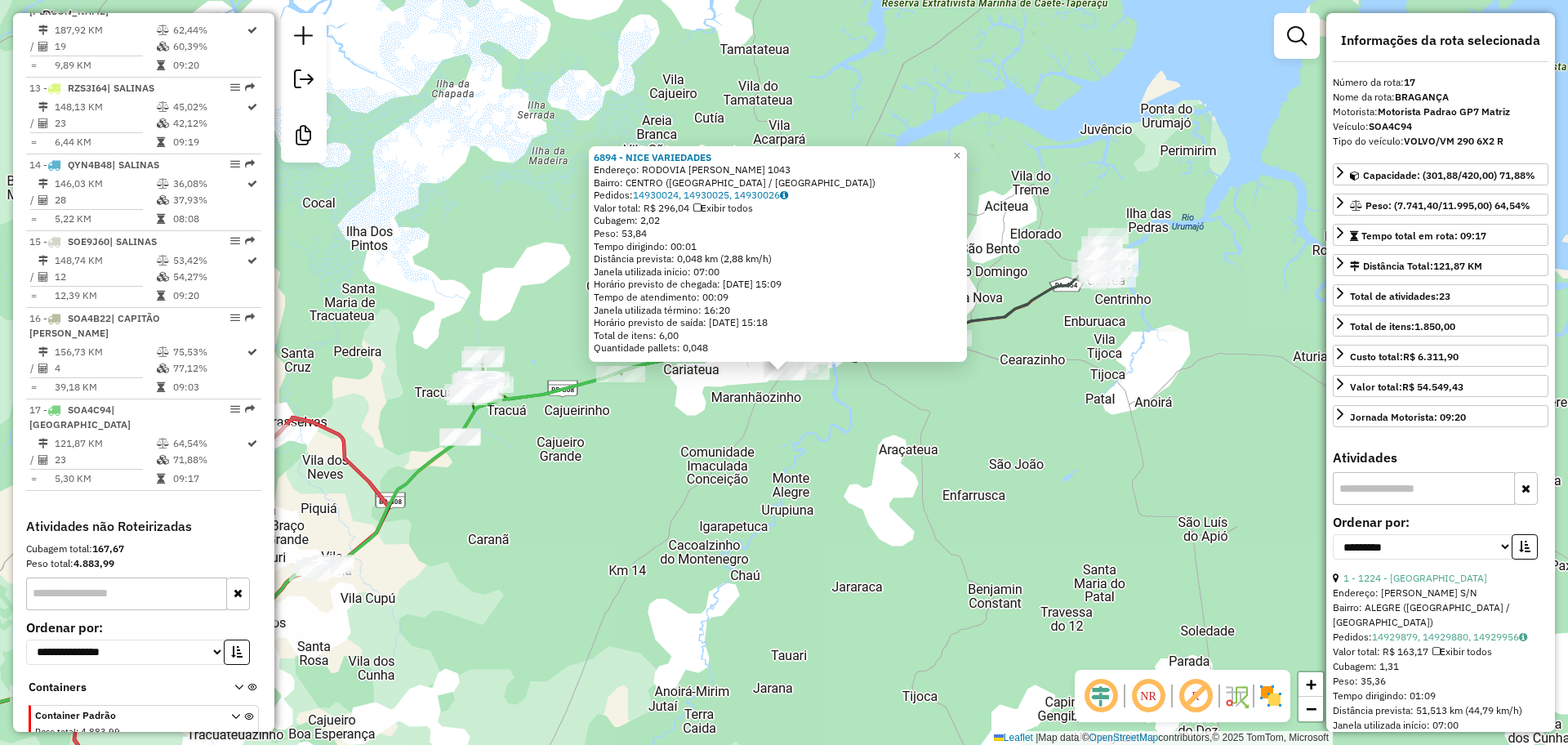
click at [809, 453] on div "Rota 7 - Placa SOE5G30 3030 - CHACARA DA VALERIA 6894 - NICE VARIEDADES Endereç…" at bounding box center [784, 372] width 1568 height 745
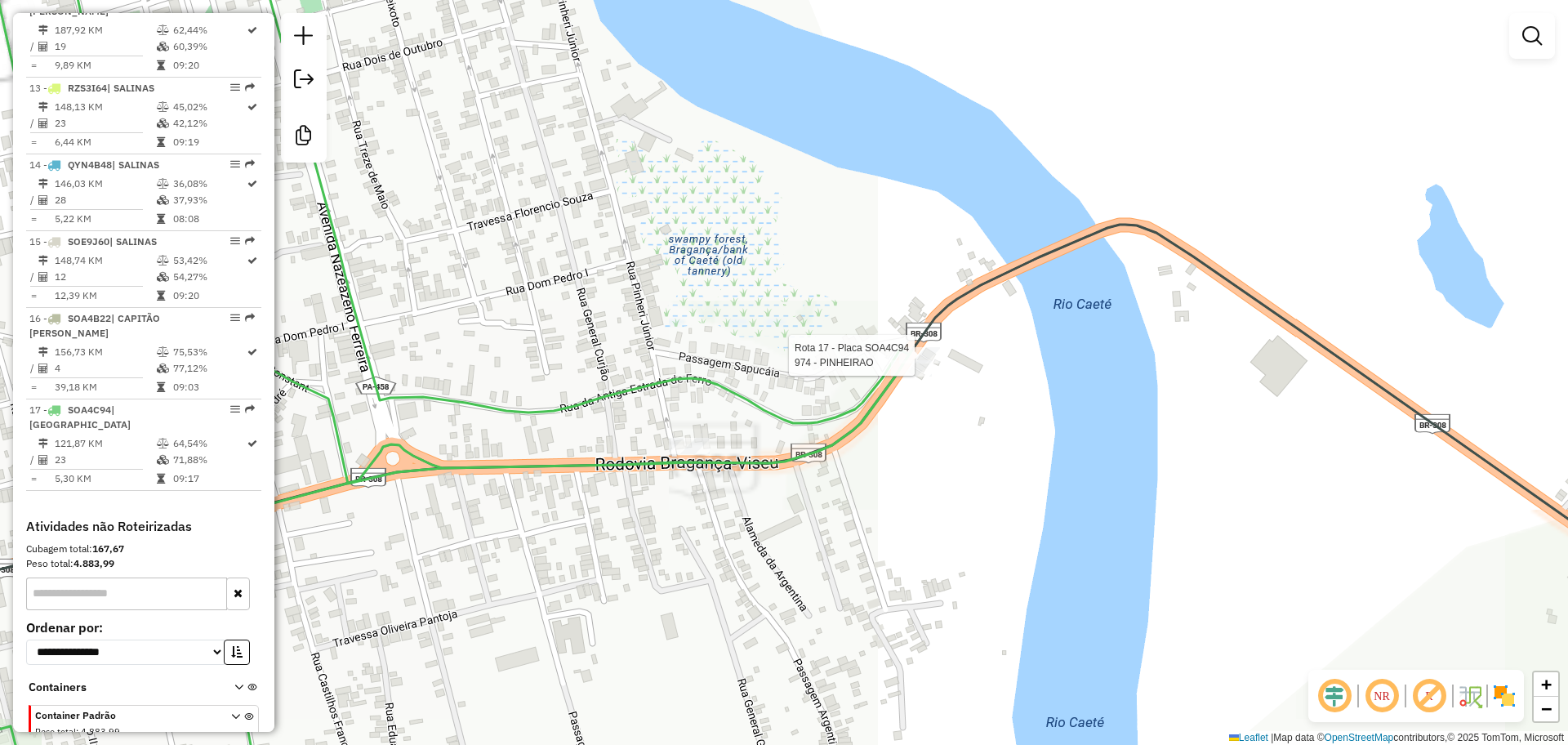
select select "**********"
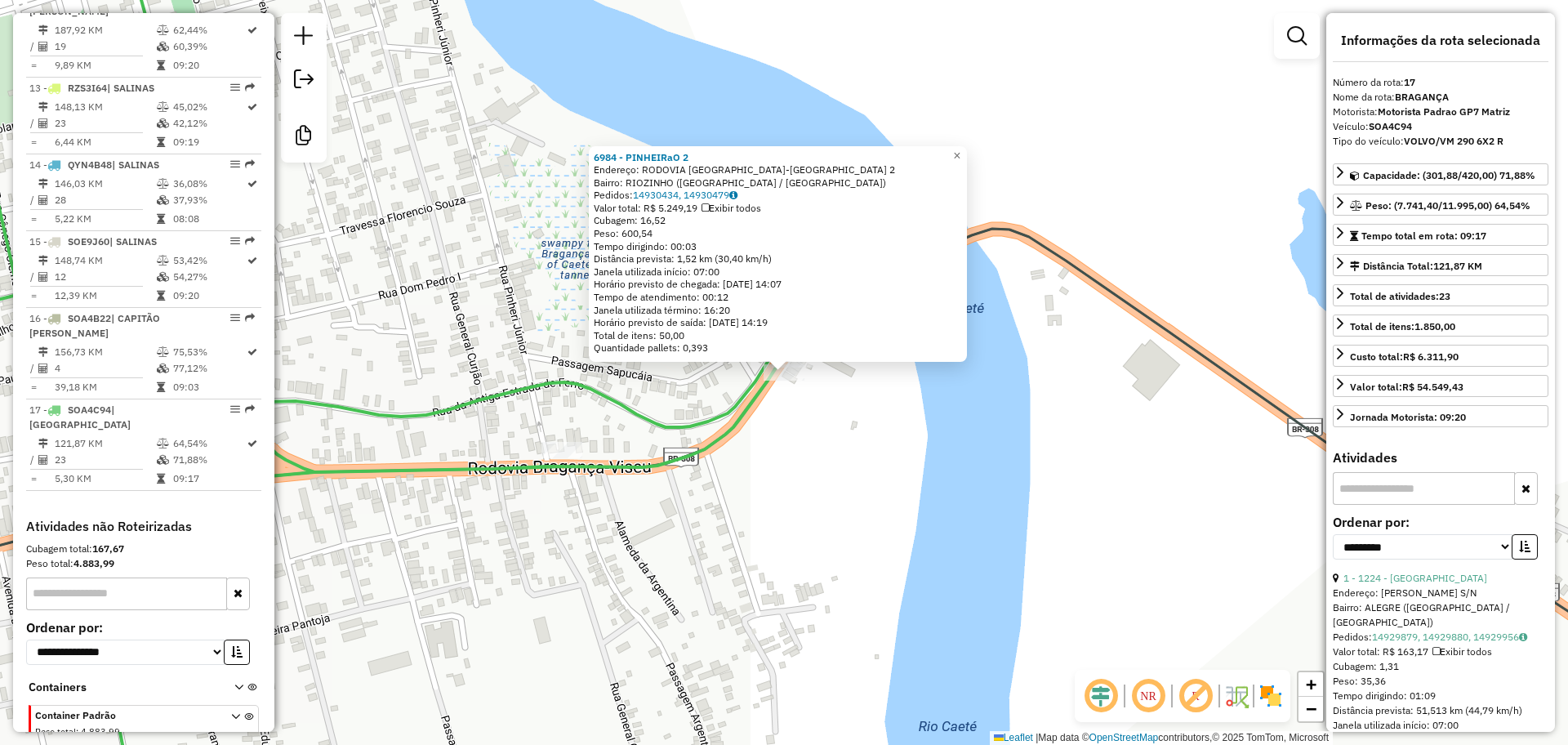
click at [747, 439] on div "6984 - PINHEIRaO 2 Endereço: RODOVIA BRAGANCA-VISEU 2 Bairro: RIOZINHO (BRAGANC…" at bounding box center [784, 372] width 1568 height 745
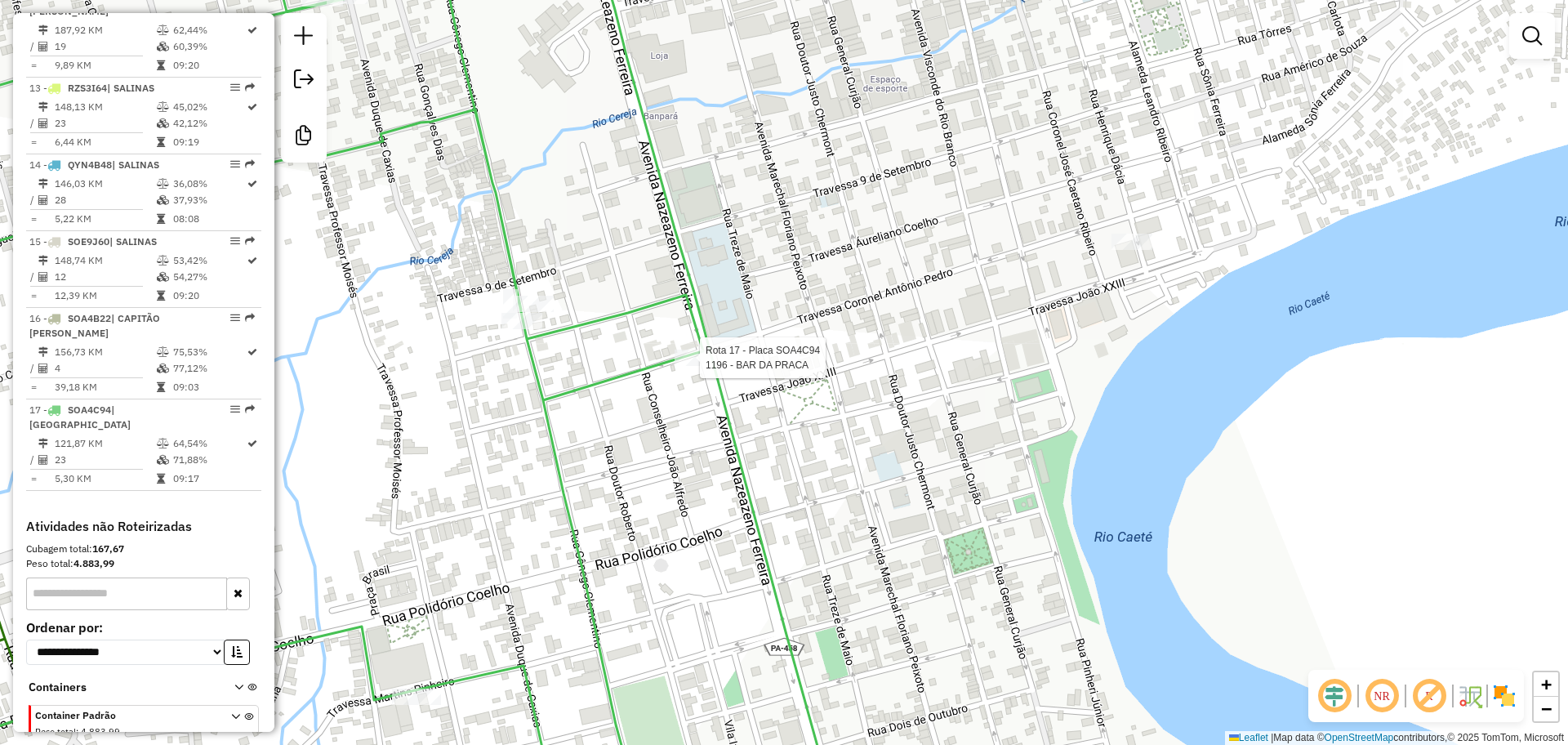
select select "**********"
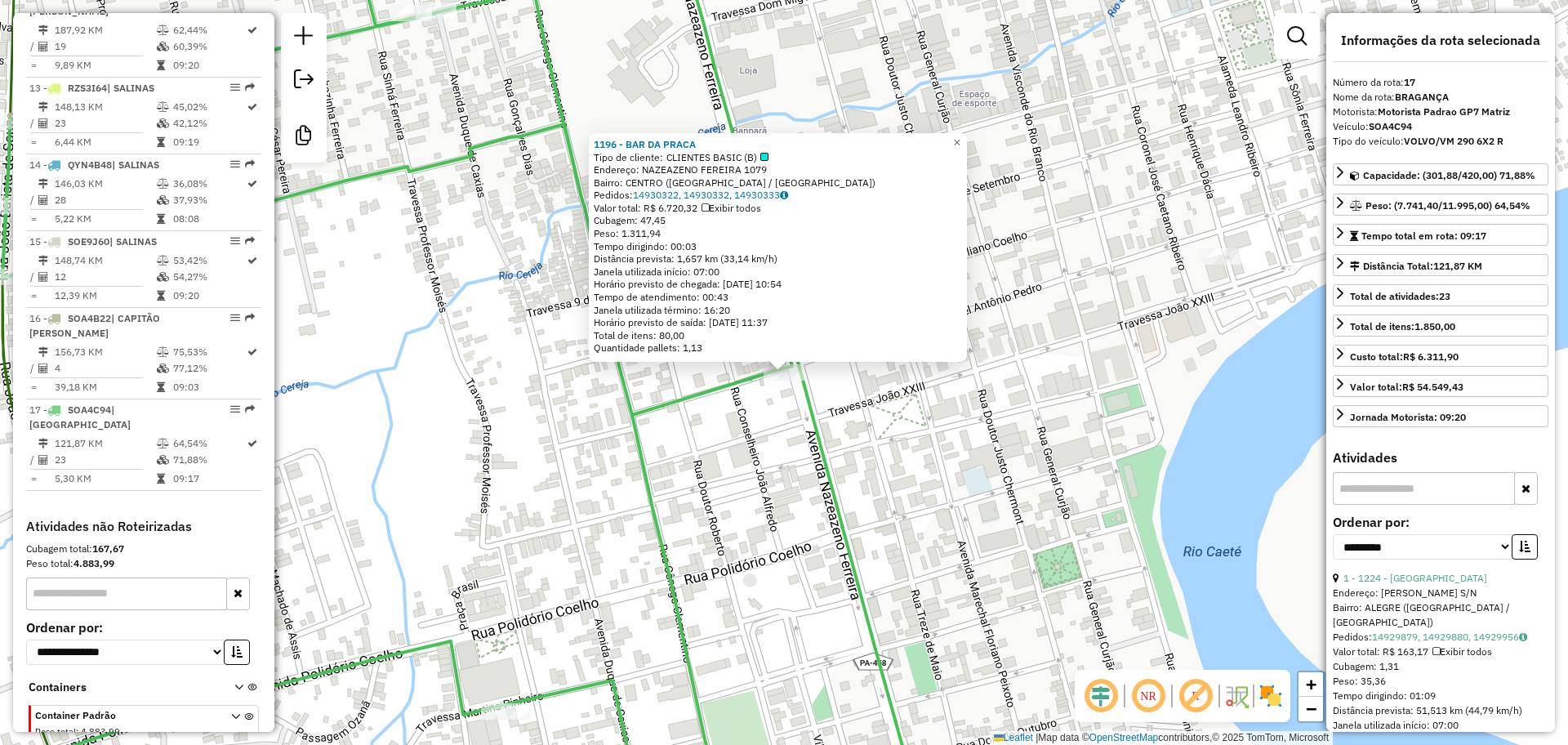
click at [701, 481] on div "1196 - BAR DA PRACA Tipo de cliente: CLIENTES BASIC (B) Endereço: NAZEAZENO FER…" at bounding box center [784, 372] width 1568 height 745
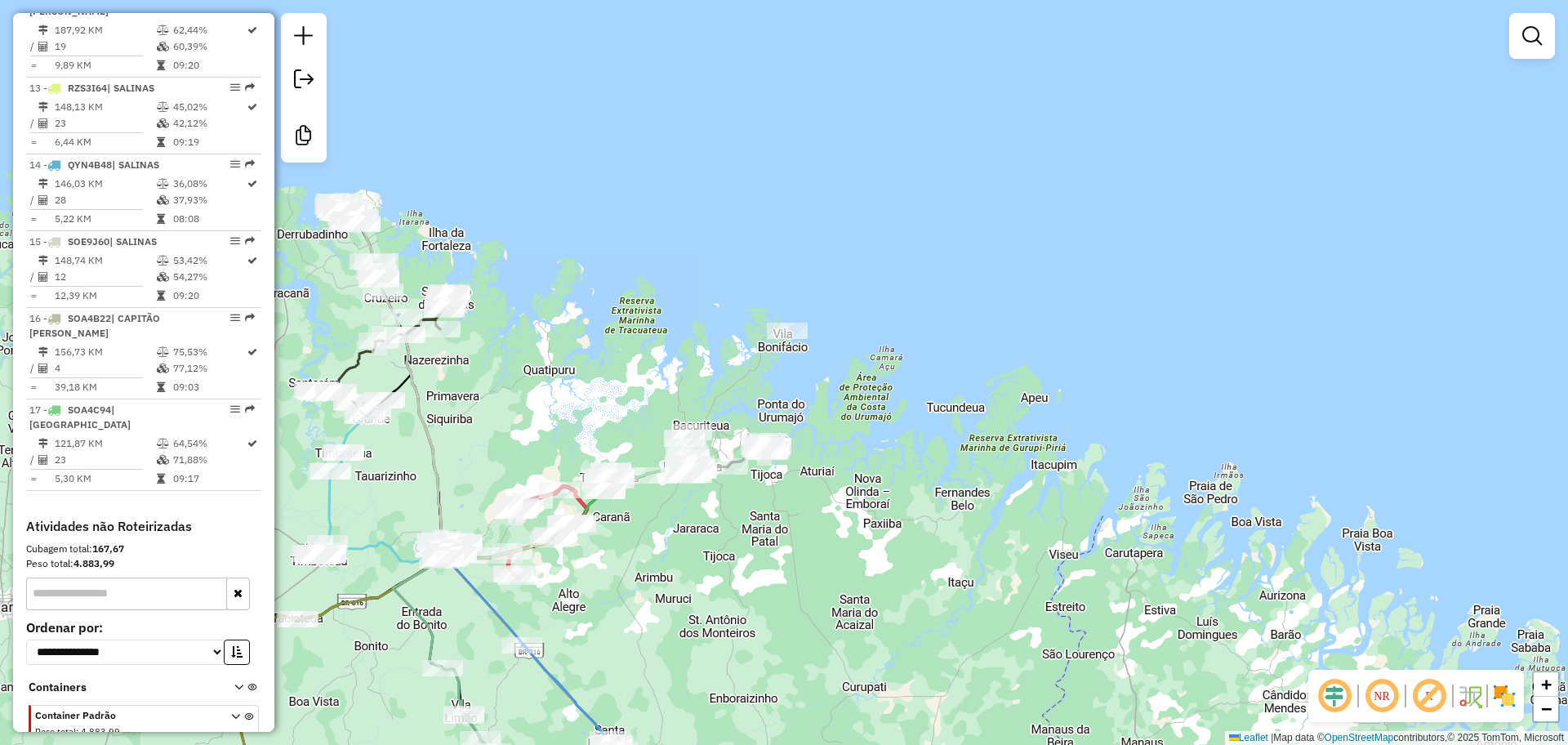
drag, startPoint x: 654, startPoint y: 570, endPoint x: 814, endPoint y: 403, distance: 231.3
click at [776, 438] on div "Janela de atendimento Grade de atendimento Capacidade Transportadoras Veículos …" at bounding box center [784, 372] width 1568 height 745
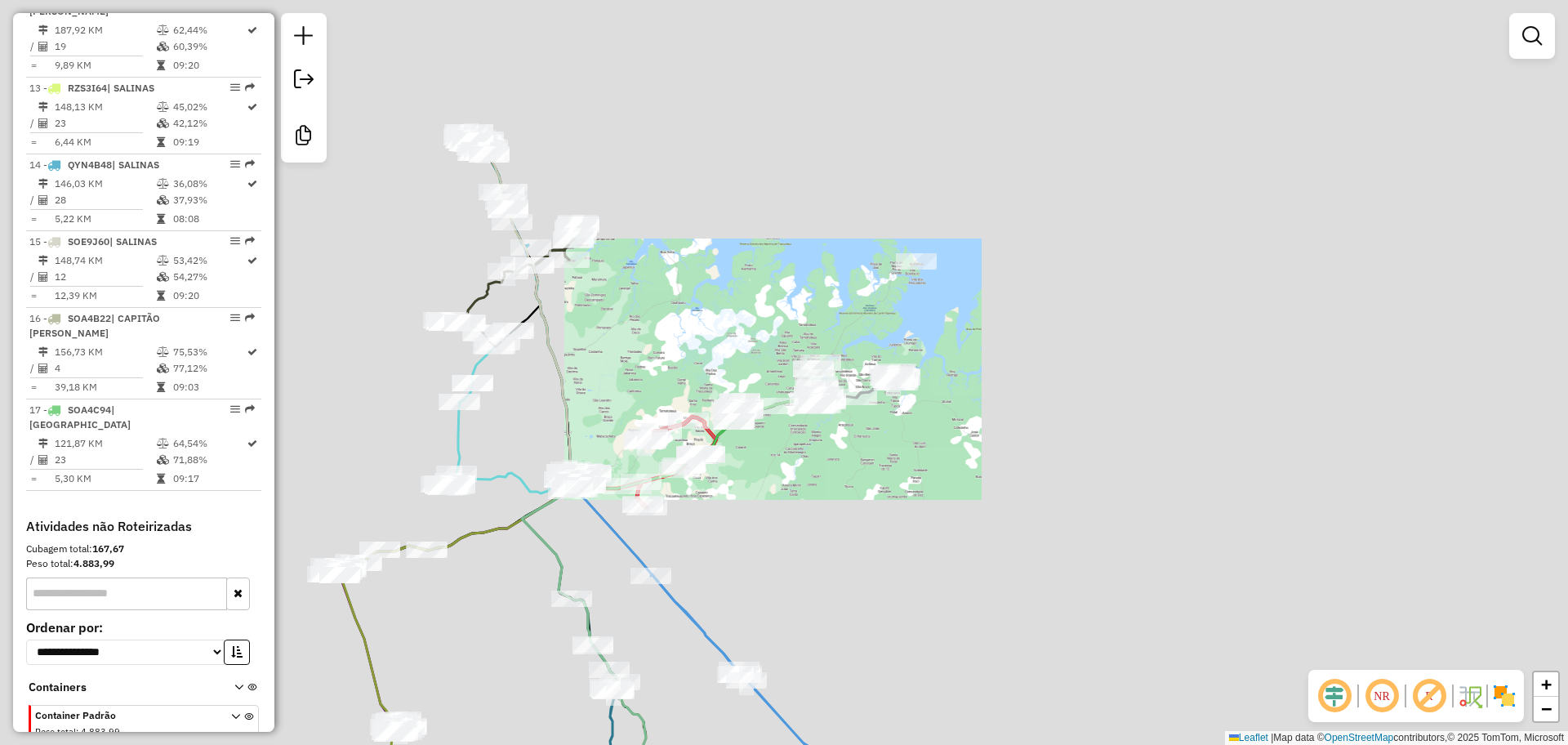
click at [817, 489] on div "Janela de atendimento Grade de atendimento Capacidade Transportadoras Veículos …" at bounding box center [784, 372] width 1568 height 745
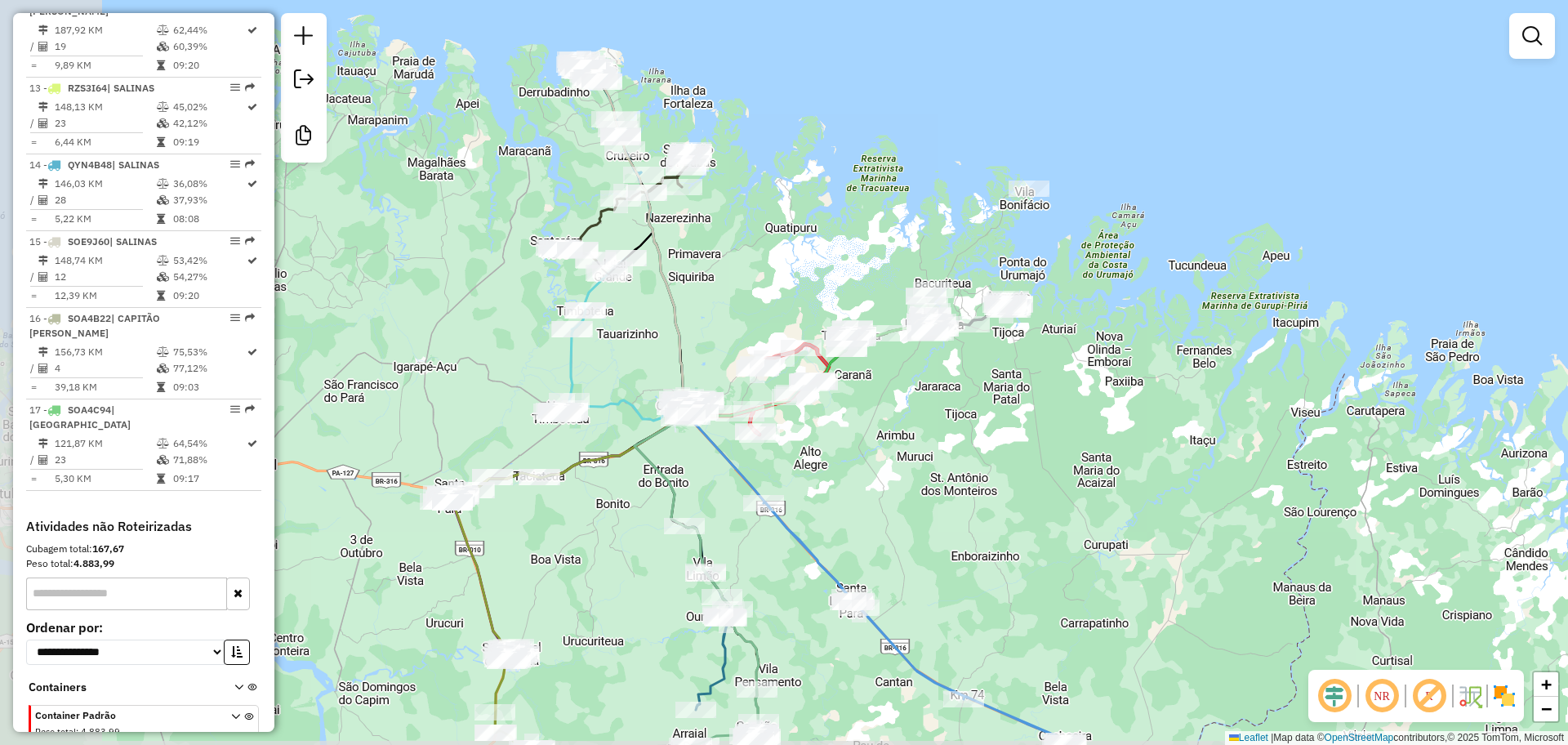
drag, startPoint x: 807, startPoint y: 521, endPoint x: 886, endPoint y: 477, distance: 90.4
click at [886, 477] on div "Janela de atendimento Grade de atendimento Capacidade Transportadoras Veículos …" at bounding box center [784, 372] width 1568 height 745
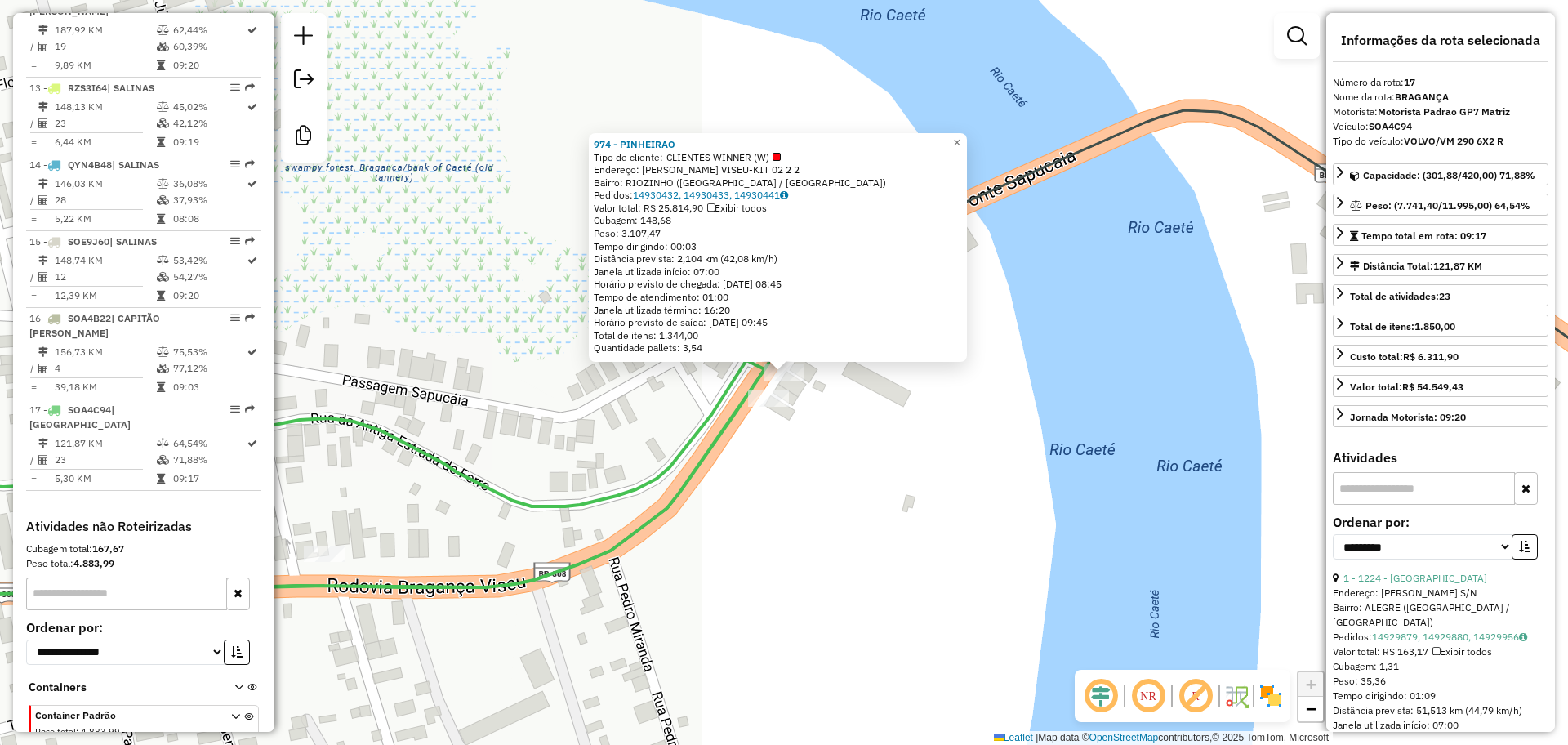
click at [1507, 442] on div "**********" at bounding box center [1441, 372] width 229 height 718
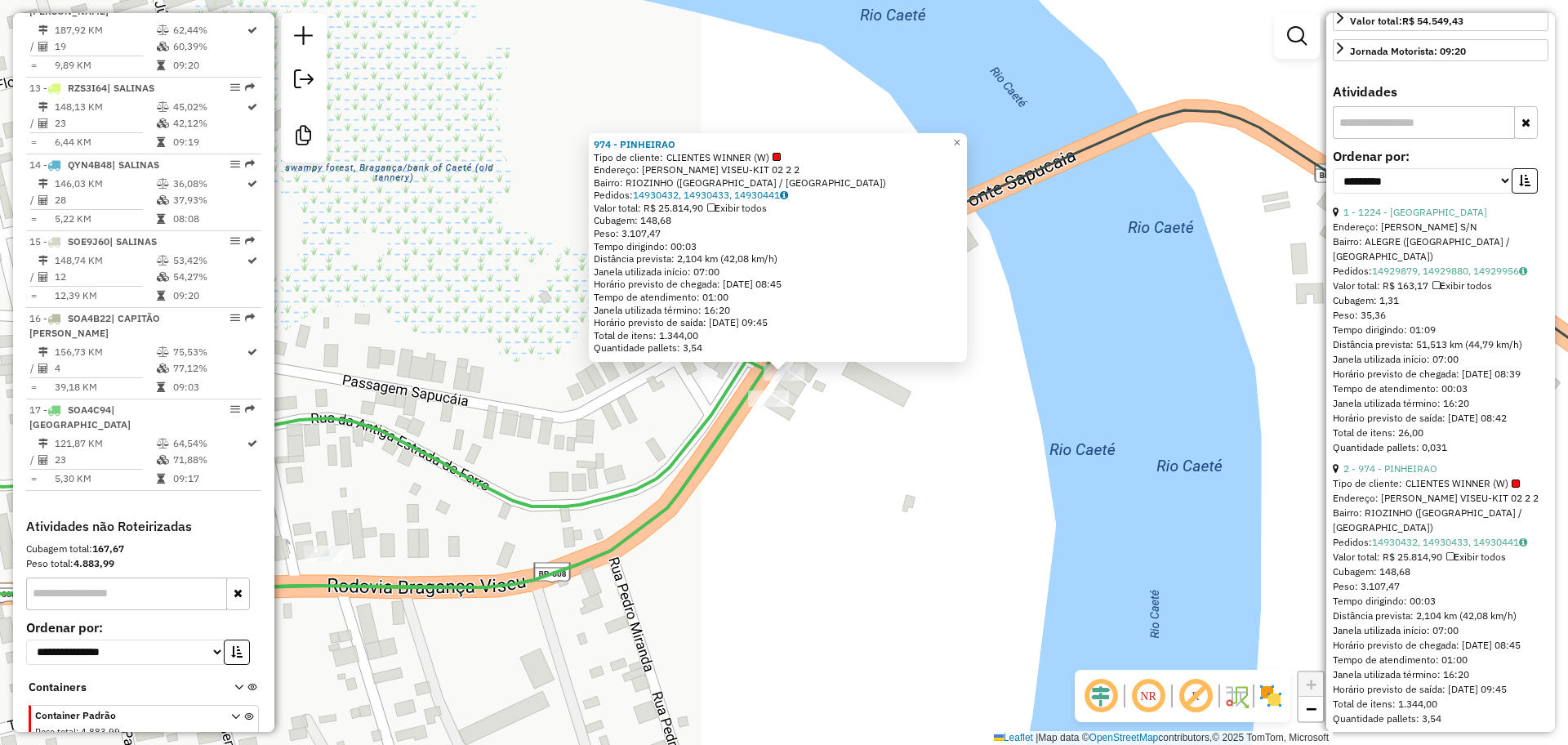
scroll to position [408, 0]
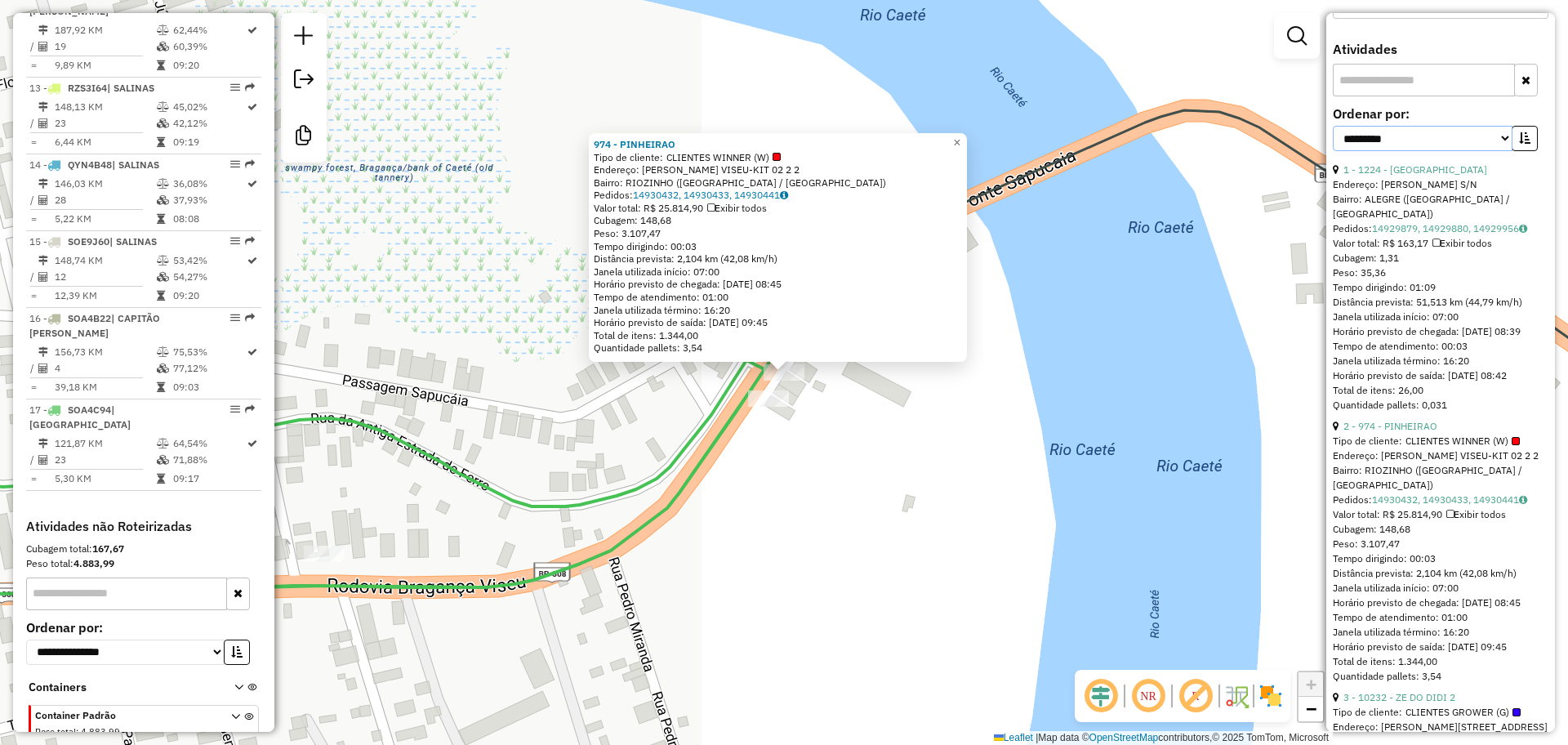
drag, startPoint x: 1496, startPoint y: 146, endPoint x: 1485, endPoint y: 147, distance: 11.0
click at [1495, 146] on select "**********" at bounding box center [1422, 138] width 180 height 25
select select "**********"
click at [1333, 126] on select "**********" at bounding box center [1422, 138] width 180 height 25
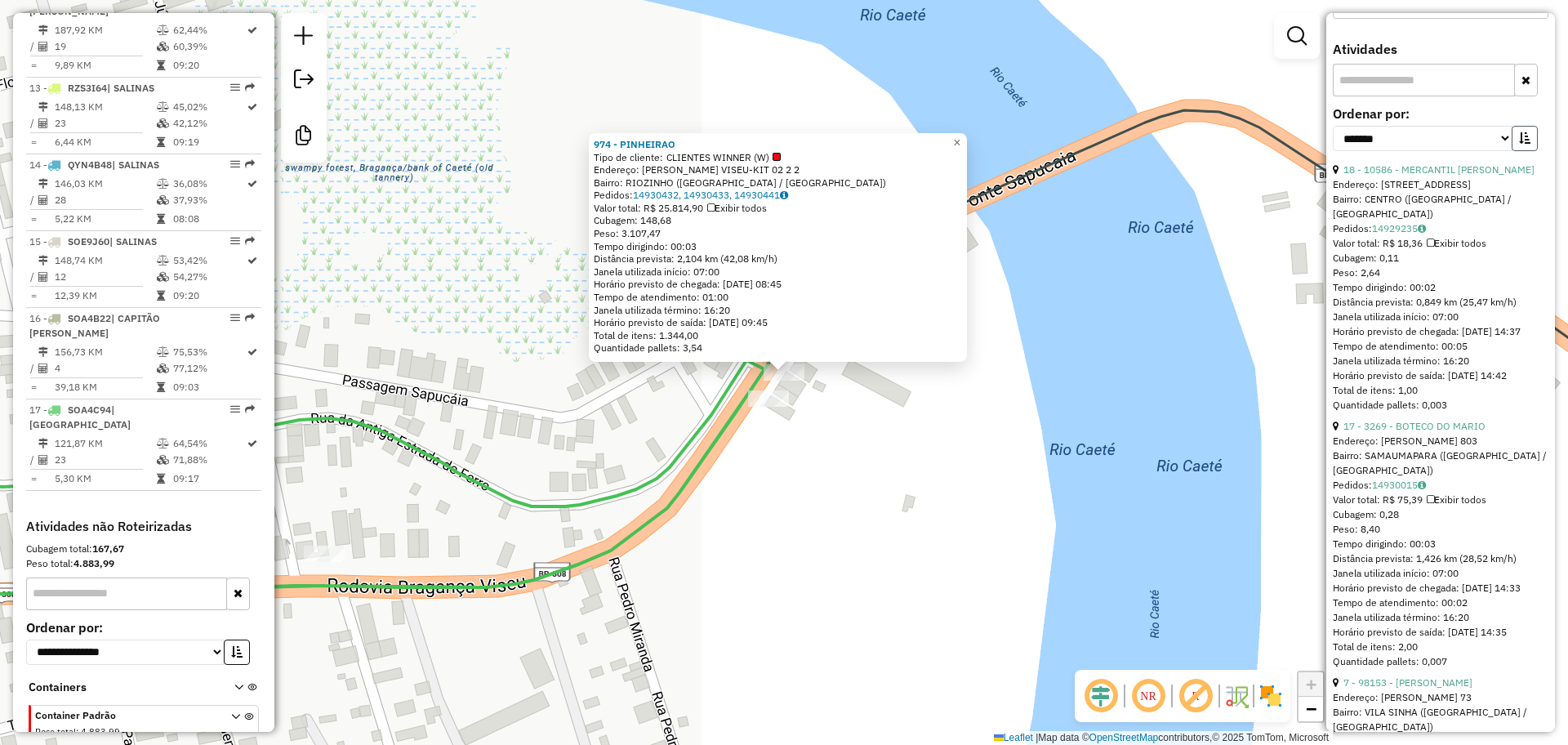
click at [1518, 131] on button "button" at bounding box center [1524, 138] width 26 height 25
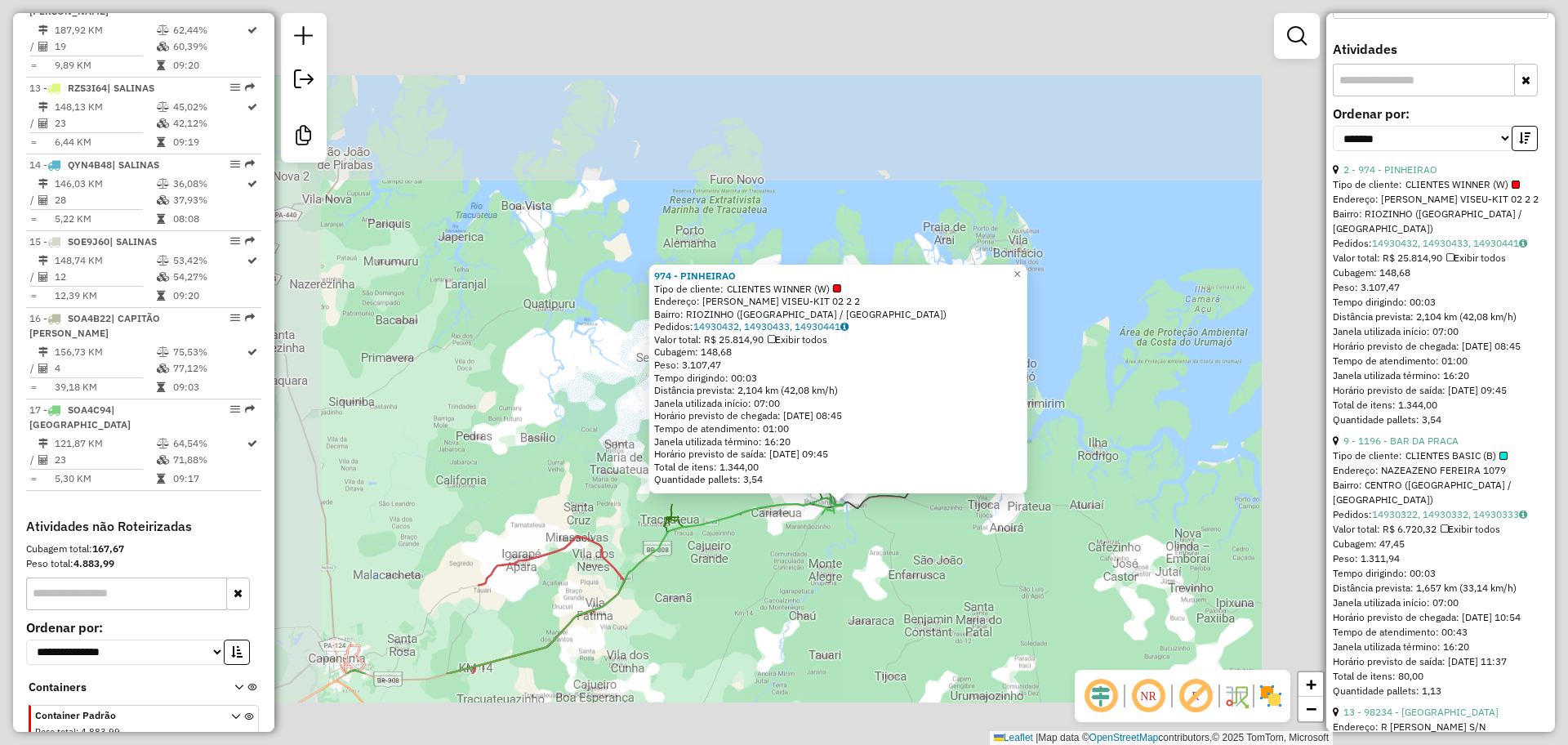
click at [813, 613] on div "974 - PINHEIRAO Tipo de cliente: CLIENTES WINNER (W) Endereço: ROD BRAGANCA VIS…" at bounding box center [784, 372] width 1568 height 745
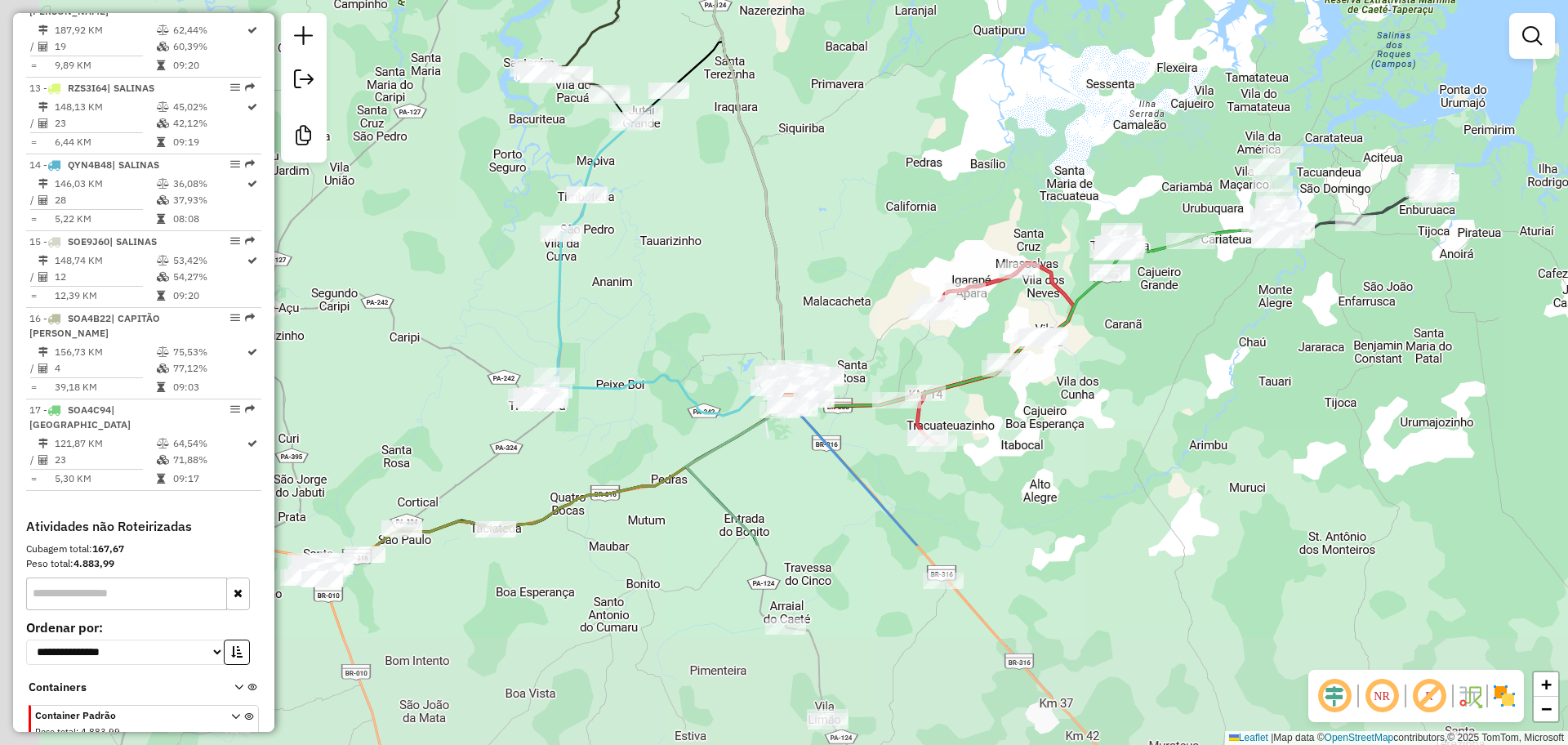
drag, startPoint x: 766, startPoint y: 630, endPoint x: 1254, endPoint y: 340, distance: 567.7
click at [1254, 340] on div "Janela de atendimento Grade de atendimento Capacidade Transportadoras Veículos …" at bounding box center [784, 372] width 1568 height 745
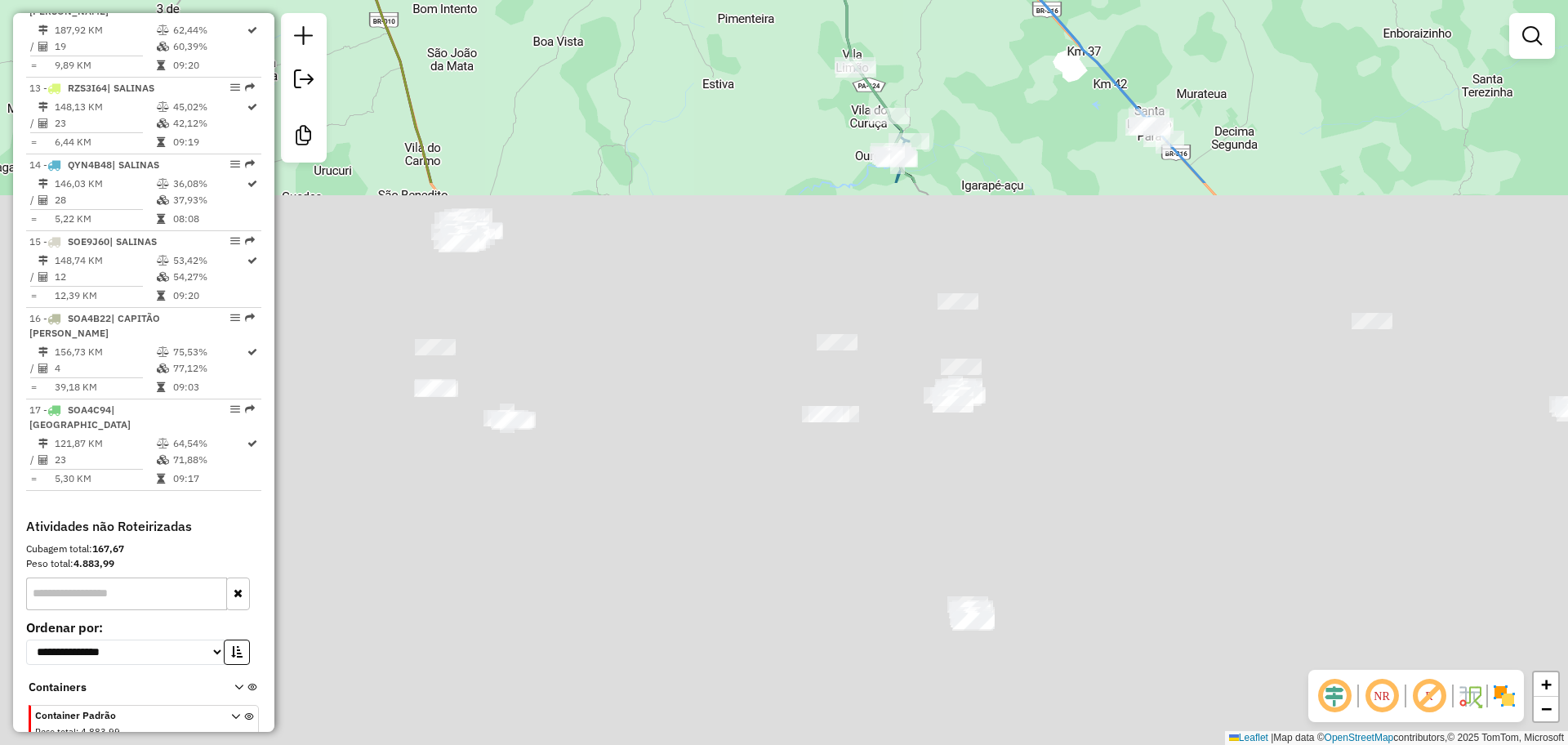
drag, startPoint x: 917, startPoint y: 617, endPoint x: 900, endPoint y: -40, distance: 657.2
click at [900, 0] on html "Aguarde... Pop-up bloqueado! Seu navegador bloqueou automáticamente a abertura …" at bounding box center [784, 372] width 1568 height 745
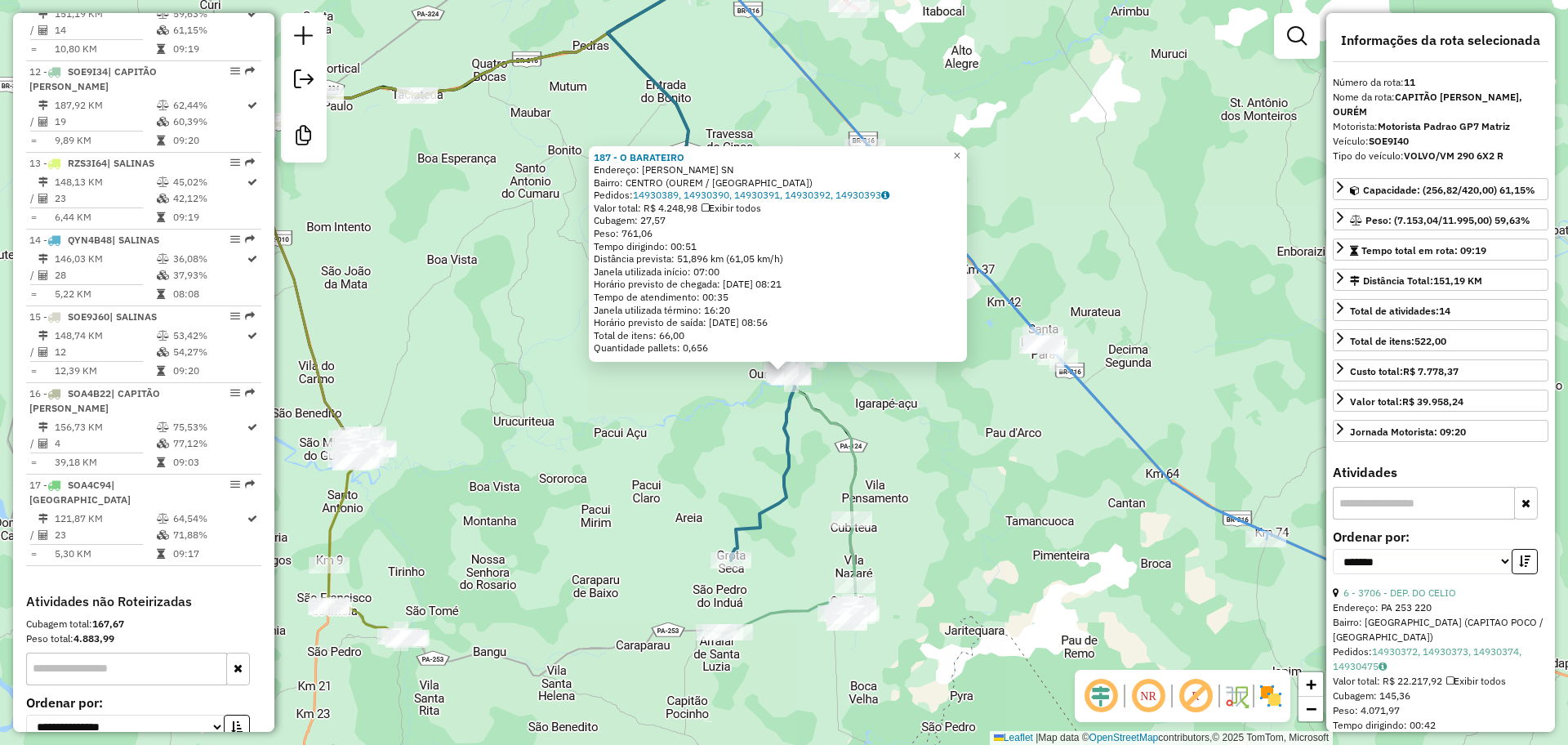
scroll to position [1485, 0]
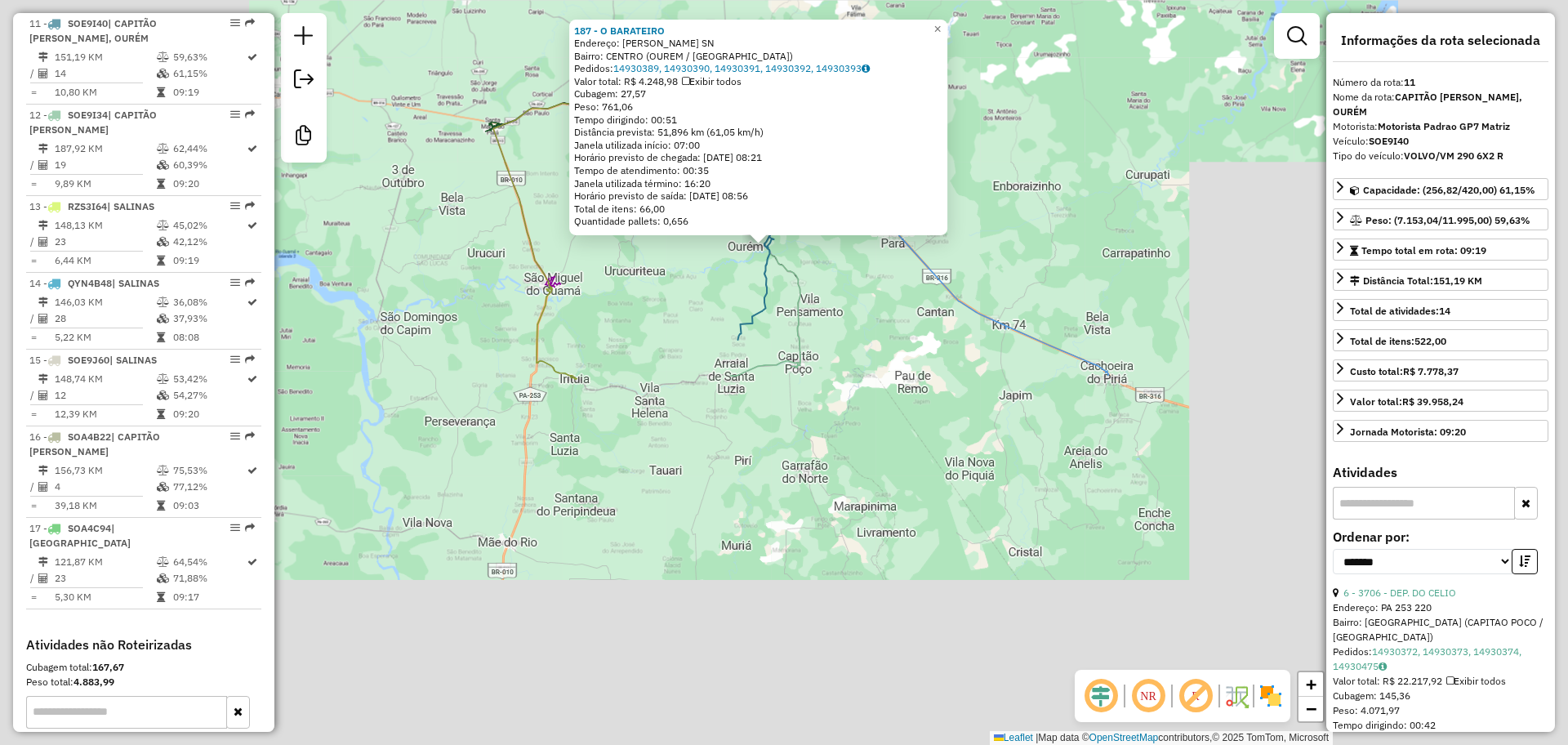
click at [876, 377] on div "Rota 11 - Placa SOE9I40 187 - O BARATEIRO 187 - O BARATEIRO Endereço: lauro sod…" at bounding box center [784, 372] width 1568 height 745
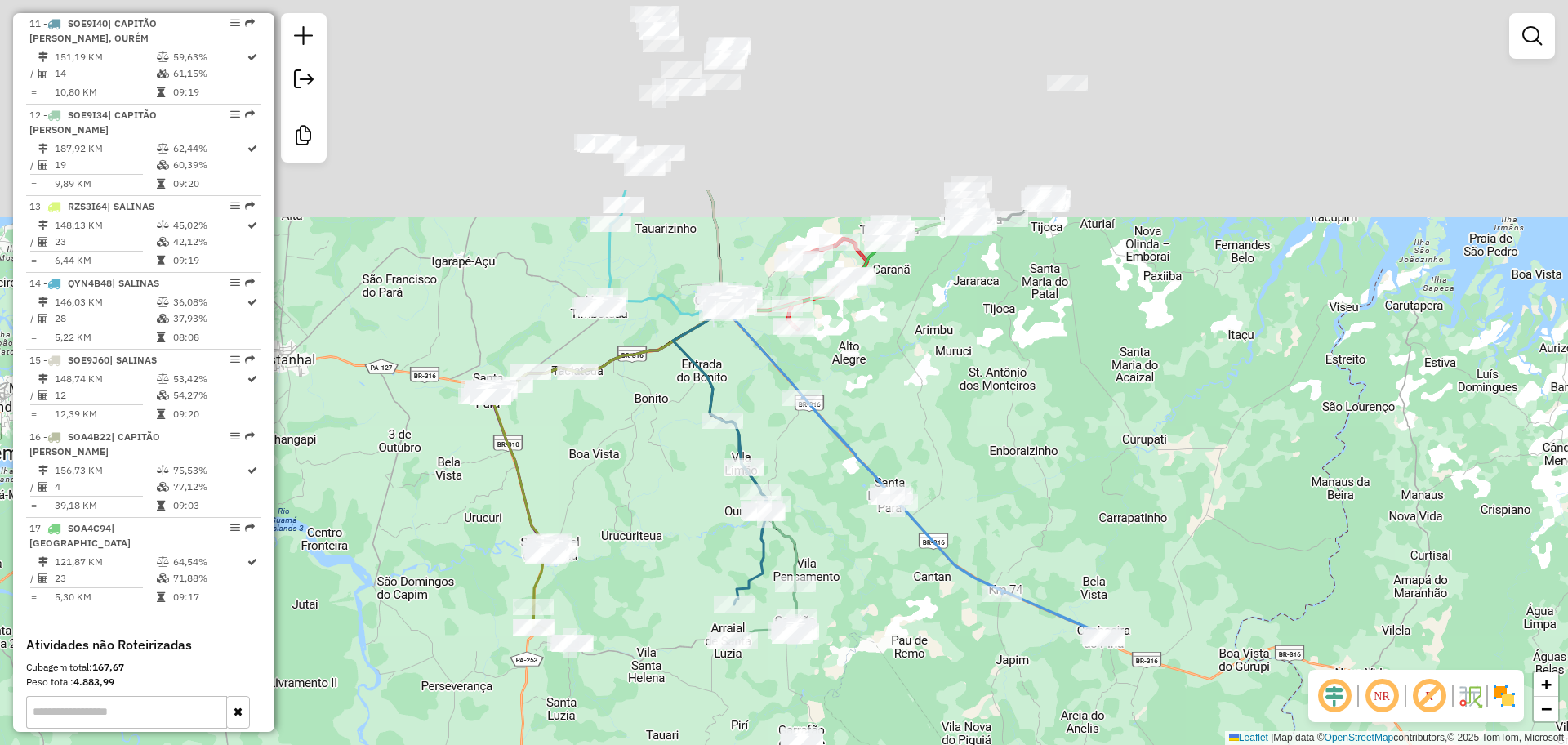
drag, startPoint x: 985, startPoint y: 177, endPoint x: 983, endPoint y: 792, distance: 615.0
click at [983, 744] on html "Aguarde... Pop-up bloqueado! Seu navegador bloqueou automáticamente a abertura …" at bounding box center [784, 372] width 1568 height 745
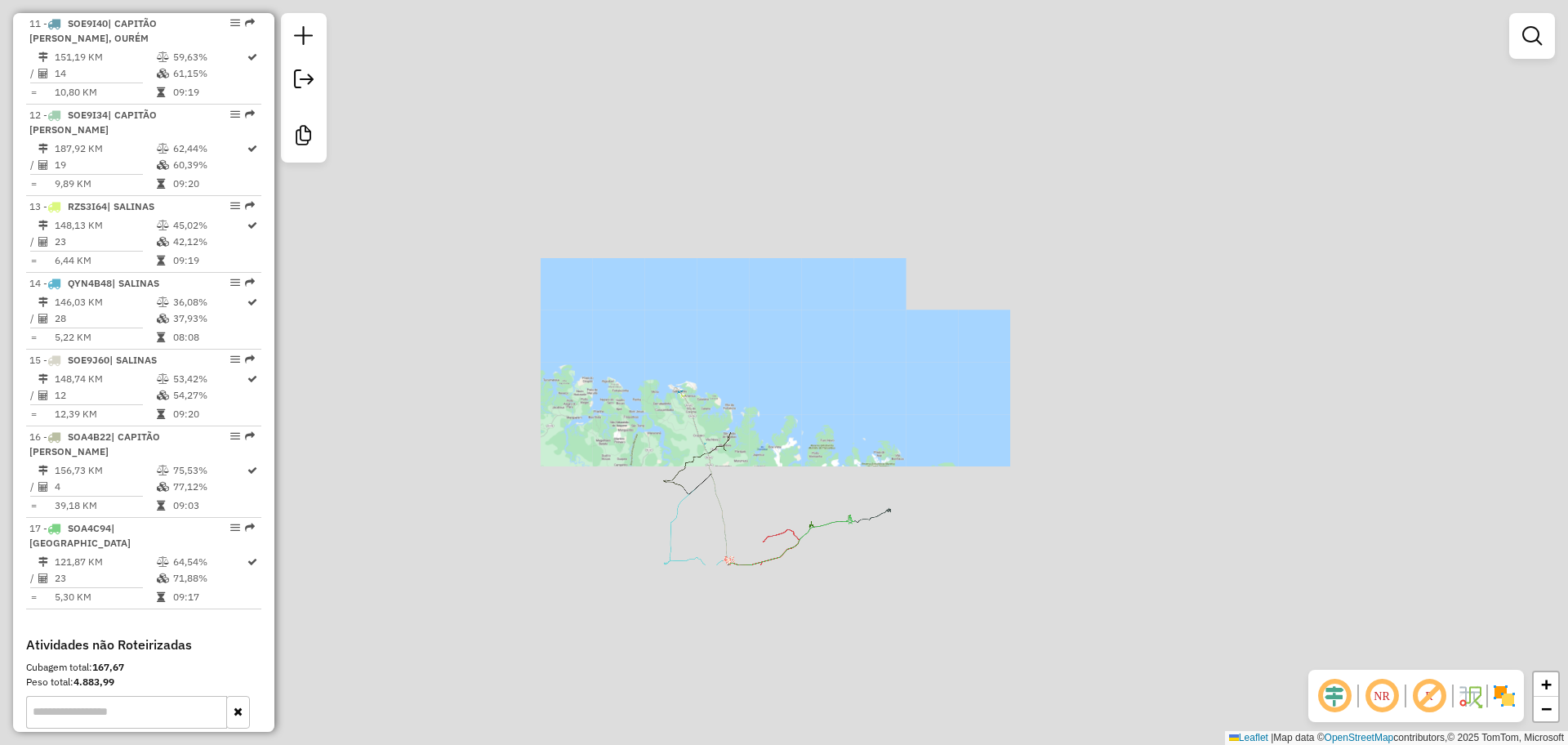
click at [739, 480] on div "Janela de atendimento Grade de atendimento Capacidade Transportadoras Veículos …" at bounding box center [784, 372] width 1568 height 745
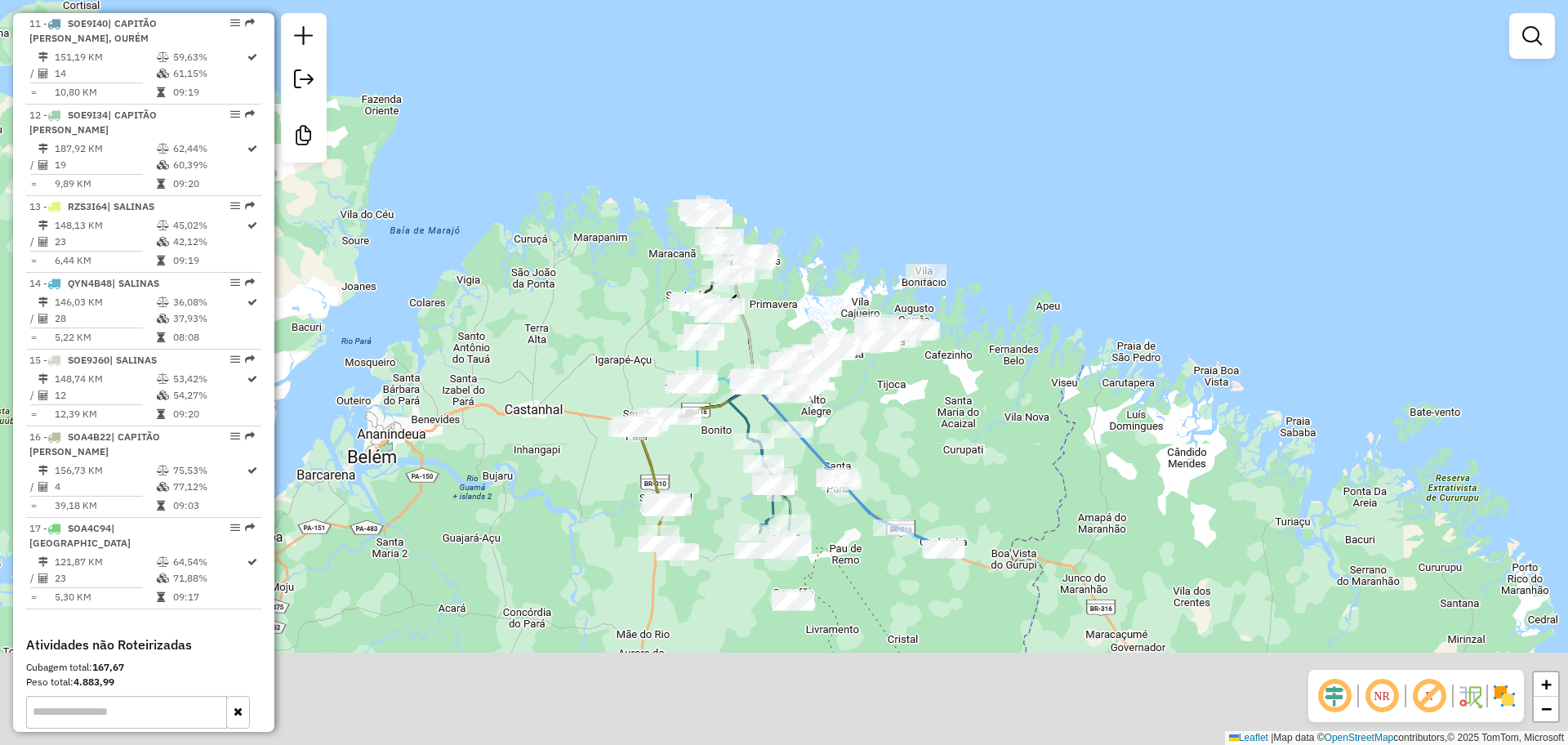
drag, startPoint x: 765, startPoint y: 491, endPoint x: 791, endPoint y: 312, distance: 180.9
click at [791, 312] on div "Janela de atendimento Grade de atendimento Capacidade Transportadoras Veículos …" at bounding box center [784, 372] width 1568 height 745
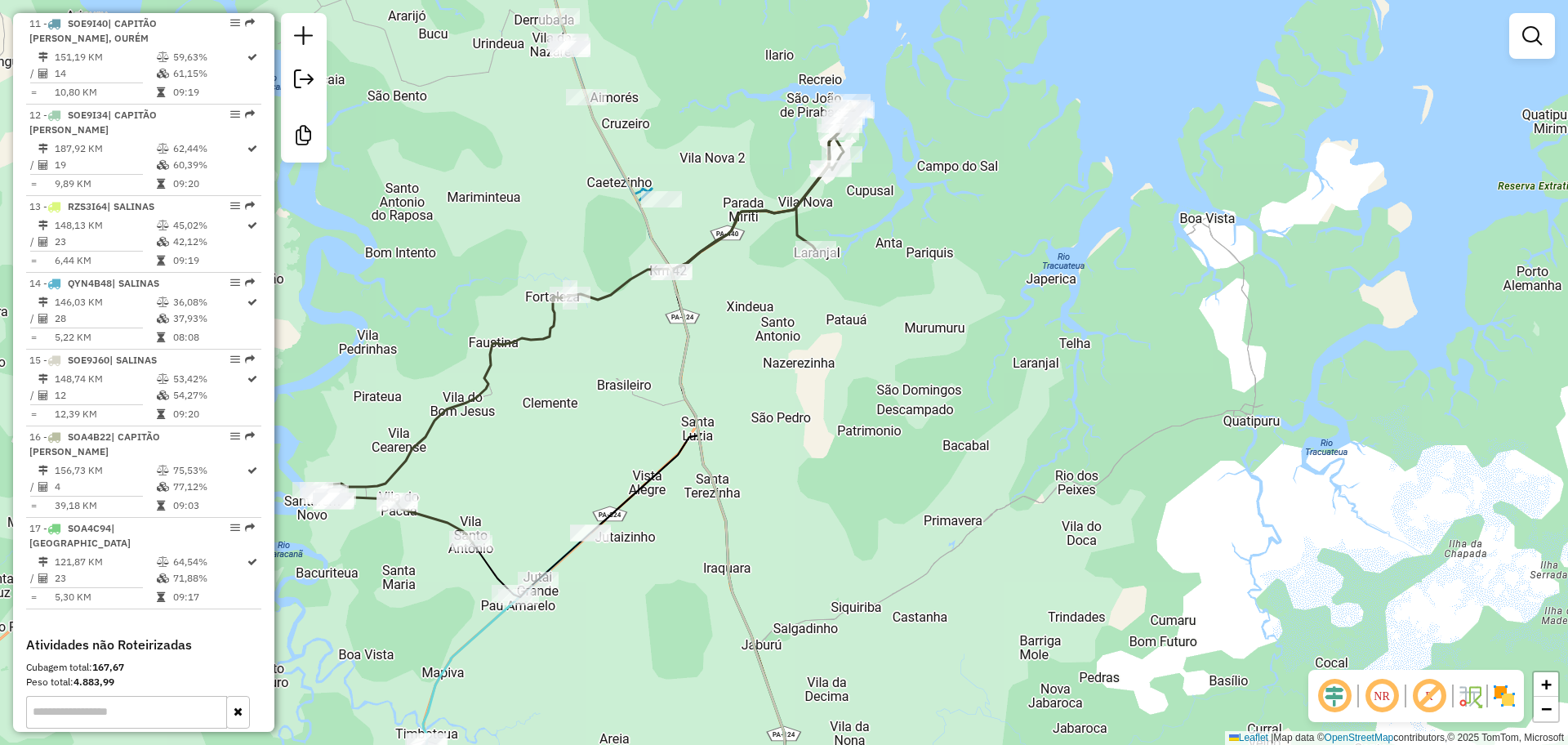
drag, startPoint x: 526, startPoint y: 321, endPoint x: 549, endPoint y: 381, distance: 64.3
click at [549, 381] on div "Janela de atendimento Grade de atendimento Capacidade Transportadoras Veículos …" at bounding box center [784, 372] width 1568 height 745
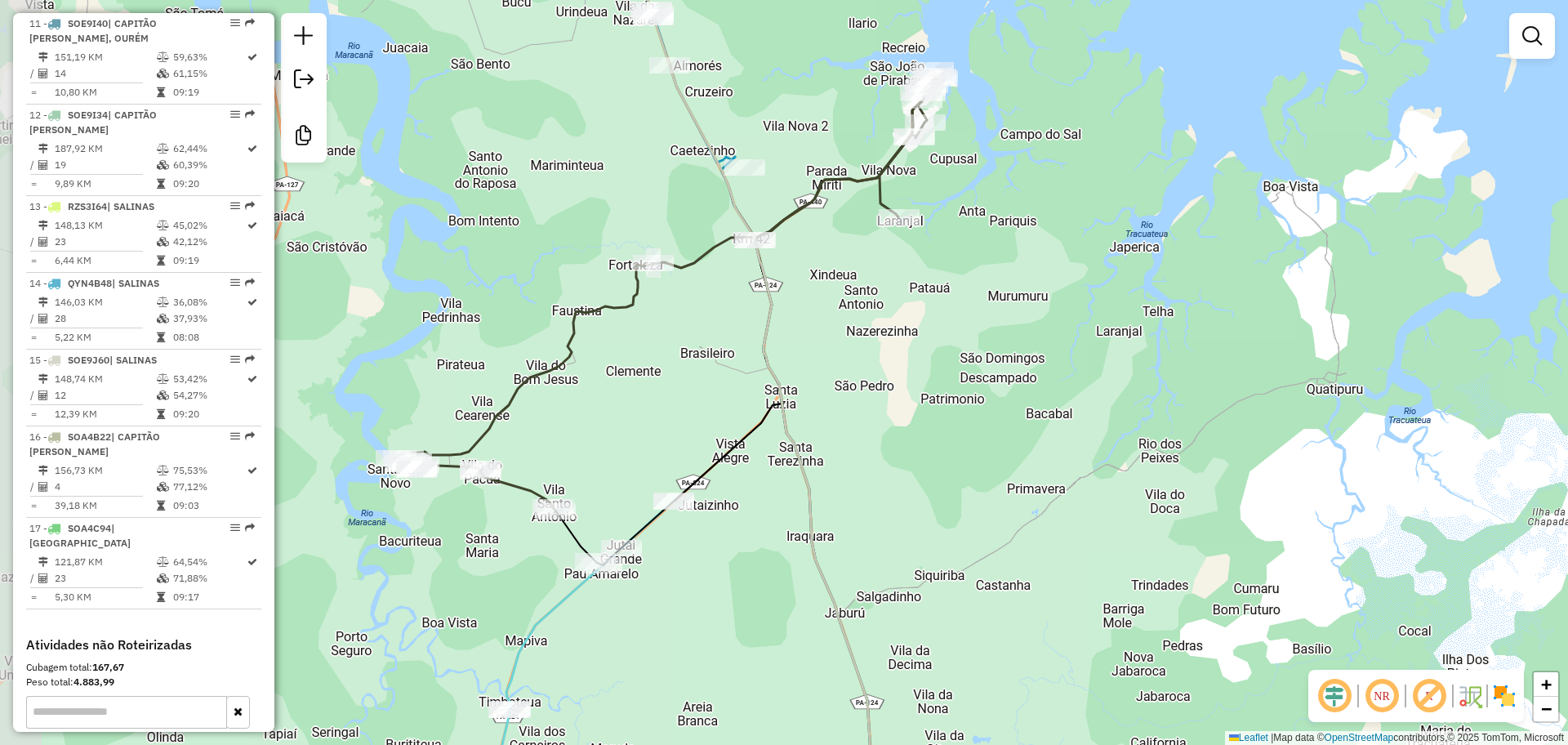
drag, startPoint x: 589, startPoint y: 430, endPoint x: 664, endPoint y: 403, distance: 79.7
click at [664, 403] on div "Janela de atendimento Grade de atendimento Capacidade Transportadoras Veículos …" at bounding box center [784, 372] width 1568 height 745
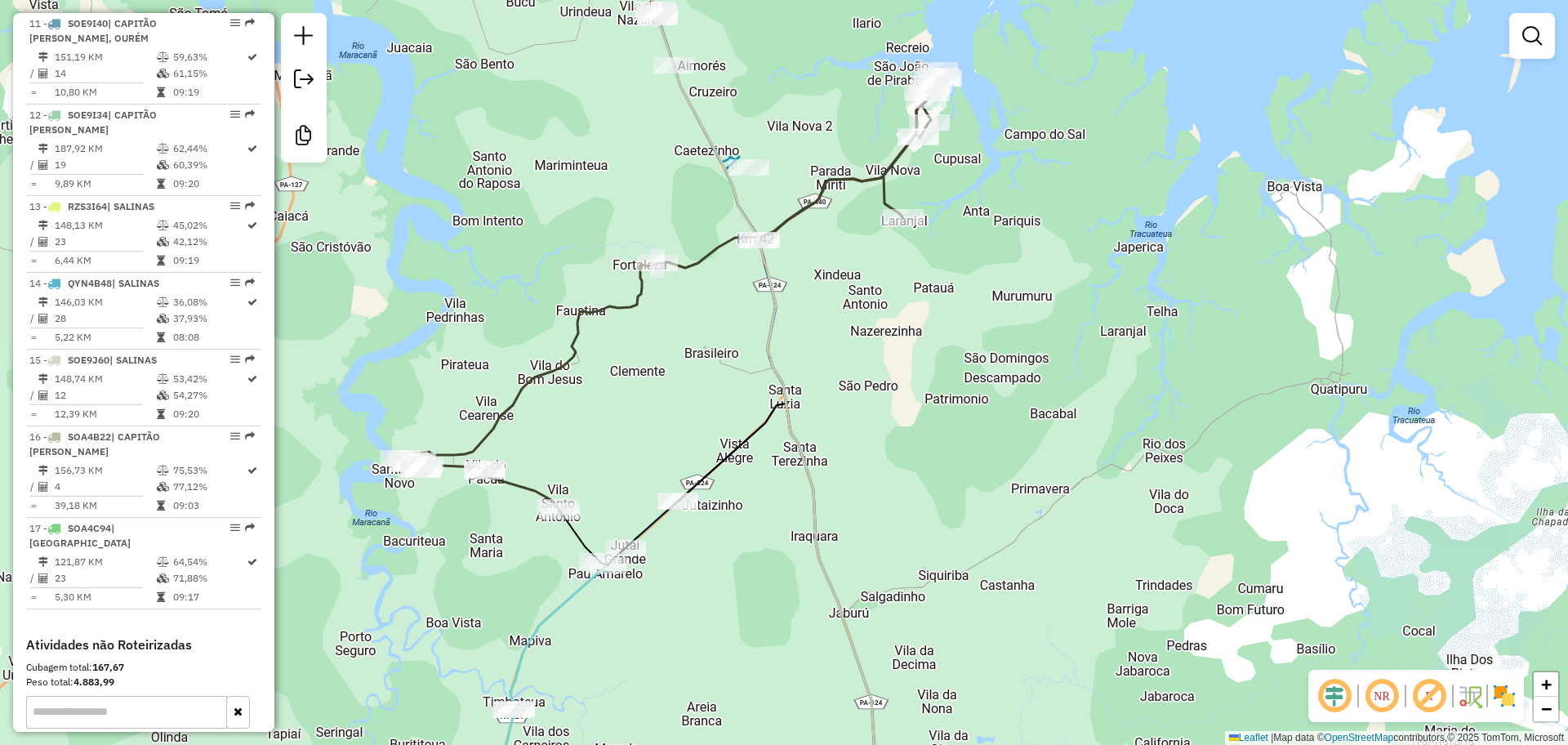
drag, startPoint x: 636, startPoint y: 404, endPoint x: 692, endPoint y: 450, distance: 72.5
click at [692, 450] on div "Janela de atendimento Grade de atendimento Capacidade Transportadoras Veículos …" at bounding box center [784, 372] width 1568 height 745
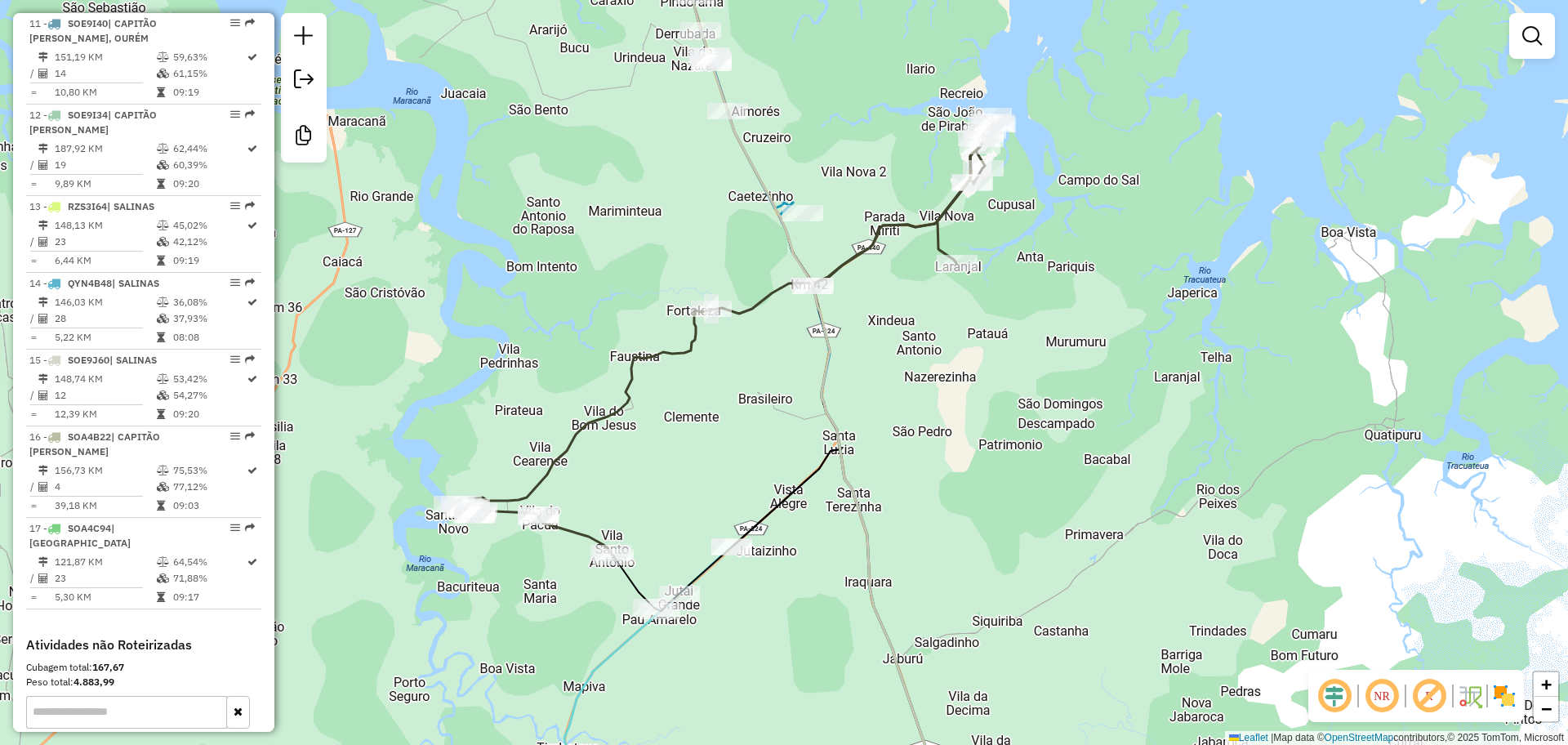
click at [681, 446] on div "Janela de atendimento Grade de atendimento Capacidade Transportadoras Veículos …" at bounding box center [784, 372] width 1568 height 745
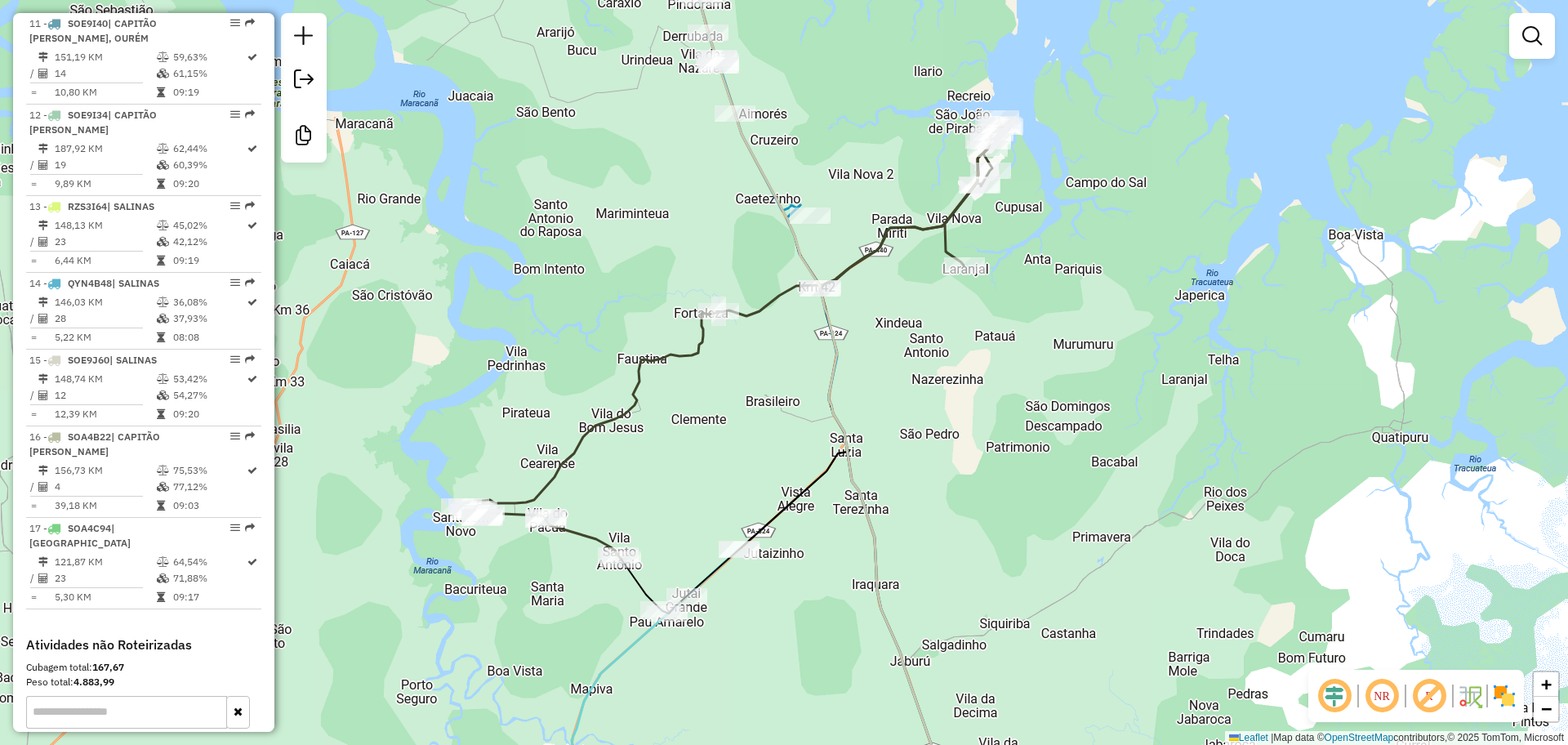
click at [689, 448] on div "Janela de atendimento Grade de atendimento Capacidade Transportadoras Veículos …" at bounding box center [784, 372] width 1568 height 745
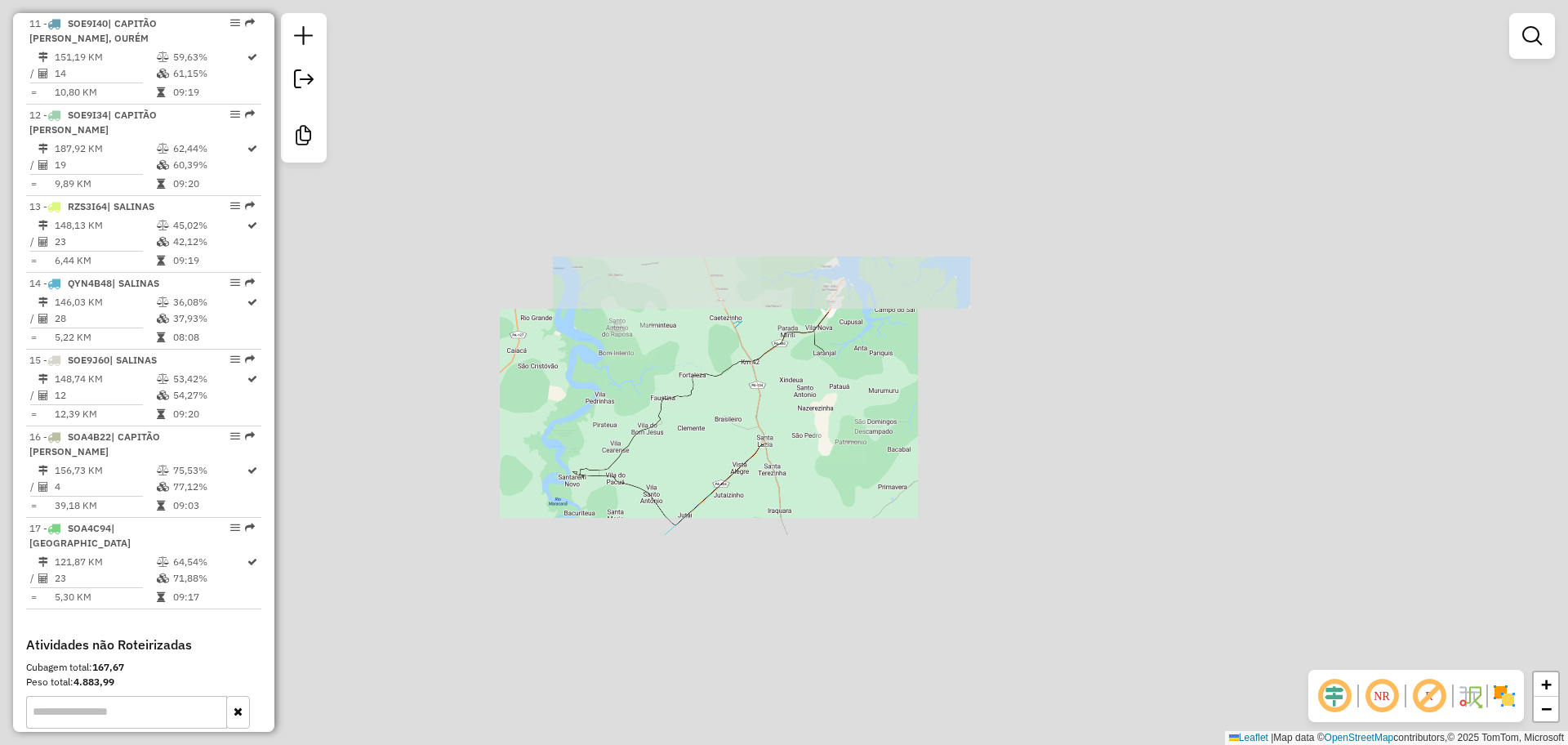
click at [685, 441] on div "Janela de atendimento Grade de atendimento Capacidade Transportadoras Veículos …" at bounding box center [784, 372] width 1568 height 745
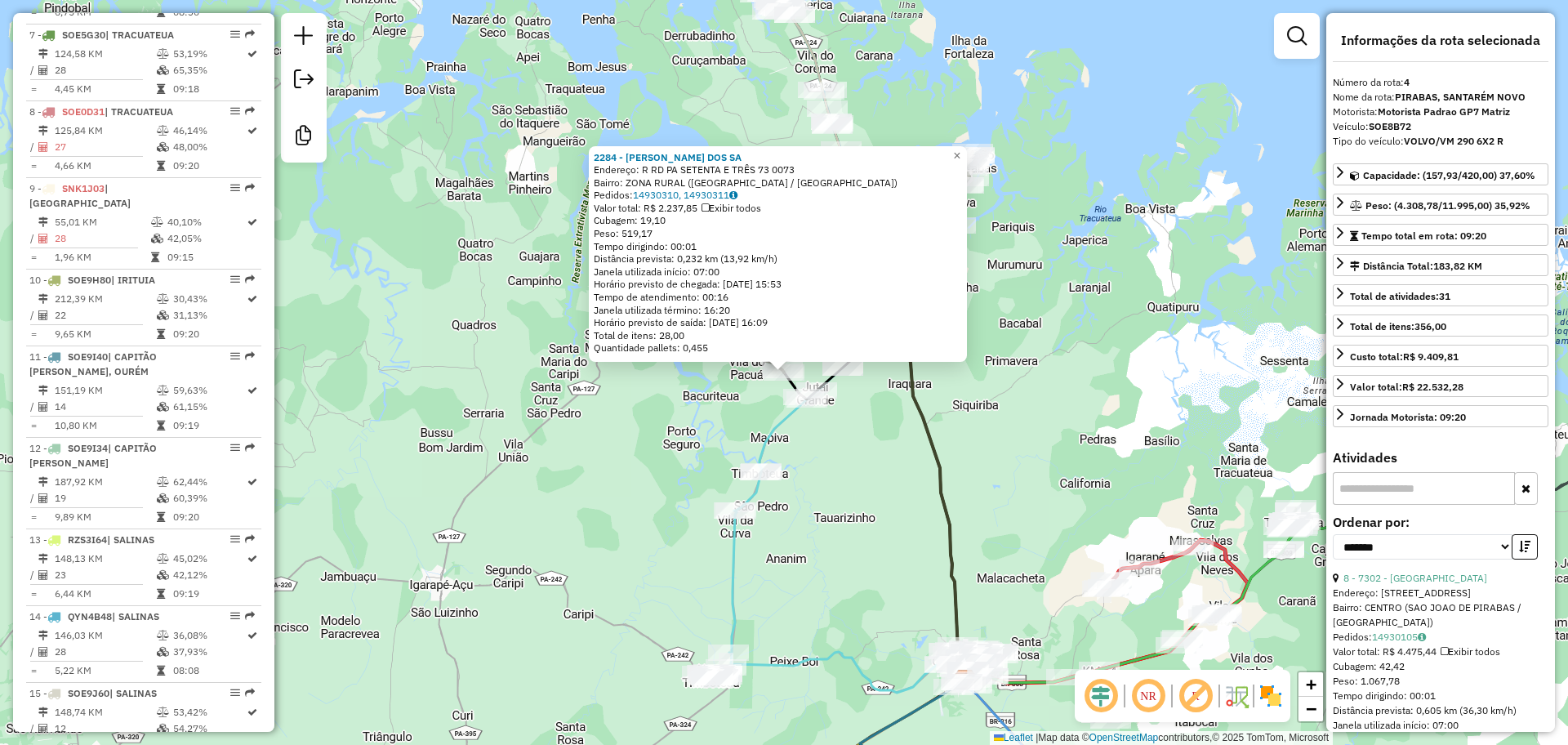
scroll to position [933, 0]
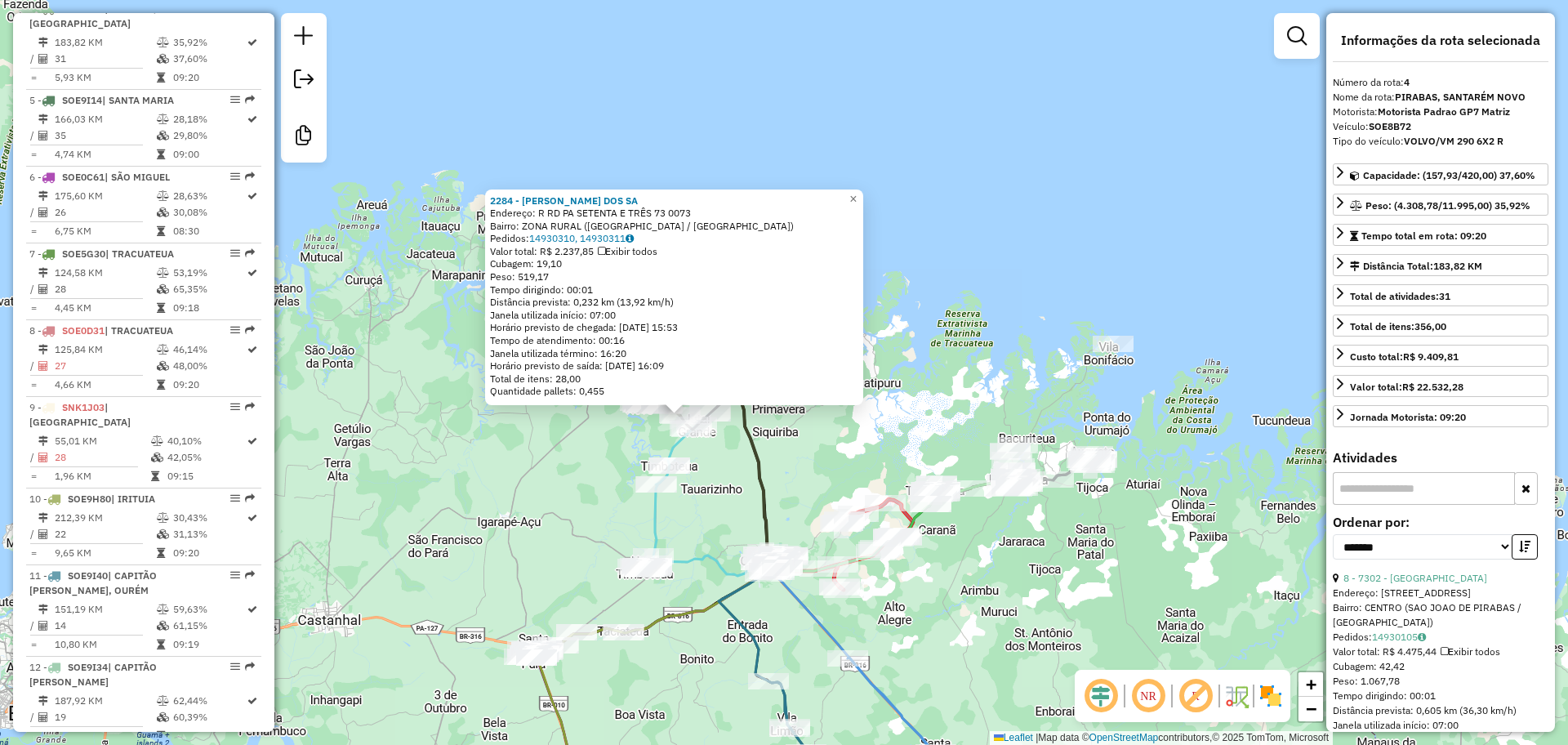
drag, startPoint x: 732, startPoint y: 557, endPoint x: 676, endPoint y: 532, distance: 61.3
click at [676, 532] on div "2284 - RODRIGO LOPES DOS SA Endereço: R RD PA SETENTA E TRÊS 73 0073 Bairro: ZO…" at bounding box center [784, 372] width 1568 height 745
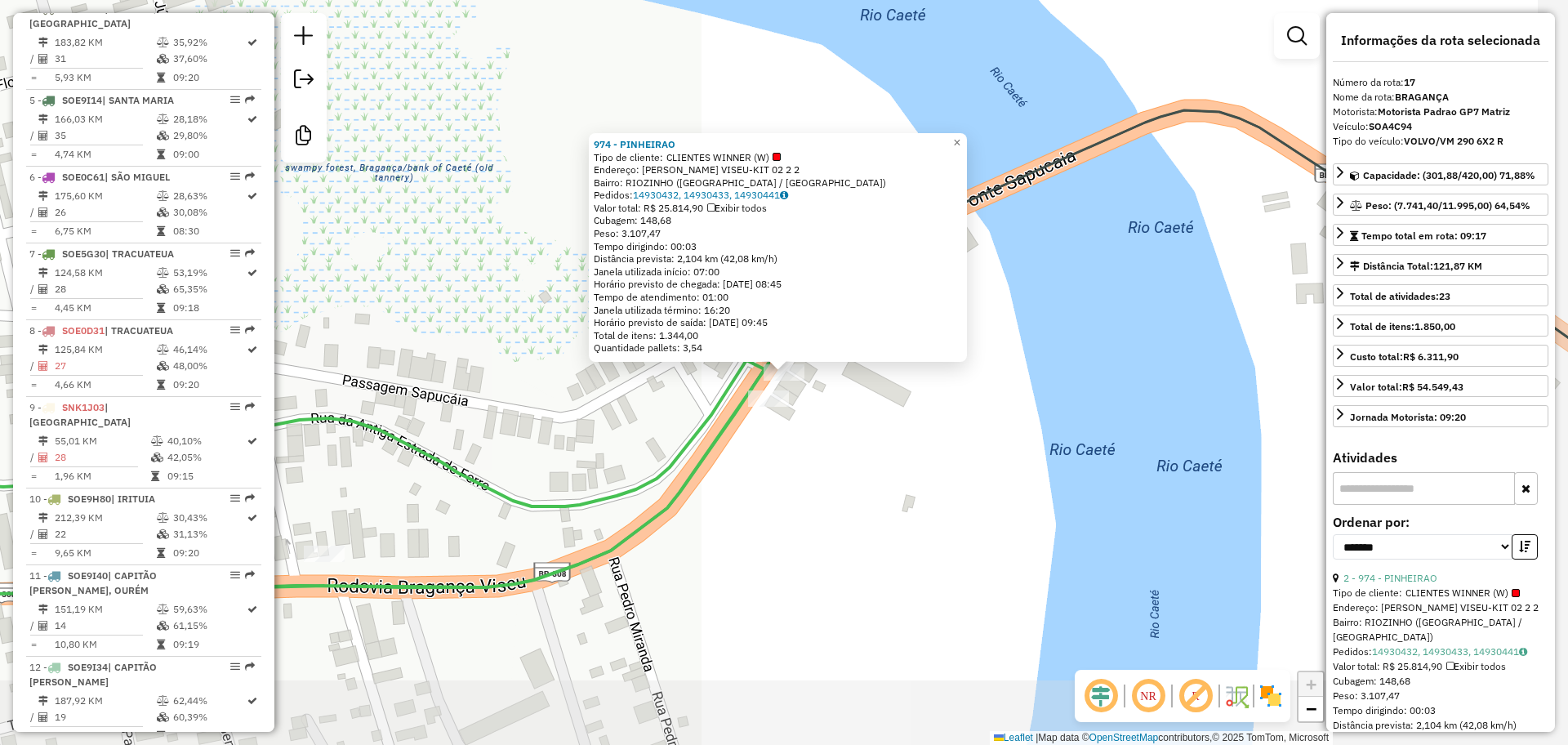
scroll to position [1603, 0]
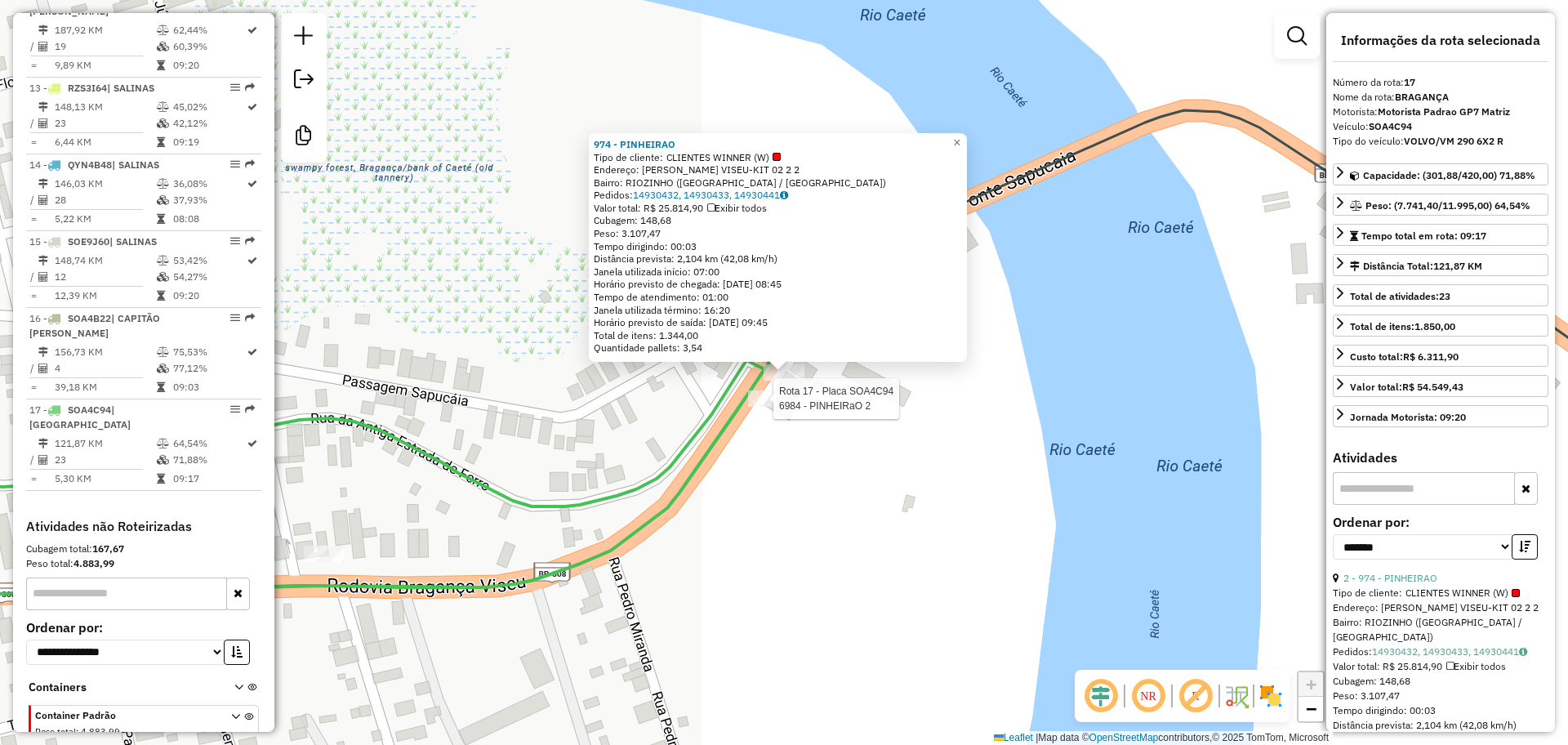
click at [780, 406] on div at bounding box center [768, 398] width 41 height 16
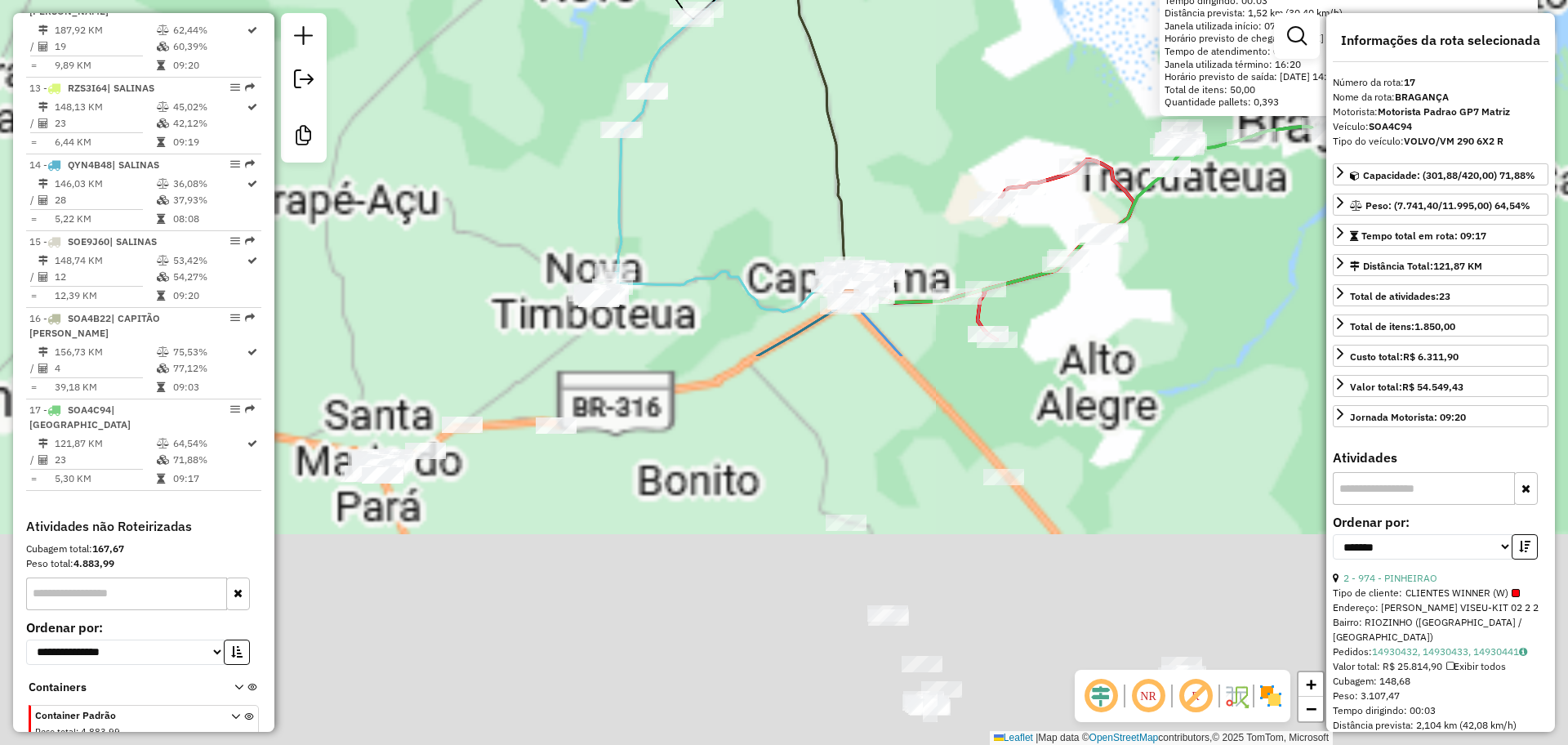
drag, startPoint x: 456, startPoint y: 245, endPoint x: 383, endPoint y: -89, distance: 341.9
click at [383, 0] on html "Aguarde... Pop-up bloqueado! Seu navegador bloqueou automáticamente a abertura …" at bounding box center [784, 372] width 1568 height 745
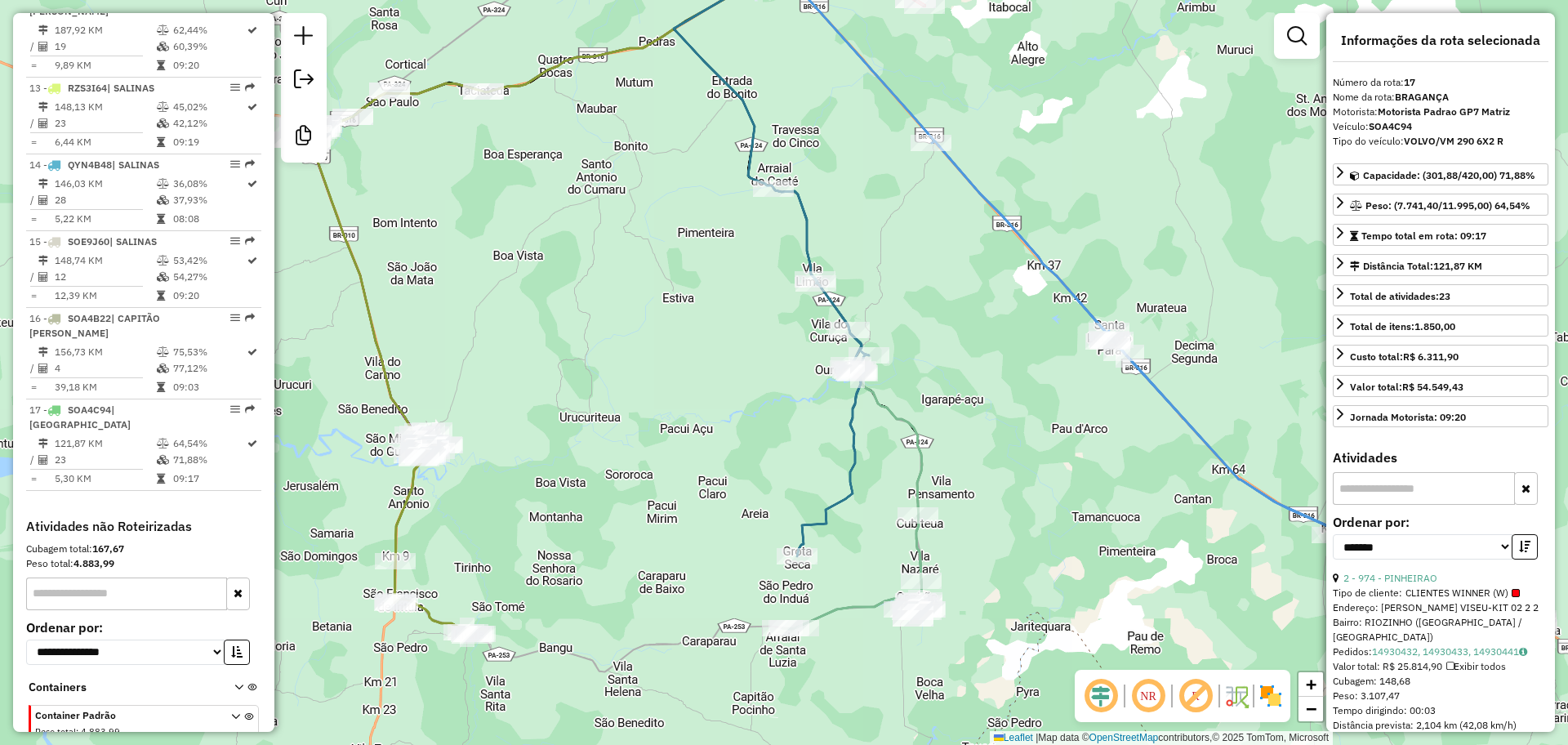
drag, startPoint x: 600, startPoint y: 152, endPoint x: 629, endPoint y: 372, distance: 221.9
click at [638, 517] on div "6984 - PINHEIRaO 2 Endereço: RODOVIA BRAGANCA-VISEU 2 Bairro: RIOZINHO (BRAGANC…" at bounding box center [784, 372] width 1568 height 745
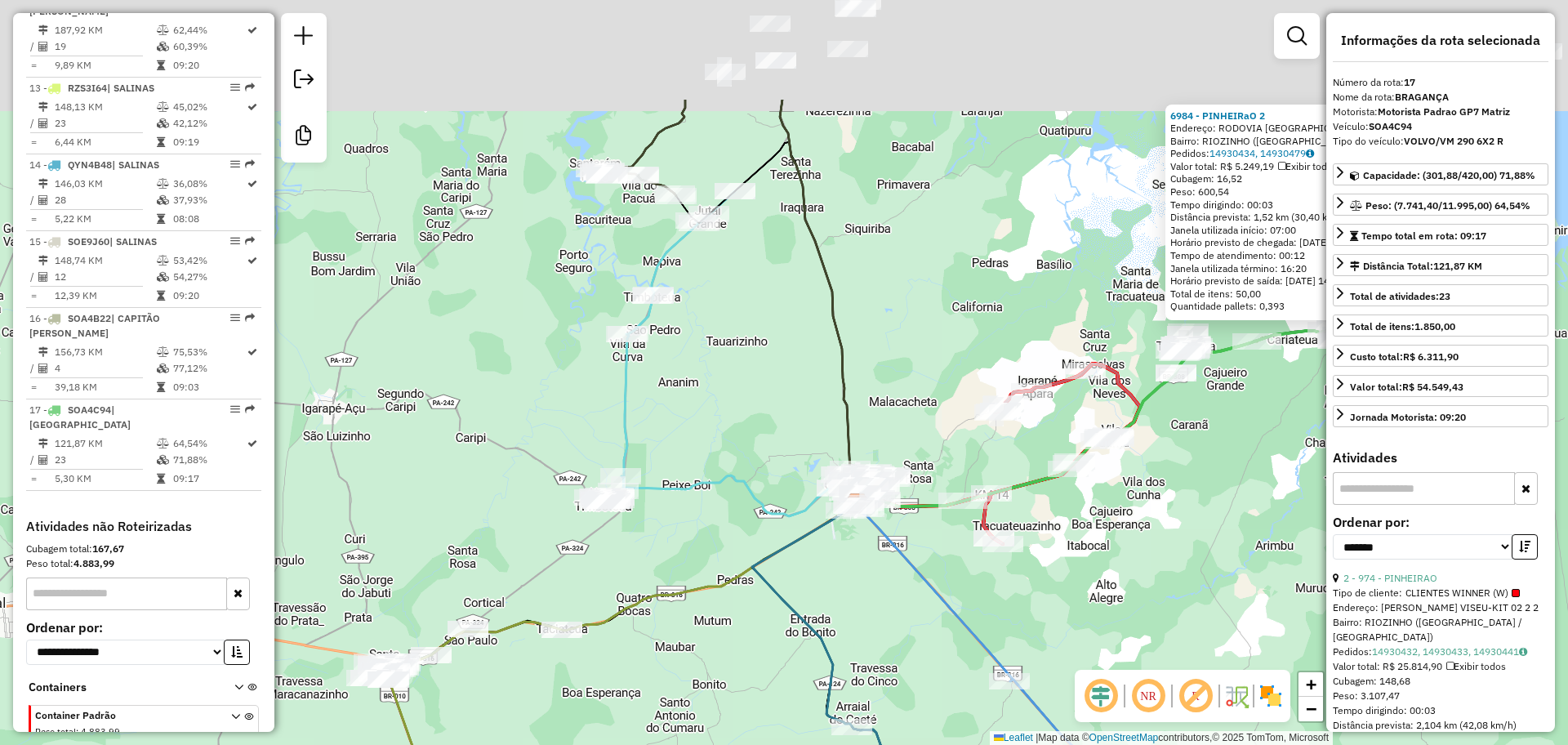
drag, startPoint x: 637, startPoint y: 322, endPoint x: 661, endPoint y: 435, distance: 115.5
click at [660, 435] on div "6984 - PINHEIRaO 2 Endereço: RODOVIA BRAGANCA-VISEU 2 Bairro: RIOZINHO (BRAGANC…" at bounding box center [784, 372] width 1568 height 745
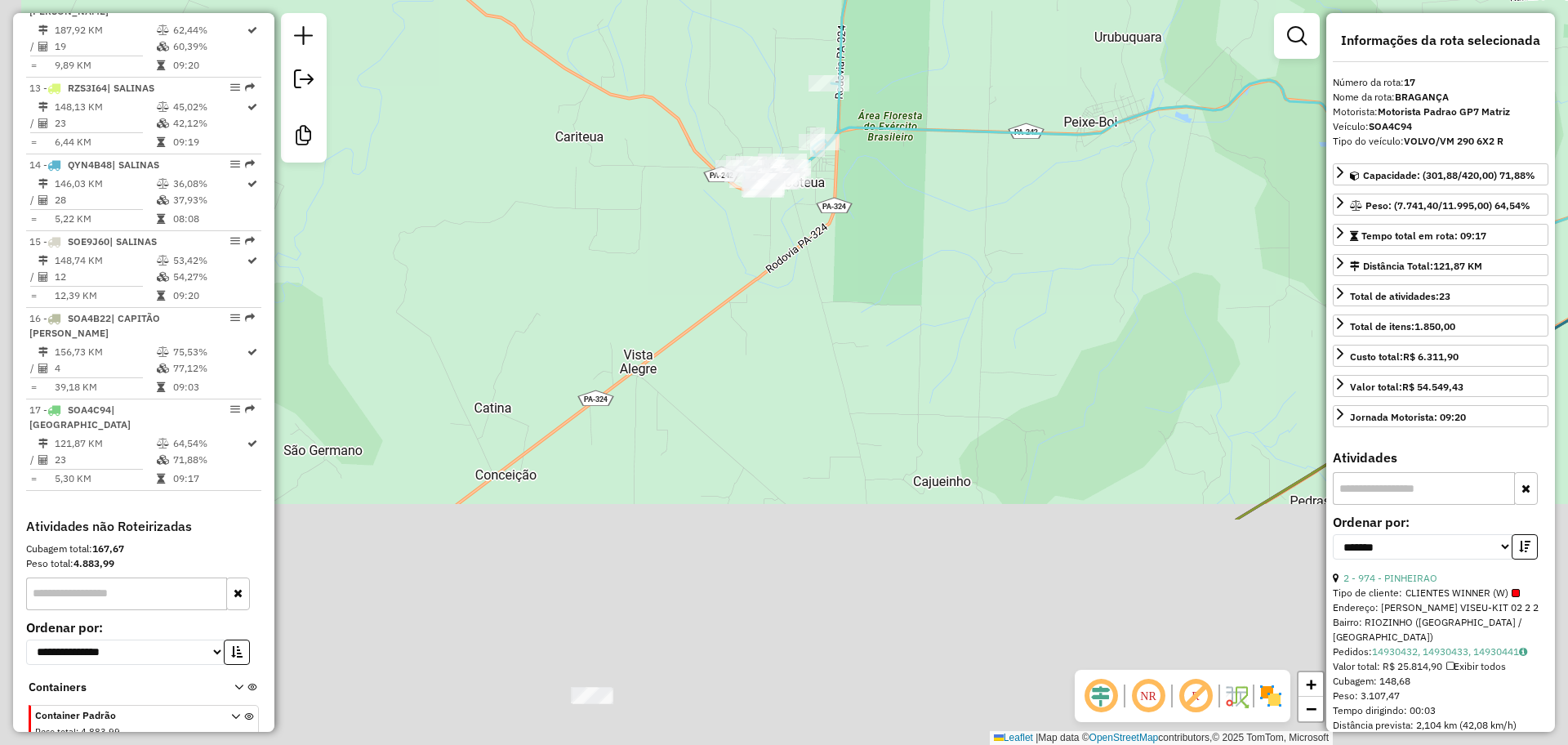
drag, startPoint x: 621, startPoint y: 499, endPoint x: 678, endPoint y: 339, distance: 169.8
click at [678, 339] on div "6984 - PINHEIRaO 2 Endereço: RODOVIA BRAGANCA-VISEU 2 Bairro: RIOZINHO (BRAGANC…" at bounding box center [784, 372] width 1568 height 745
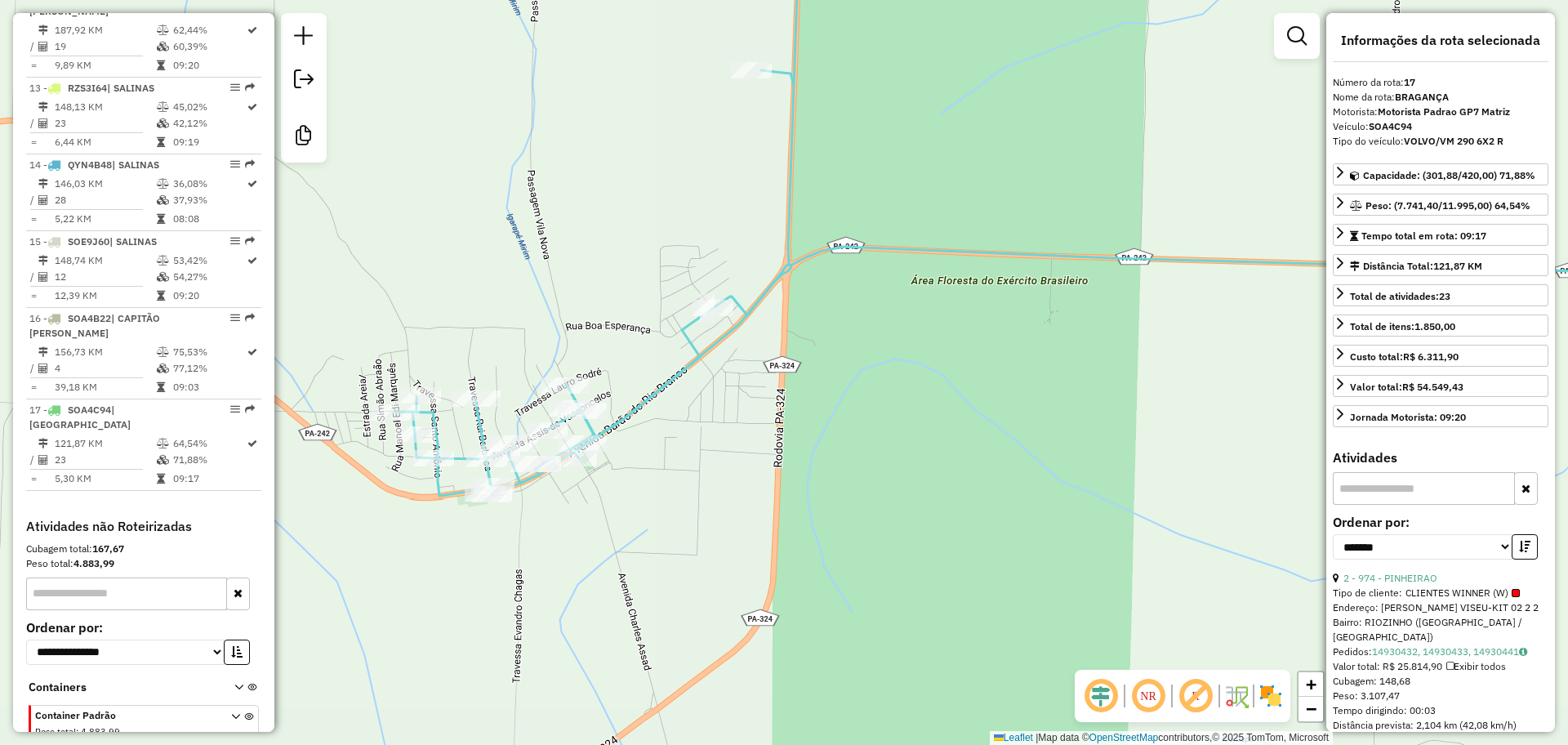
click at [1437, 488] on input "text" at bounding box center [1424, 488] width 182 height 33
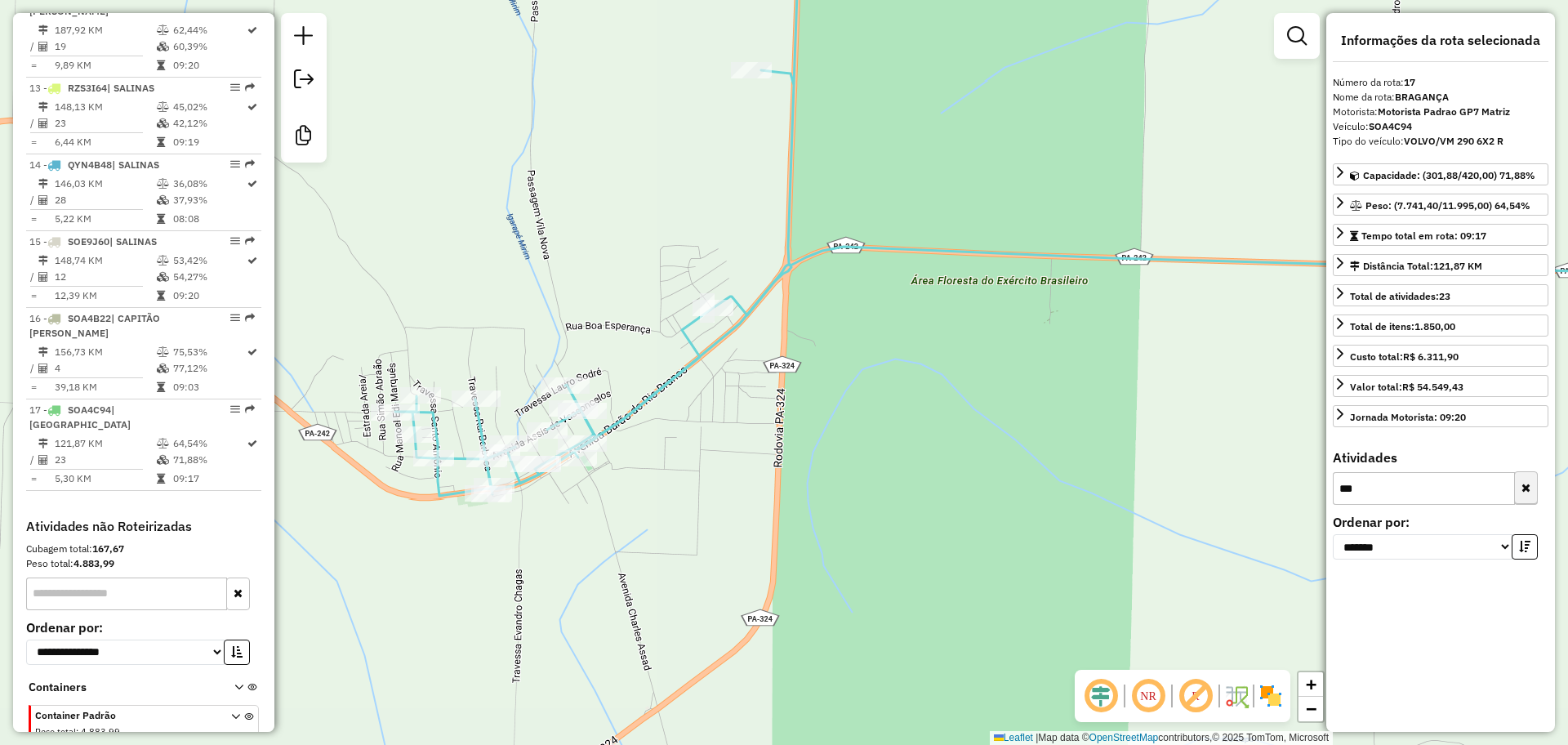
type input "***"
click at [1523, 492] on icon "button" at bounding box center [1526, 488] width 9 height 12
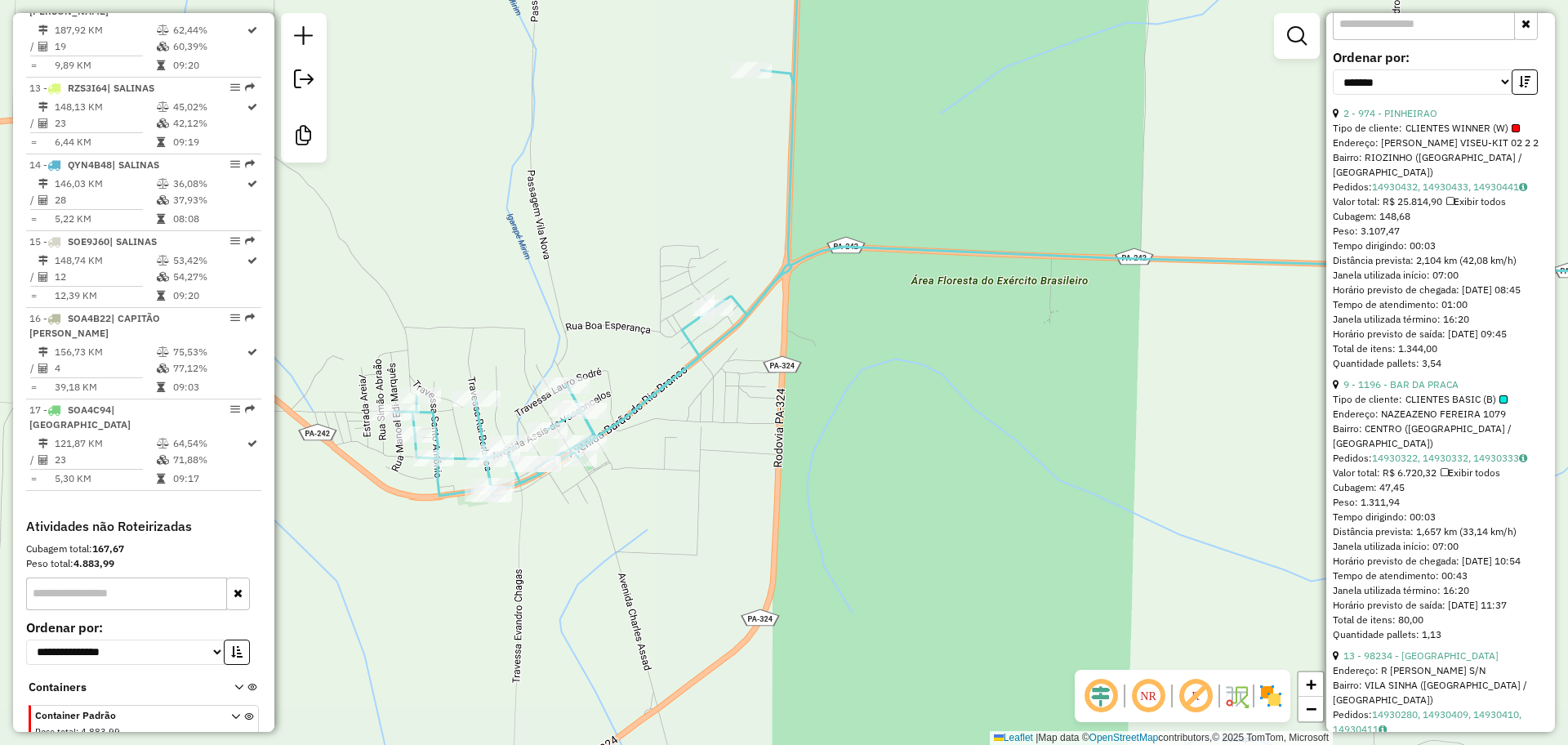
scroll to position [408, 0]
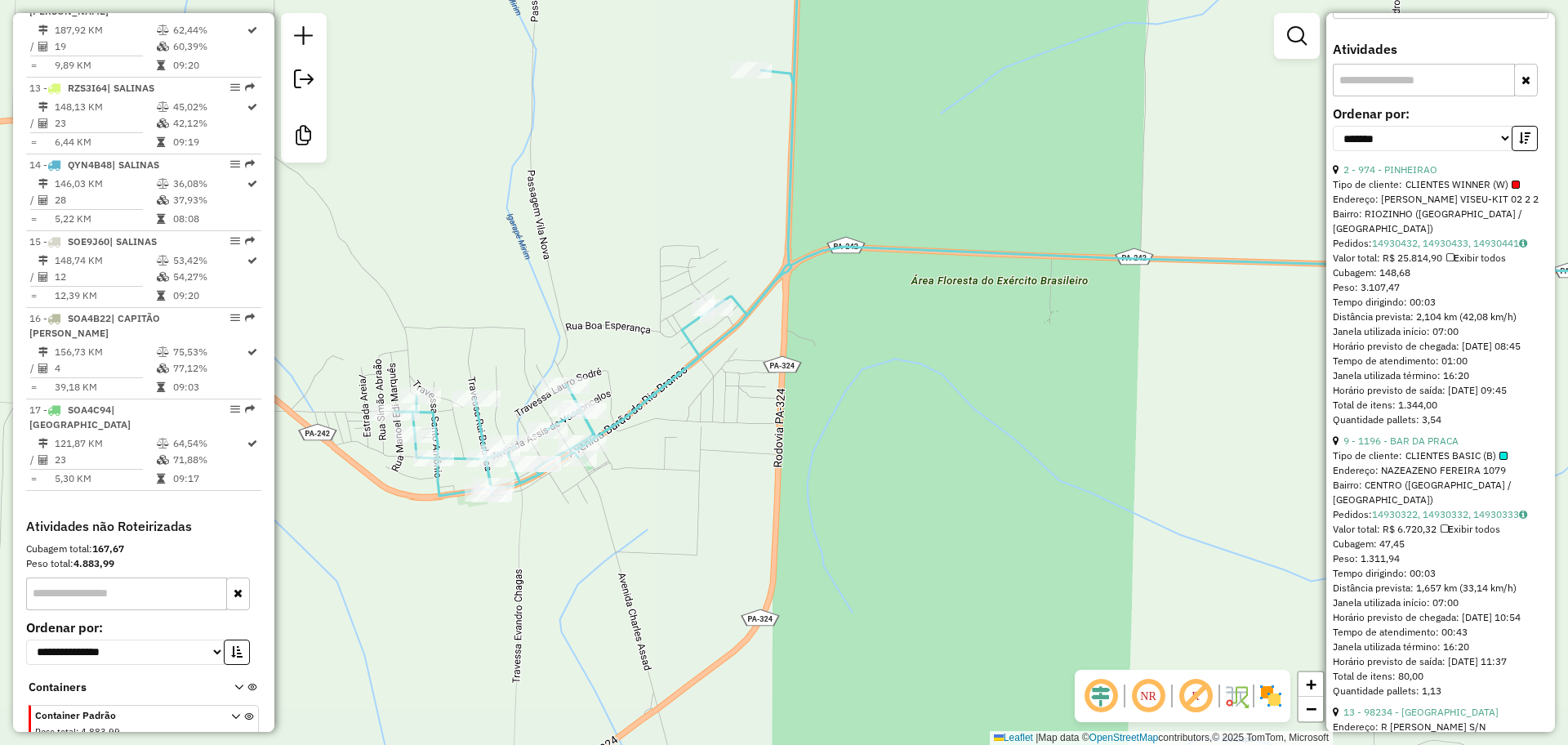
click at [695, 494] on div "6984 - PINHEIRaO 2 Endereço: RODOVIA BRAGANCA-VISEU 2 Bairro: RIOZINHO (BRAGANC…" at bounding box center [784, 372] width 1568 height 745
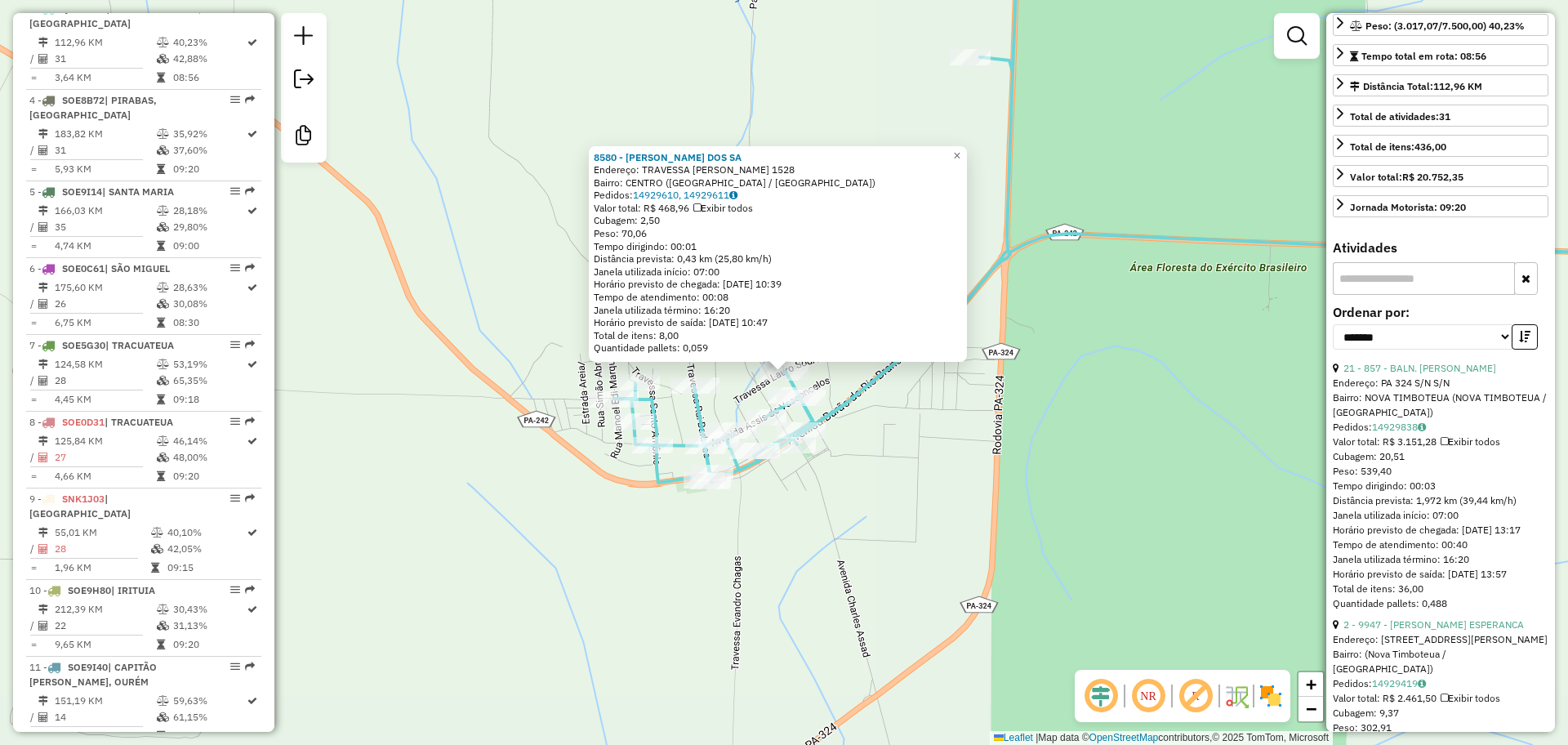
scroll to position [205, 0]
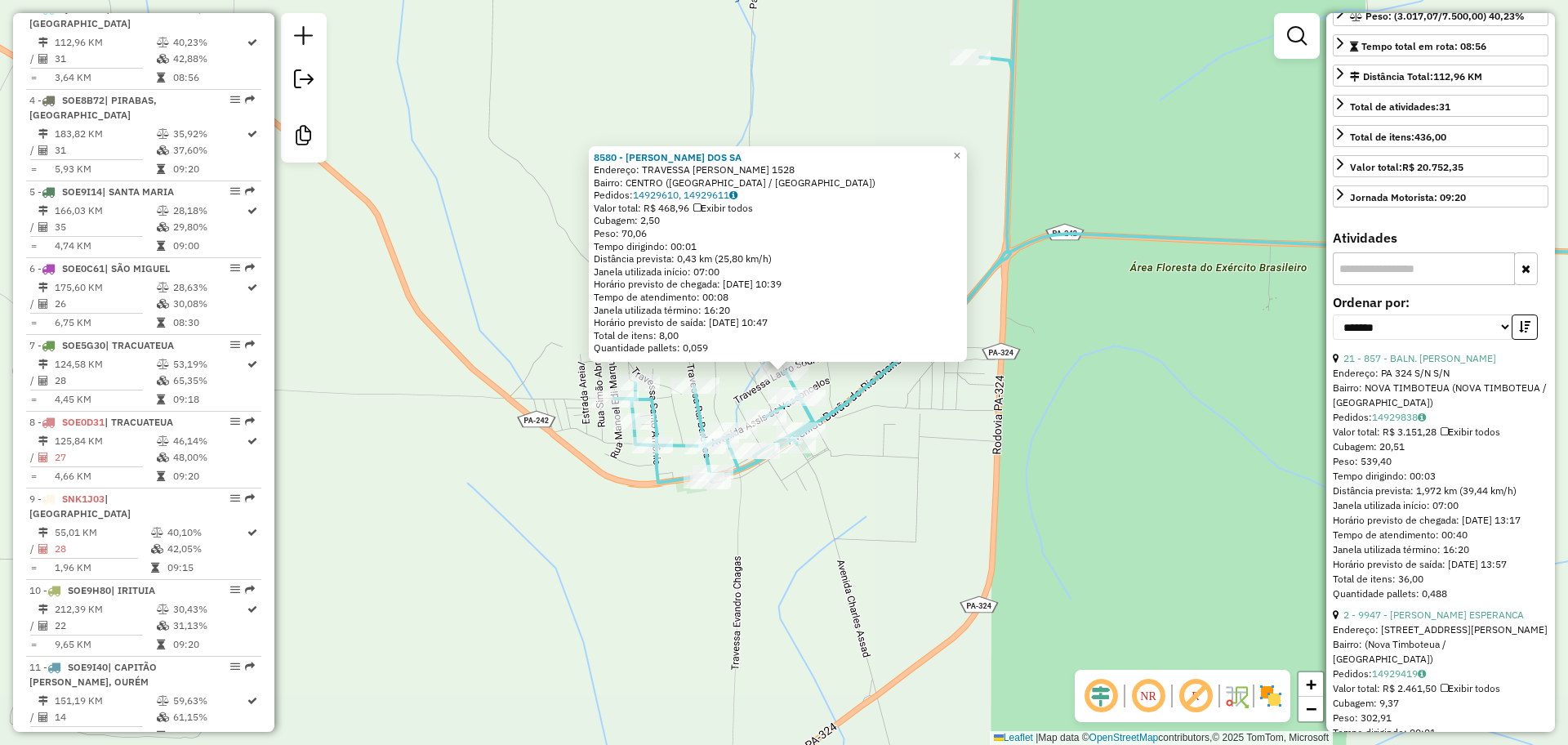
click at [1395, 277] on input "text" at bounding box center [1424, 268] width 182 height 33
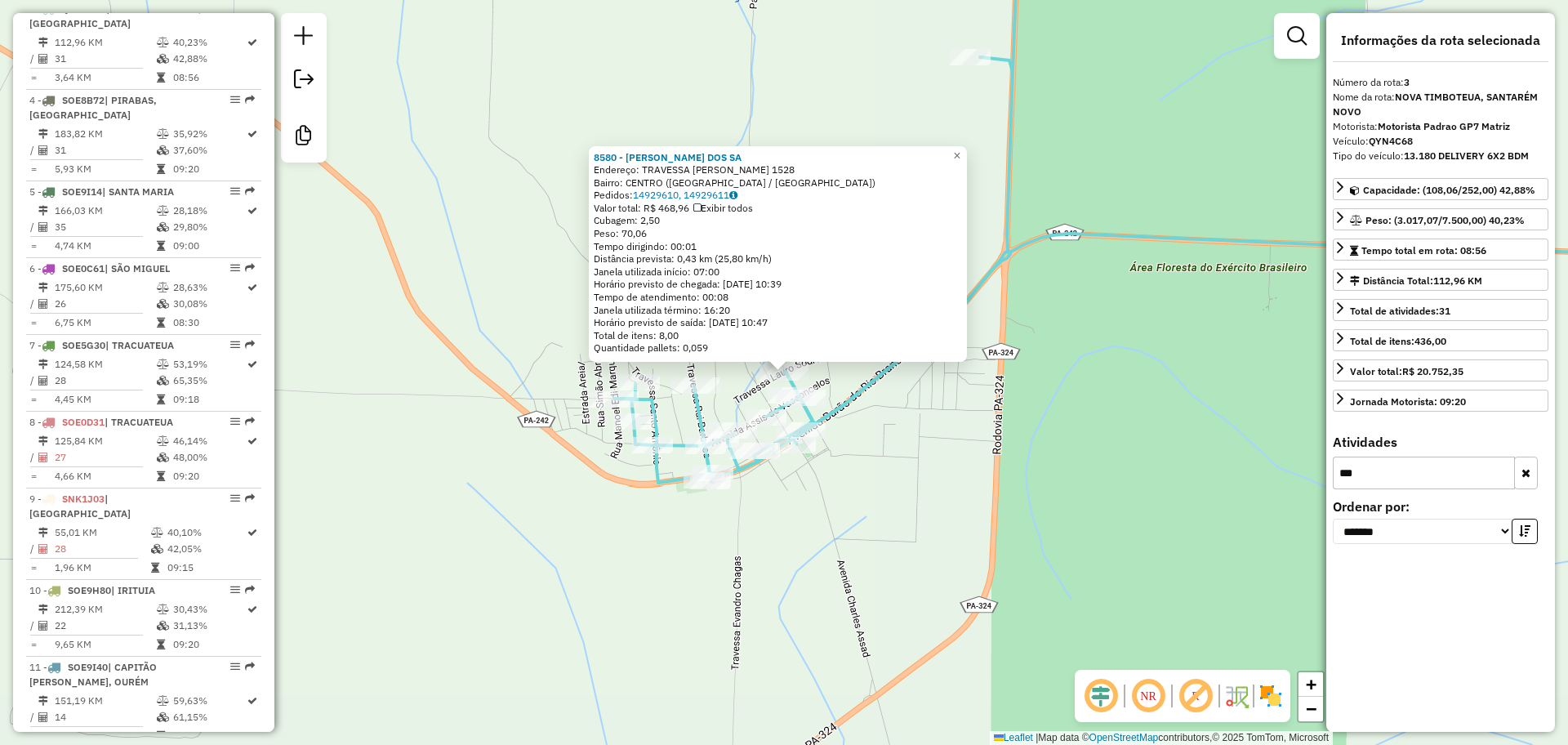
scroll to position [0, 0]
type input "***"
click at [927, 474] on div "8580 - LUIZA MARQUES DOS SA Endereço: TRAVESSA LAURO SODRE 1528 Bairro: CENTRO …" at bounding box center [784, 372] width 1568 height 745
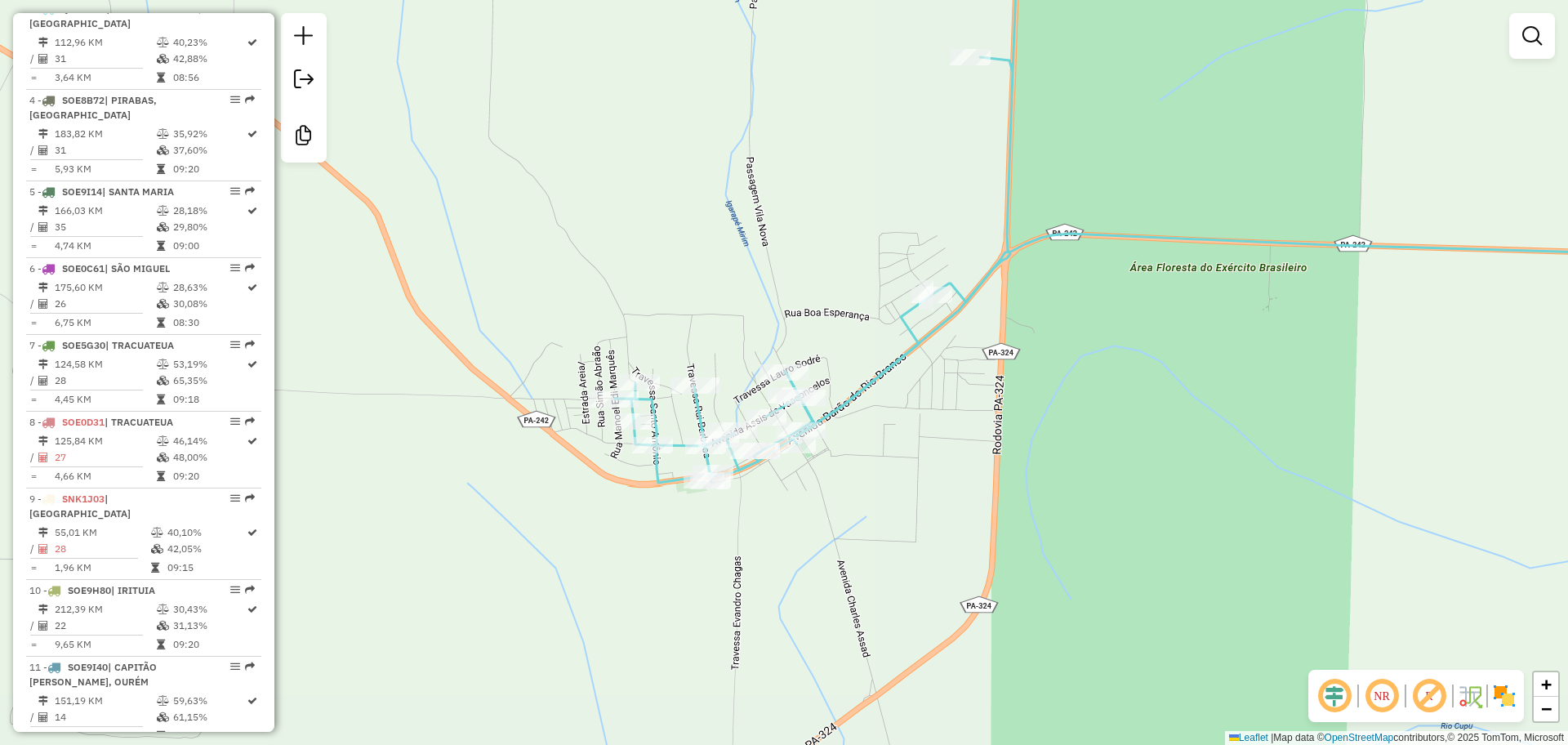
click at [795, 385] on icon at bounding box center [816, 204] width 405 height 557
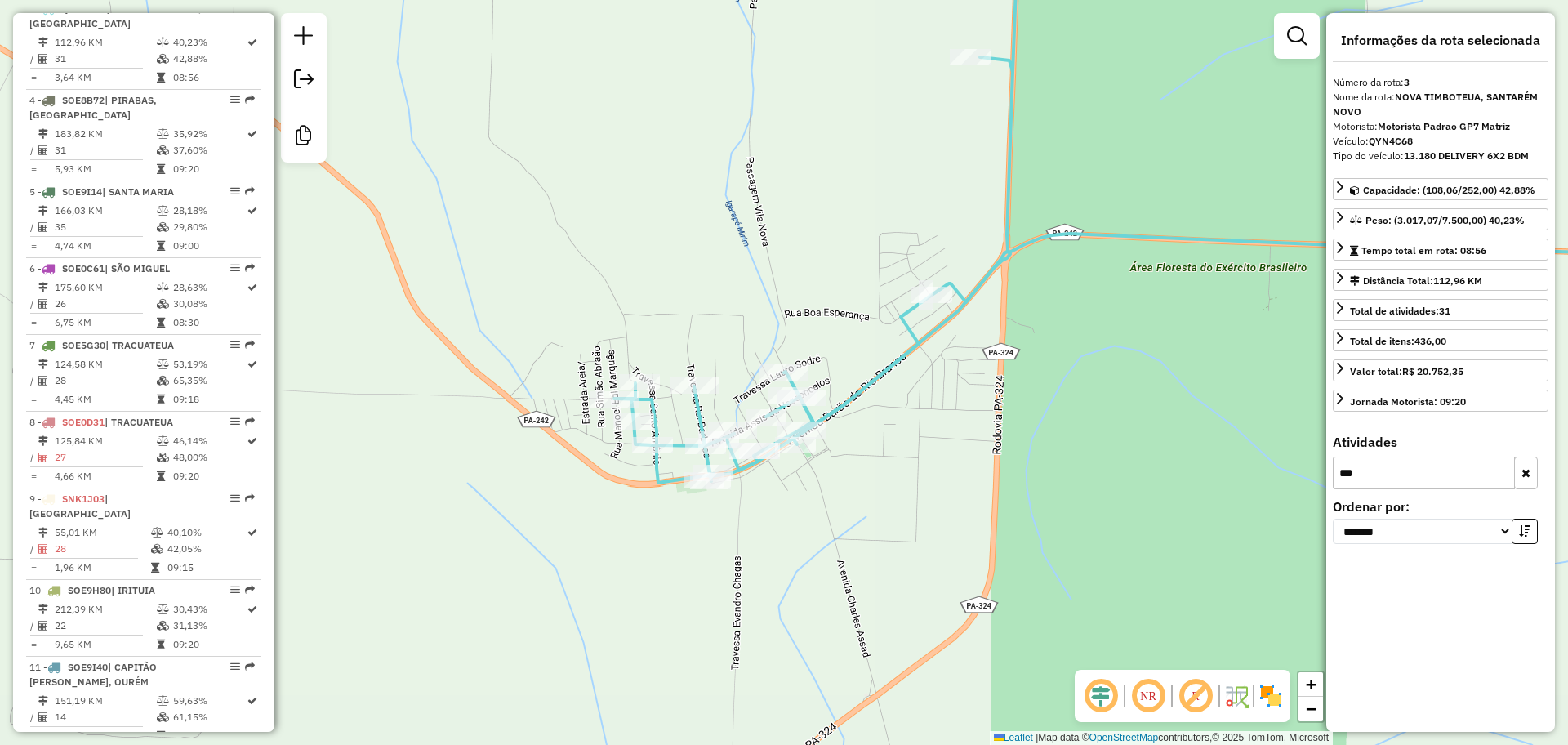
click at [1531, 467] on button "button" at bounding box center [1526, 473] width 24 height 33
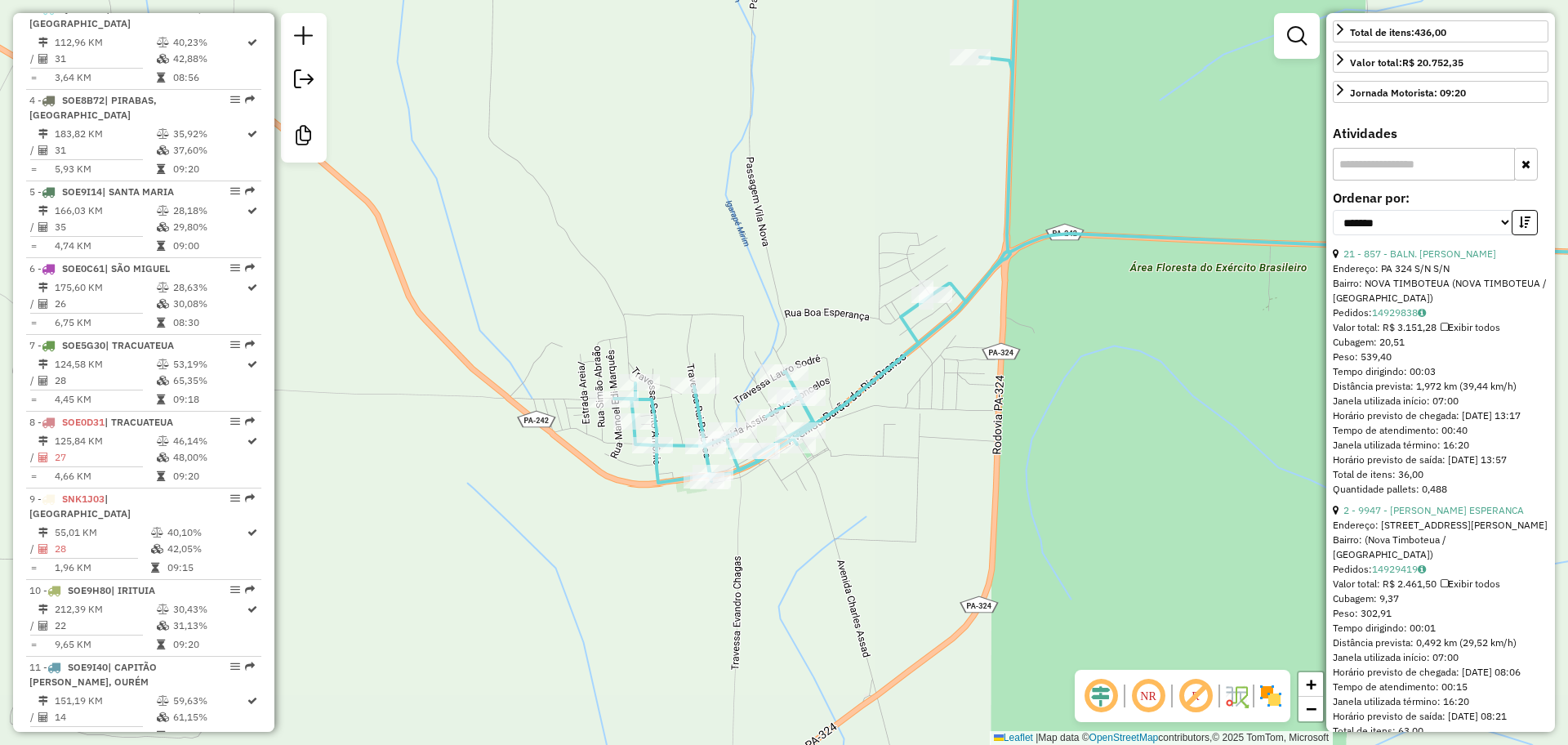
scroll to position [306, 0]
click at [1415, 172] on input "text" at bounding box center [1424, 166] width 182 height 33
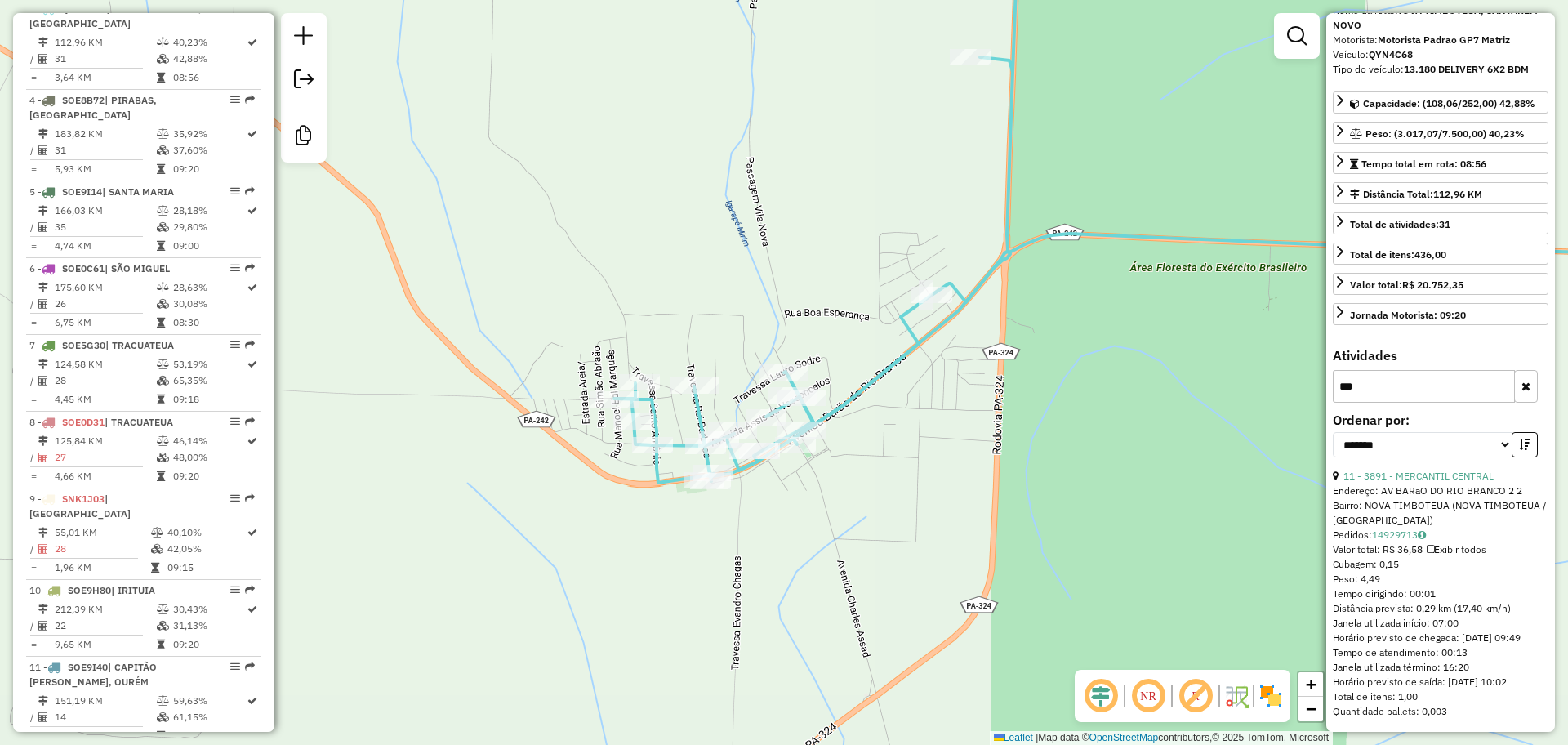
scroll to position [0, 0]
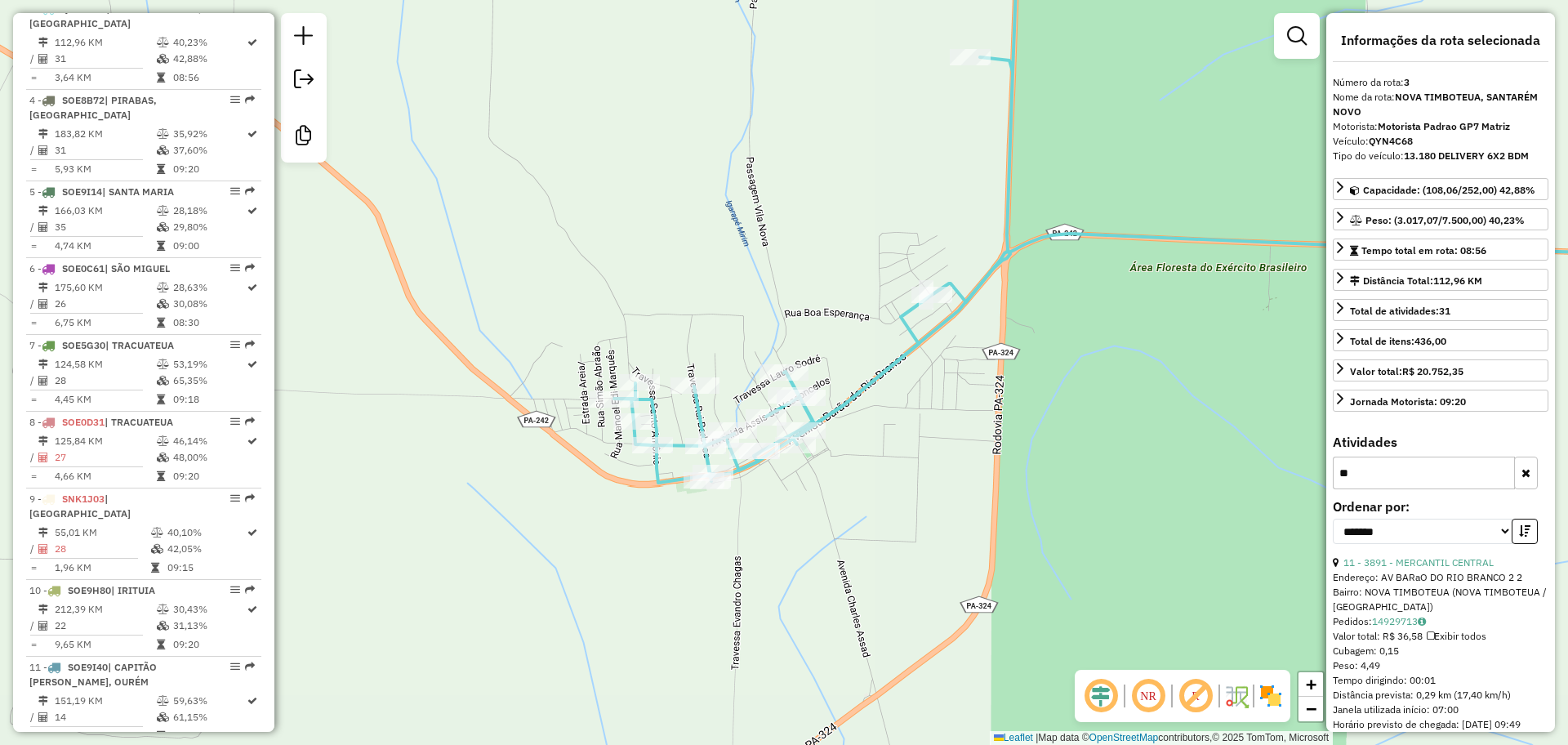
click at [1508, 296] on div "Distância Total: 112,96 KM" at bounding box center [1440, 283] width 215 height 29
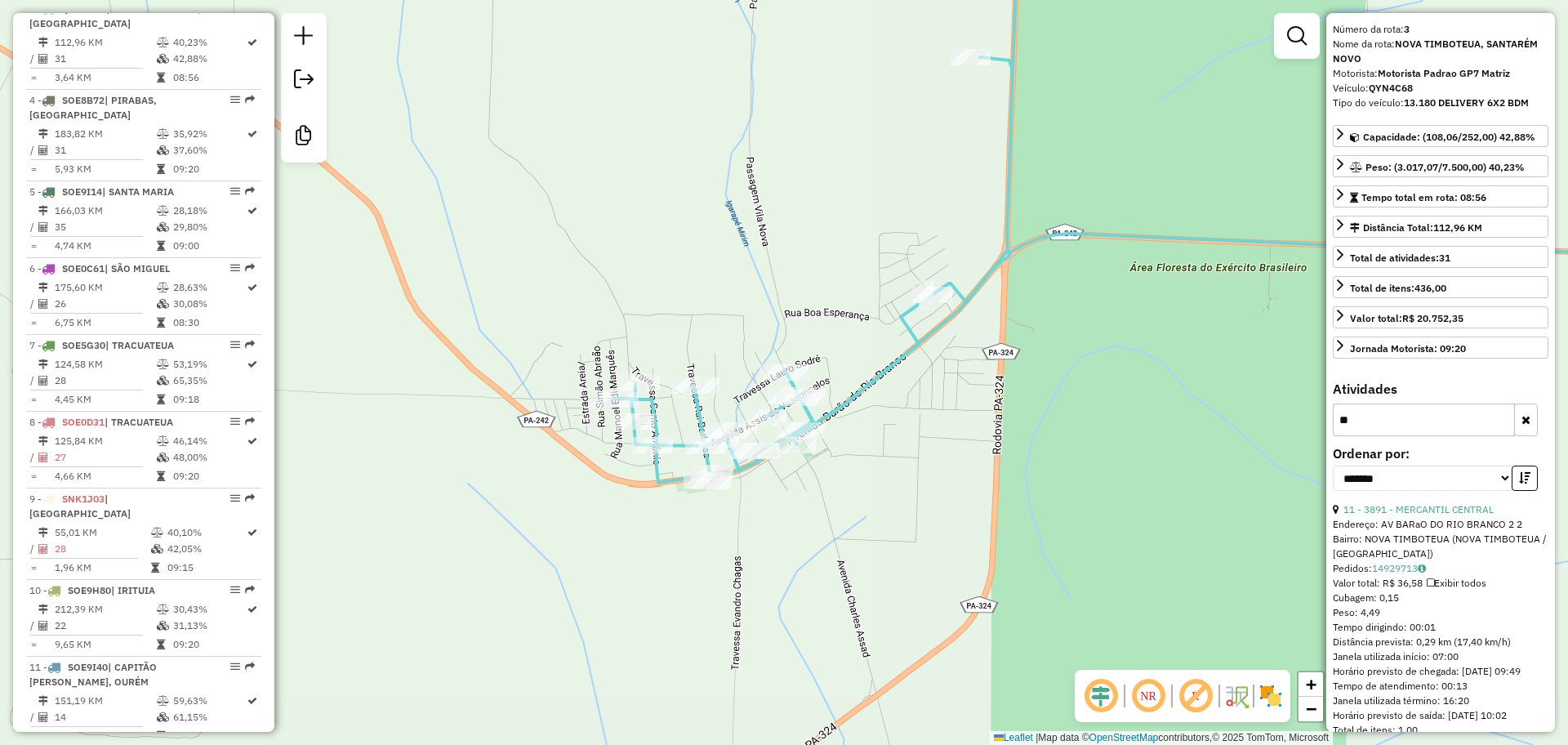
scroll to position [101, 0]
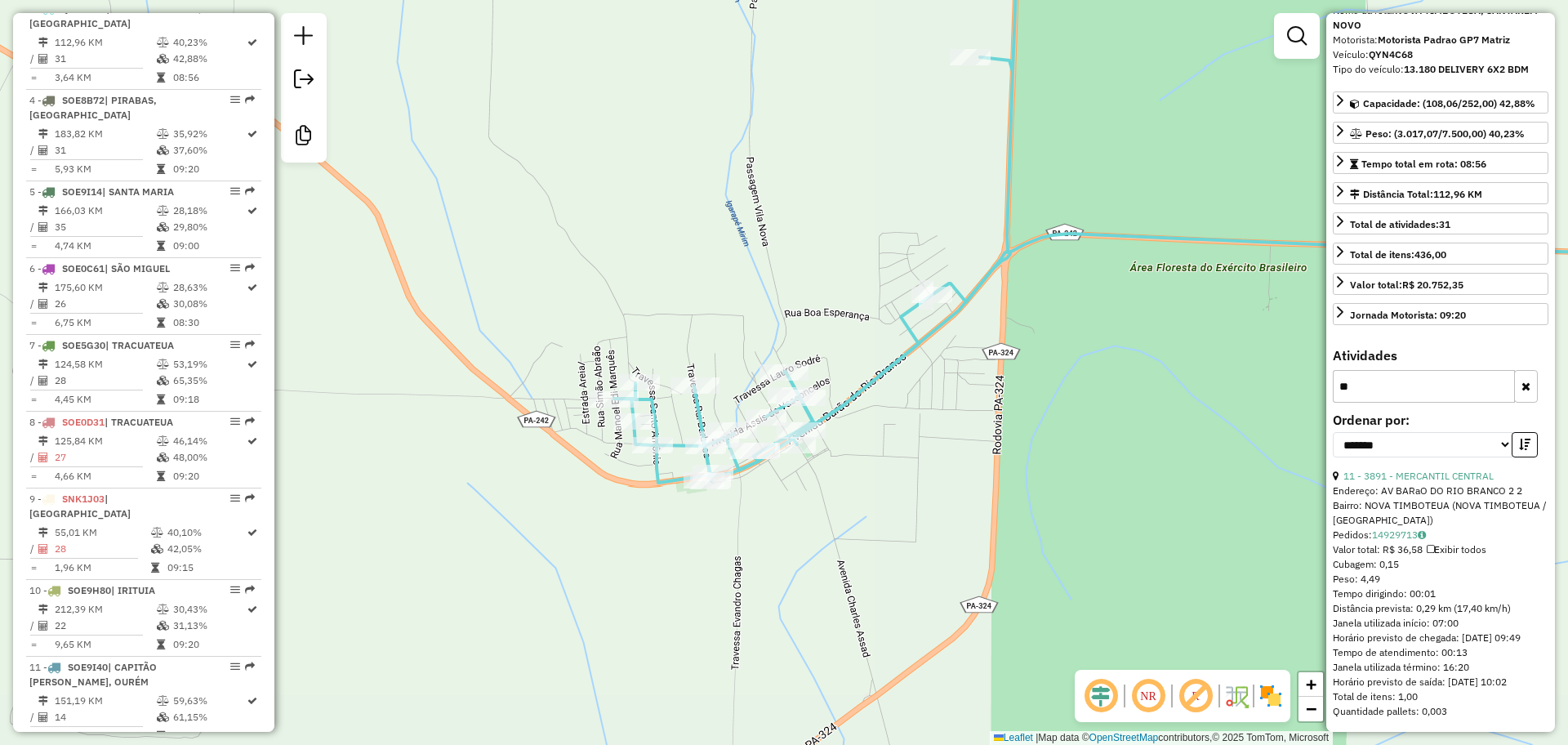
click at [1421, 370] on input "**" at bounding box center [1424, 386] width 182 height 33
type input "*"
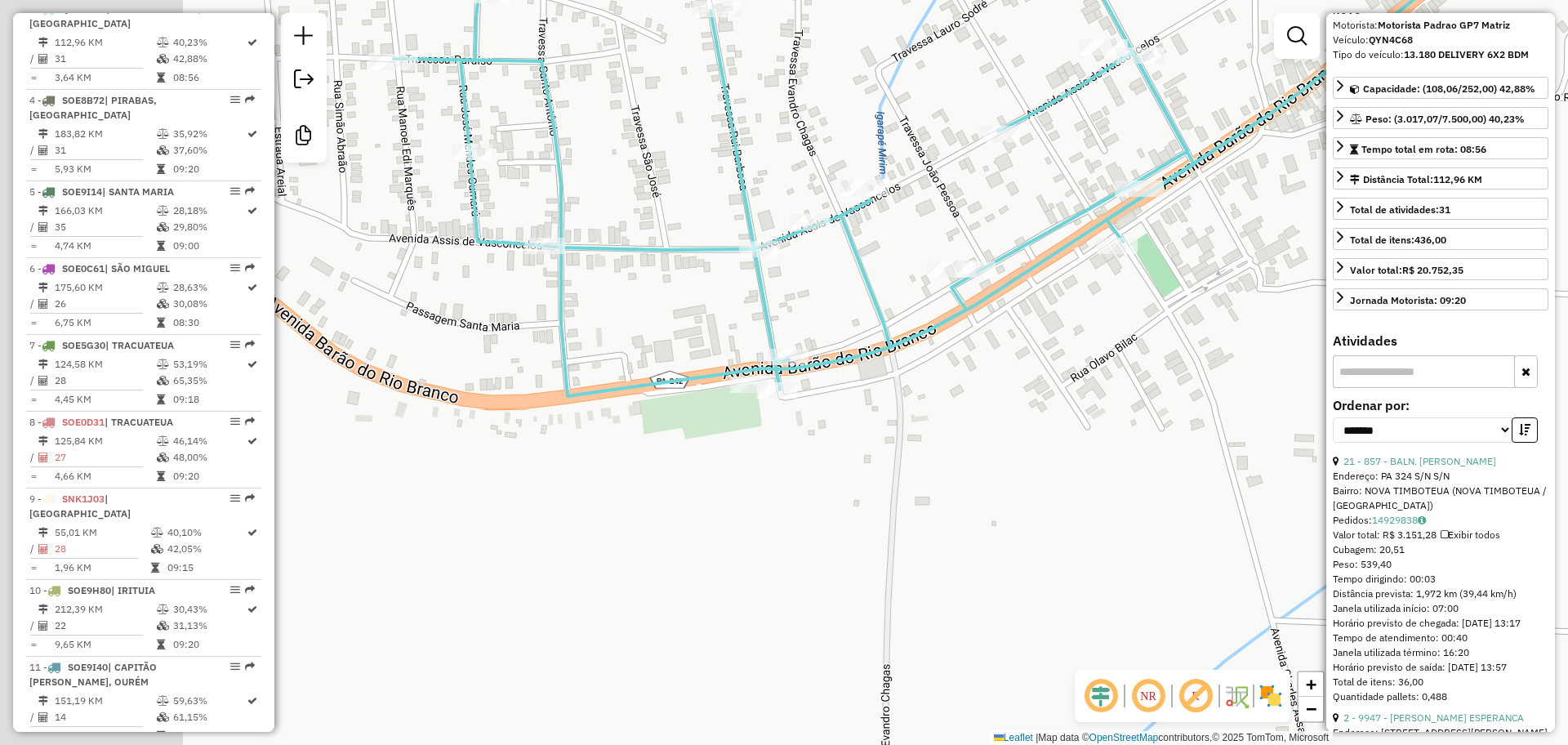
drag, startPoint x: 802, startPoint y: 465, endPoint x: 834, endPoint y: 450, distance: 35.3
click at [838, 451] on div "Janela de atendimento Grade de atendimento Capacidade Transportadoras Veículos …" at bounding box center [784, 372] width 1568 height 745
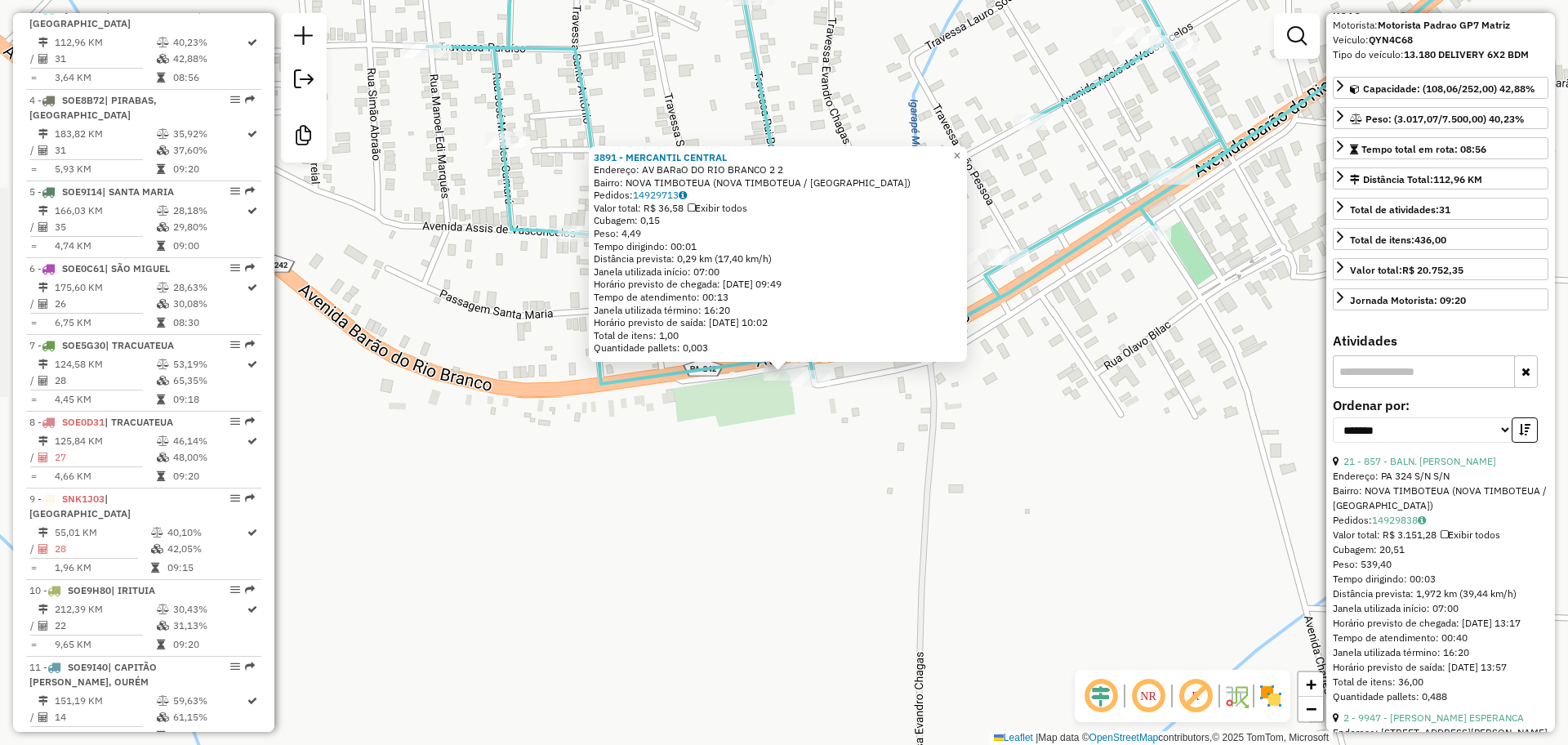
click at [762, 397] on div "3891 - MERCANTIL CENTRAL Endereço: AV BARaO DO RIO BRANCO 2 2 Bairro: NOVA TIMB…" at bounding box center [784, 372] width 1568 height 745
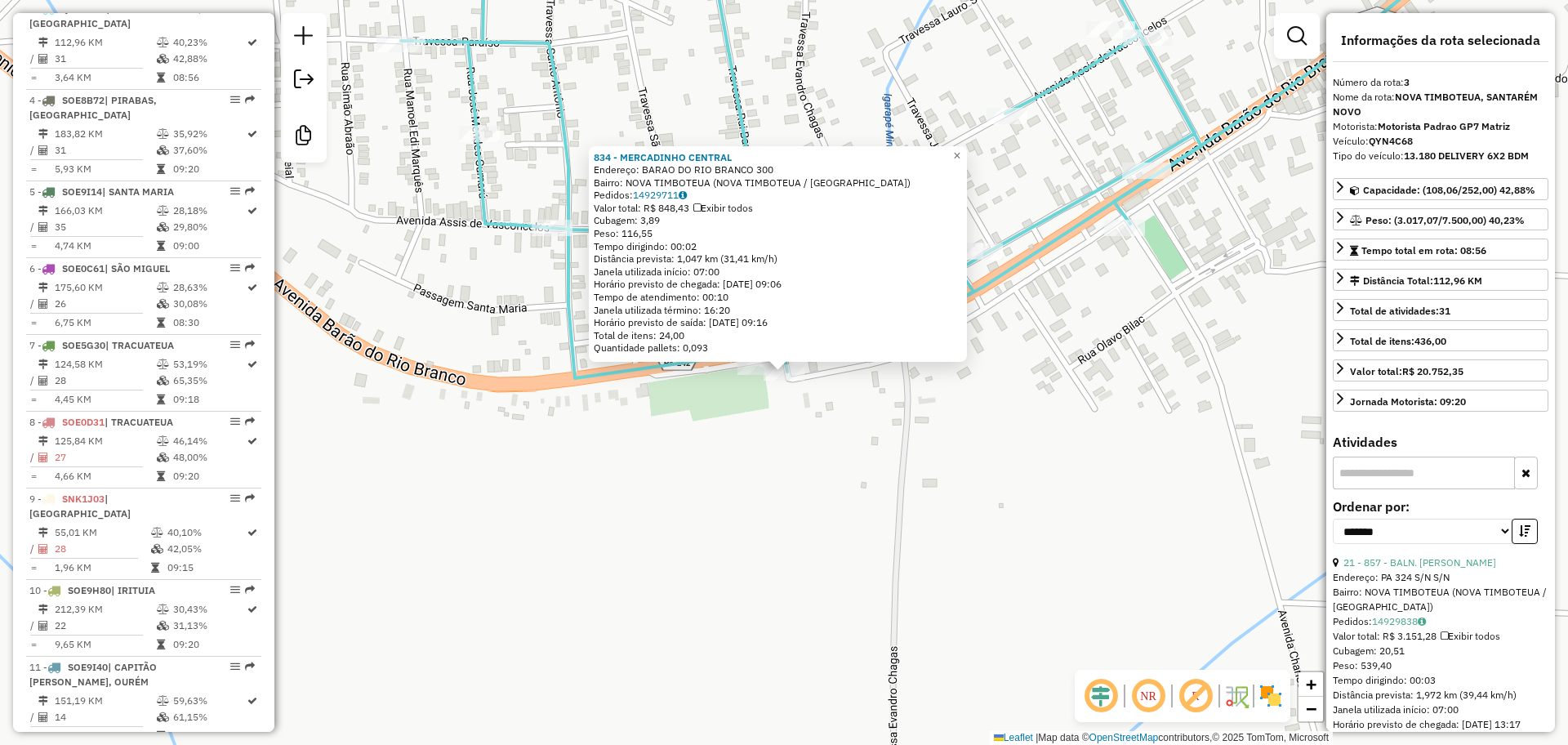
click at [810, 414] on div "834 - MERCADINHO CENTRAL Endereço: BARAO DO RIO BRANCO 300 Bairro: NOVA TIMBOTE…" at bounding box center [784, 372] width 1568 height 745
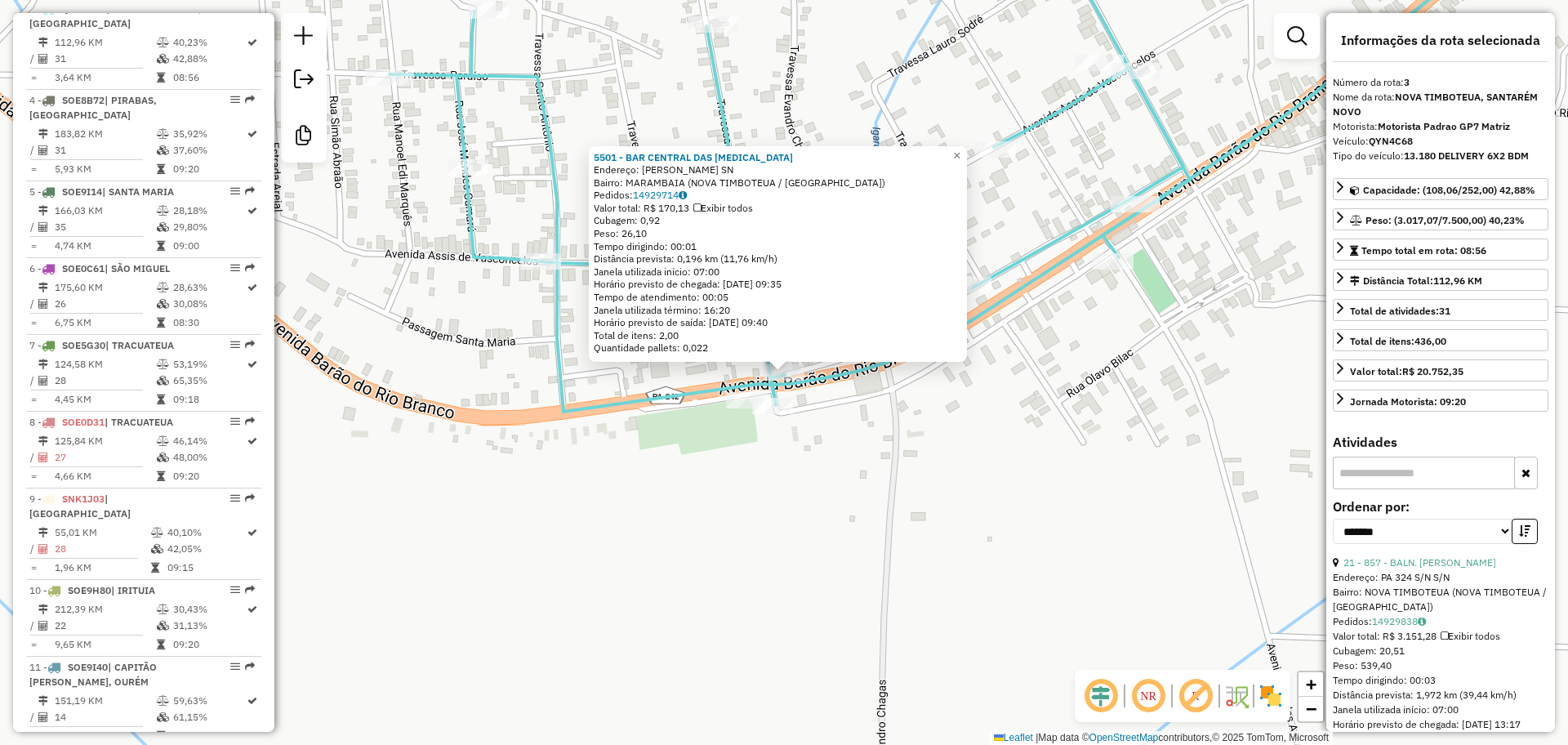
click at [853, 423] on div "5501 - BAR CENTRAL DAS DOCA Endereço: RUI BARBOSA SN Bairro: MARAMBAIA (NOVA TI…" at bounding box center [784, 372] width 1568 height 745
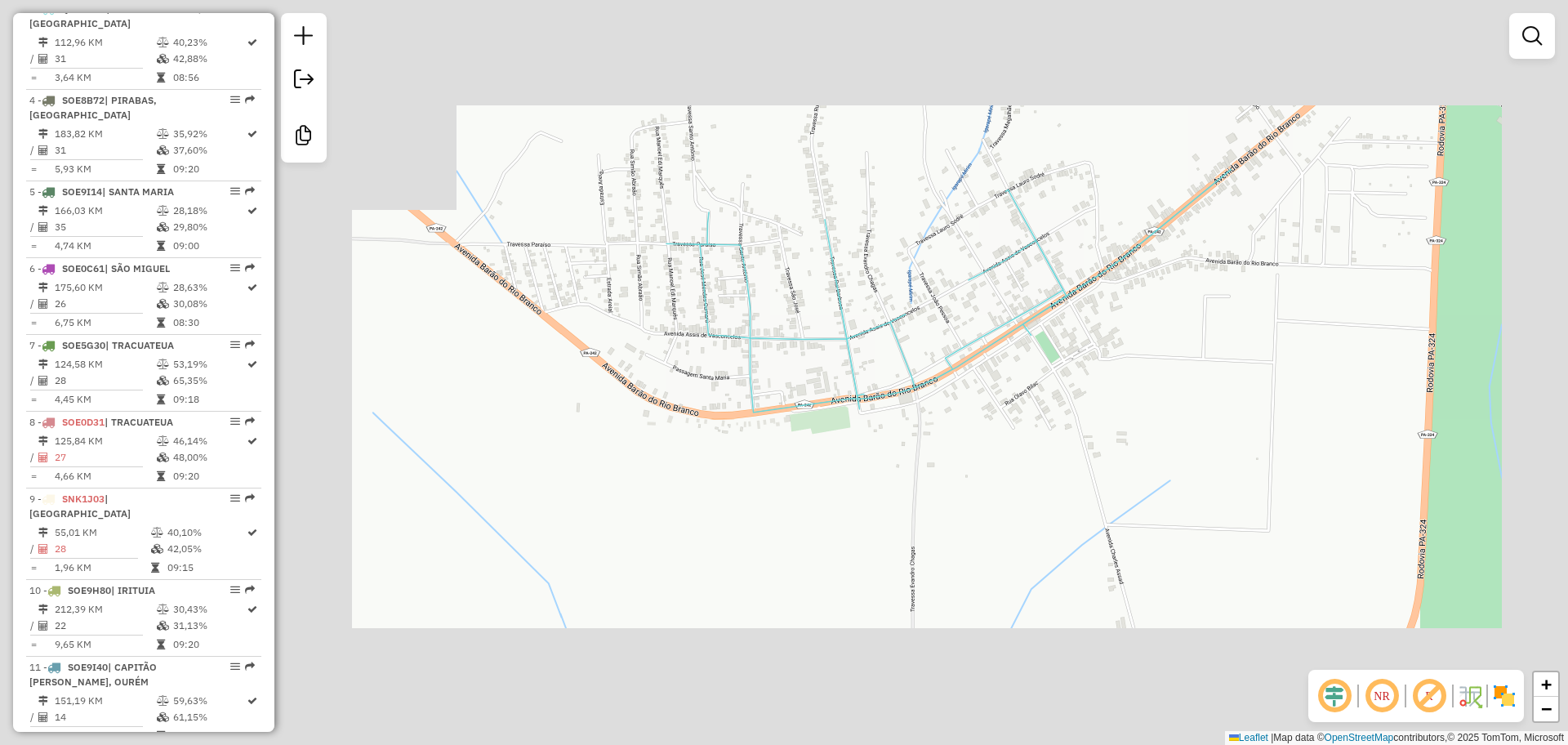
click at [945, 414] on div "Janela de atendimento Grade de atendimento Capacidade Transportadoras Veículos …" at bounding box center [784, 372] width 1568 height 745
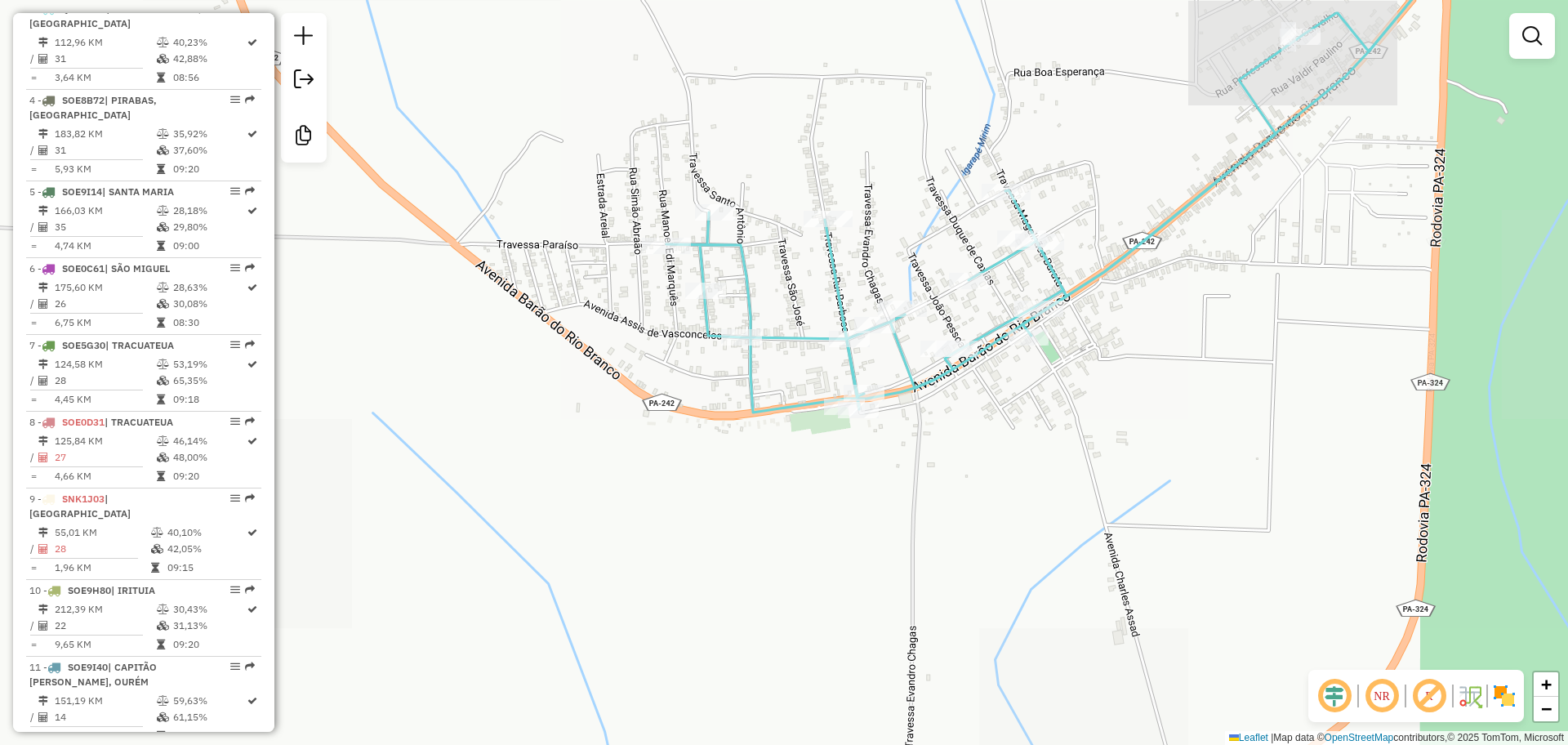
click at [1032, 349] on div "Janela de atendimento Grade de atendimento Capacidade Transportadoras Veículos …" at bounding box center [784, 372] width 1568 height 745
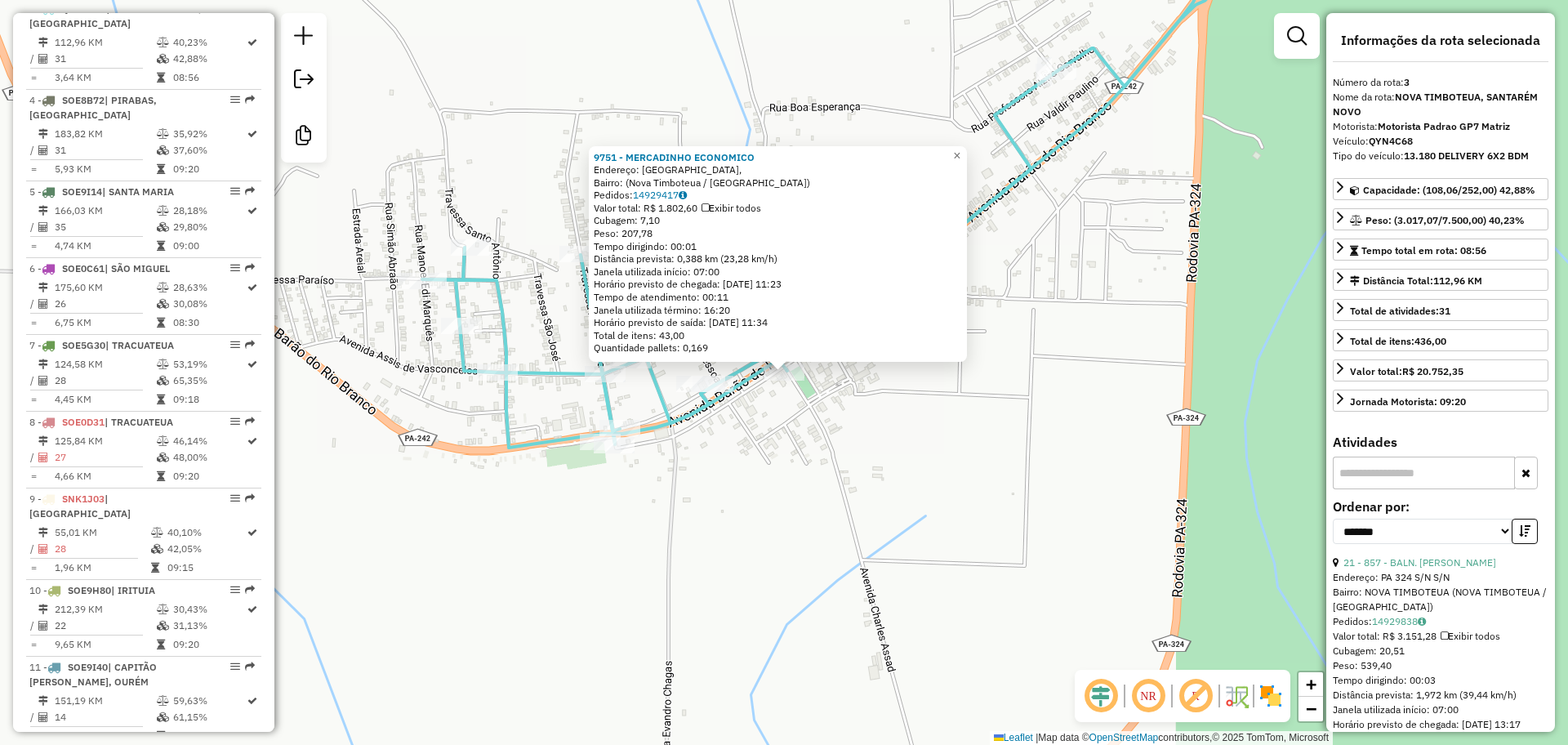
click at [796, 429] on div "9751 - MERCADINHO ECONOMICO Endereço: Praça da Bandeira, Bairro: (Nova Timboteu…" at bounding box center [784, 372] width 1568 height 745
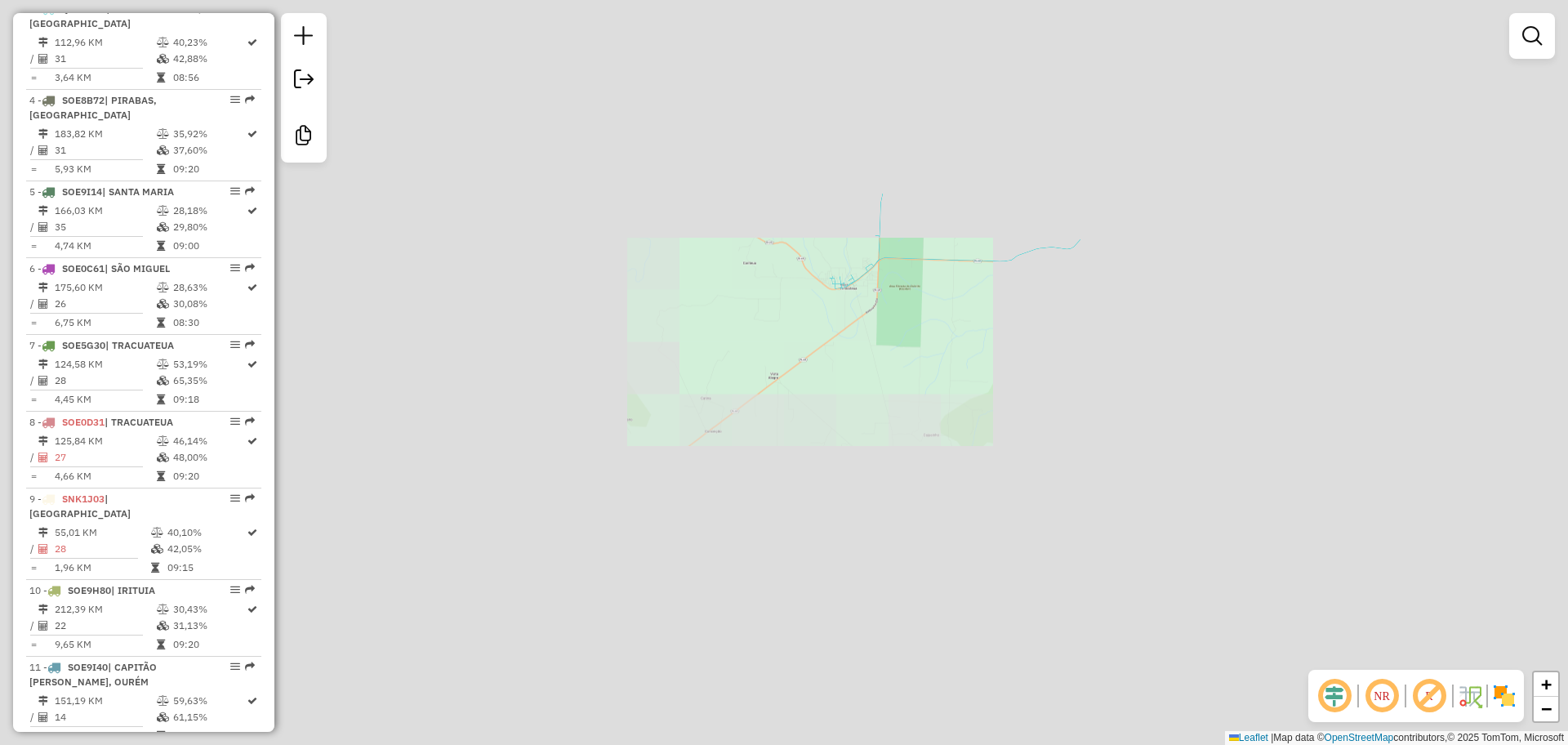
click at [884, 297] on div "Janela de atendimento Grade de atendimento Capacidade Transportadoras Veículos …" at bounding box center [784, 372] width 1568 height 745
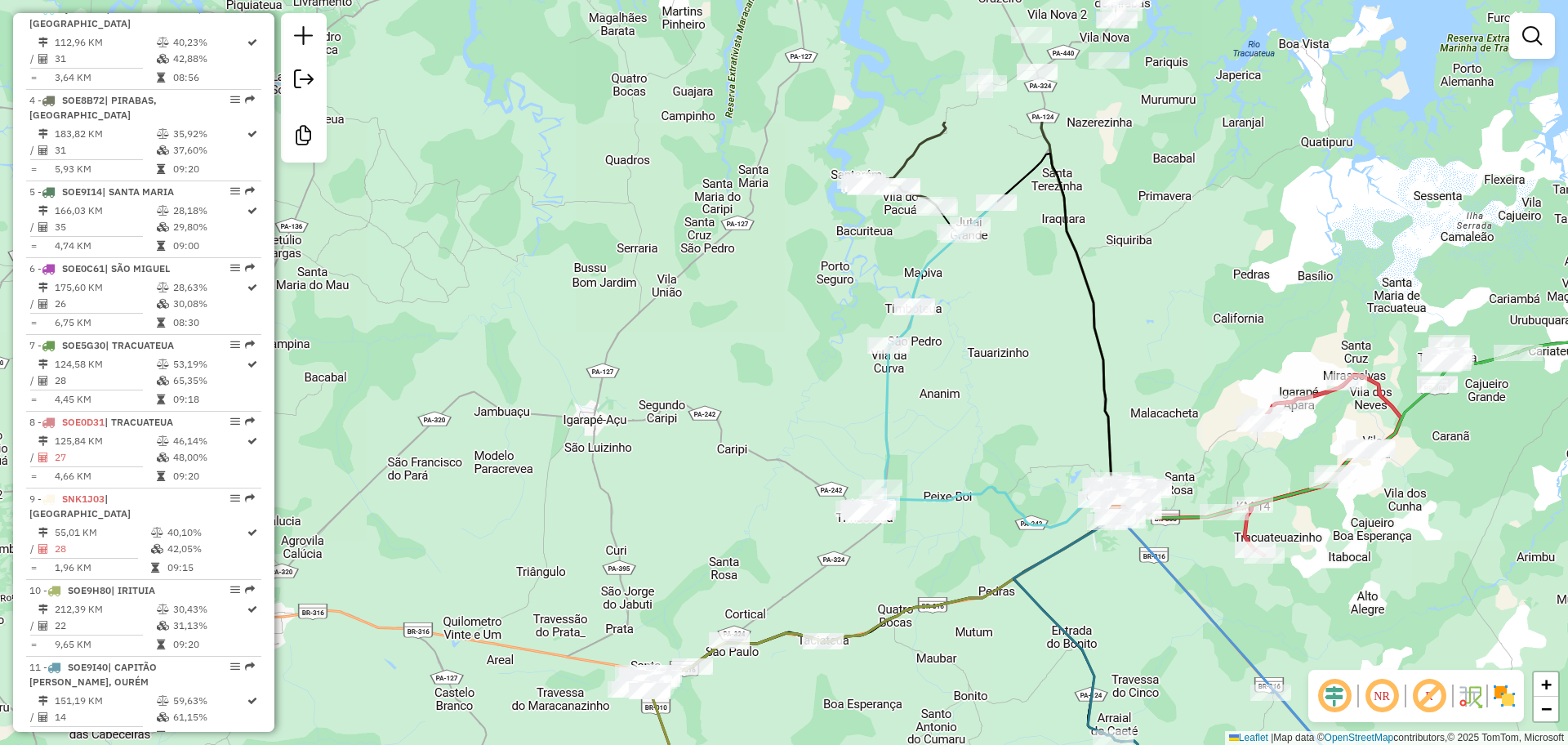
drag, startPoint x: 1118, startPoint y: 228, endPoint x: 1043, endPoint y: 419, distance: 205.2
click at [1043, 419] on div "Janela de atendimento Grade de atendimento Capacidade Transportadoras Veículos …" at bounding box center [784, 372] width 1568 height 745
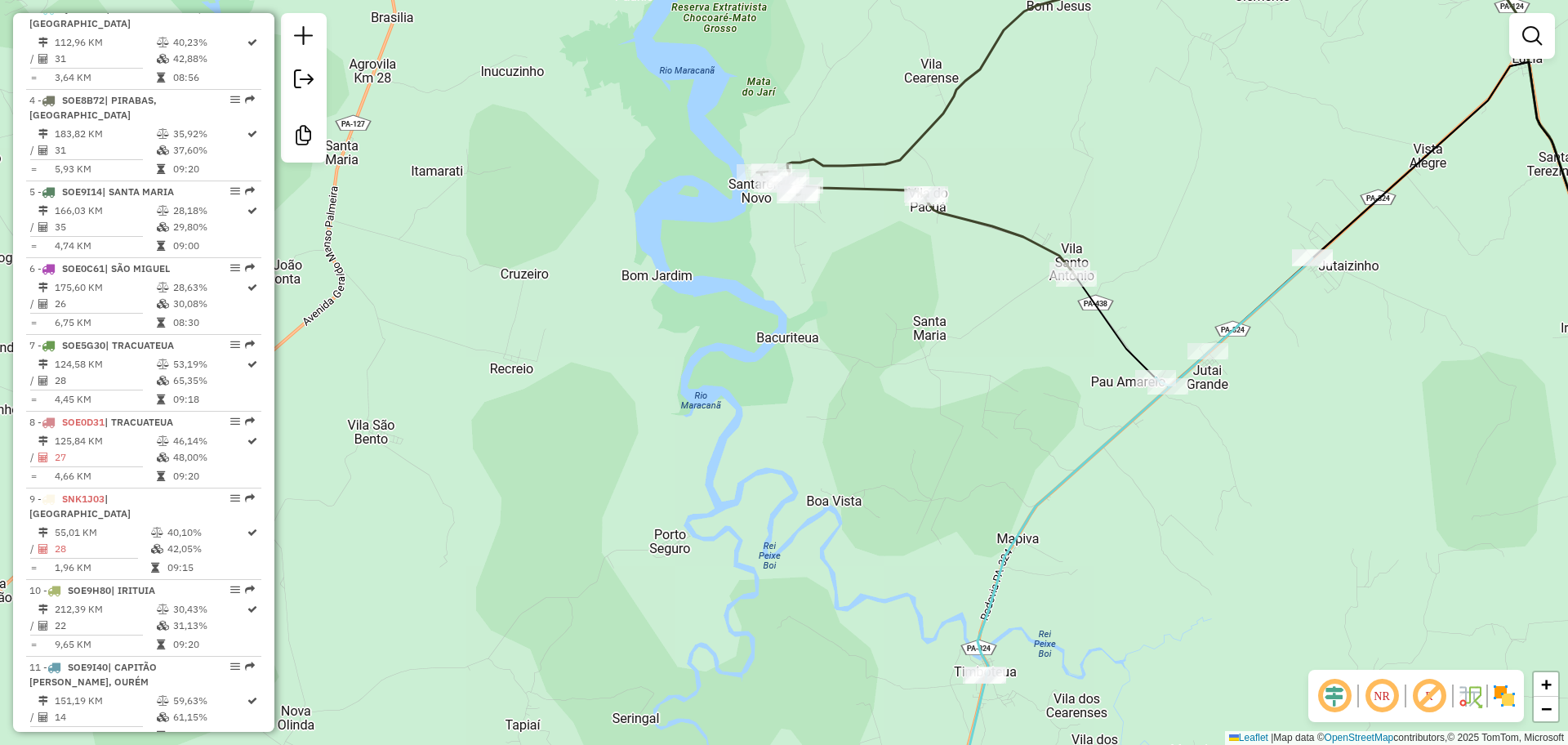
drag, startPoint x: 910, startPoint y: 286, endPoint x: 916, endPoint y: 319, distance: 33.5
click at [921, 326] on div "Janela de atendimento Grade de atendimento Capacidade Transportadoras Veículos …" at bounding box center [784, 372] width 1568 height 745
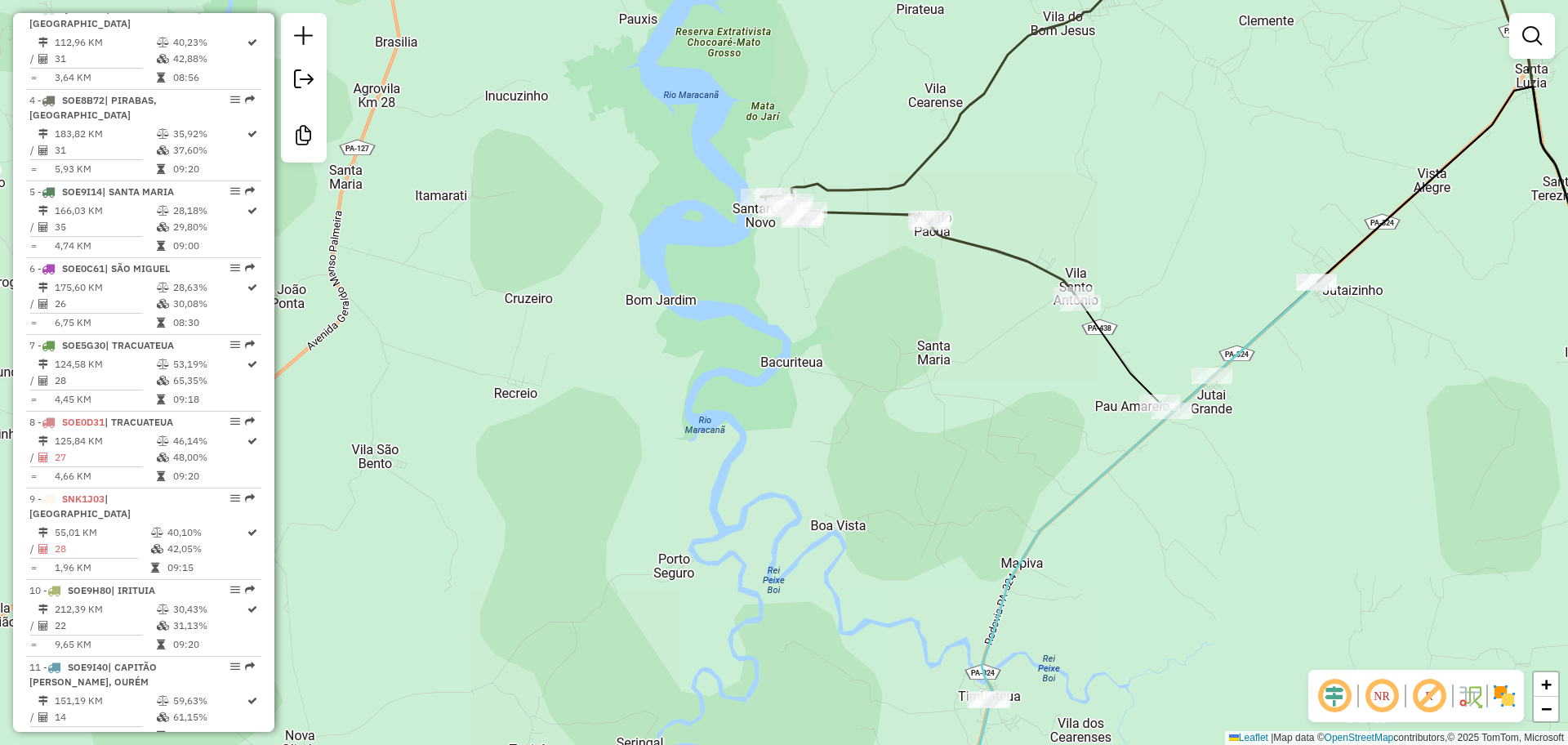
drag, startPoint x: 940, startPoint y: 371, endPoint x: 994, endPoint y: 695, distance: 328.5
click at [994, 695] on div "Janela de atendimento Grade de atendimento Capacidade Transportadoras Veículos …" at bounding box center [784, 372] width 1568 height 745
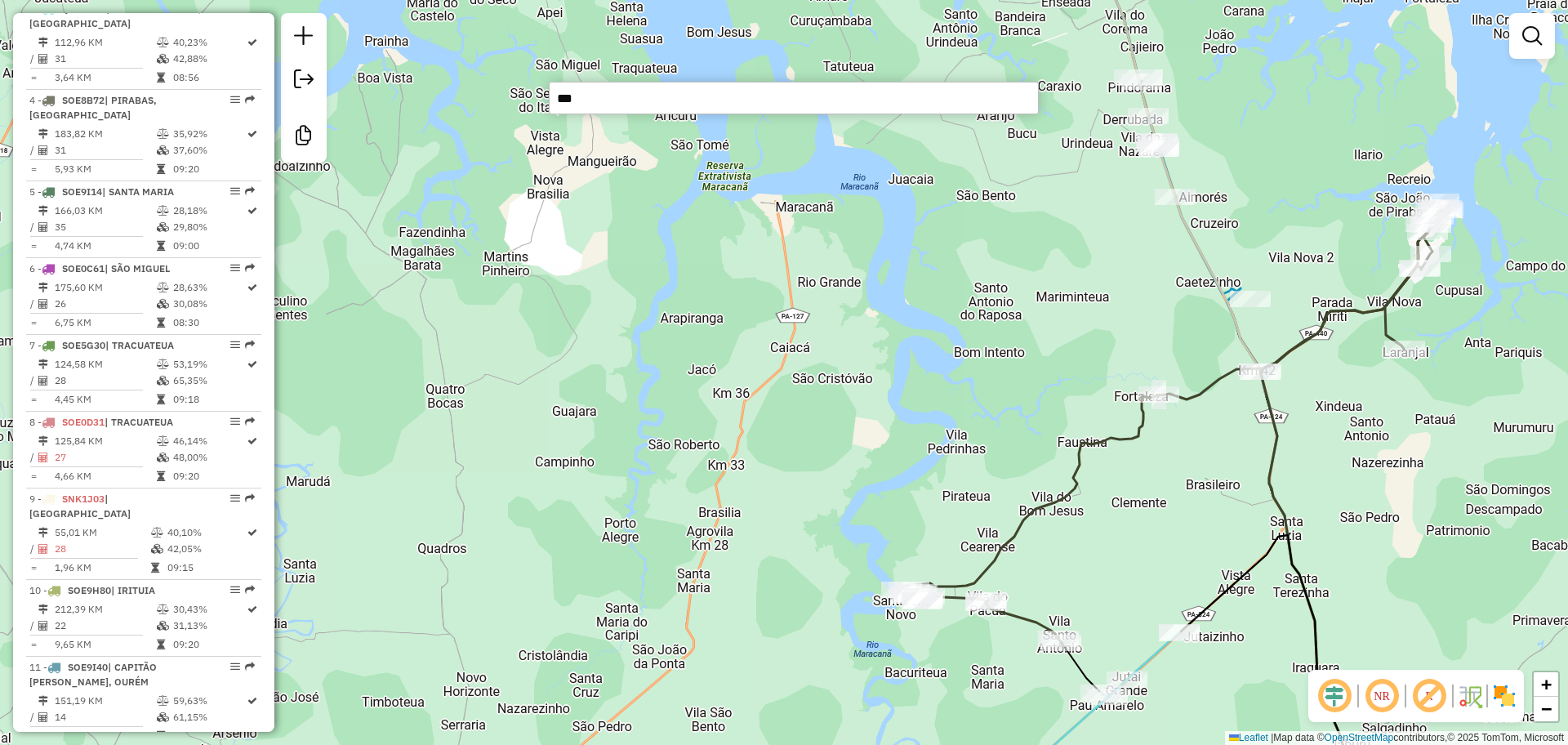
type input "****"
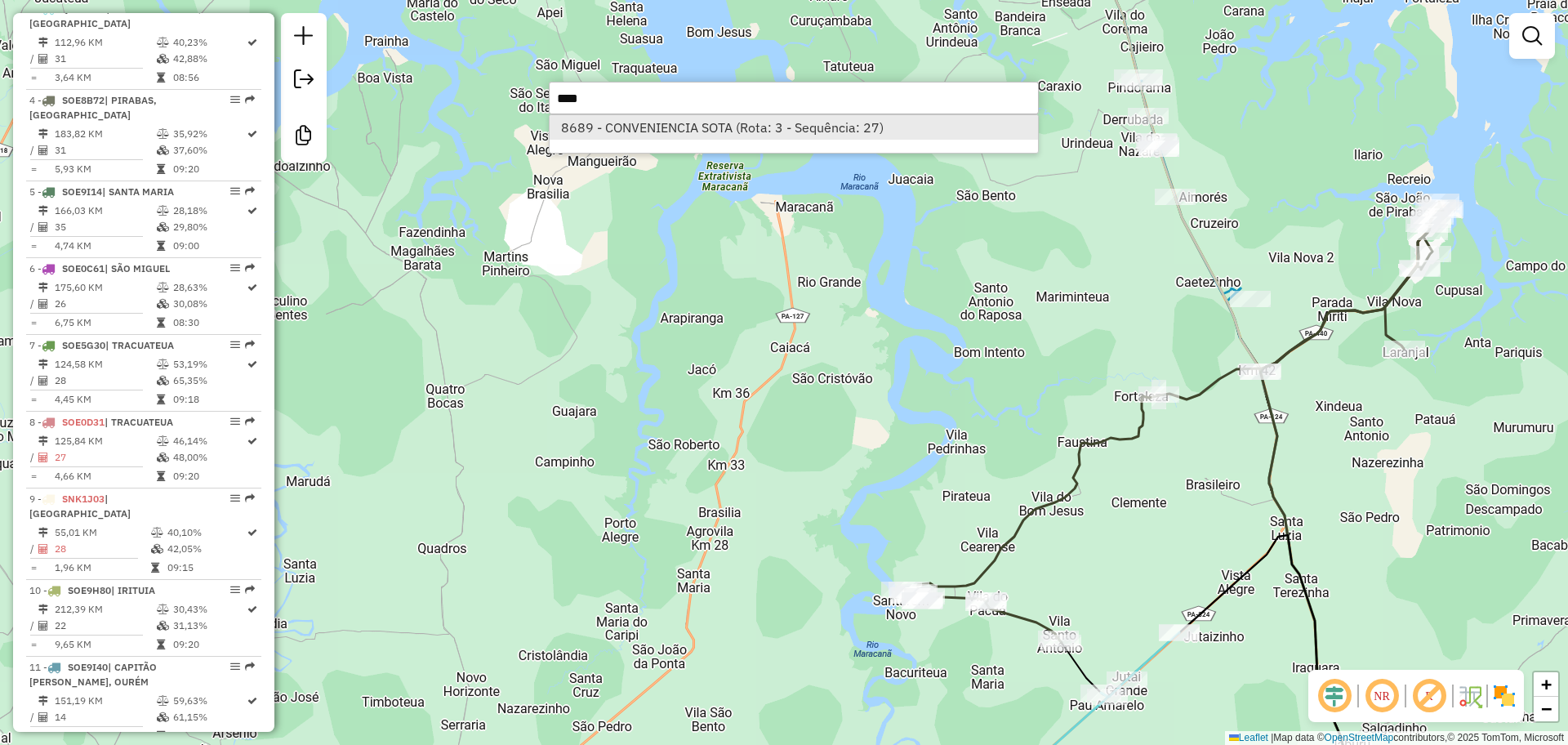
click at [928, 122] on li "8689 - CONVENIENCIA SOTA (Rota: 3 - Sequência: 27)" at bounding box center [793, 127] width 489 height 24
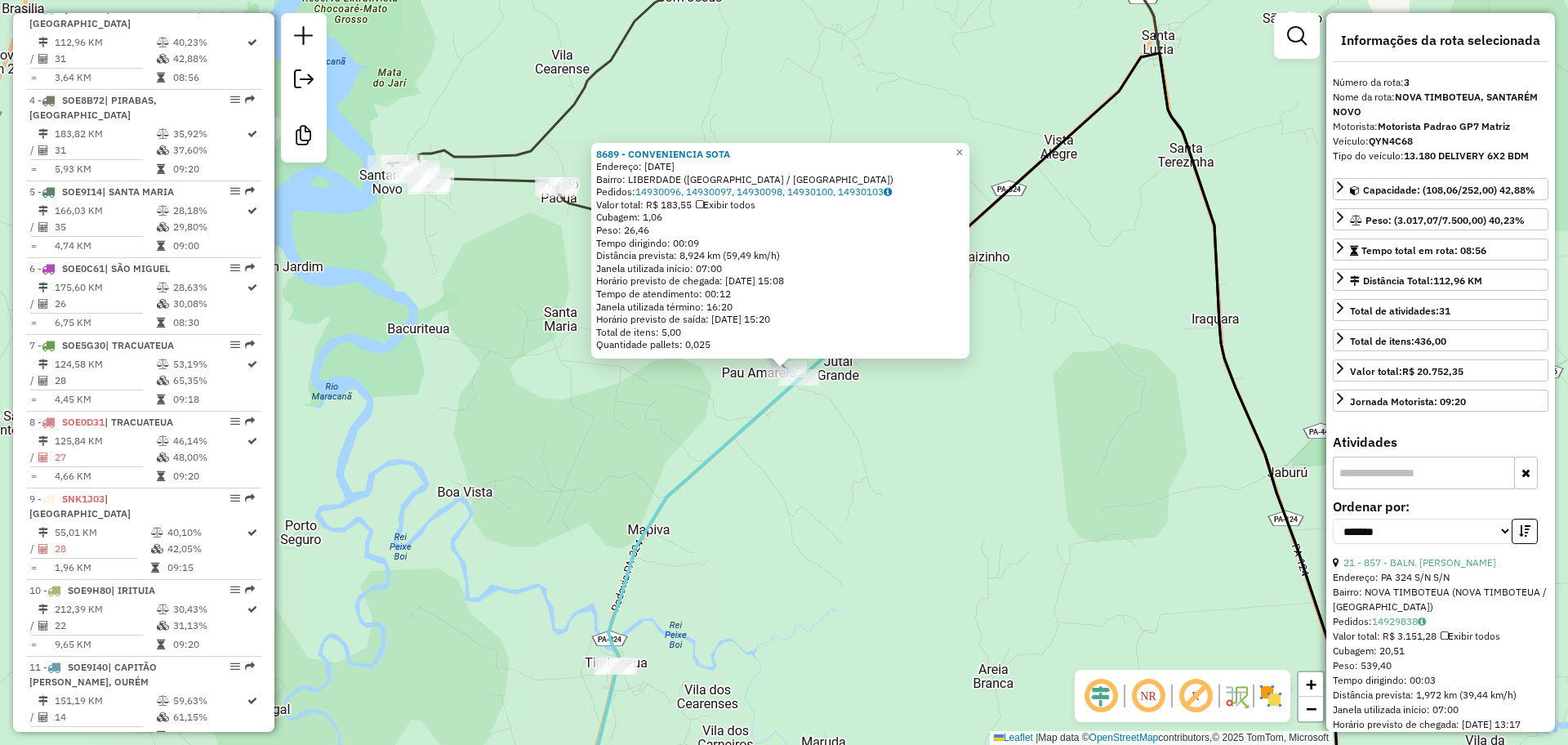
click at [870, 434] on div "8689 - CONVENIENCIA SOTA Endereço: 14 DE MARCO 108 Bairro: LIBERDADE (SANTAREM …" at bounding box center [784, 372] width 1568 height 745
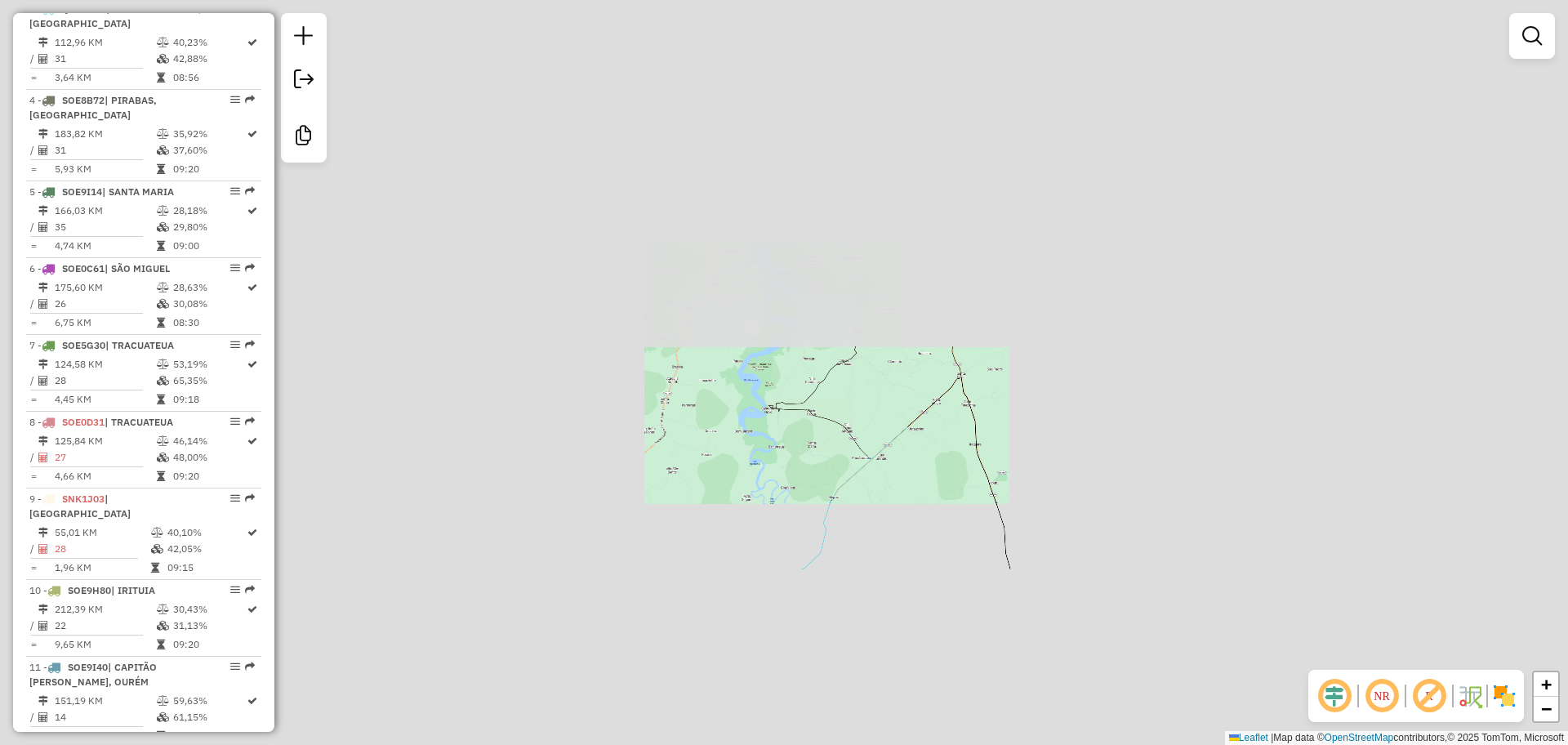
click at [927, 515] on div "Janela de atendimento Grade de atendimento Capacidade Transportadoras Veículos …" at bounding box center [784, 372] width 1568 height 745
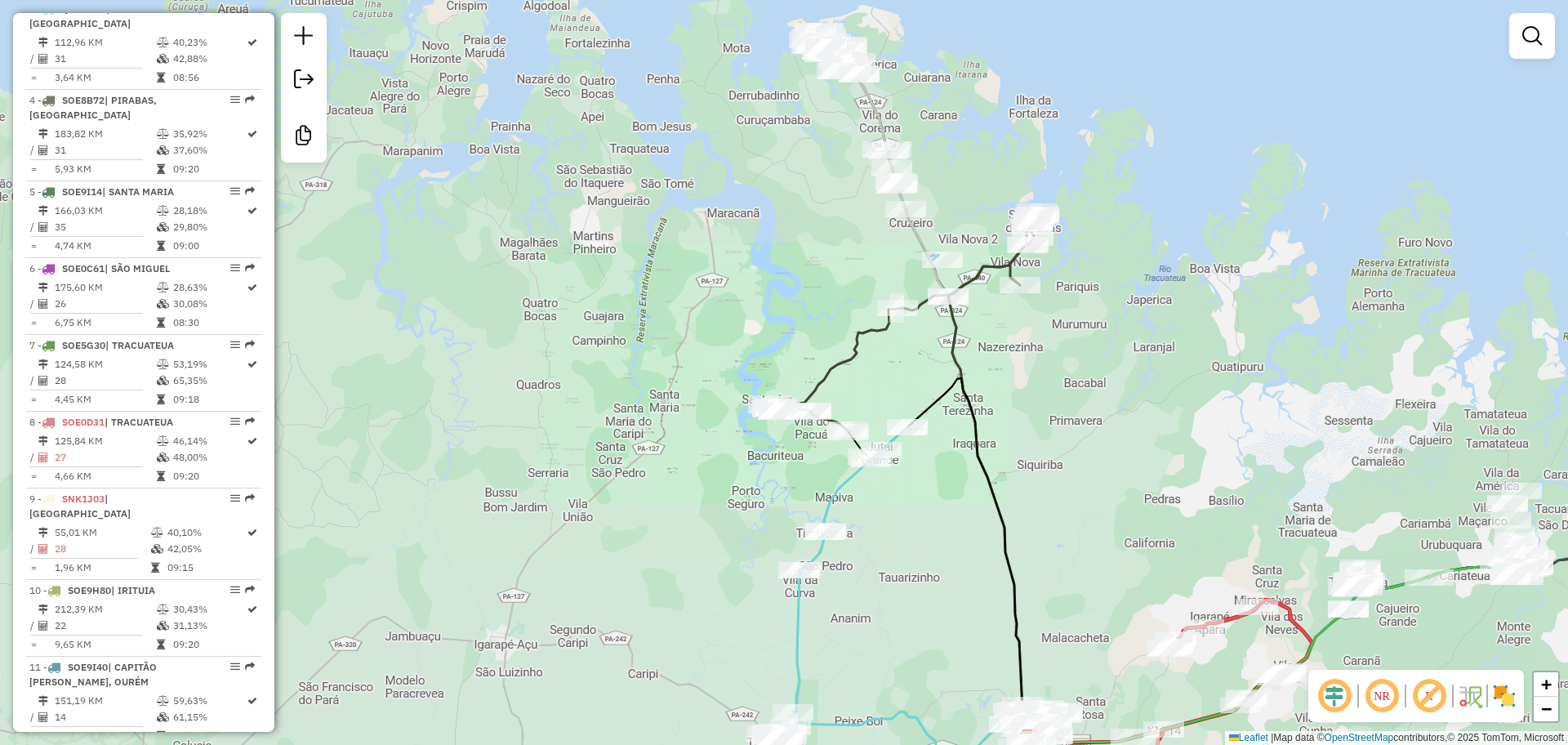
click at [918, 448] on div "Janela de atendimento Grade de atendimento Capacidade Transportadoras Veículos …" at bounding box center [784, 372] width 1568 height 745
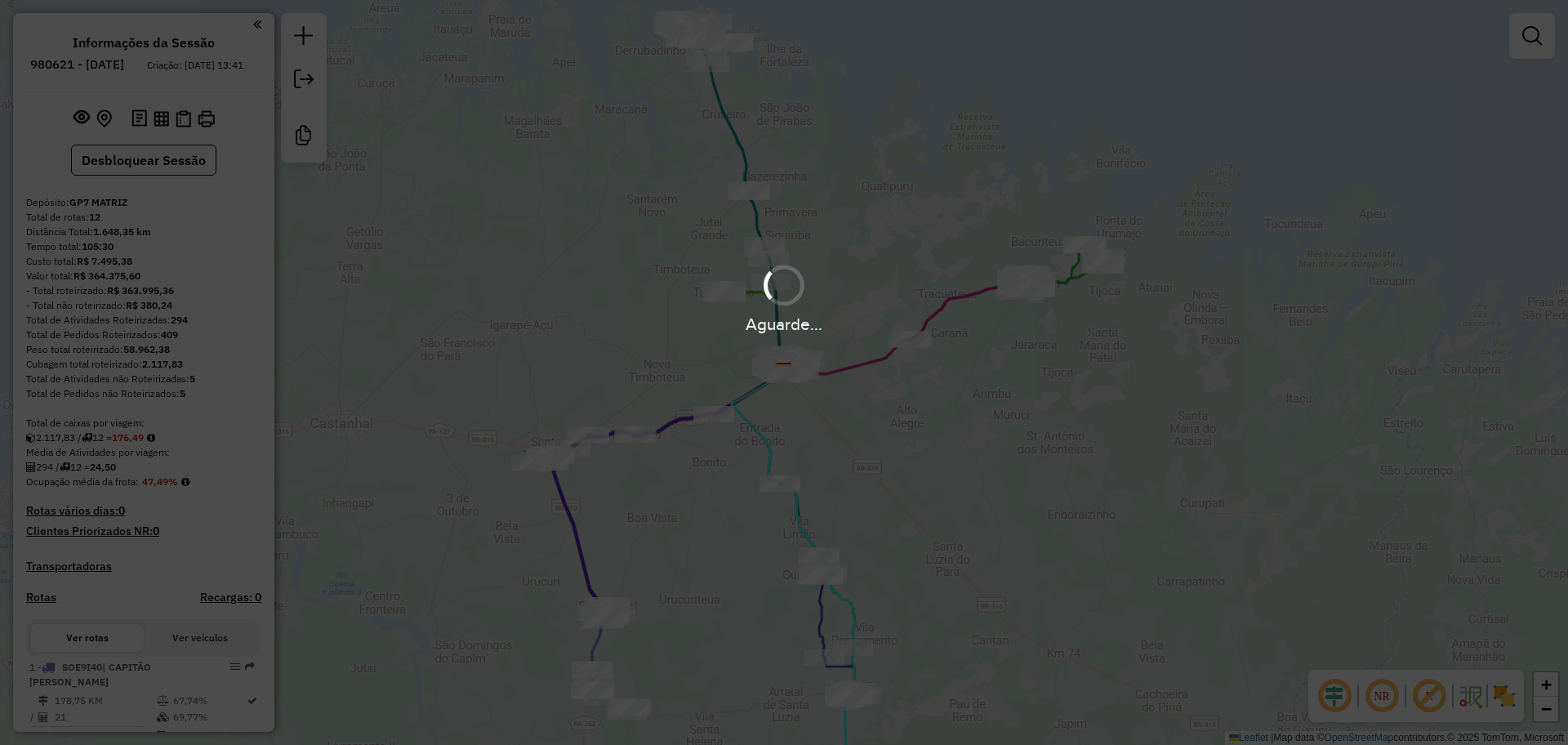
click at [779, 217] on div "Aguarde..." at bounding box center [784, 372] width 1568 height 745
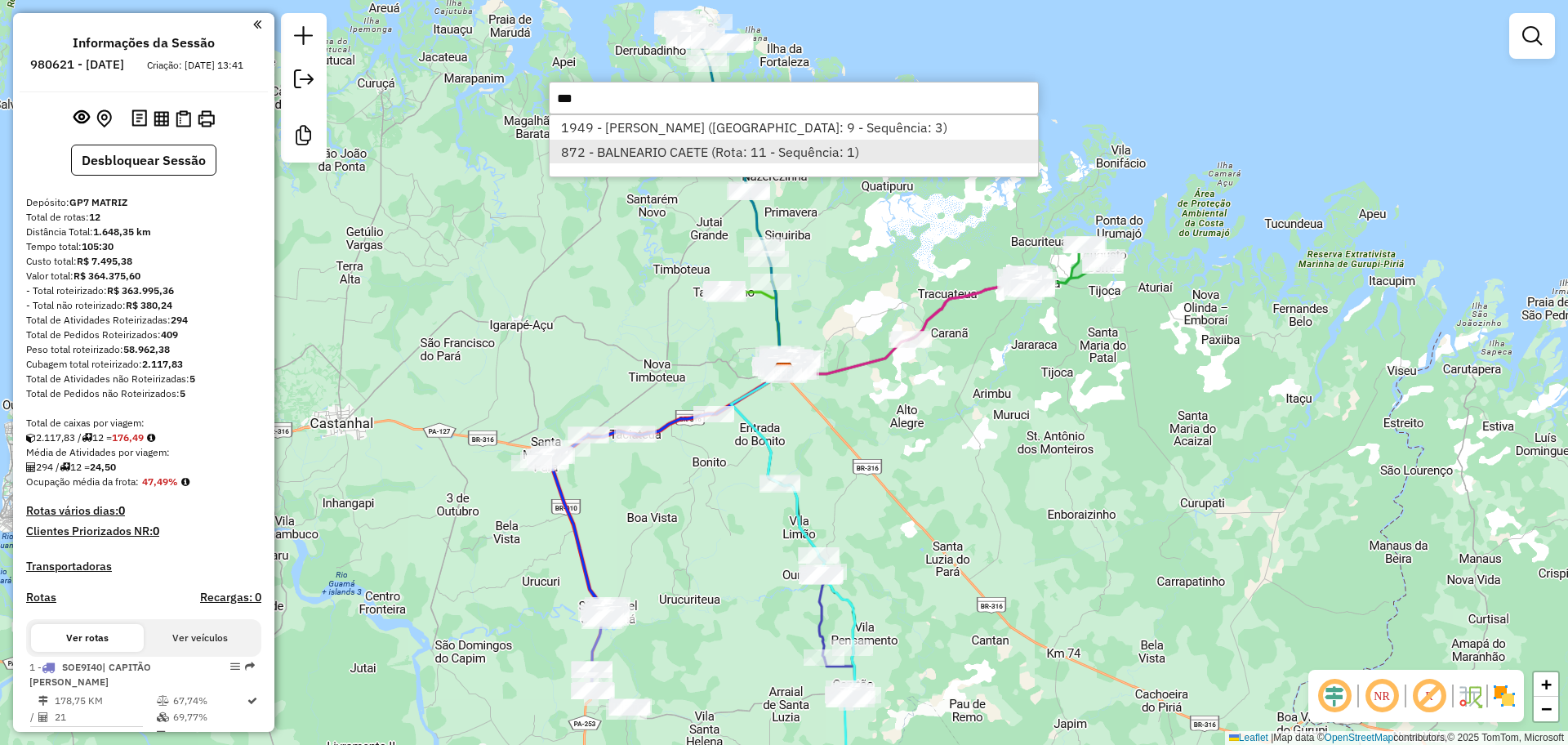
type input "***"
click at [754, 149] on li "872 - BALNEARIO CAETE (Rota: 11 - Sequência: 1)" at bounding box center [793, 151] width 489 height 24
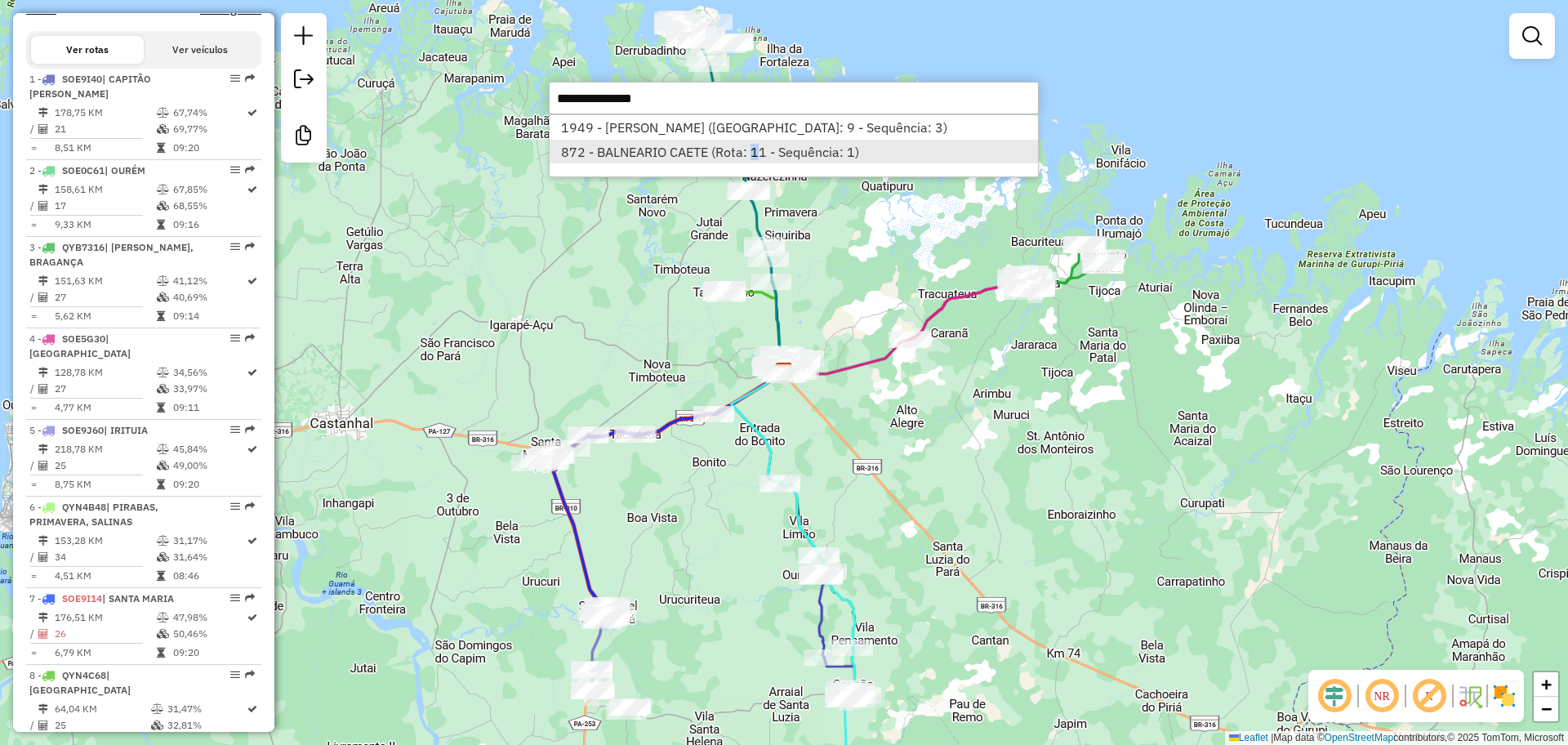
select select "**********"
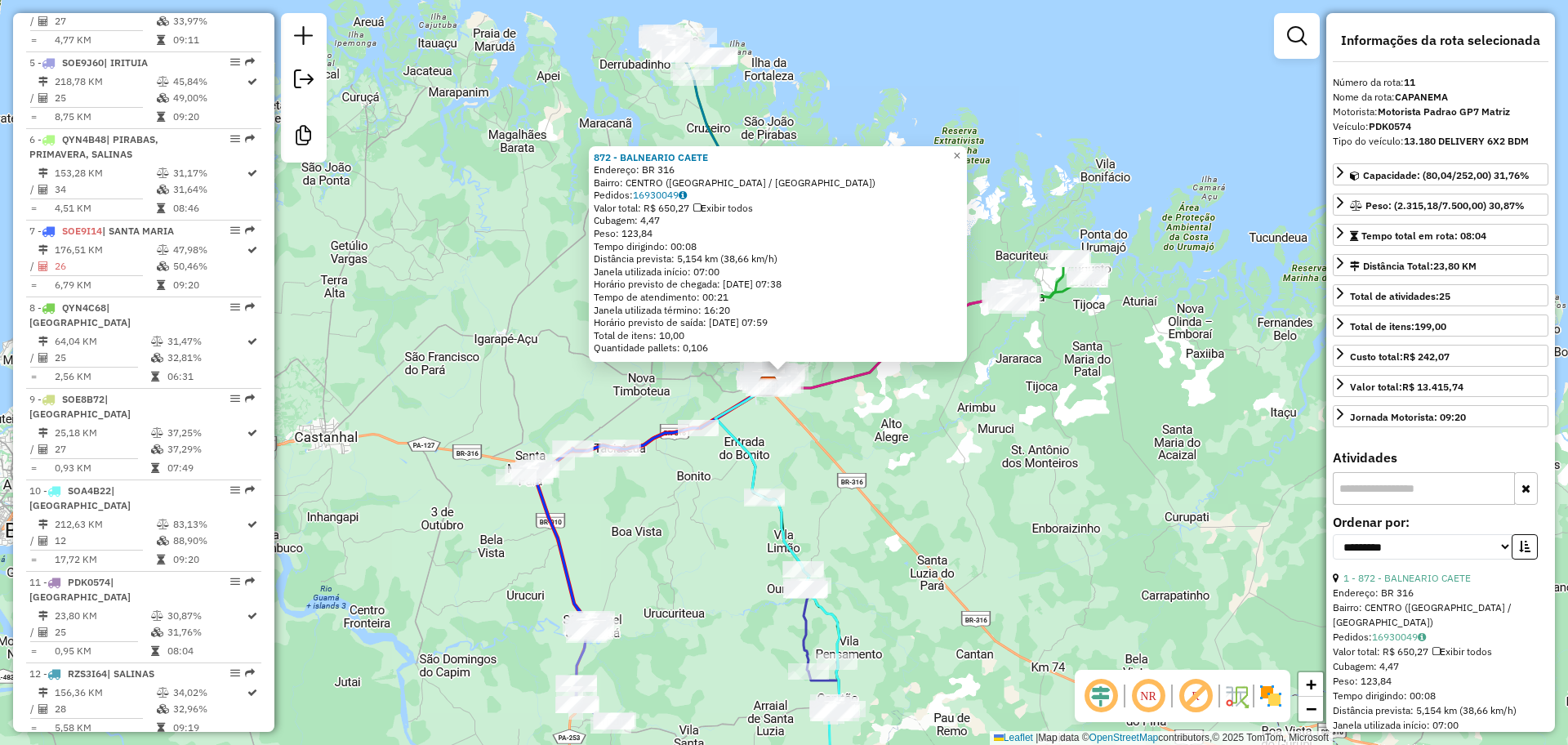
scroll to position [1190, 0]
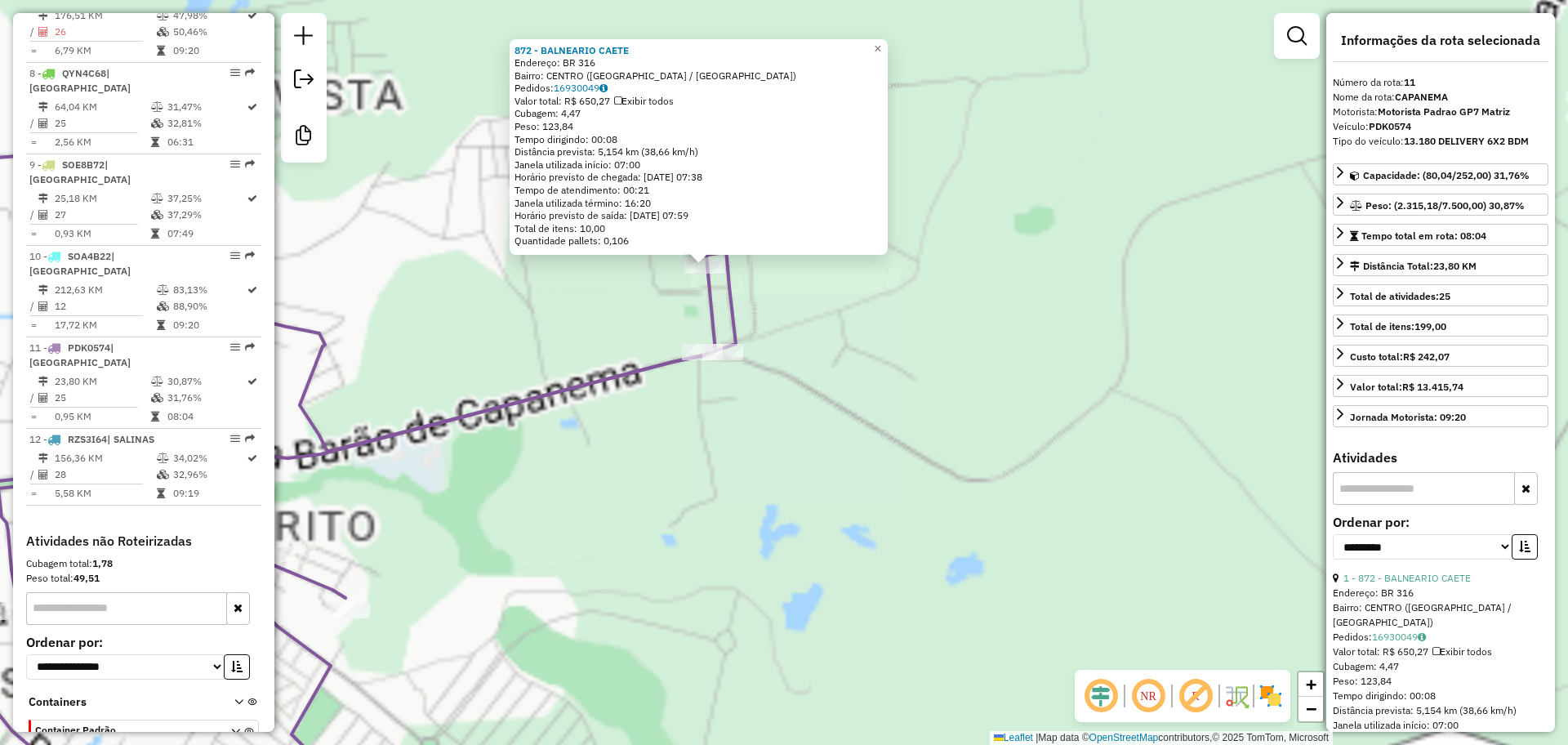
click at [777, 288] on div "872 - BALNEARIO CAETE Endereço: BR 316 Bairro: CENTRO (CAPANEMA / PA) Pedidos: …" at bounding box center [784, 372] width 1568 height 745
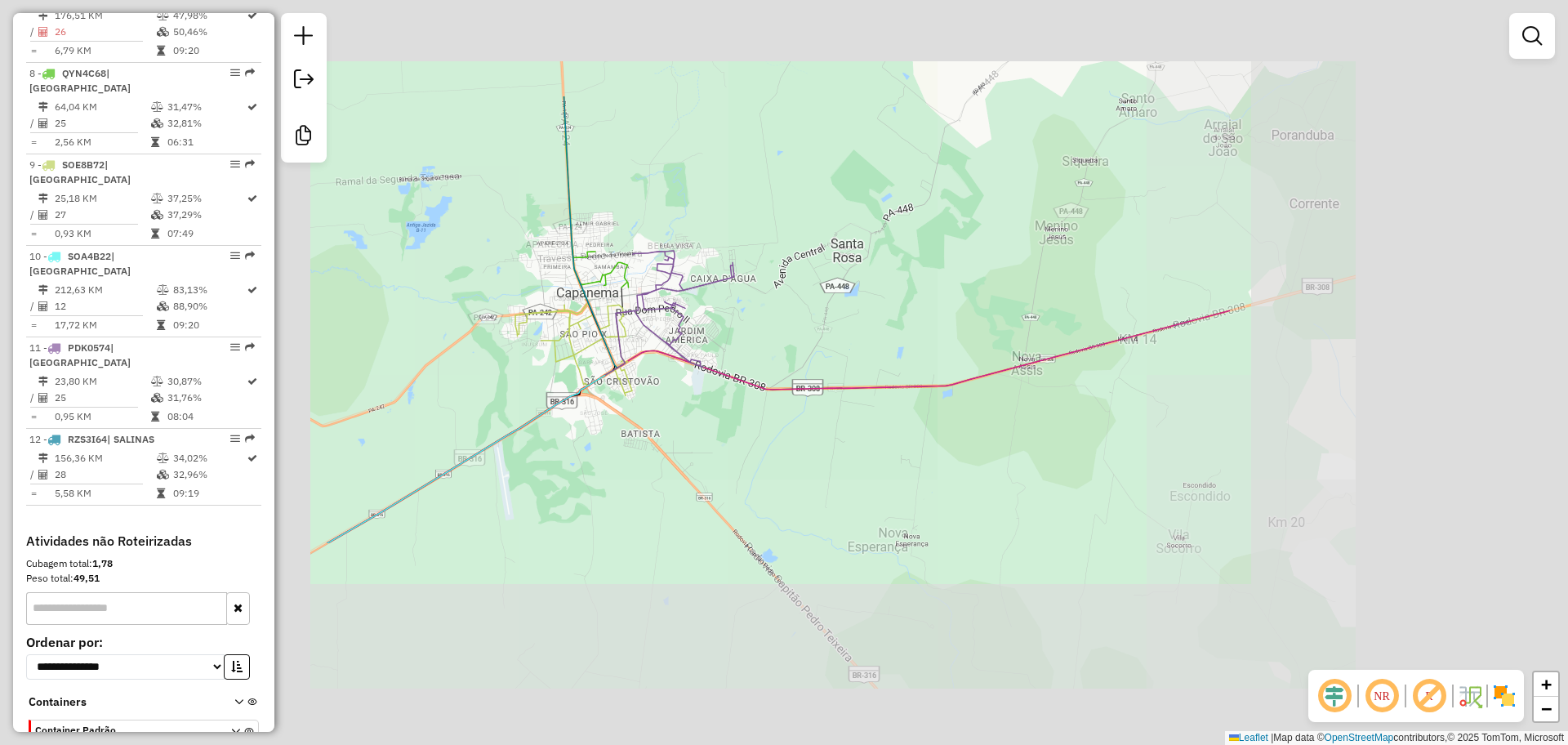
click at [780, 283] on div "Rota 11 - Placa PDK0574 872 - BALNEARIO CAETE Janela de atendimento Grade de at…" at bounding box center [784, 372] width 1568 height 745
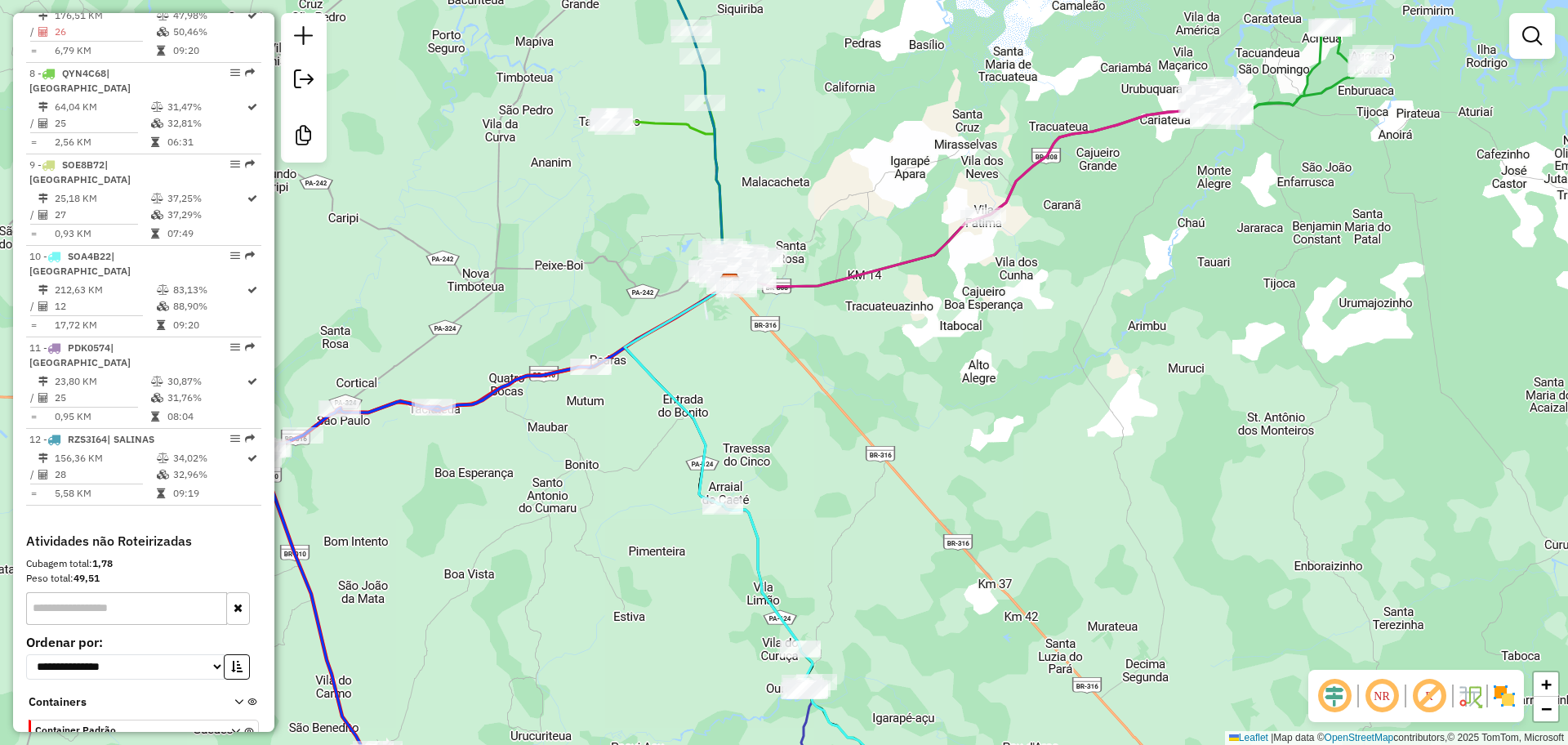
drag, startPoint x: 1004, startPoint y: 235, endPoint x: 871, endPoint y: 374, distance: 192.4
click at [876, 370] on div "Janela de atendimento Grade de atendimento Capacidade Transportadoras Veículos …" at bounding box center [784, 372] width 1568 height 745
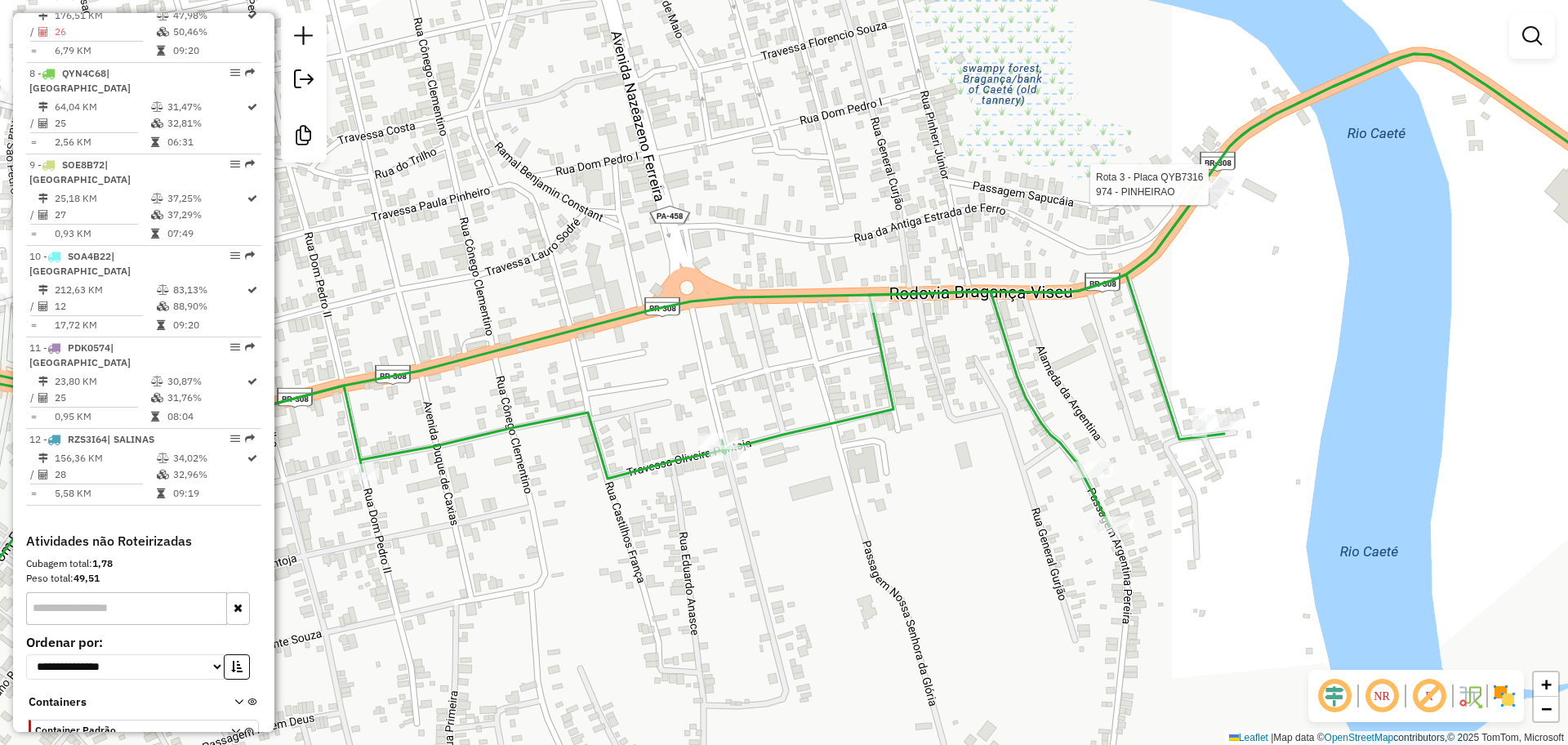
select select "**********"
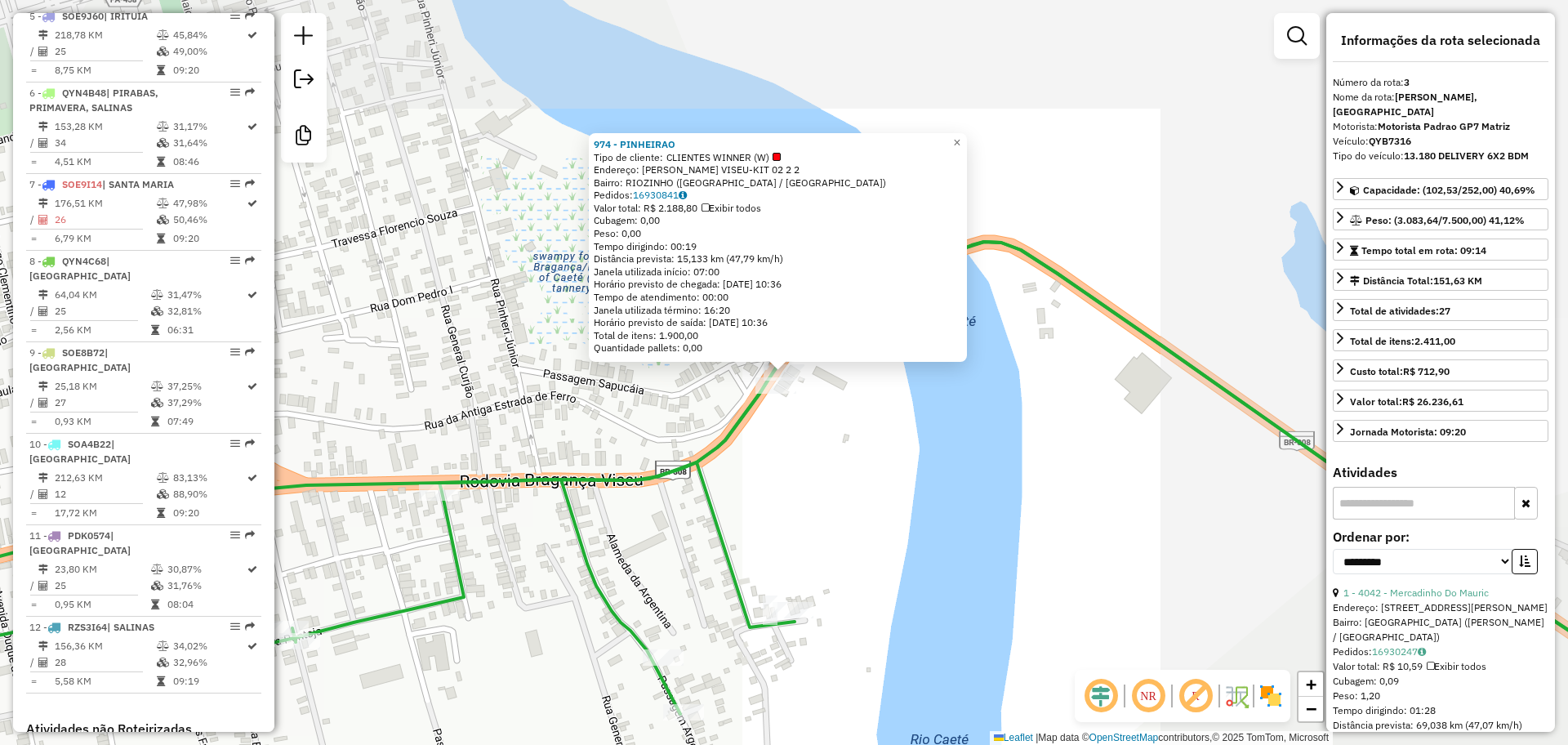
scroll to position [812, 0]
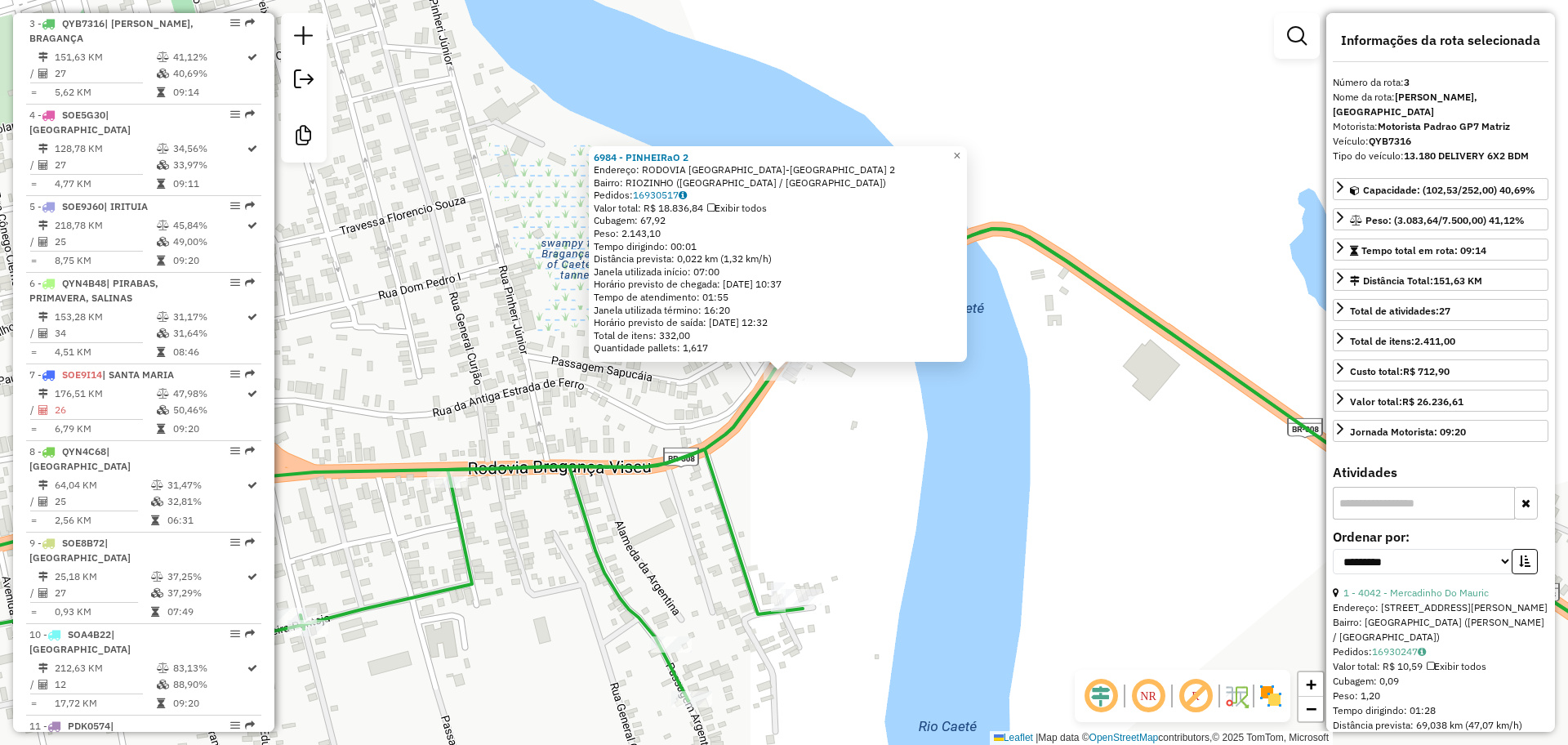
click at [784, 422] on div "6984 - PINHEIRaO 2 Endereço: RODOVIA BRAGANCA-VISEU 2 Bairro: RIOZINHO (BRAGANC…" at bounding box center [784, 372] width 1568 height 745
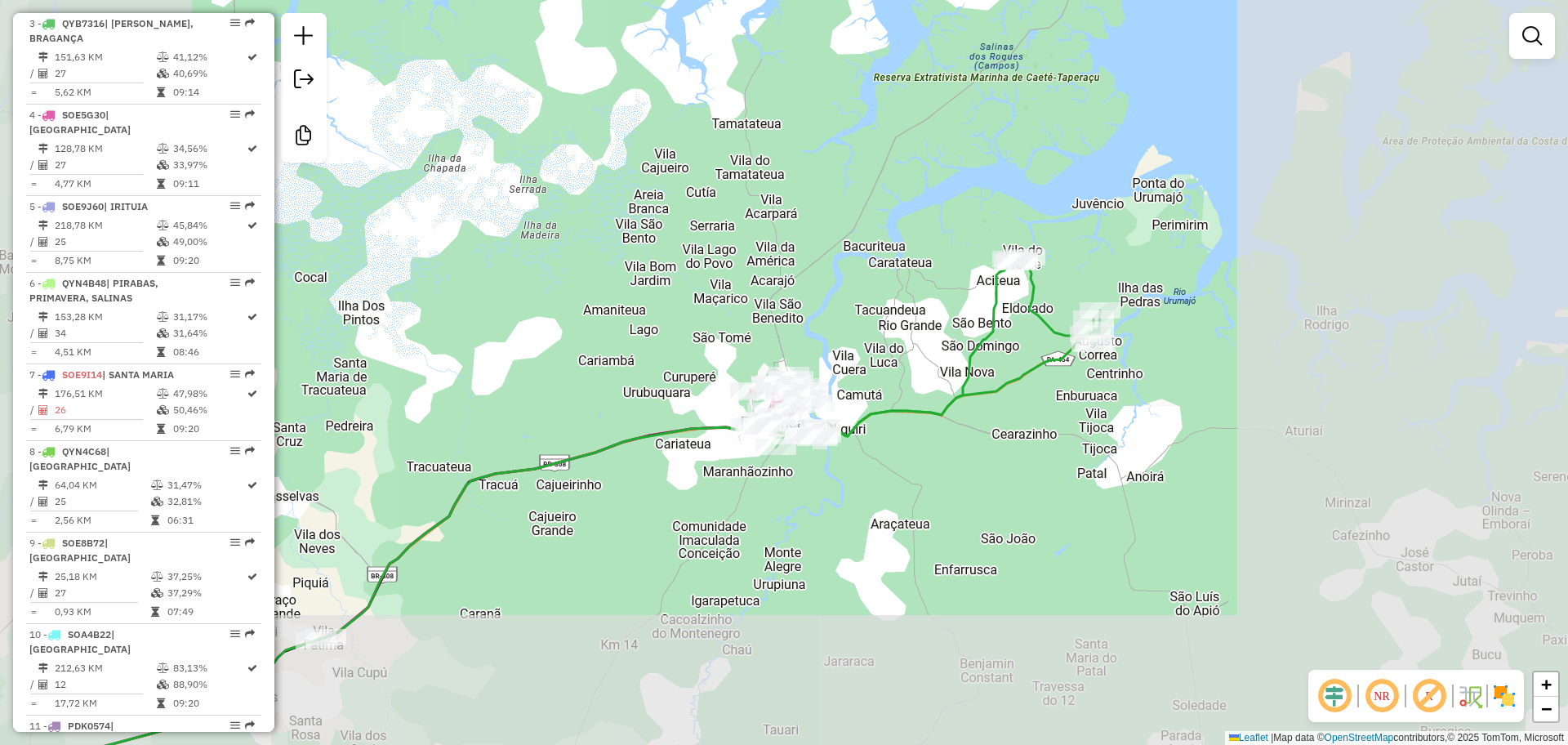
click at [871, 448] on div "Janela de atendimento Grade de atendimento Capacidade Transportadoras Veículos …" at bounding box center [784, 372] width 1568 height 745
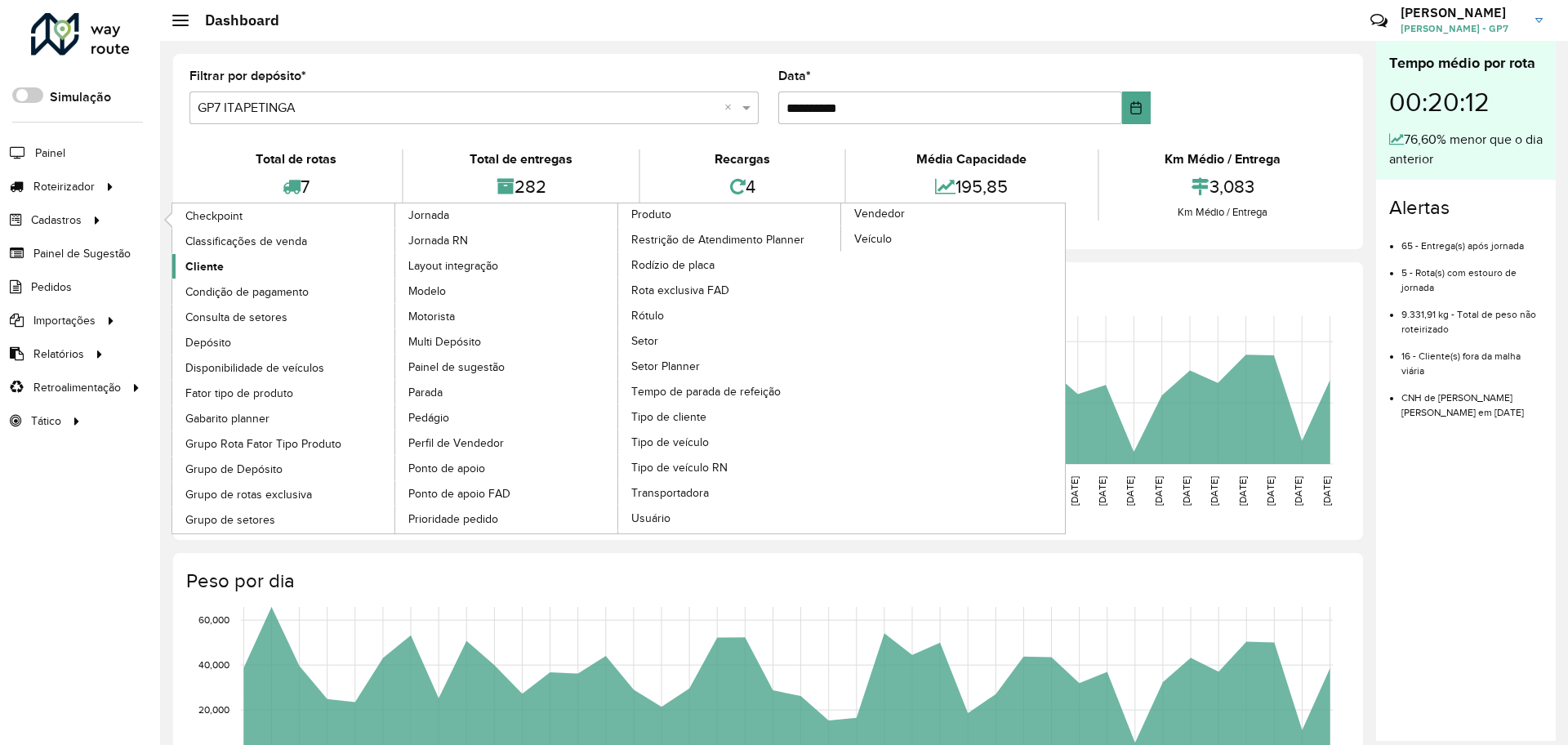
click at [209, 270] on span "Cliente" at bounding box center [205, 266] width 38 height 17
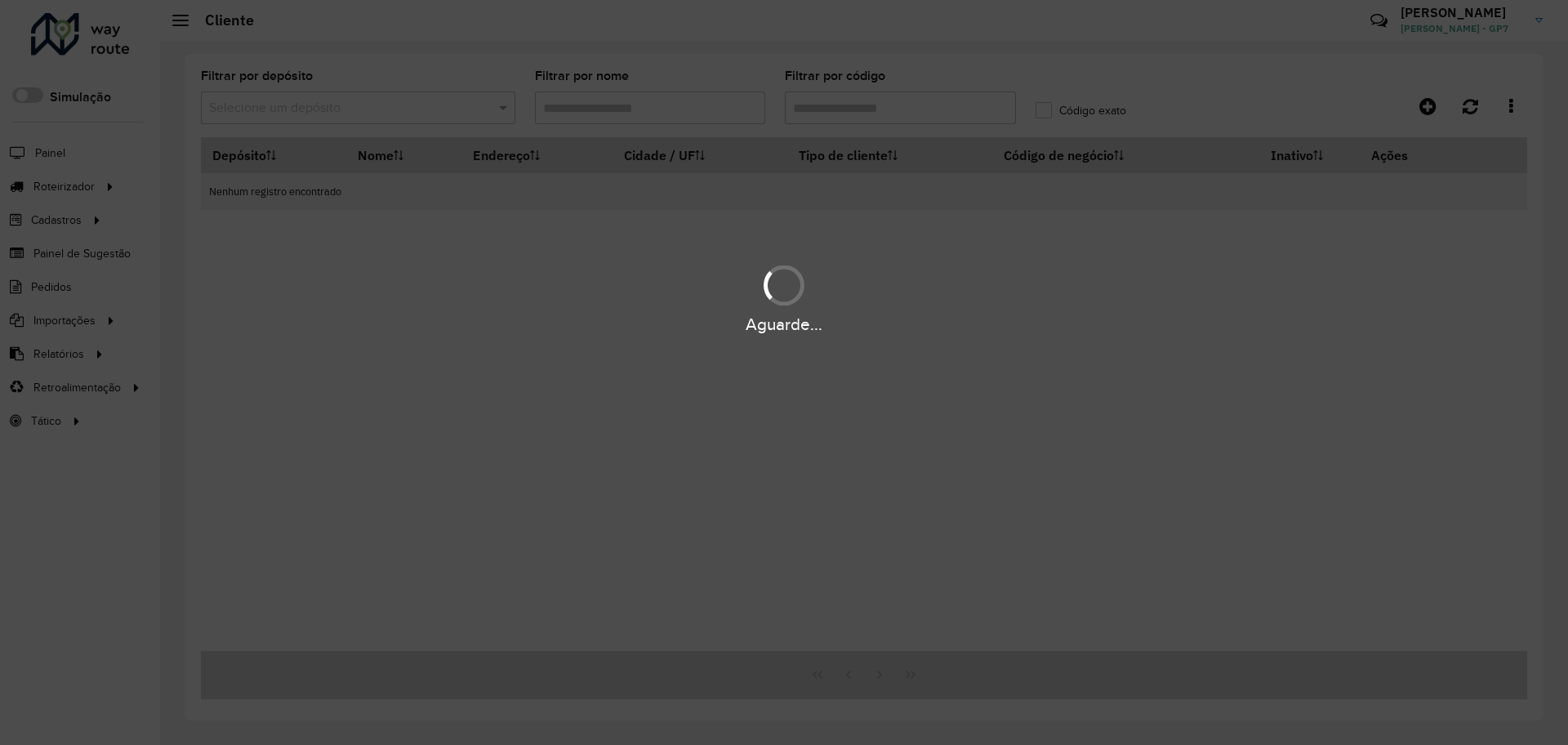
click at [983, 113] on div "Aguarde..." at bounding box center [784, 372] width 1568 height 745
click at [966, 116] on div "Aguarde..." at bounding box center [784, 372] width 1568 height 745
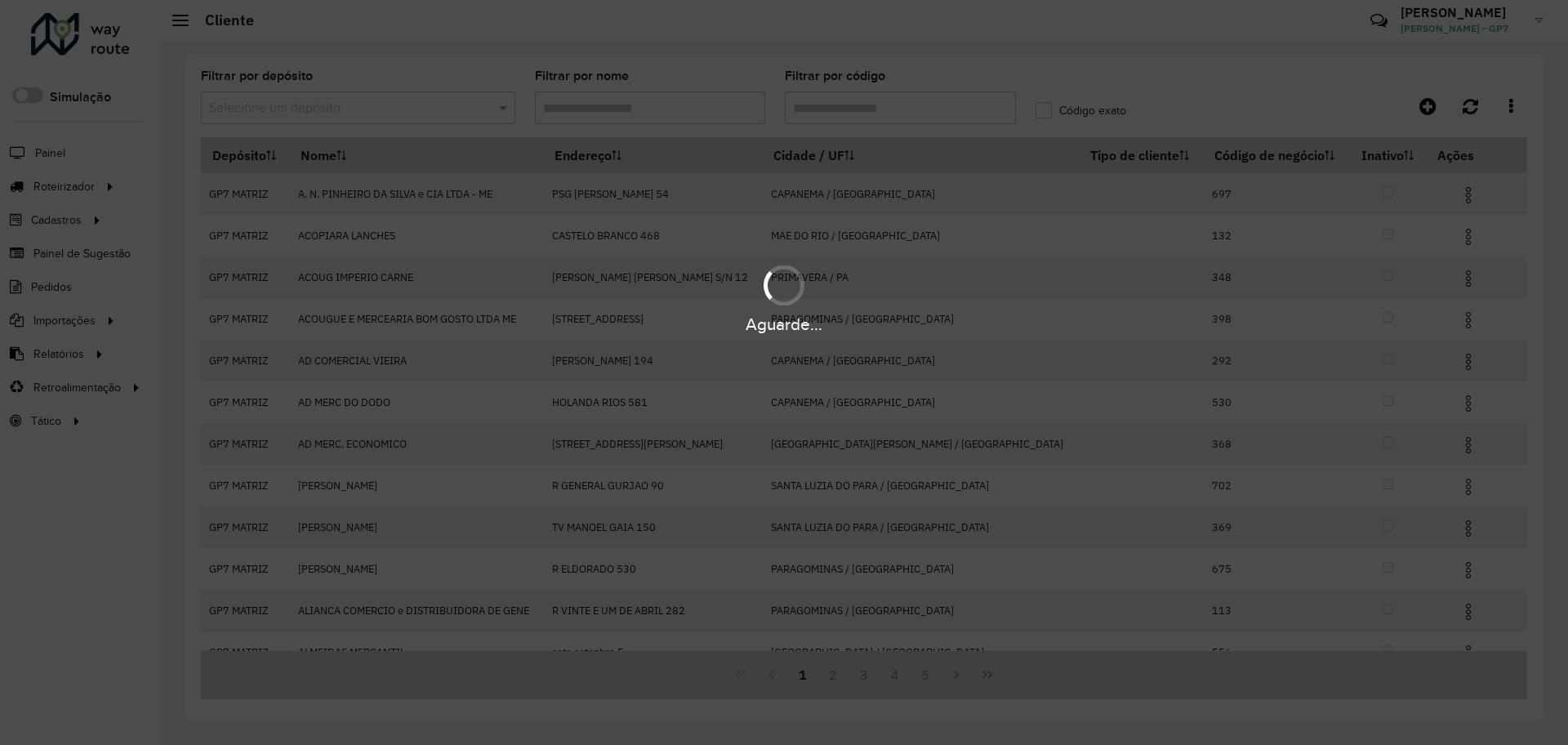
click at [449, 100] on hb-app "Aguarde... Pop-up bloqueado! Seu navegador bloqueou automáticamente a abertura …" at bounding box center [784, 372] width 1568 height 745
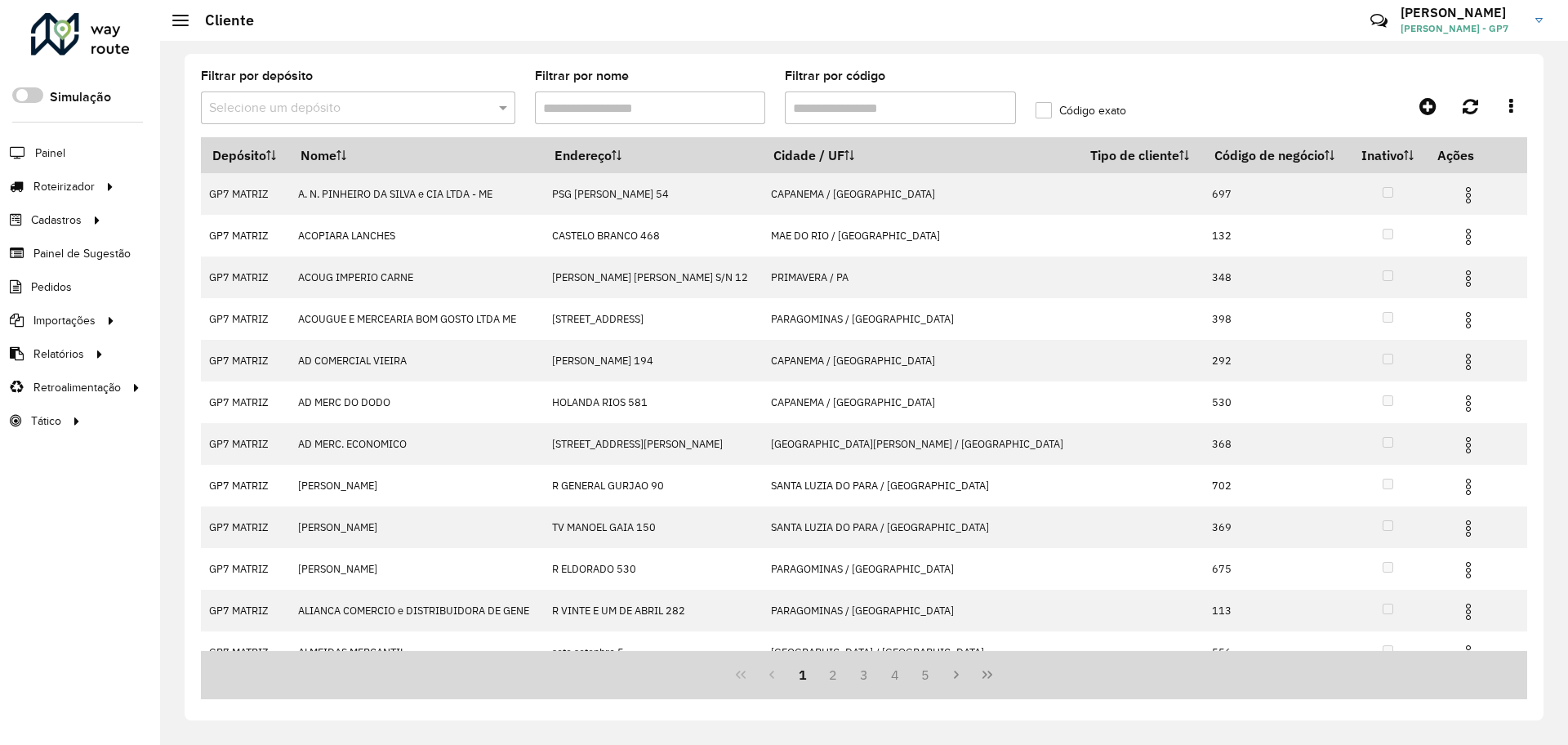
click at [435, 105] on input "text" at bounding box center [341, 109] width 265 height 20
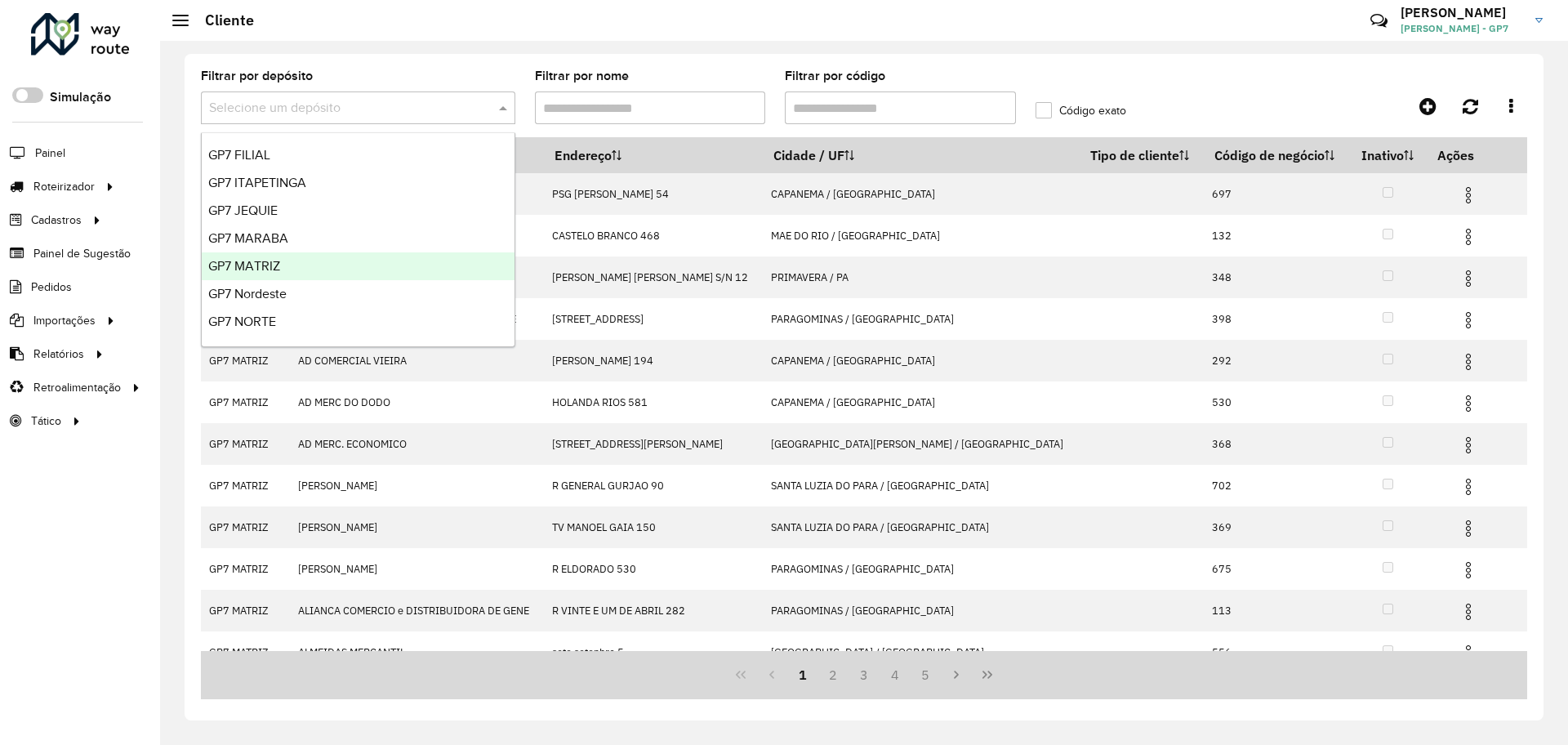
click at [325, 260] on div "GP7 MATRIZ" at bounding box center [358, 265] width 313 height 28
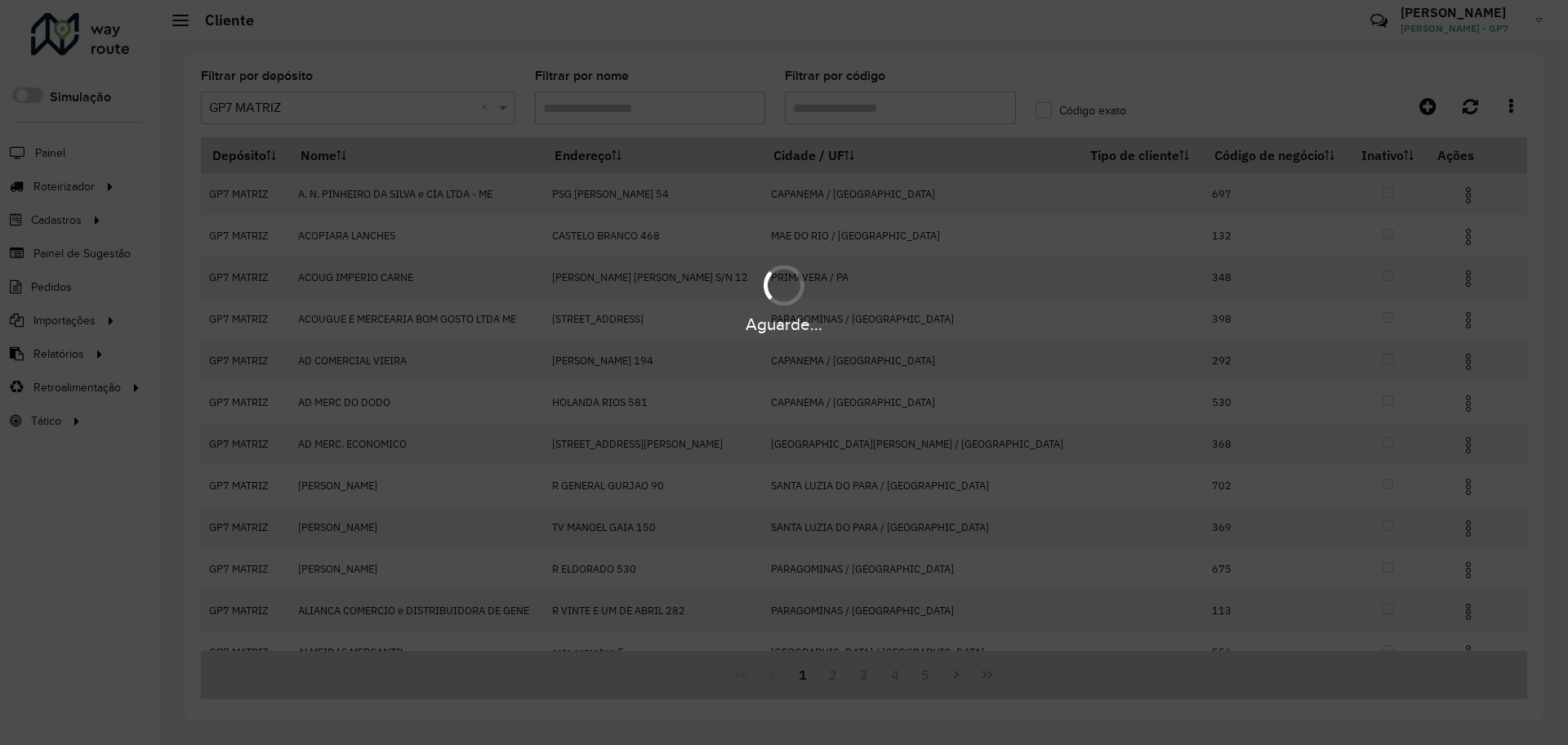
click at [838, 92] on div "Aguarde..." at bounding box center [784, 372] width 1568 height 745
click at [833, 113] on div "Aguarde..." at bounding box center [784, 372] width 1568 height 745
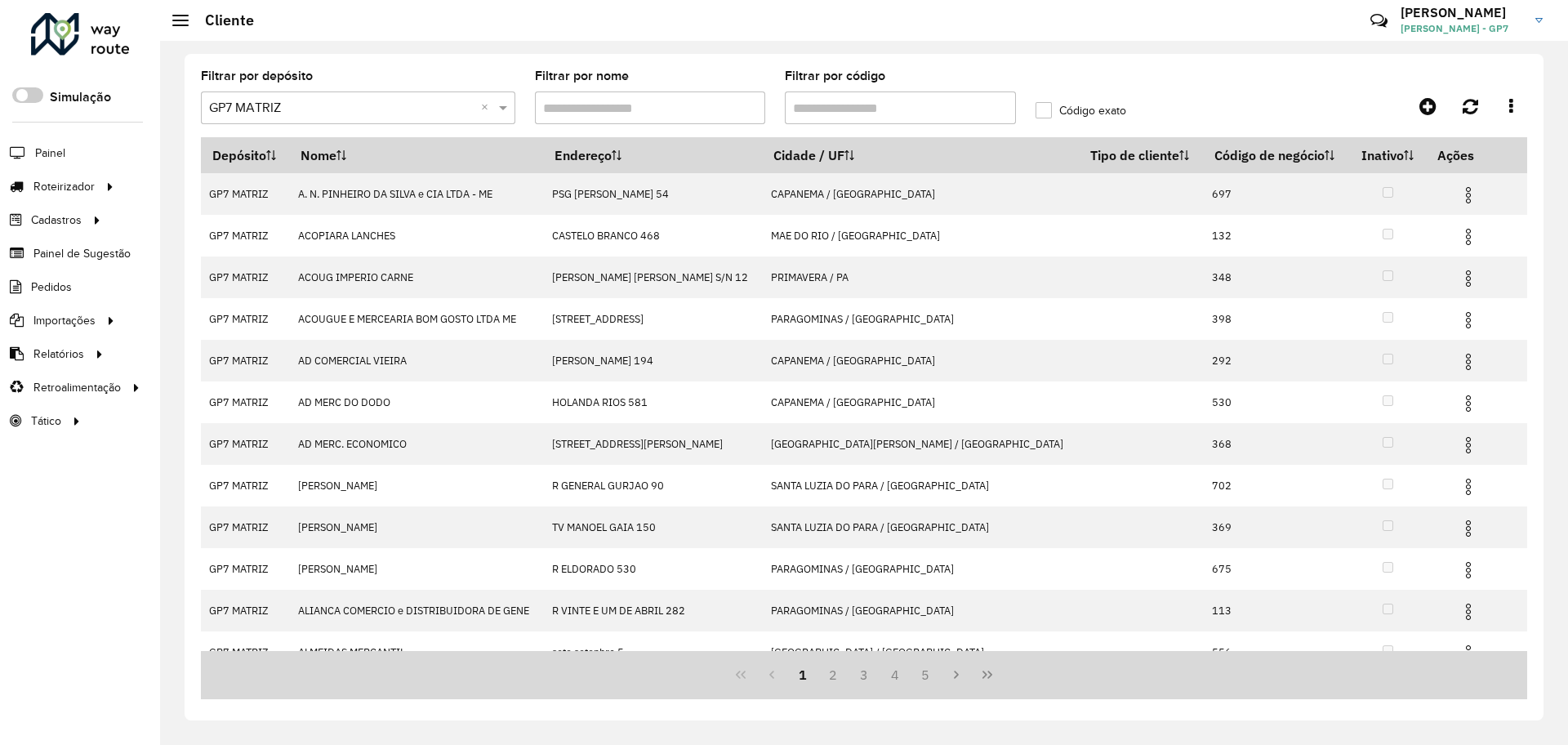
click at [833, 113] on input "Filtrar por código" at bounding box center [901, 107] width 231 height 33
type input "****"
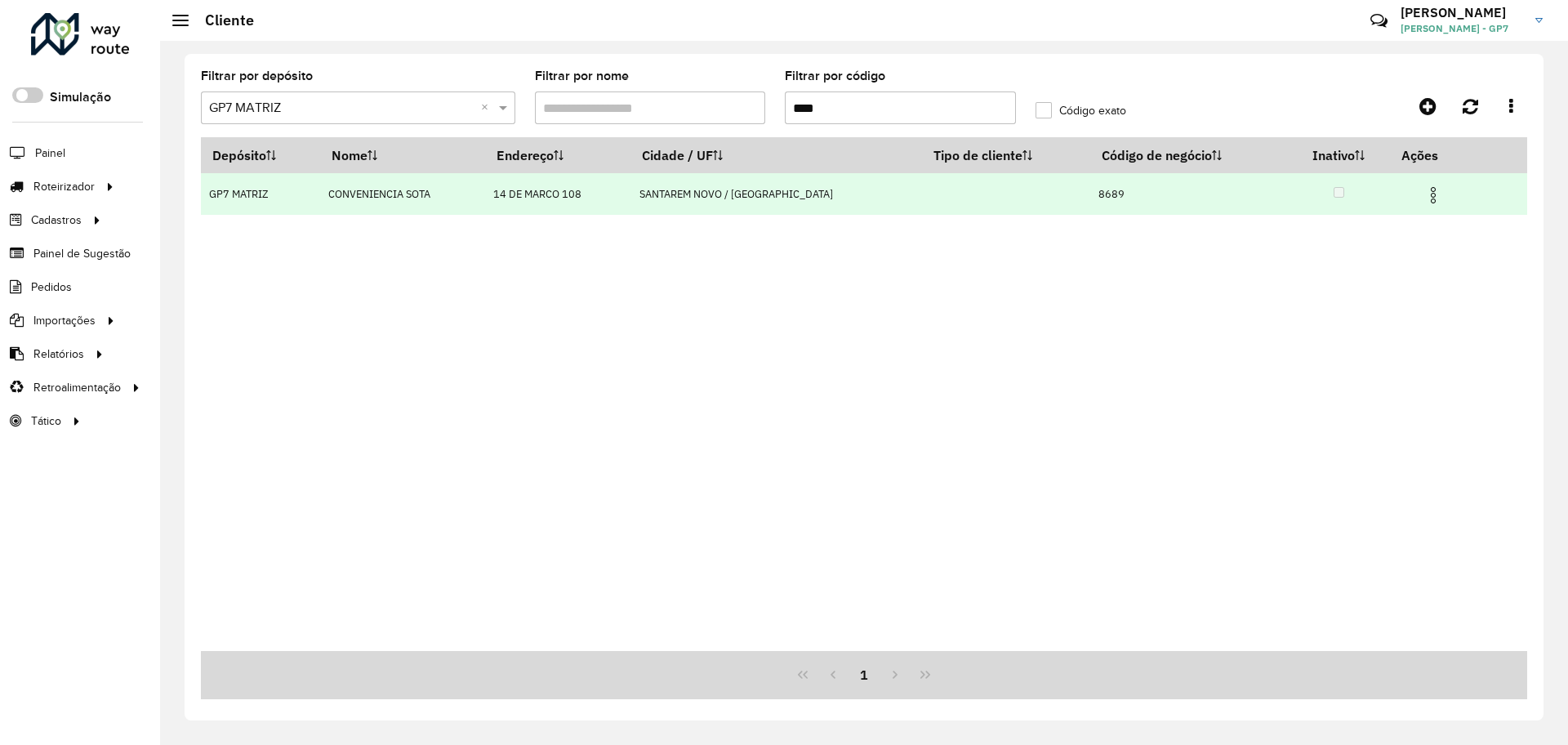
click at [1423, 195] on img at bounding box center [1433, 196] width 20 height 20
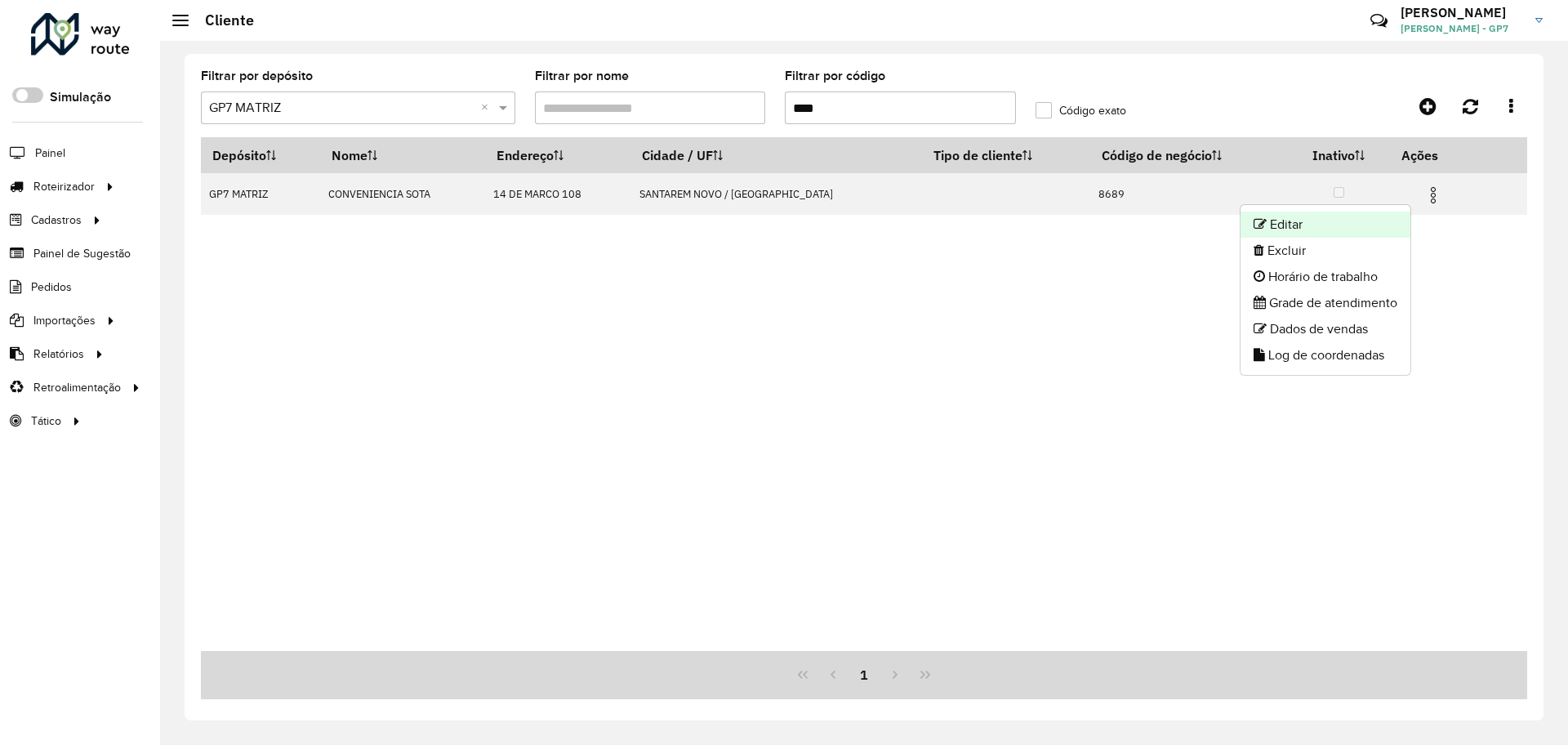
click at [1338, 218] on li "Editar" at bounding box center [1326, 224] width 170 height 26
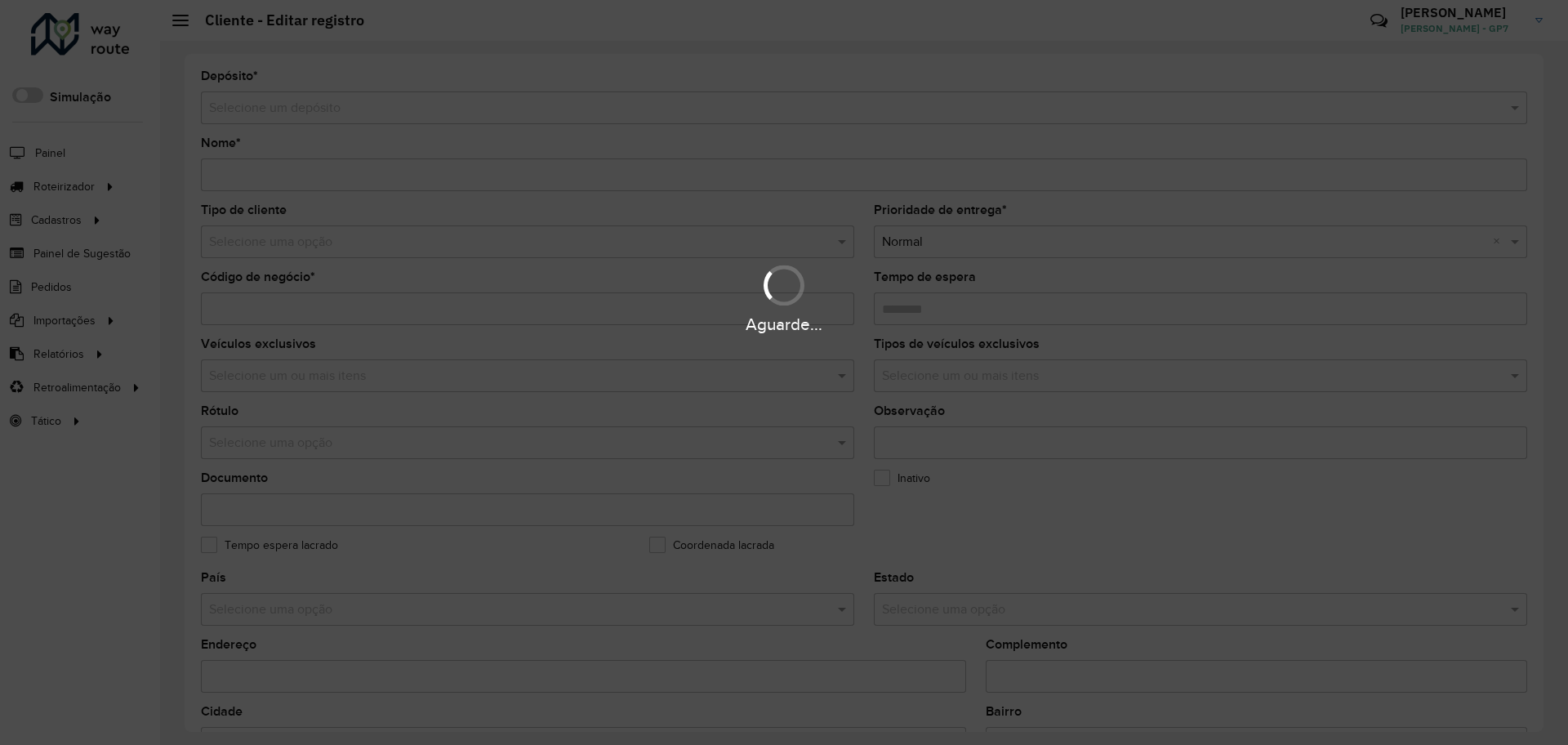
type input "**********"
type input "****"
type input "********"
type input "**********"
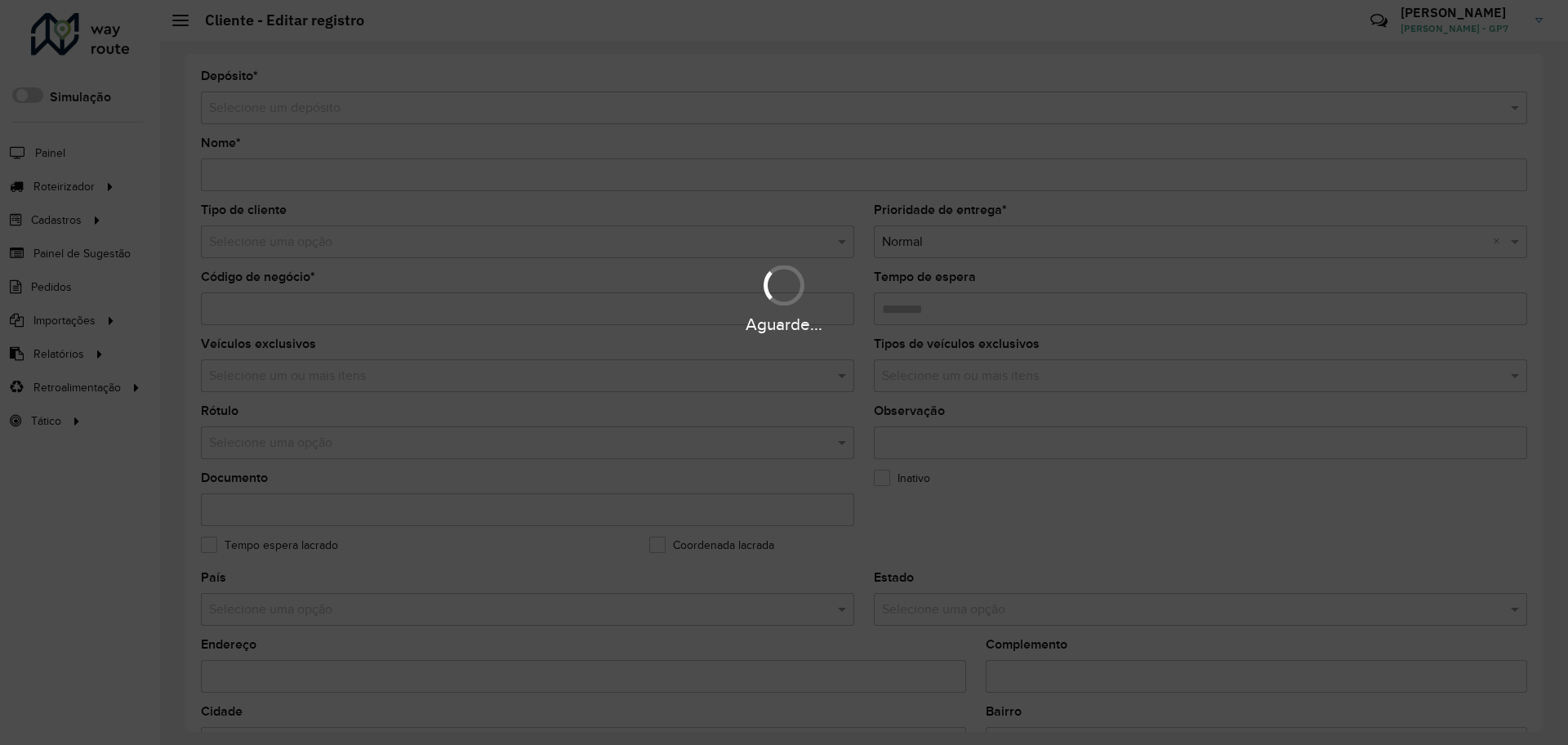
type input "*********"
type input "**********"
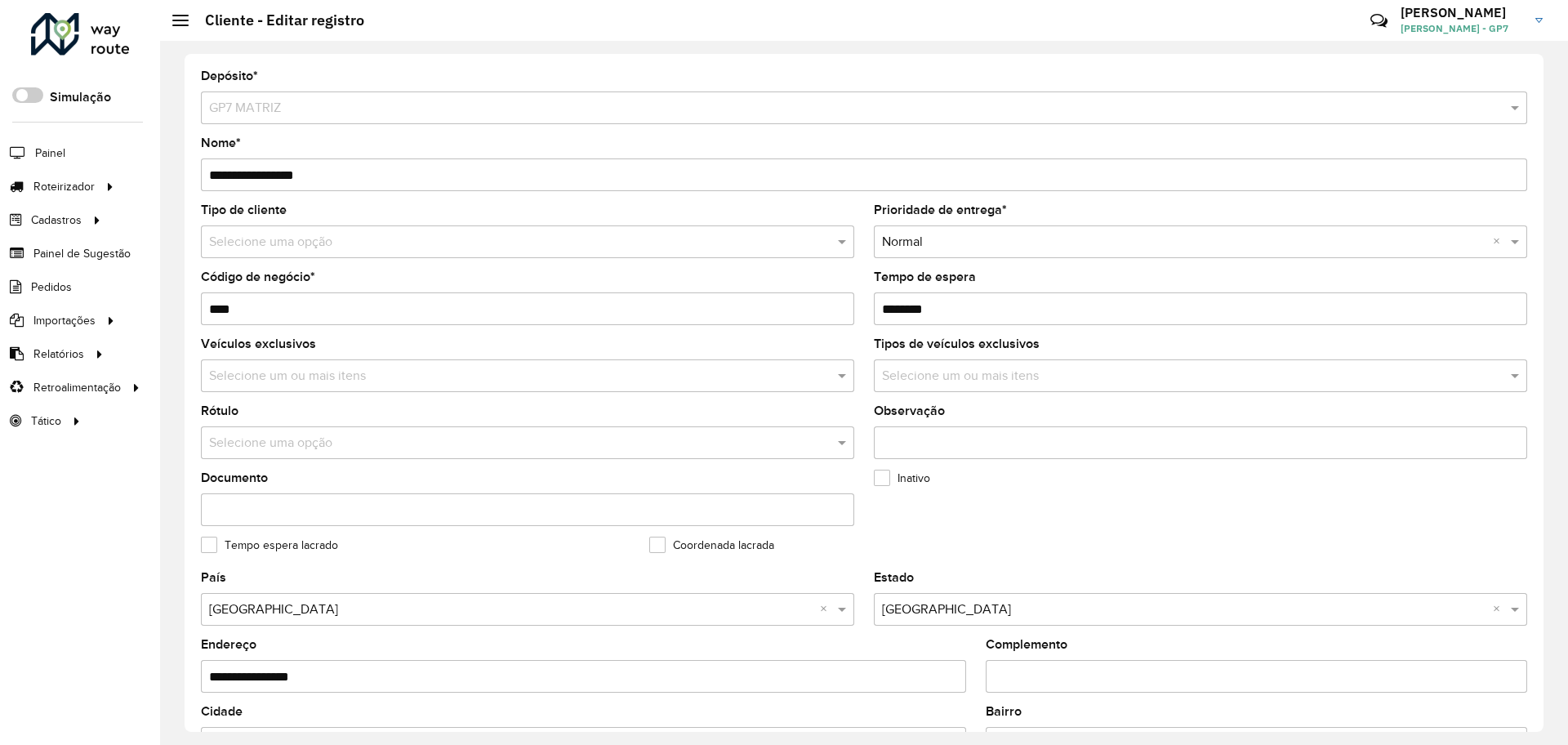
scroll to position [471, 0]
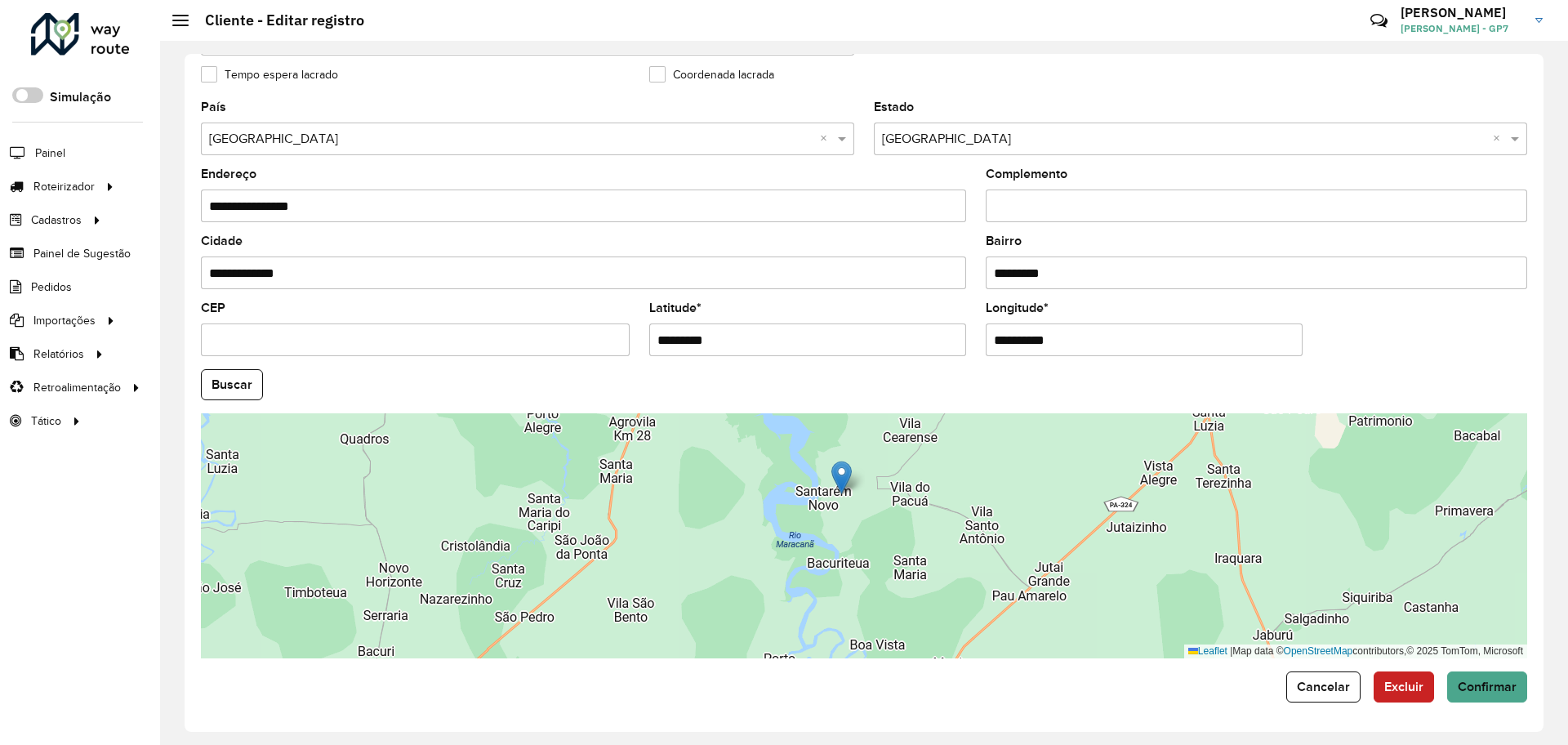
drag, startPoint x: 1021, startPoint y: 557, endPoint x: 838, endPoint y: 469, distance: 203.1
click at [838, 469] on img at bounding box center [842, 477] width 21 height 33
type input "**********"
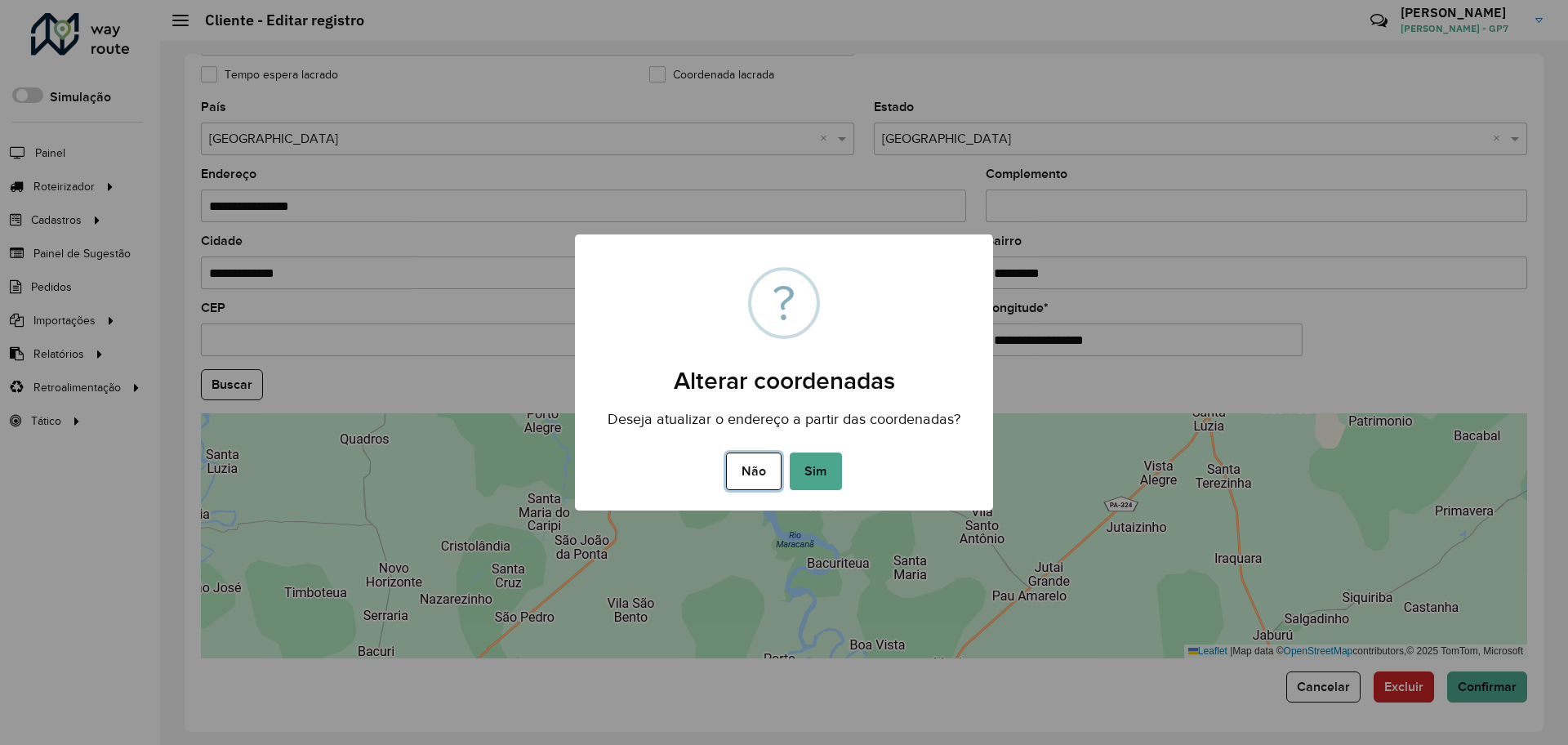
click at [767, 467] on button "Não" at bounding box center [753, 471] width 55 height 38
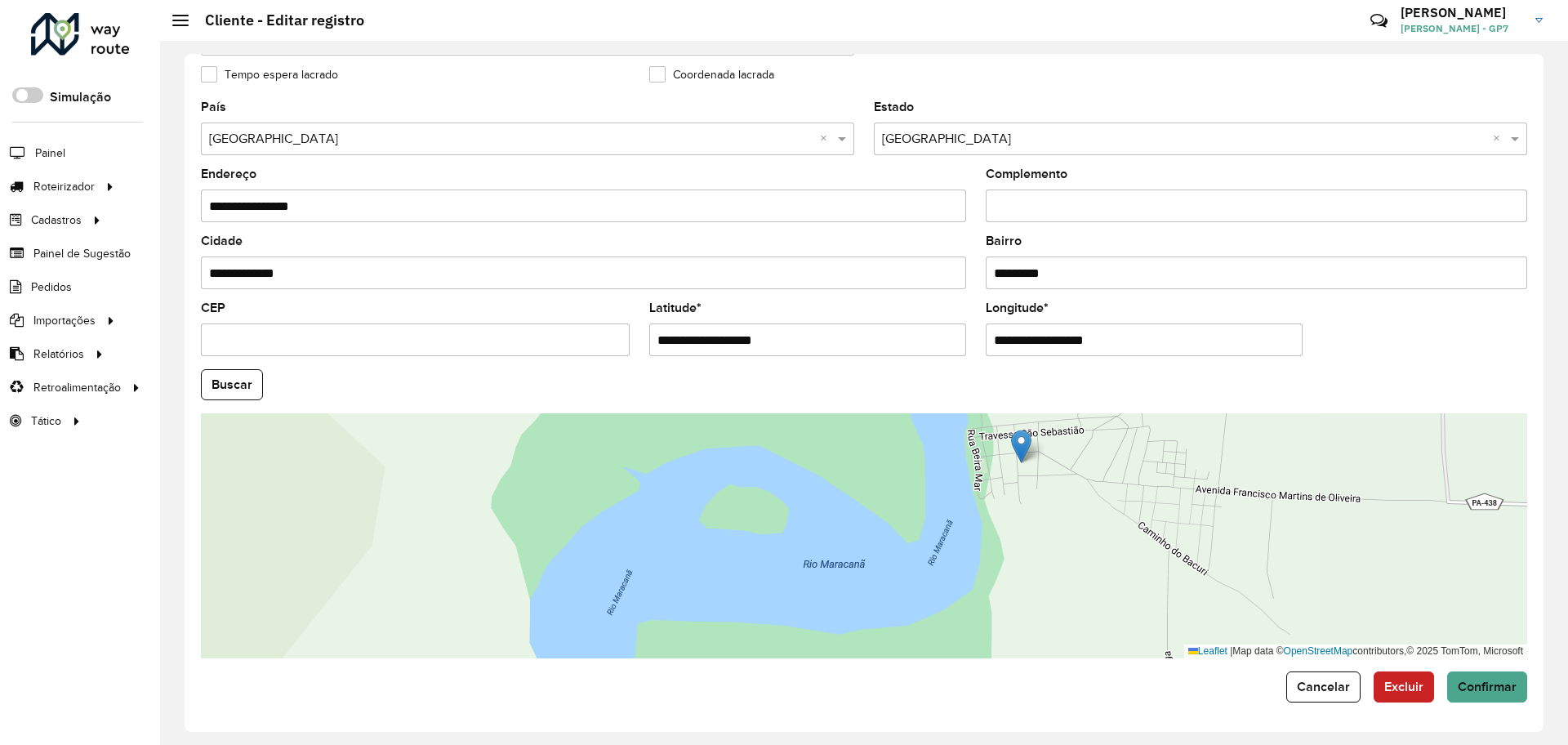
drag, startPoint x: 1047, startPoint y: 452, endPoint x: 991, endPoint y: 430, distance: 60.2
click at [1011, 430] on img at bounding box center [1021, 446] width 21 height 33
type input "**********"
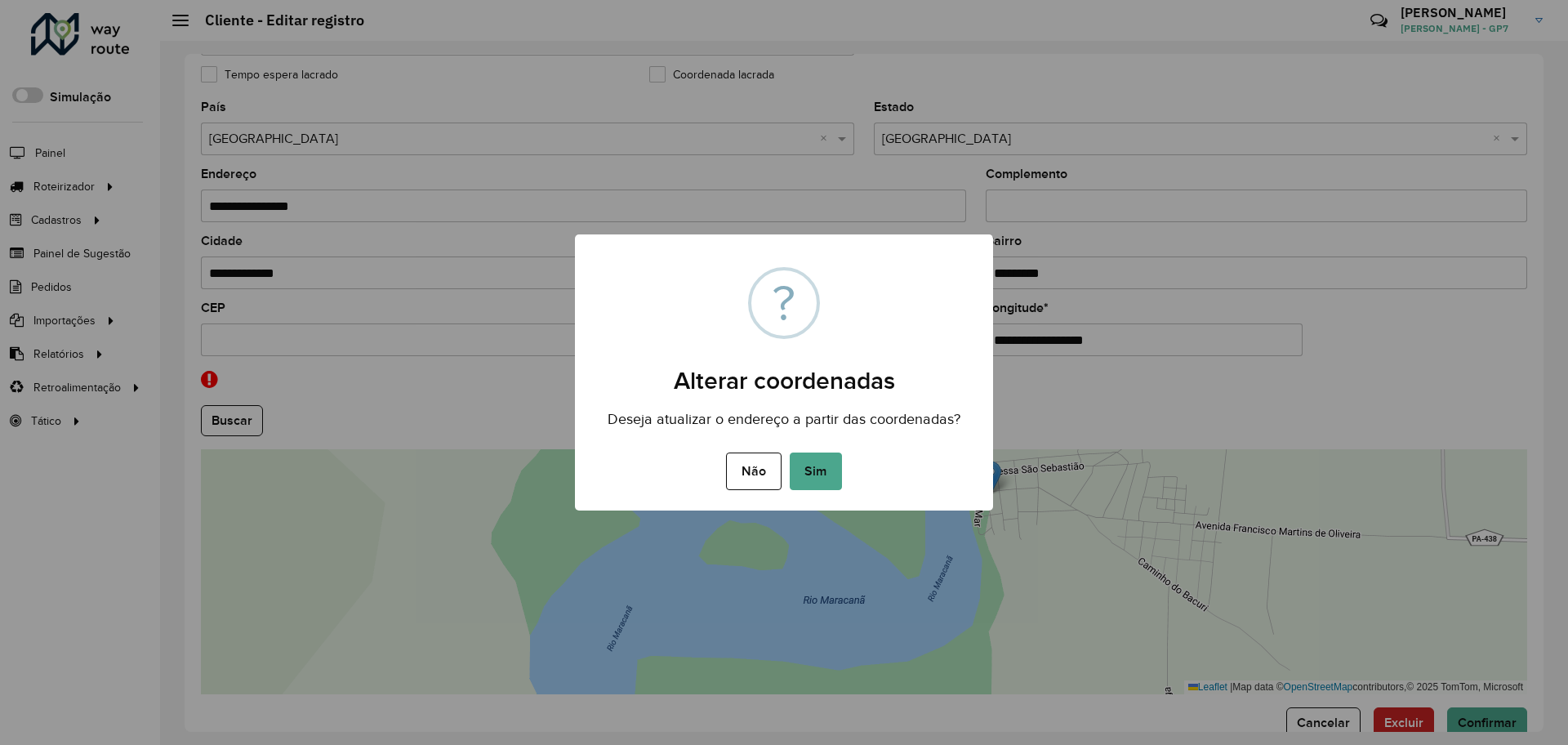
click at [787, 467] on div "Não No Sim" at bounding box center [784, 471] width 418 height 46
click at [821, 457] on button "Sim" at bounding box center [816, 471] width 53 height 38
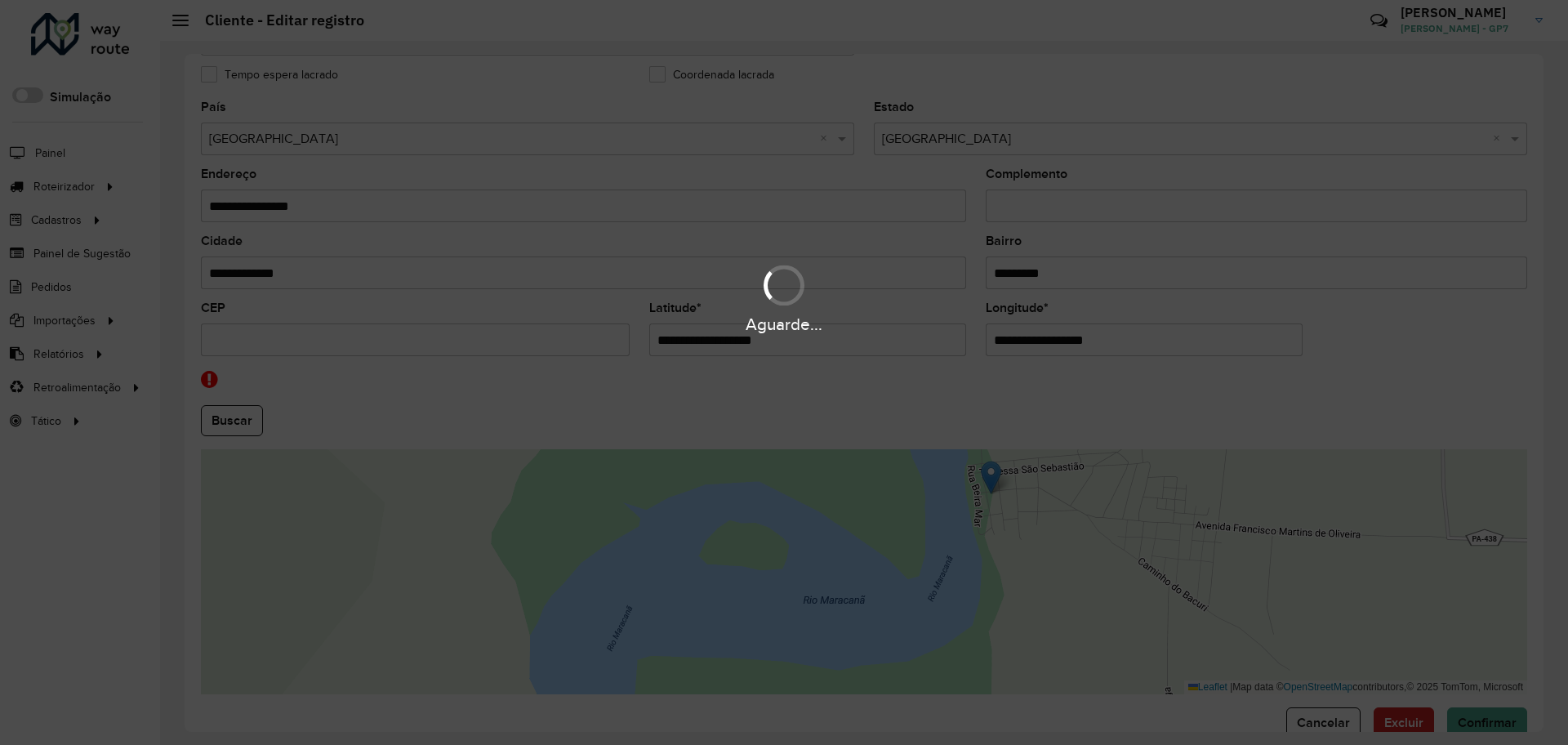
type input "**********"
type input "*********"
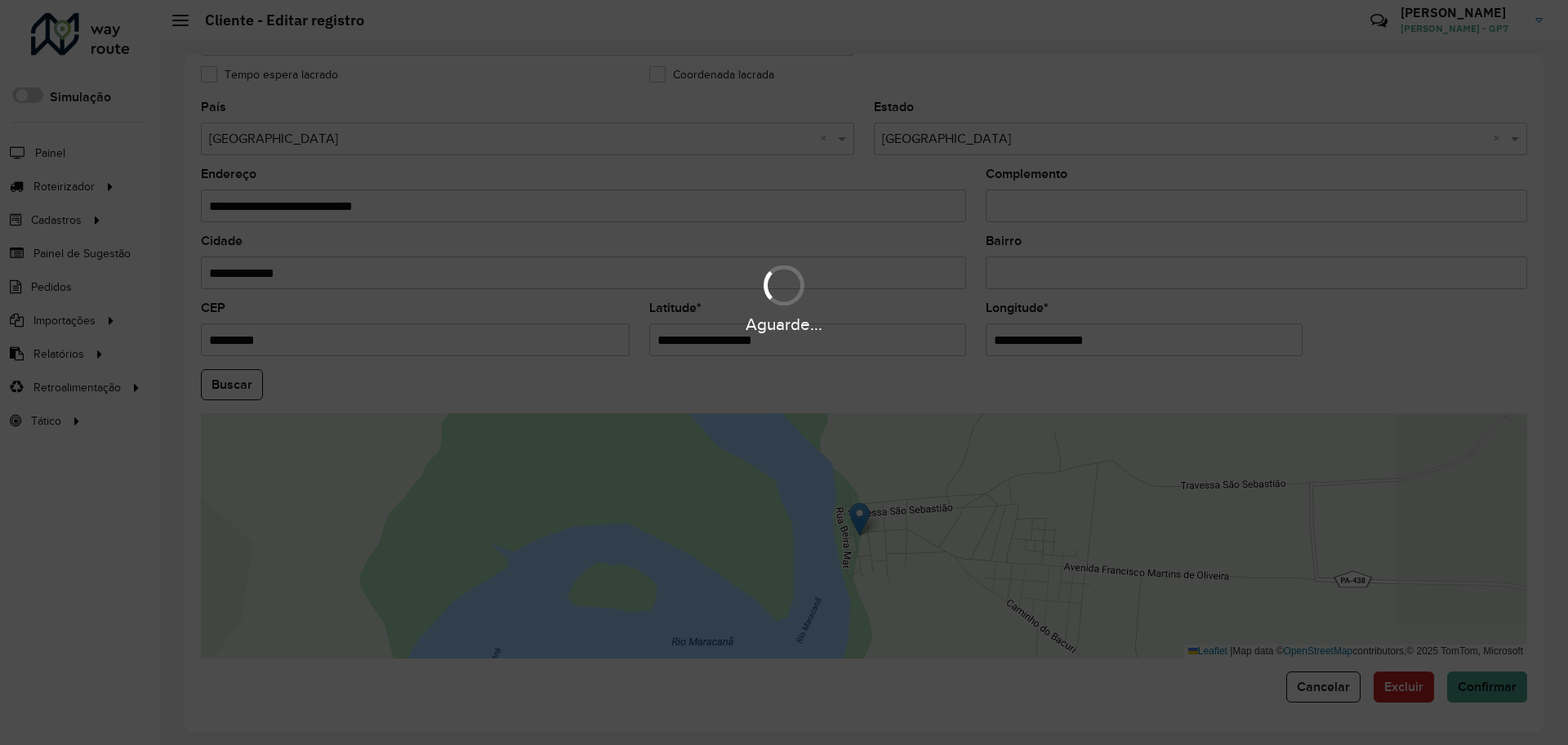
click at [1454, 666] on div "Aguarde..." at bounding box center [784, 372] width 1568 height 745
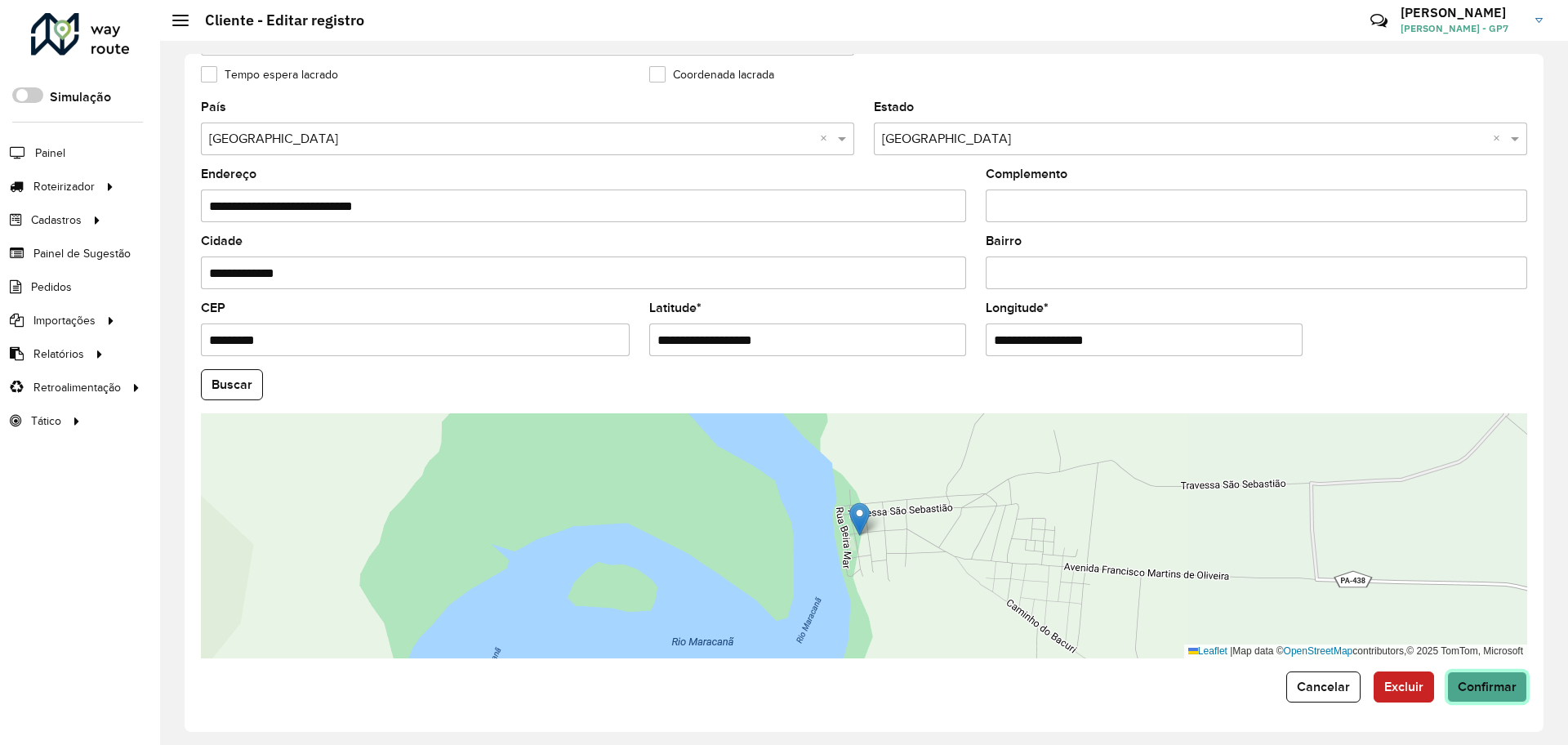
click at [1469, 674] on button "Confirmar" at bounding box center [1488, 686] width 80 height 31
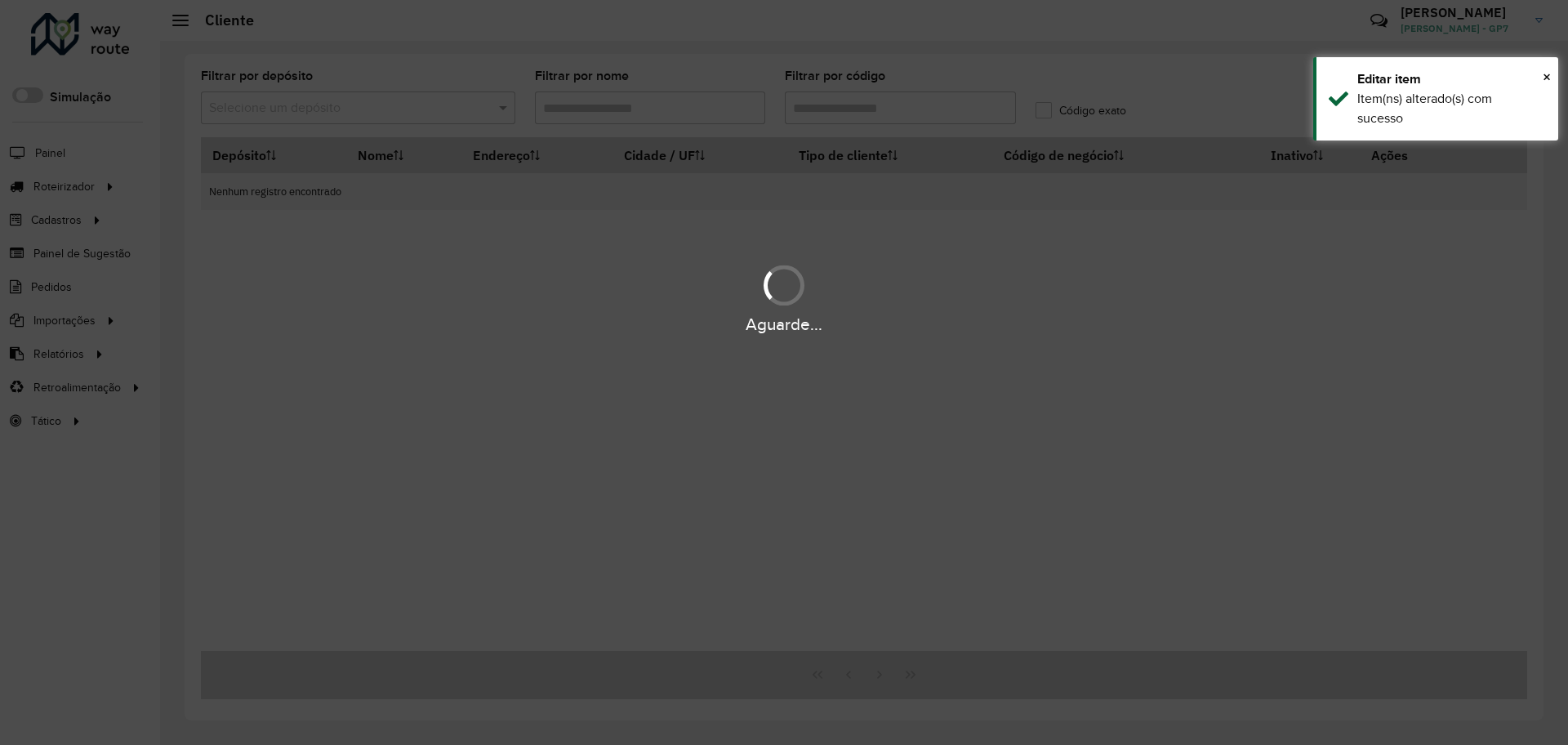
type input "****"
